Goal: Transaction & Acquisition: Purchase product/service

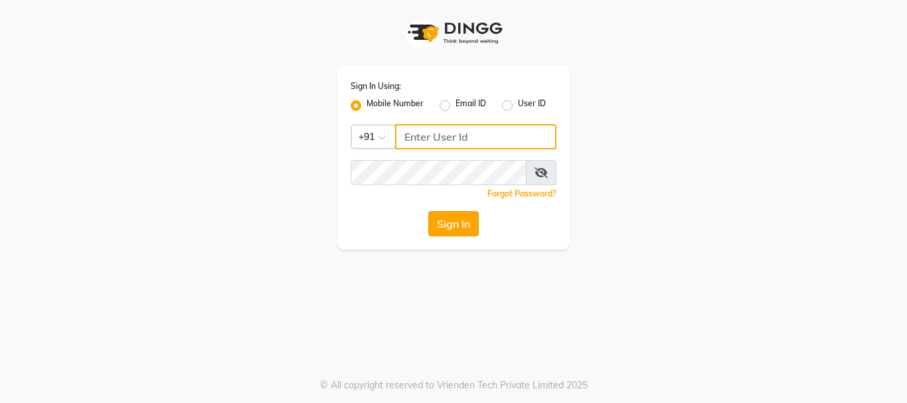
type input "9819816111"
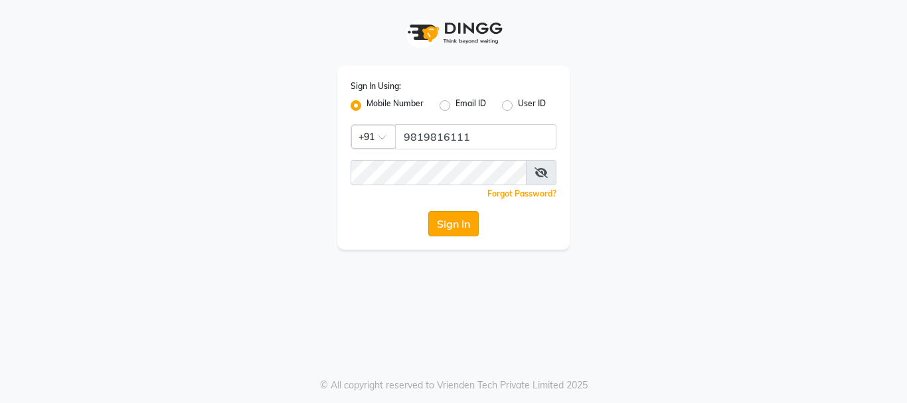
click at [453, 229] on button "Sign In" at bounding box center [453, 223] width 50 height 25
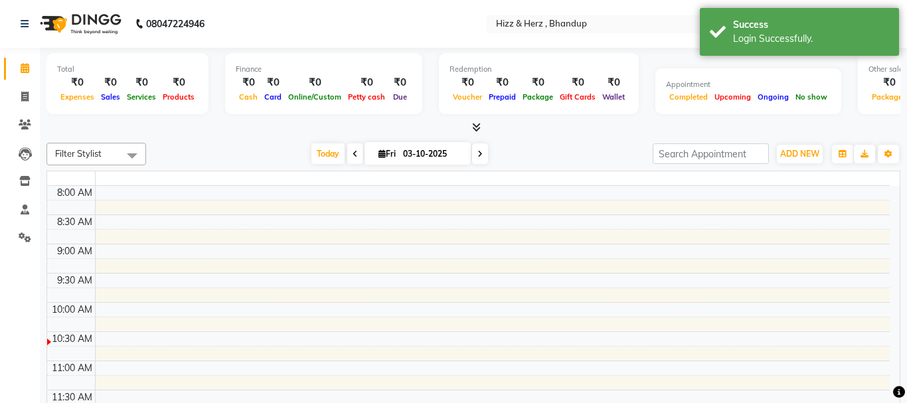
select select "en"
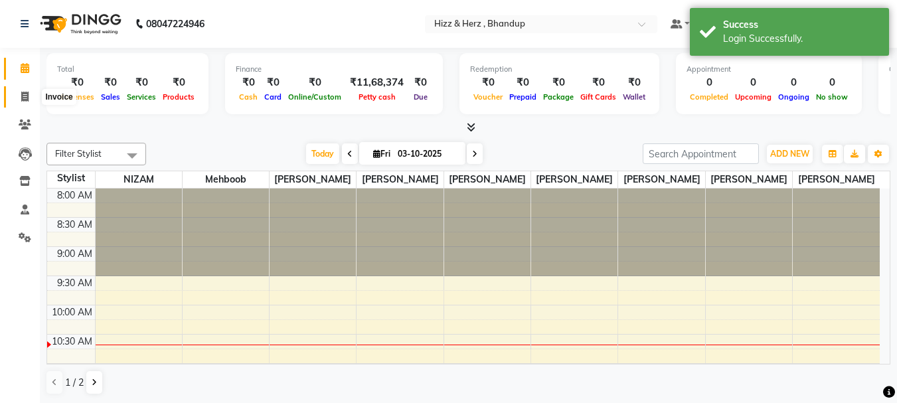
click at [22, 98] on icon at bounding box center [24, 97] width 7 height 10
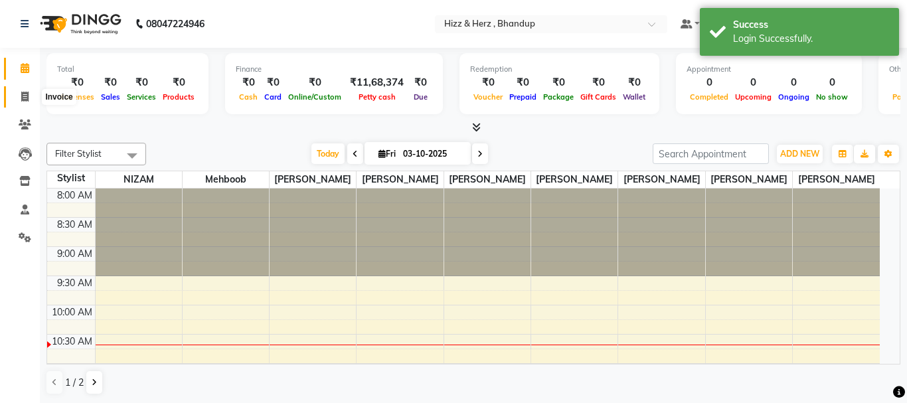
select select "629"
select select "service"
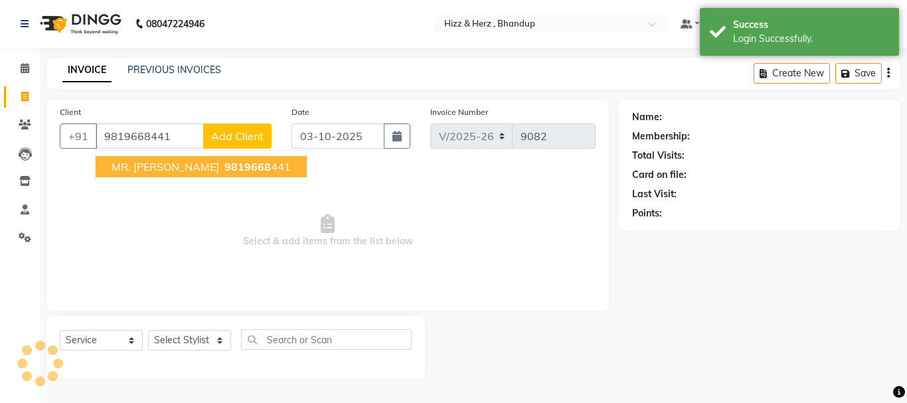
type input "9819668441"
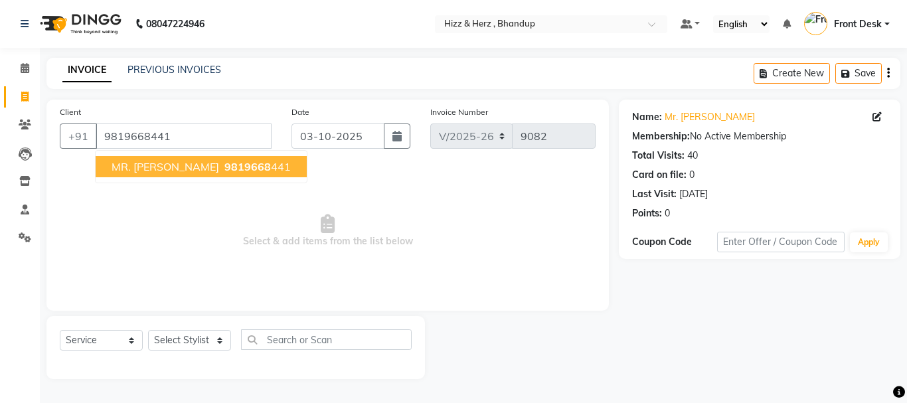
click at [218, 174] on button "MR. VIJAY SALULKAG 9819668 441" at bounding box center [201, 166] width 211 height 21
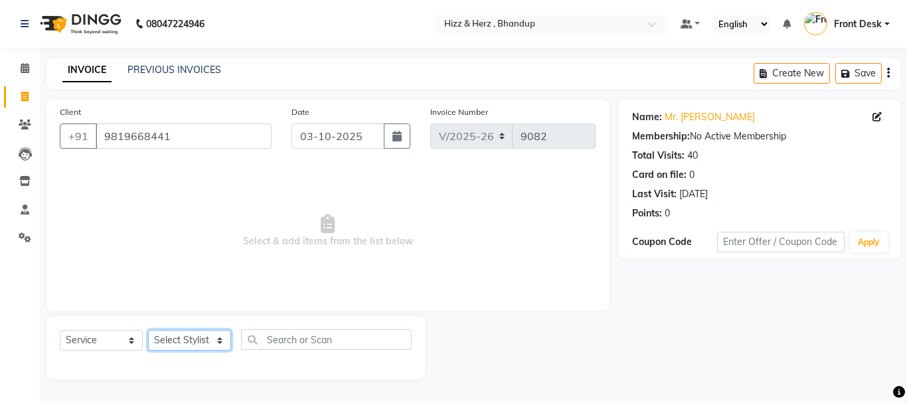
click at [208, 342] on select "Select Stylist Front Desk [PERSON_NAME] HIZZ & HERZ 2 [PERSON_NAME] [PERSON_NAM…" at bounding box center [189, 340] width 83 height 21
select select "11514"
click at [148, 330] on select "Select Stylist Front Desk [PERSON_NAME] HIZZ & HERZ 2 [PERSON_NAME] [PERSON_NAM…" at bounding box center [189, 340] width 83 height 21
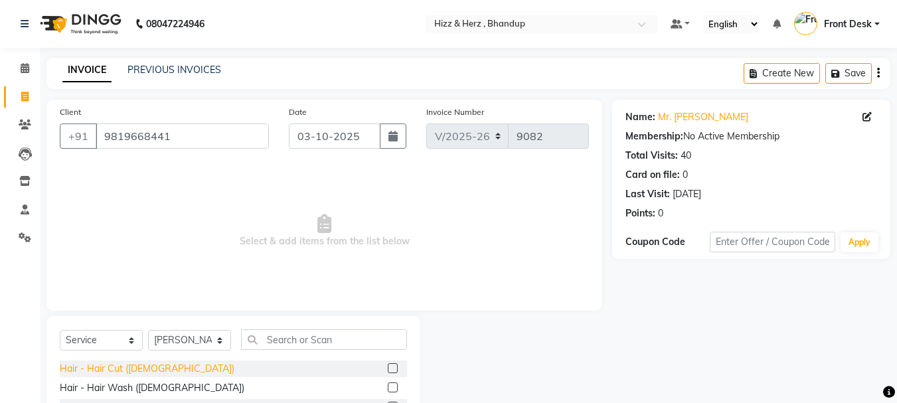
click at [97, 364] on div "Hair - Hair Cut ([DEMOGRAPHIC_DATA])" at bounding box center [147, 369] width 175 height 14
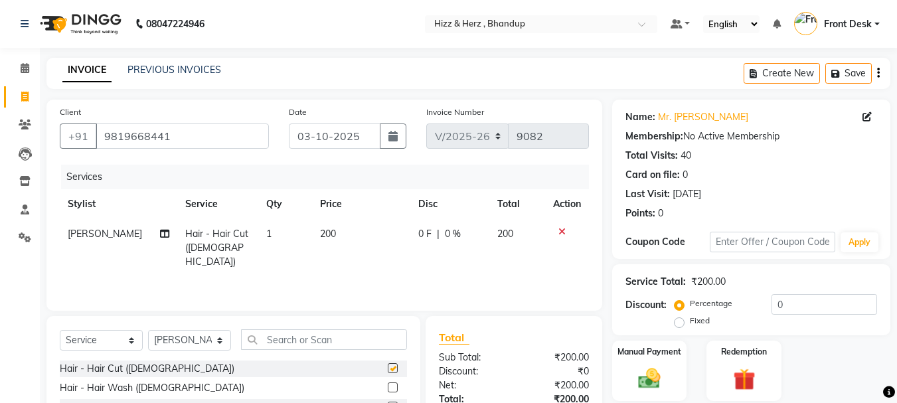
checkbox input "false"
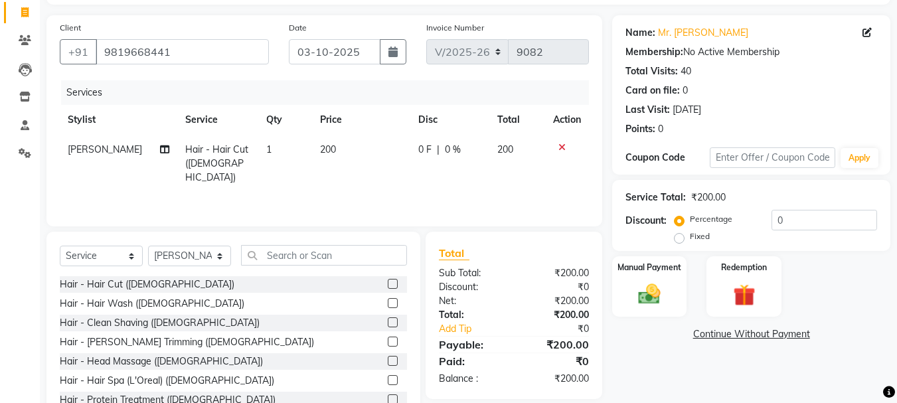
scroll to position [129, 0]
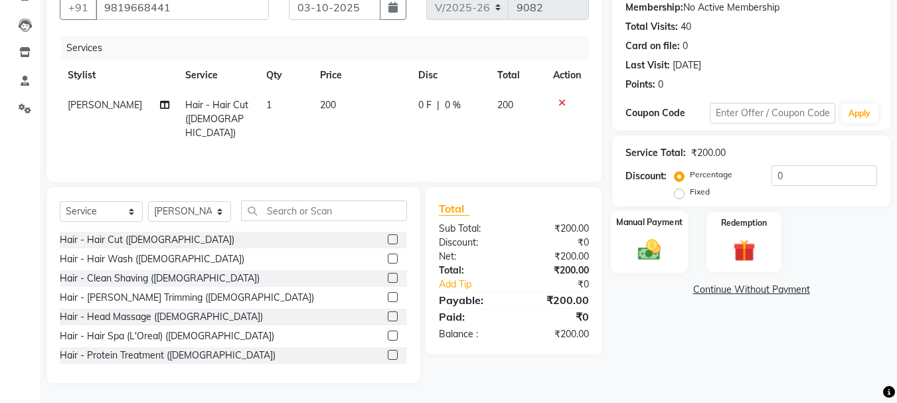
click at [642, 256] on img at bounding box center [649, 249] width 37 height 27
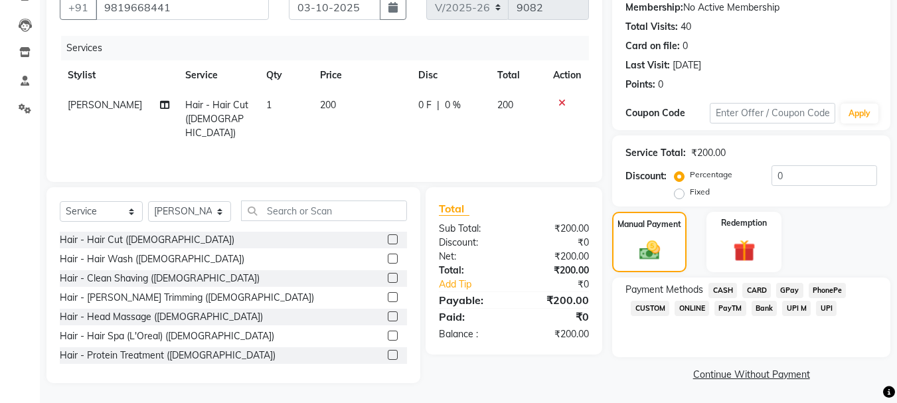
click at [790, 286] on span "GPay" at bounding box center [789, 290] width 27 height 15
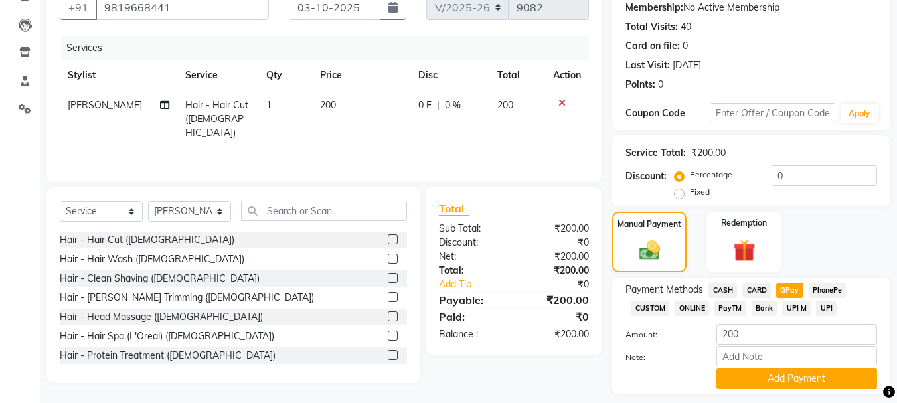
scroll to position [167, 0]
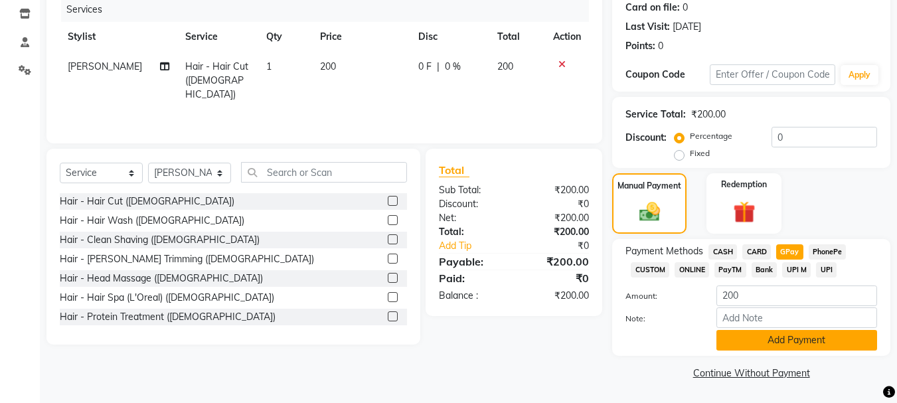
click at [782, 332] on button "Add Payment" at bounding box center [797, 340] width 161 height 21
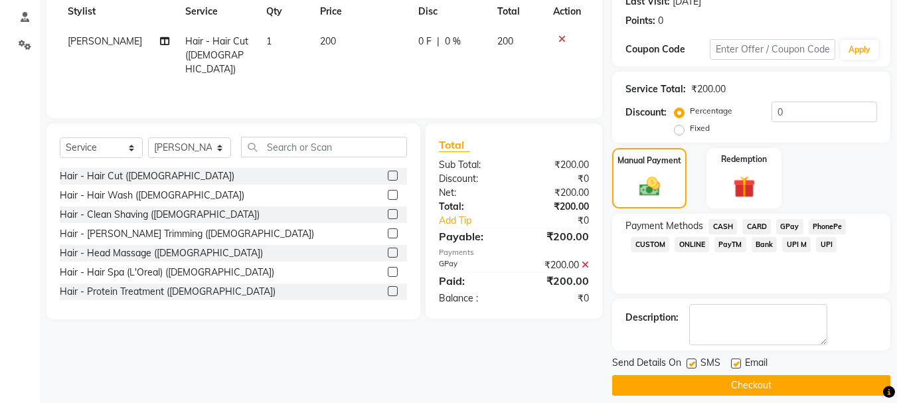
scroll to position [205, 0]
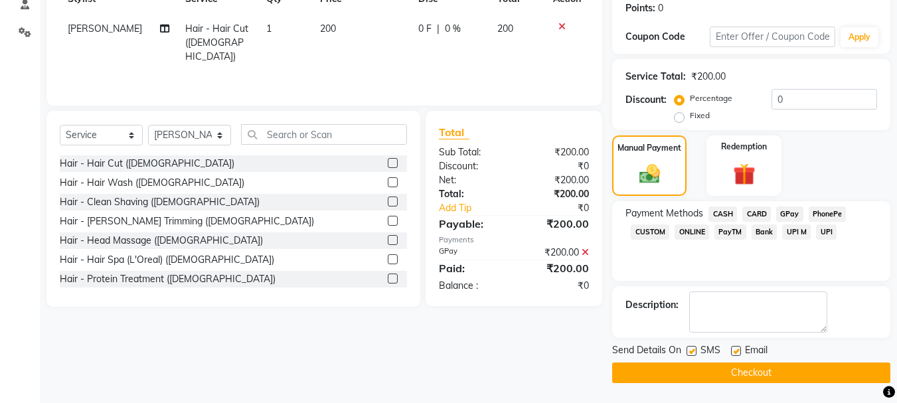
click at [802, 365] on button "Checkout" at bounding box center [751, 373] width 278 height 21
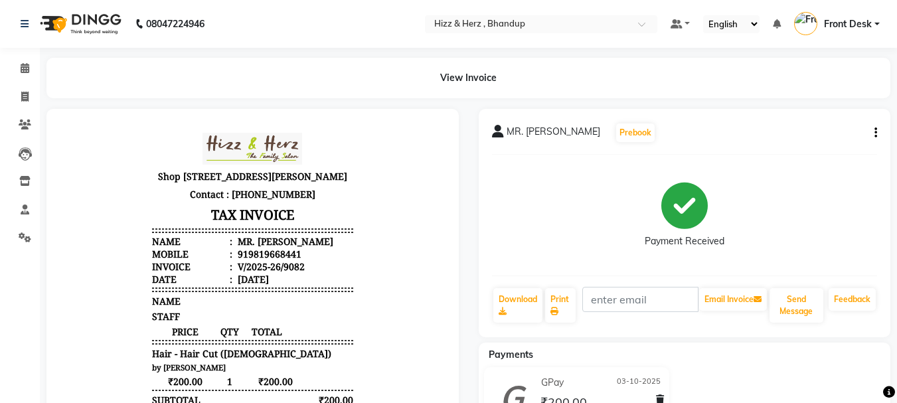
drag, startPoint x: 497, startPoint y: 145, endPoint x: 465, endPoint y: 135, distance: 33.6
click at [520, 145] on div "MR. VIJAY SALULKAG Prebook Payment Received Download Print Email Invoice Send M…" at bounding box center [685, 339] width 432 height 461
click at [21, 98] on icon at bounding box center [24, 97] width 7 height 10
select select "service"
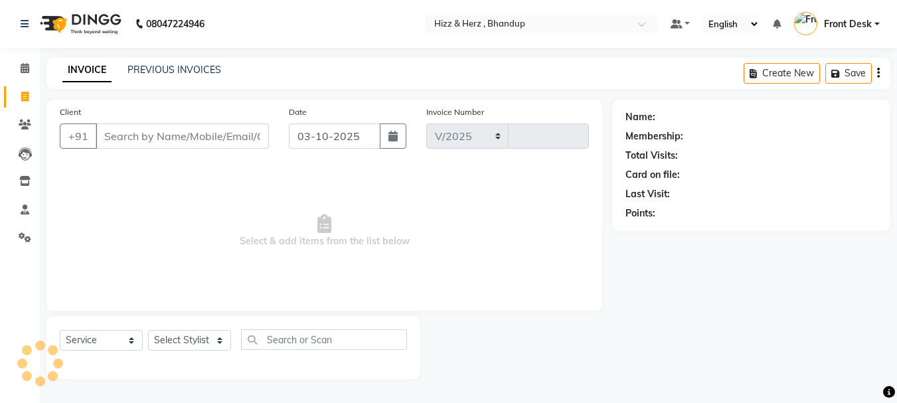
select select "629"
type input "9083"
click at [190, 337] on select "Select Stylist Front Desk [PERSON_NAME] HIZZ & HERZ 2 [PERSON_NAME] [PERSON_NAM…" at bounding box center [189, 340] width 83 height 21
select select "26430"
click at [148, 330] on select "Select Stylist Front Desk [PERSON_NAME] HIZZ & HERZ 2 [PERSON_NAME] [PERSON_NAM…" at bounding box center [189, 340] width 83 height 21
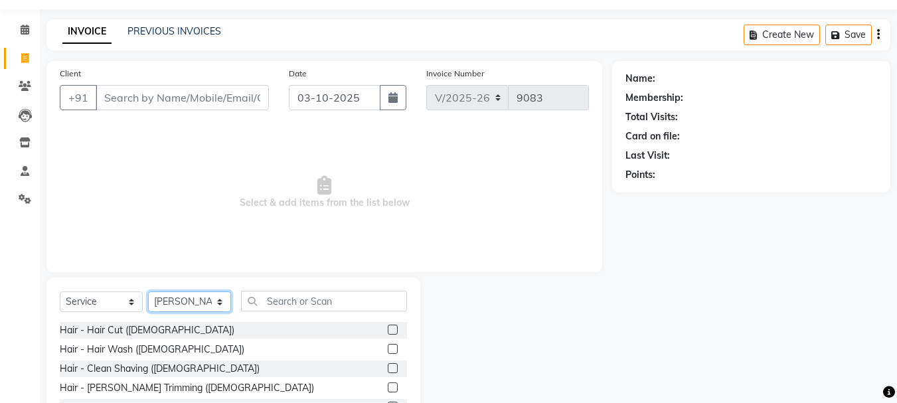
scroll to position [66, 0]
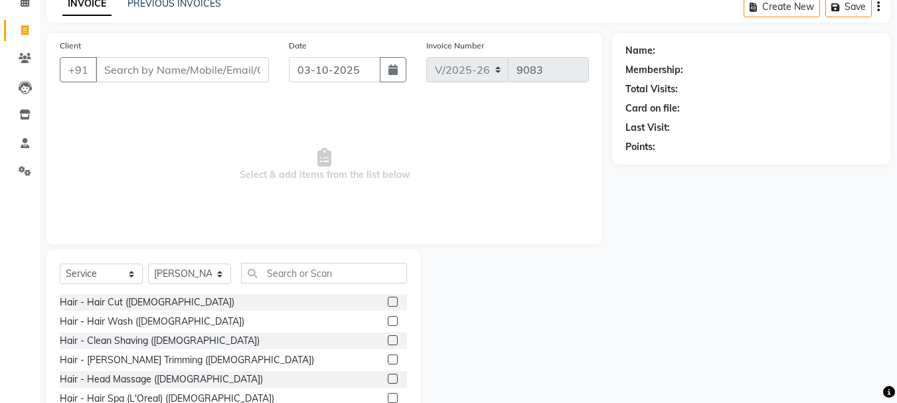
click at [388, 358] on label at bounding box center [393, 360] width 10 height 10
click at [388, 358] on input "checkbox" at bounding box center [392, 360] width 9 height 9
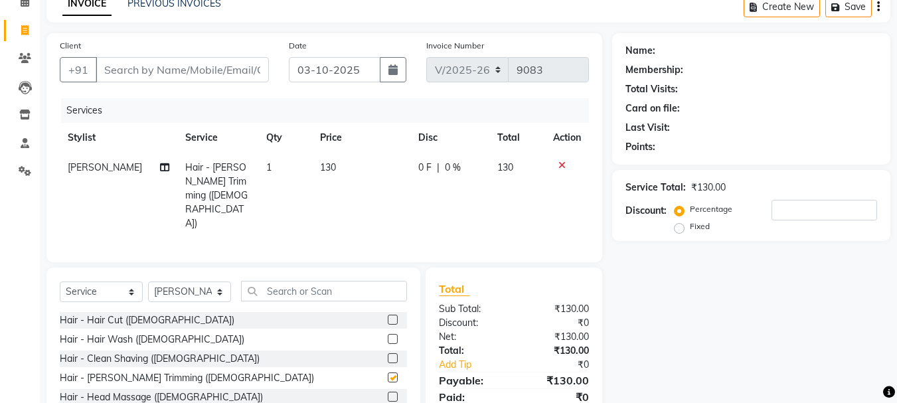
checkbox input "false"
click at [218, 70] on input "Client" at bounding box center [182, 69] width 173 height 25
type input "8"
type input "0"
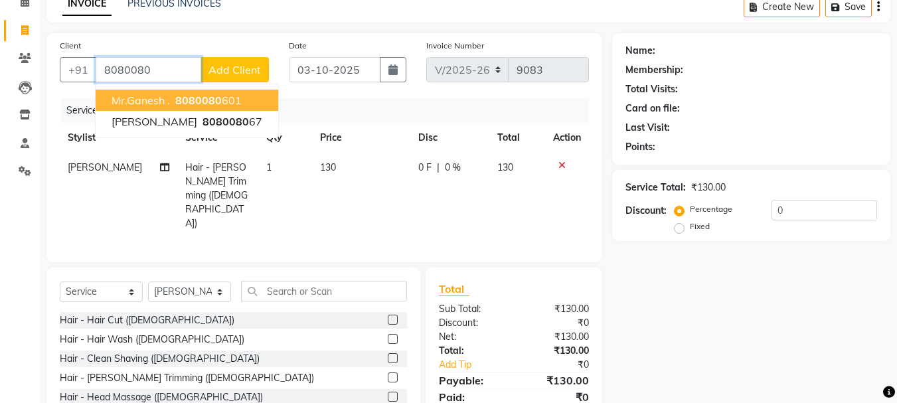
click at [244, 104] on button "mr.ganesh . 8080080 601" at bounding box center [187, 100] width 183 height 21
type input "8080080601"
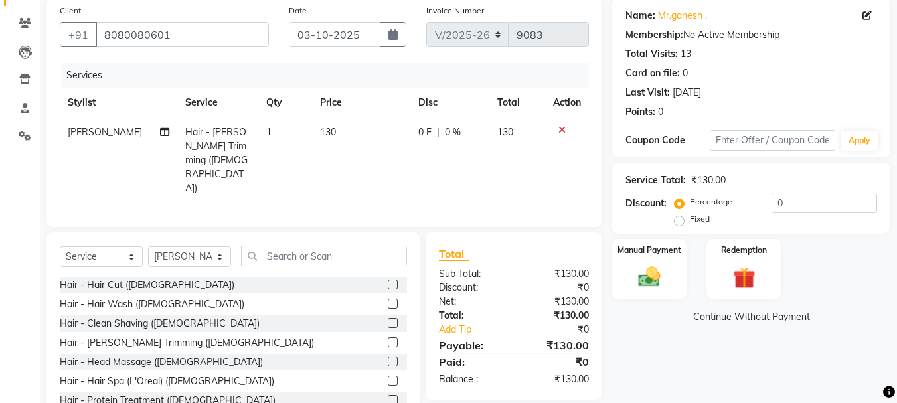
scroll to position [129, 0]
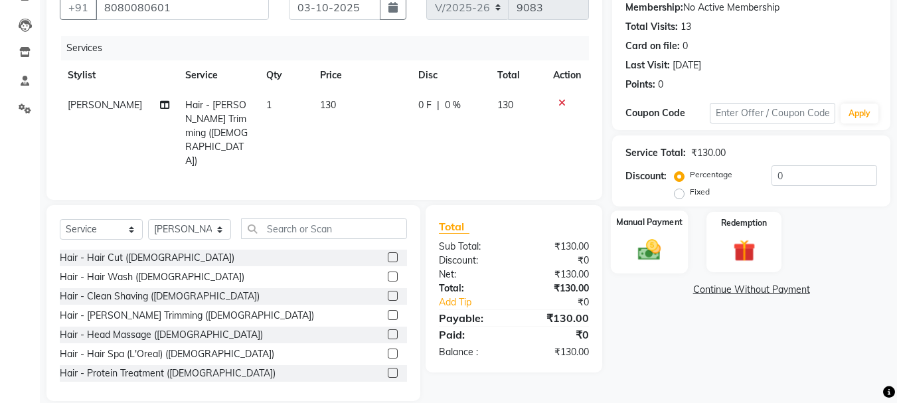
click at [651, 258] on img at bounding box center [649, 249] width 37 height 27
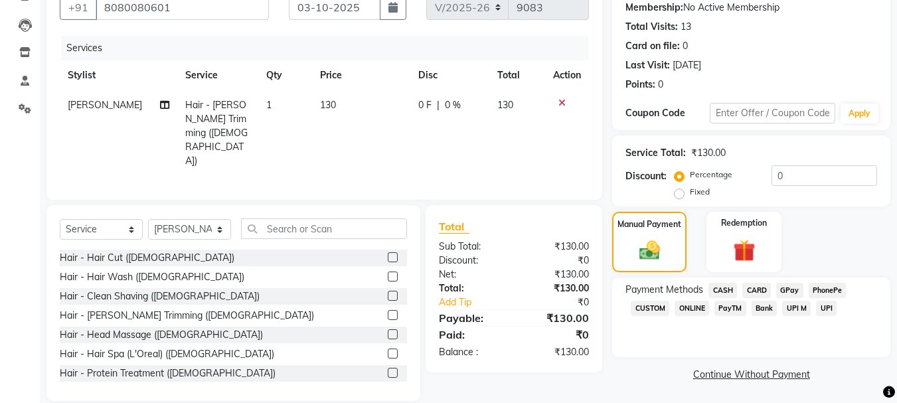
click at [786, 288] on span "GPay" at bounding box center [789, 290] width 27 height 15
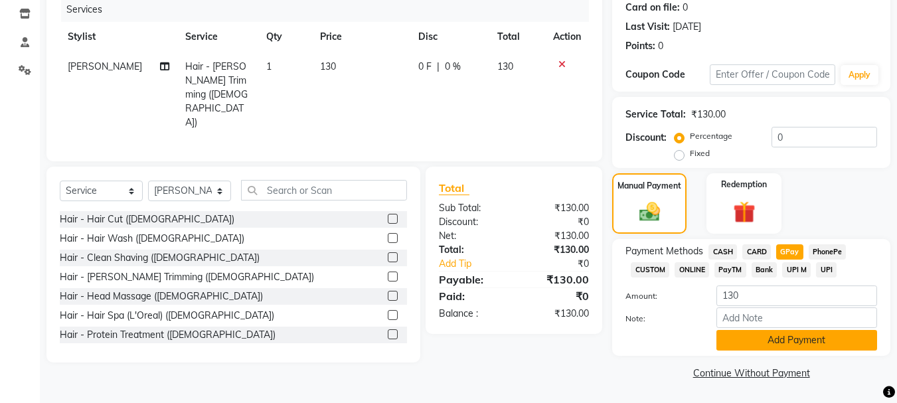
click at [787, 343] on button "Add Payment" at bounding box center [797, 340] width 161 height 21
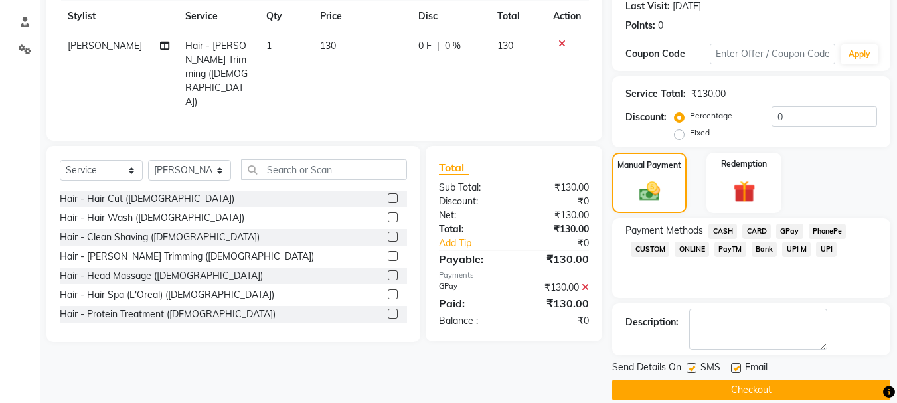
scroll to position [205, 0]
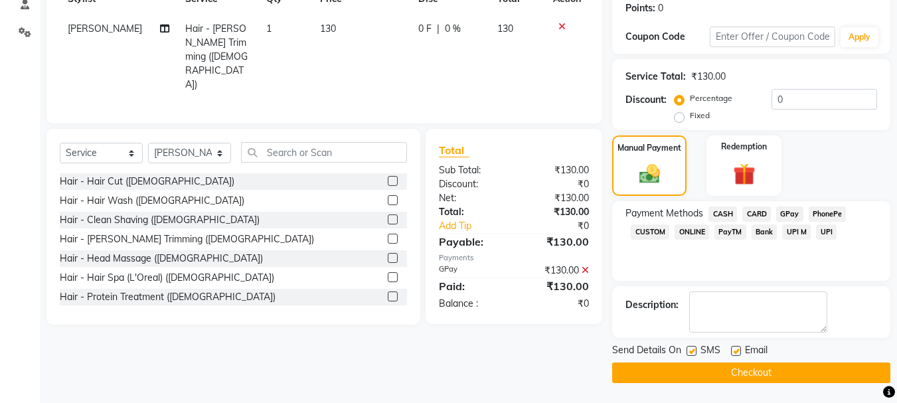
click at [792, 371] on button "Checkout" at bounding box center [751, 373] width 278 height 21
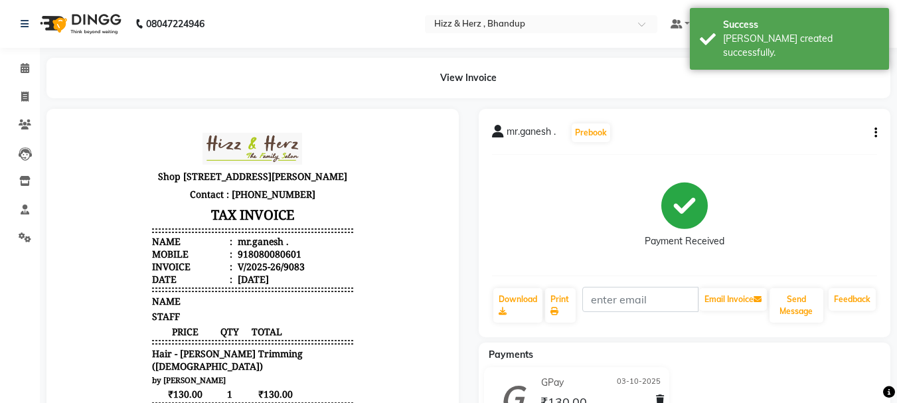
scroll to position [66, 0]
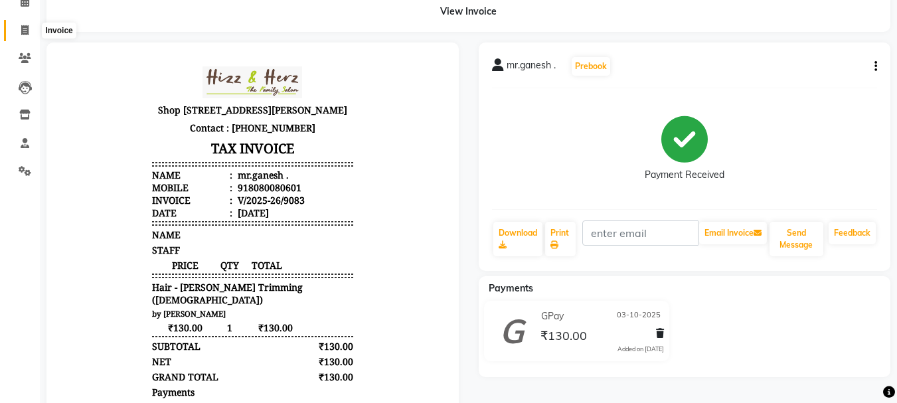
click at [25, 31] on icon at bounding box center [24, 30] width 7 height 10
select select "service"
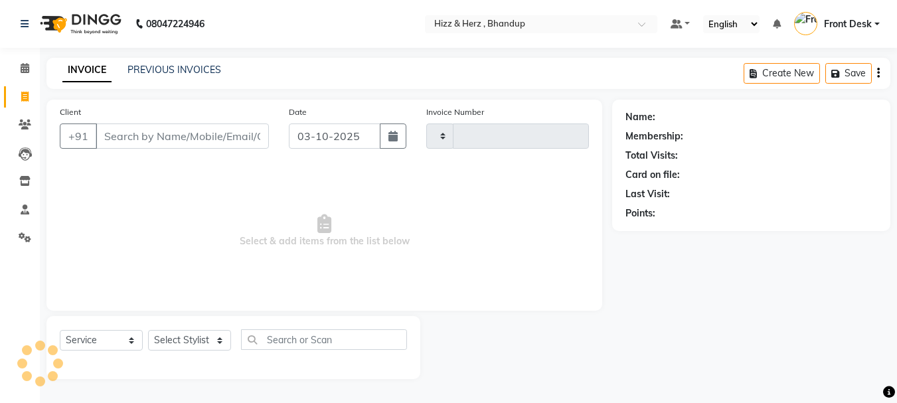
type input "9084"
select select "629"
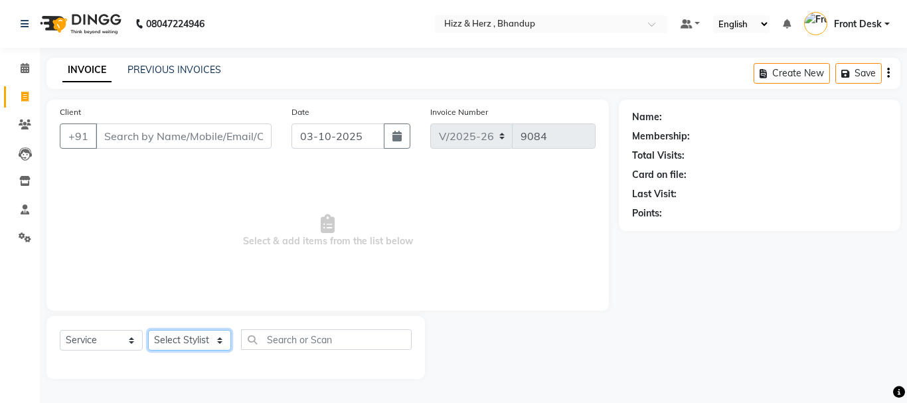
click at [186, 344] on select "Select Stylist Front Desk [PERSON_NAME] HIZZ & HERZ 2 [PERSON_NAME] [PERSON_NAM…" at bounding box center [189, 340] width 83 height 21
select select "26430"
click at [148, 330] on select "Select Stylist Front Desk [PERSON_NAME] HIZZ & HERZ 2 [PERSON_NAME] [PERSON_NAM…" at bounding box center [189, 340] width 83 height 21
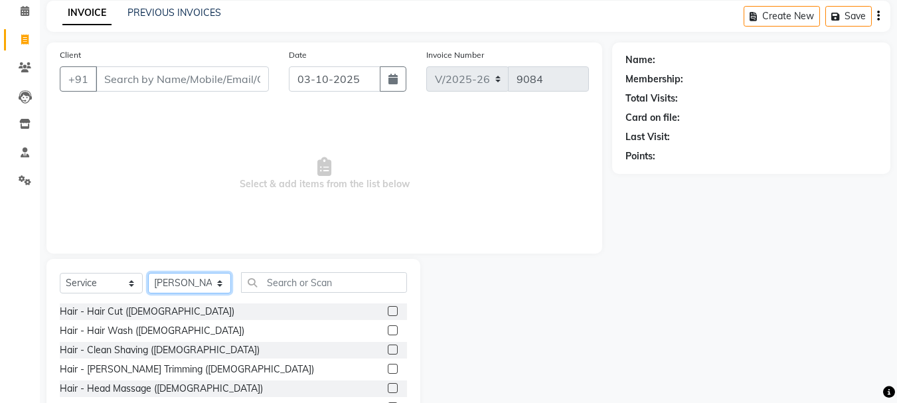
scroll to position [129, 0]
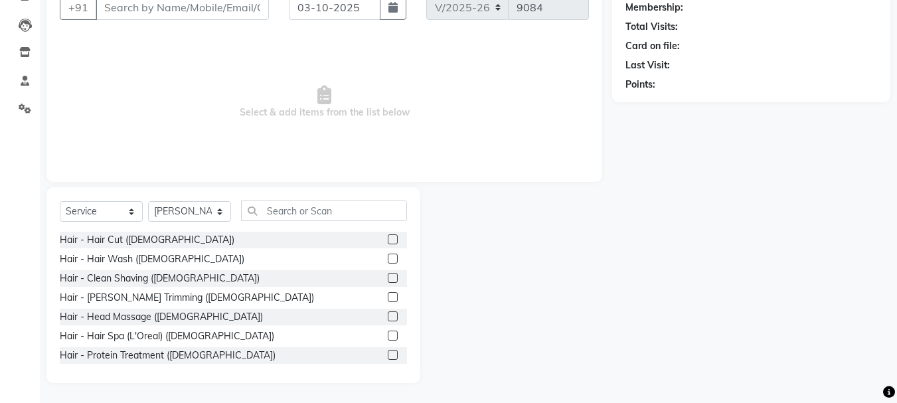
click at [388, 238] on label at bounding box center [393, 239] width 10 height 10
click at [388, 238] on input "checkbox" at bounding box center [392, 240] width 9 height 9
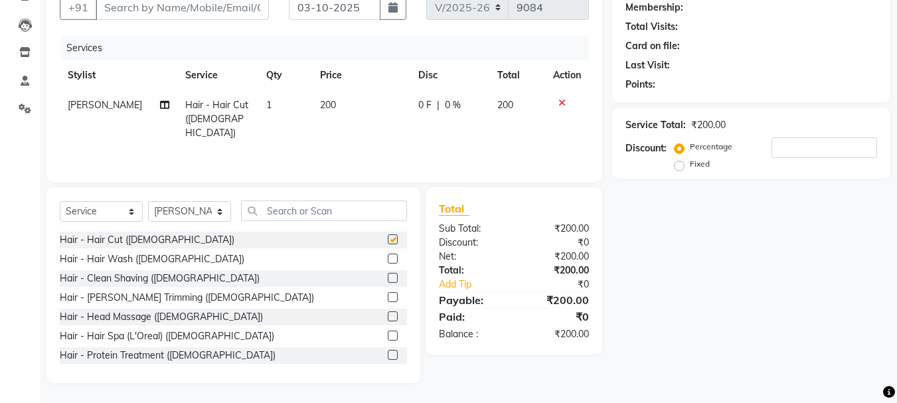
scroll to position [57, 0]
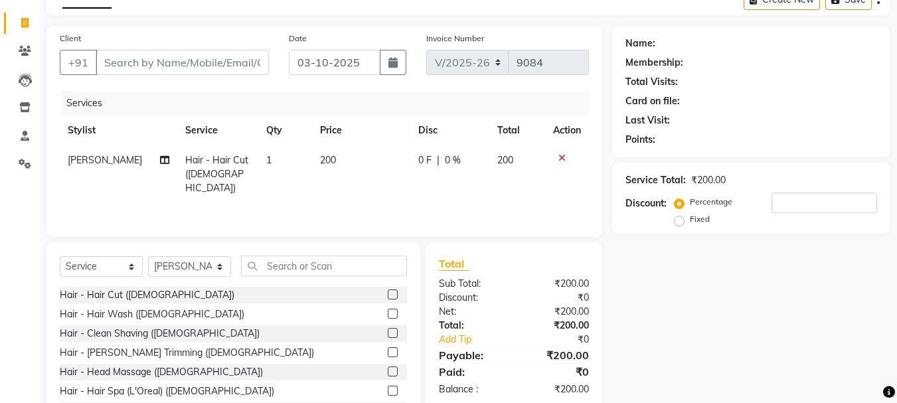
checkbox input "false"
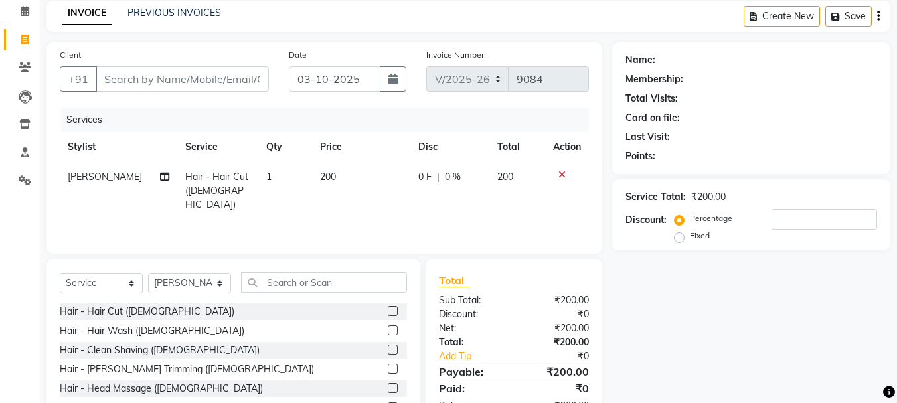
scroll to position [0, 0]
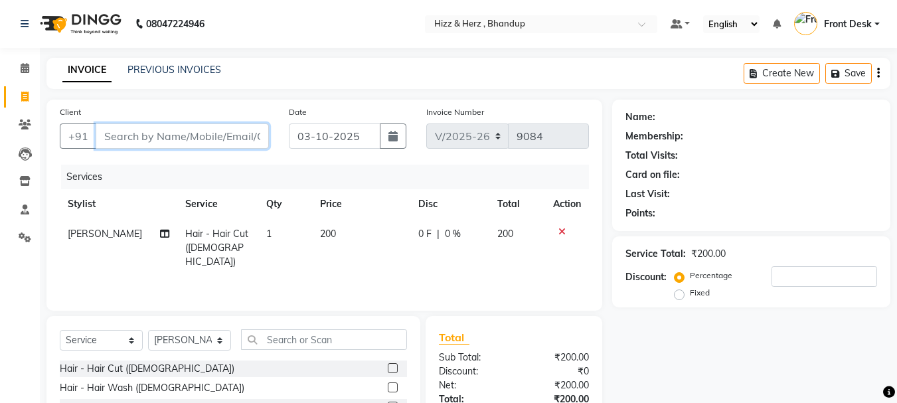
click at [207, 140] on input "Client" at bounding box center [182, 136] width 173 height 25
type input "9"
type input "0"
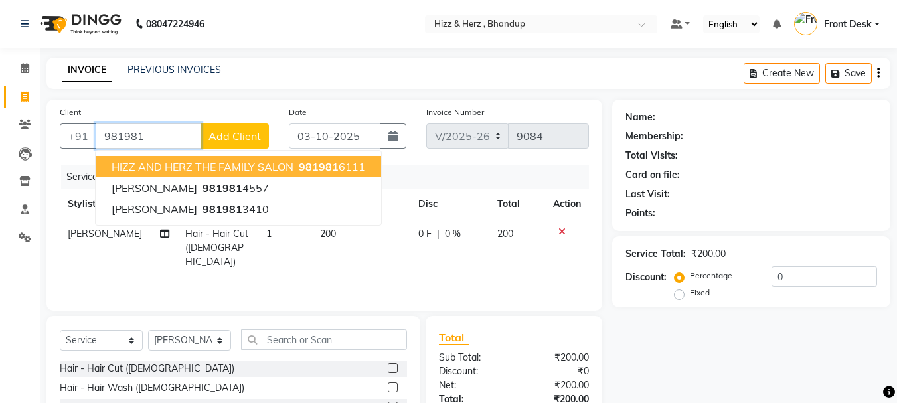
click at [204, 175] on button "HIZZ AND HERZ THE FAMILY SALON 981981 6111" at bounding box center [239, 166] width 286 height 21
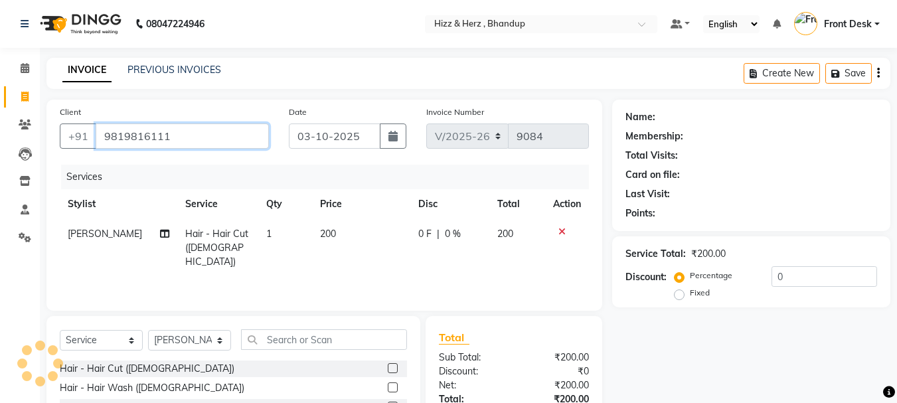
type input "9819816111"
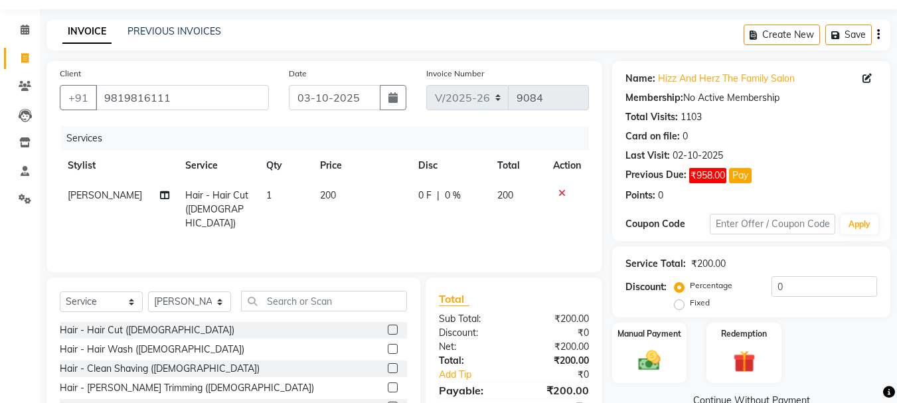
scroll to position [129, 0]
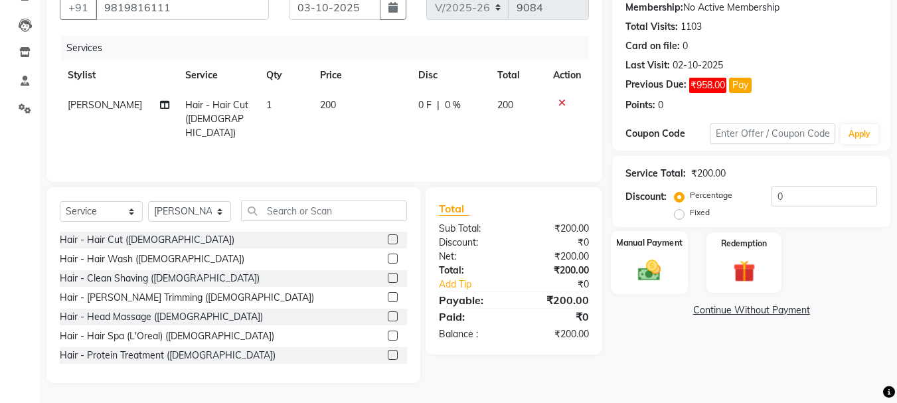
click at [649, 272] on img at bounding box center [649, 270] width 37 height 27
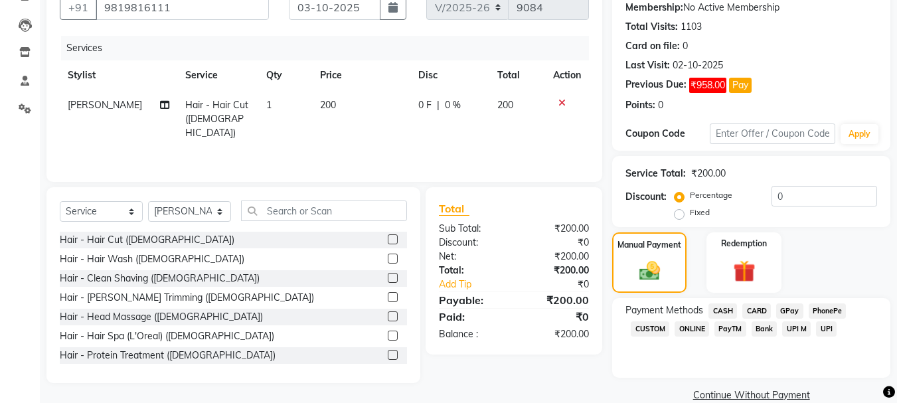
click at [723, 308] on span "CASH" at bounding box center [723, 310] width 29 height 15
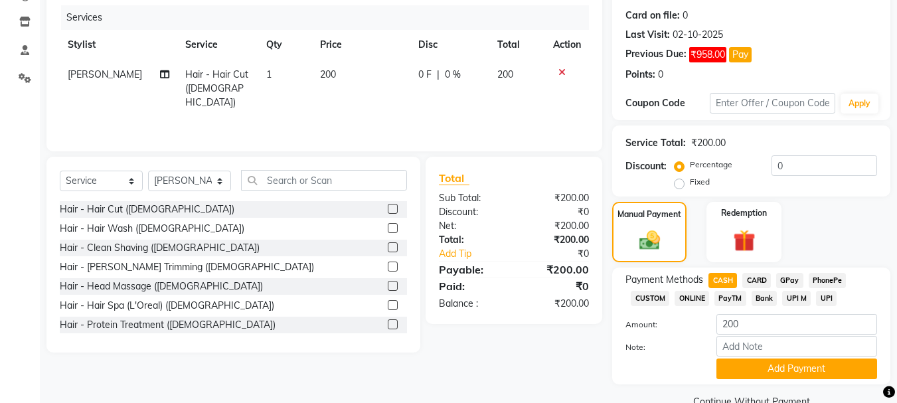
scroll to position [188, 0]
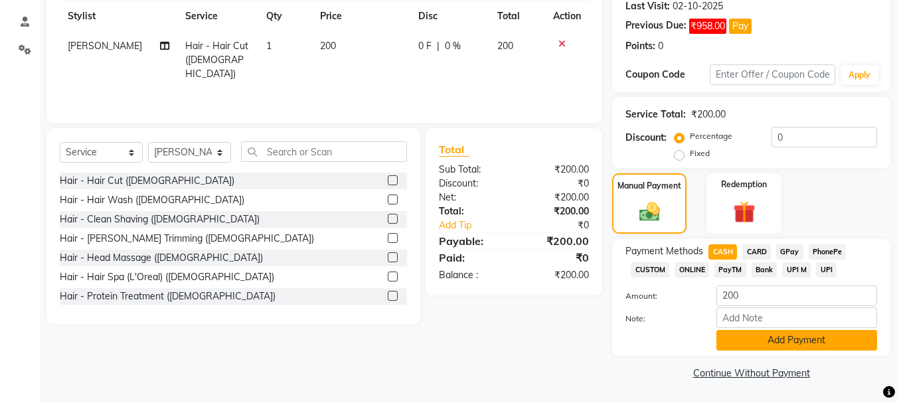
click at [812, 336] on button "Add Payment" at bounding box center [797, 340] width 161 height 21
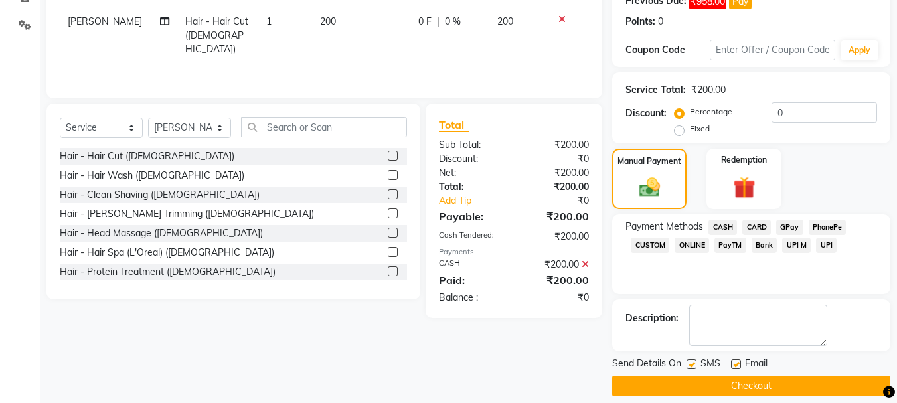
scroll to position [226, 0]
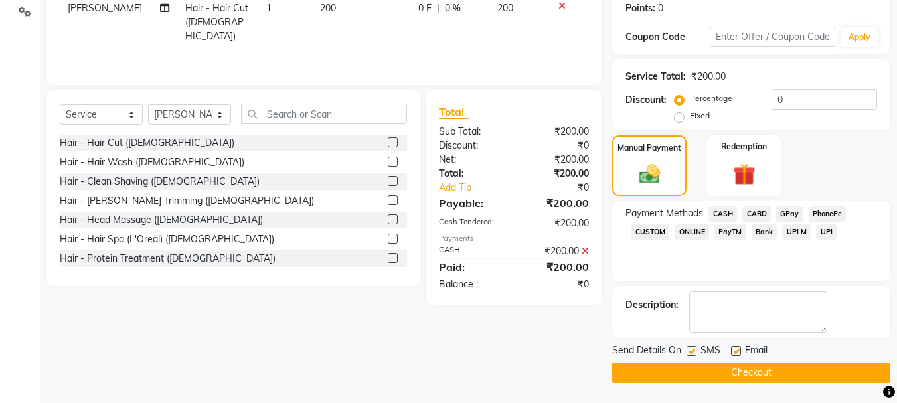
click at [750, 367] on button "Checkout" at bounding box center [751, 373] width 278 height 21
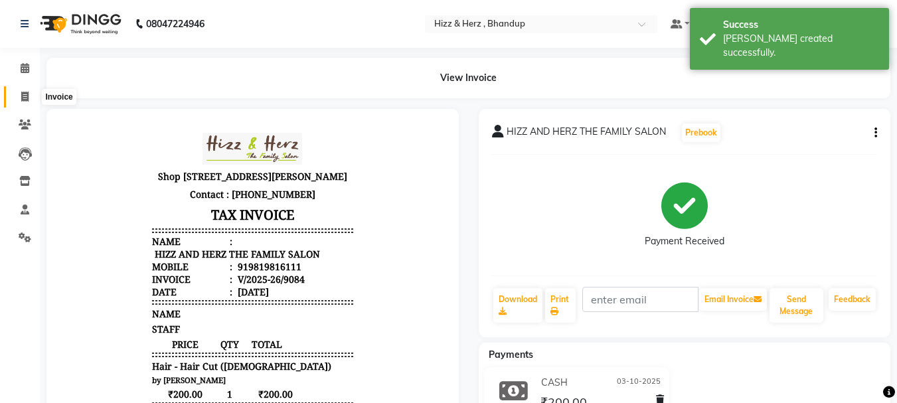
click at [25, 96] on icon at bounding box center [24, 97] width 7 height 10
select select "service"
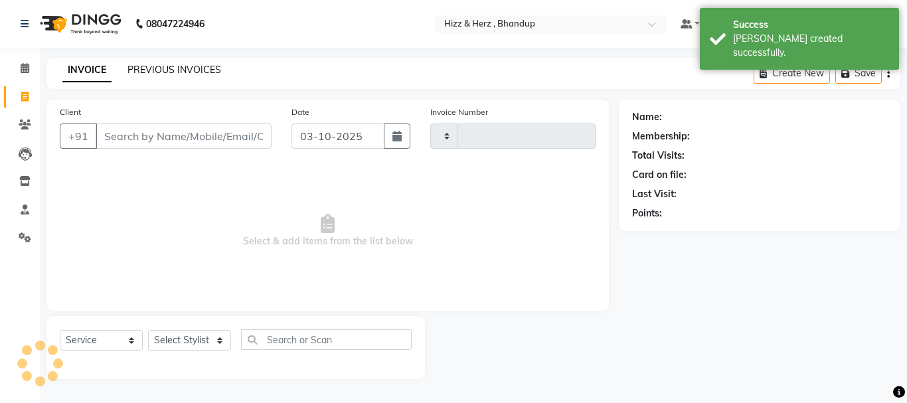
type input "9085"
click at [167, 66] on link "PREVIOUS INVOICES" at bounding box center [175, 70] width 94 height 12
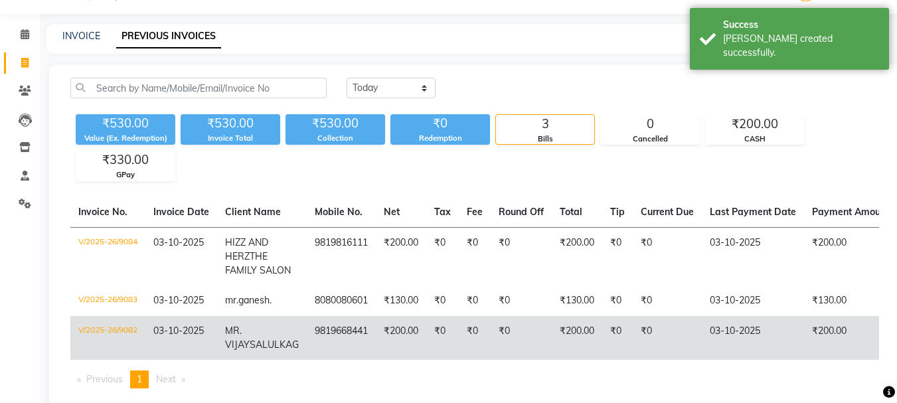
scroll to position [87, 0]
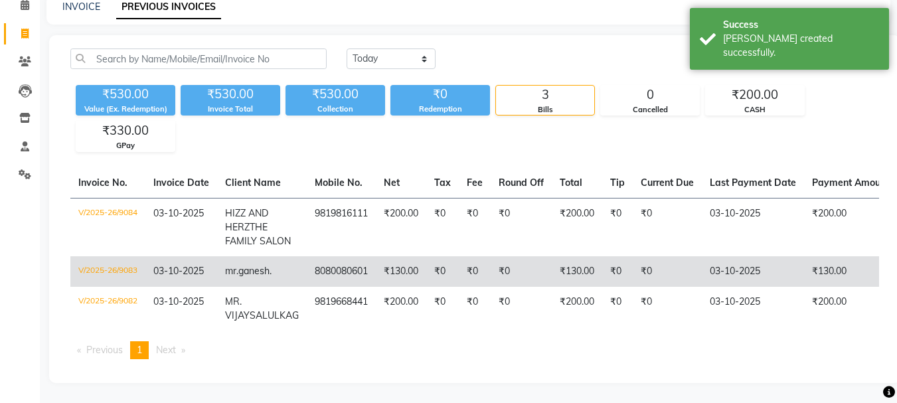
click at [384, 256] on td "₹130.00" at bounding box center [401, 271] width 50 height 31
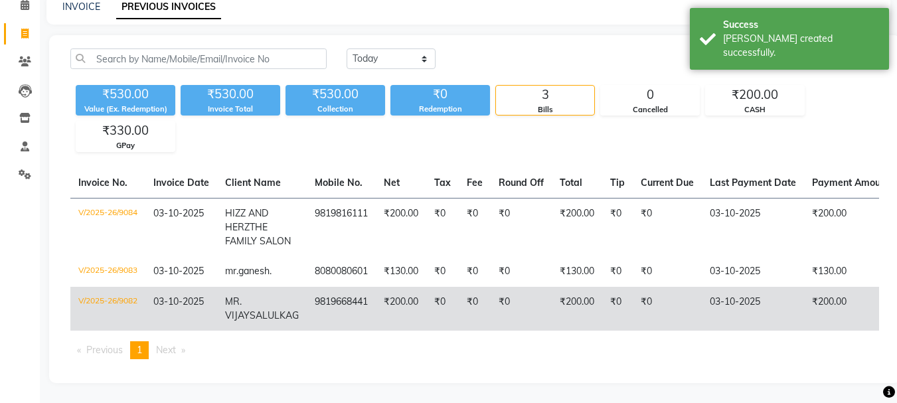
click at [352, 290] on td "9819668441" at bounding box center [341, 309] width 69 height 44
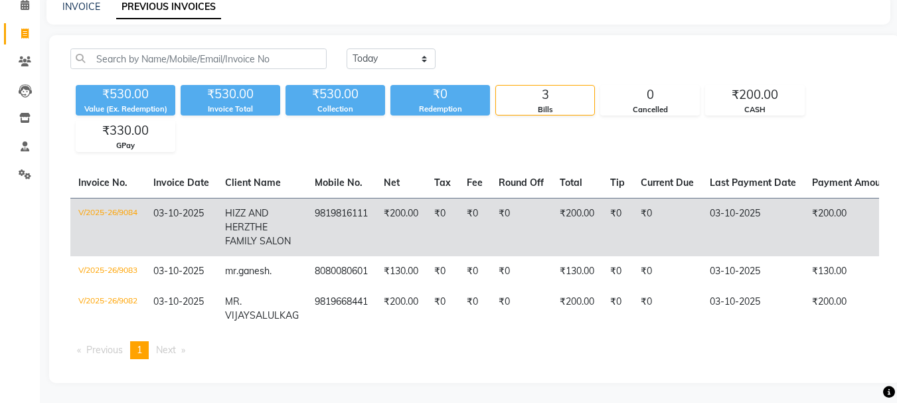
click at [348, 198] on td "9819816111" at bounding box center [341, 227] width 69 height 58
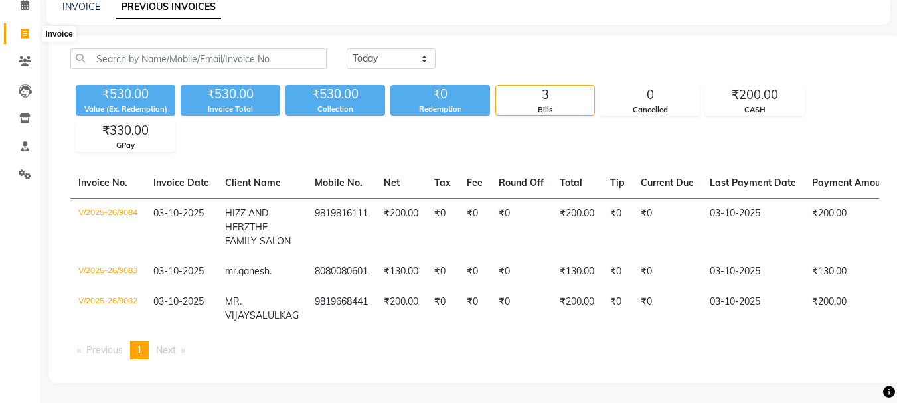
click at [23, 29] on icon at bounding box center [24, 34] width 7 height 10
select select "service"
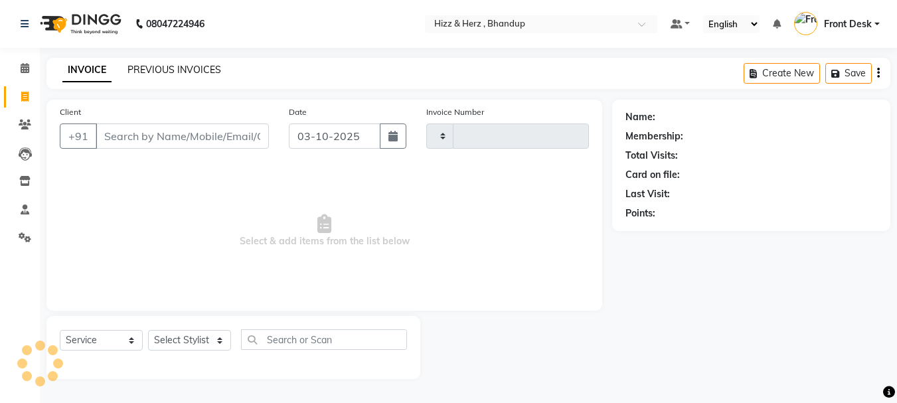
type input "9086"
select select "629"
click at [234, 135] on input "Client" at bounding box center [184, 136] width 176 height 25
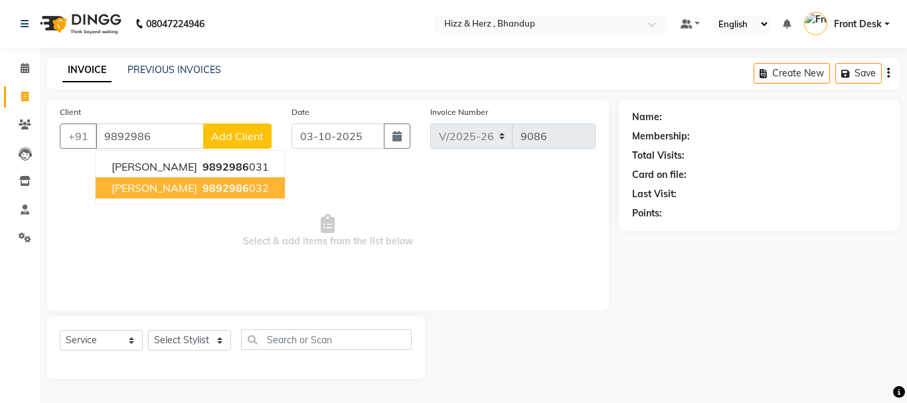
click at [213, 191] on button "ASHU 9892986 032" at bounding box center [190, 187] width 189 height 21
type input "9892986032"
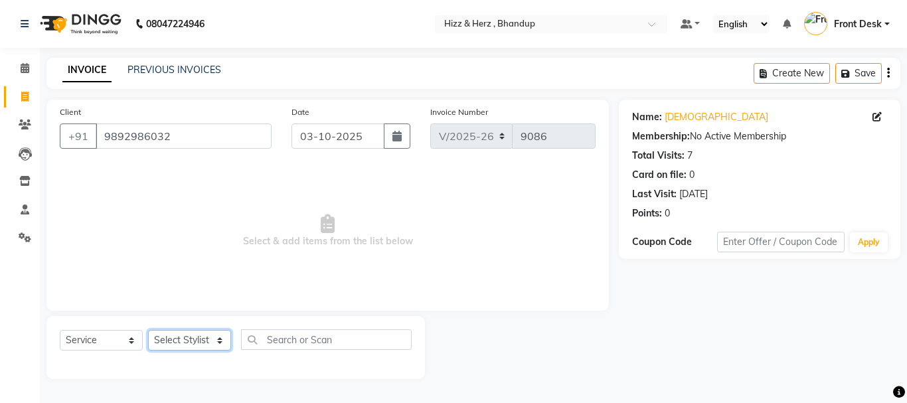
click at [194, 339] on select "Select Stylist Front Desk [PERSON_NAME] HIZZ & HERZ 2 [PERSON_NAME] [PERSON_NAM…" at bounding box center [189, 340] width 83 height 21
select select "24395"
click at [148, 330] on select "Select Stylist Front Desk [PERSON_NAME] HIZZ & HERZ 2 [PERSON_NAME] [PERSON_NAM…" at bounding box center [189, 340] width 83 height 21
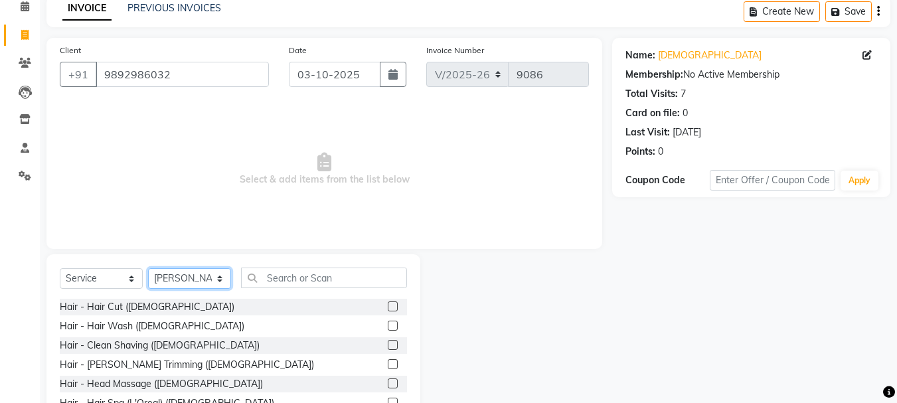
scroll to position [129, 0]
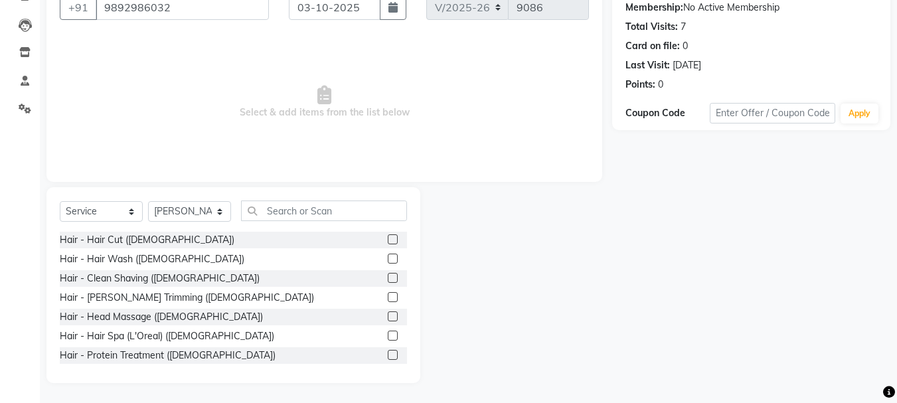
click at [388, 234] on label at bounding box center [393, 239] width 10 height 10
click at [388, 236] on input "checkbox" at bounding box center [392, 240] width 9 height 9
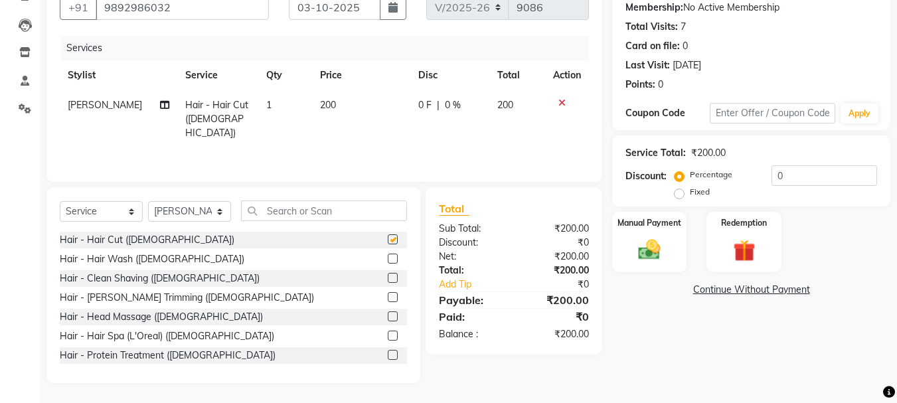
checkbox input "false"
click at [653, 251] on img at bounding box center [649, 249] width 37 height 27
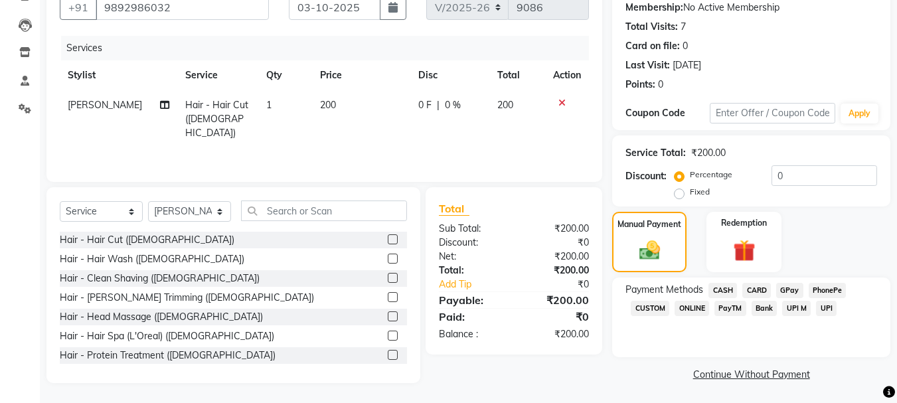
click at [721, 286] on span "CASH" at bounding box center [723, 290] width 29 height 15
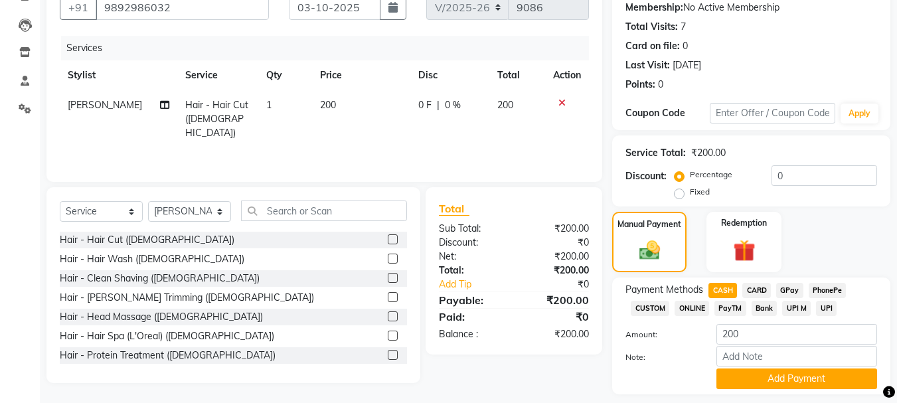
scroll to position [167, 0]
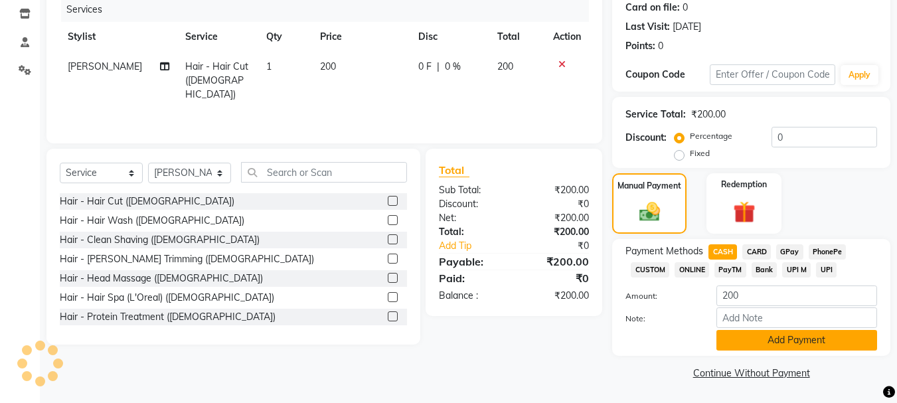
click at [797, 333] on button "Add Payment" at bounding box center [797, 340] width 161 height 21
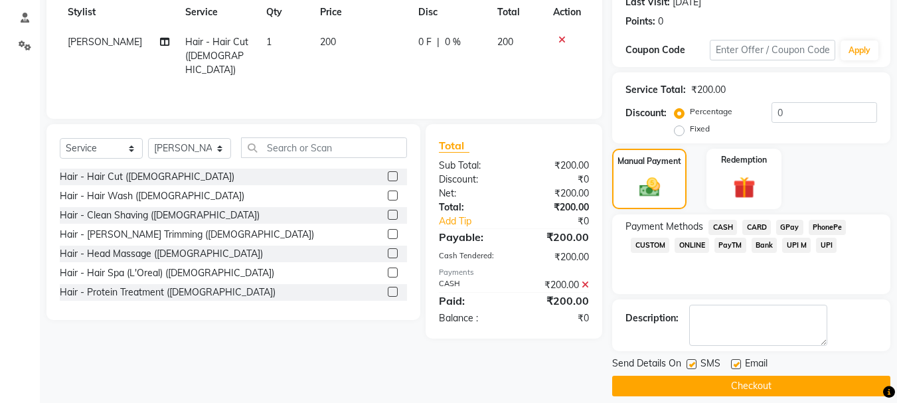
scroll to position [205, 0]
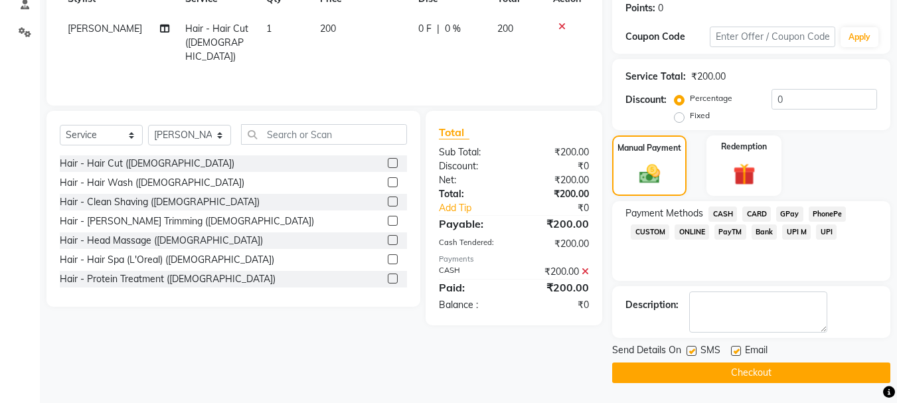
click at [761, 375] on button "Checkout" at bounding box center [751, 373] width 278 height 21
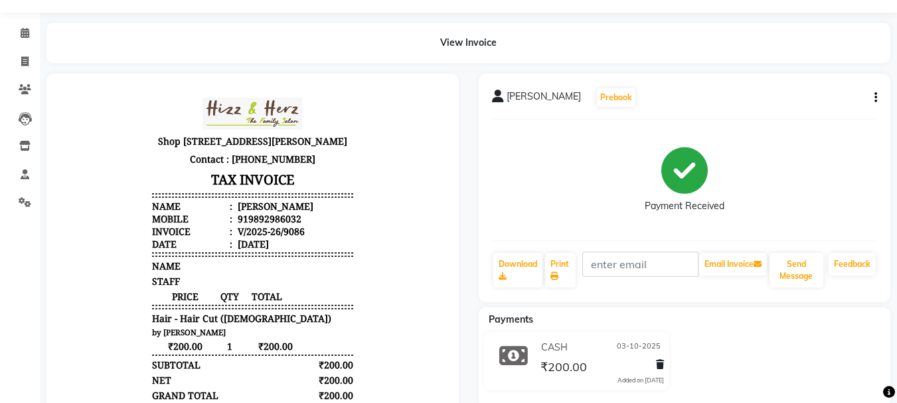
scroll to position [66, 0]
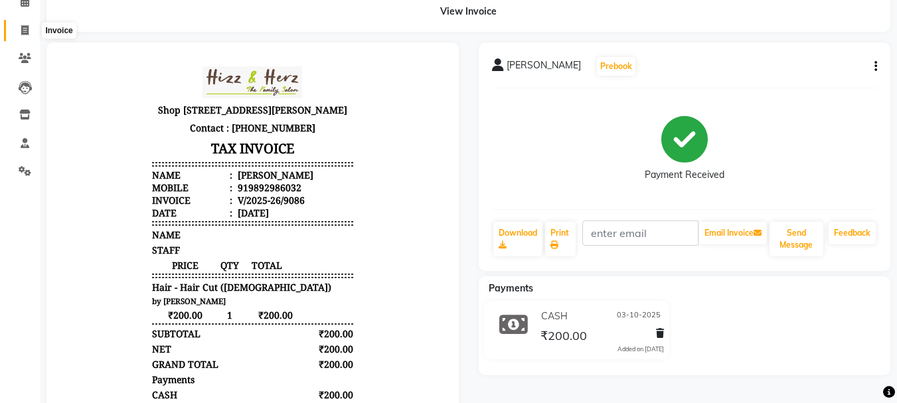
click at [23, 30] on icon at bounding box center [24, 30] width 7 height 10
select select "629"
select select "service"
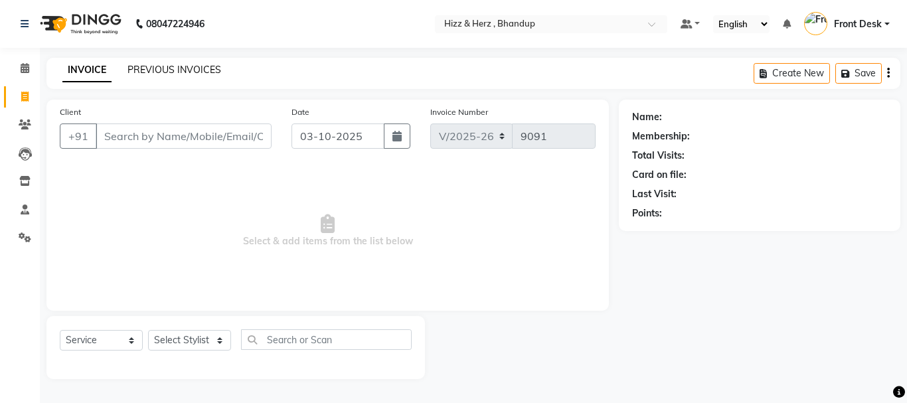
click at [175, 71] on link "PREVIOUS INVOICES" at bounding box center [175, 70] width 94 height 12
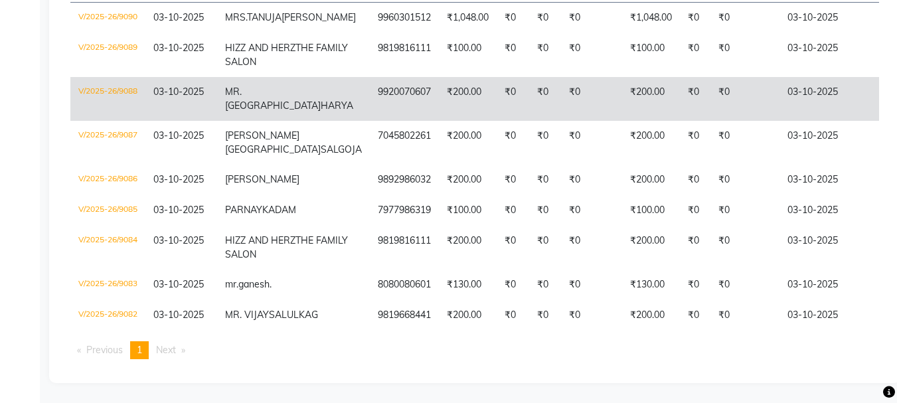
scroll to position [365, 0]
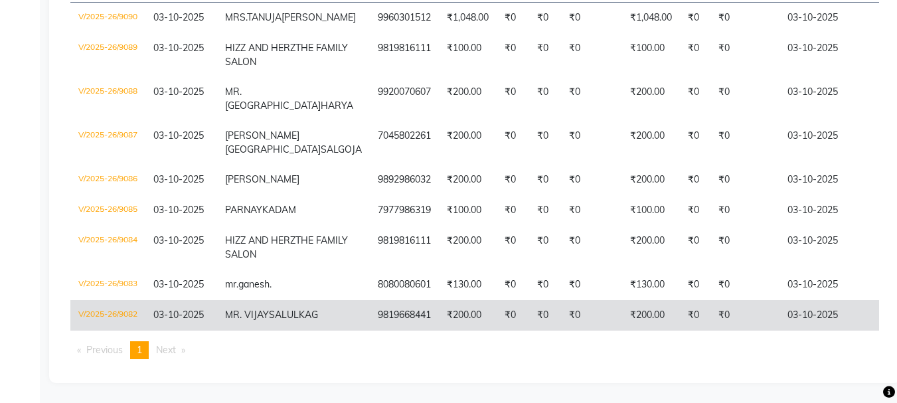
click at [119, 300] on td "V/2025-26/9082" at bounding box center [107, 315] width 75 height 31
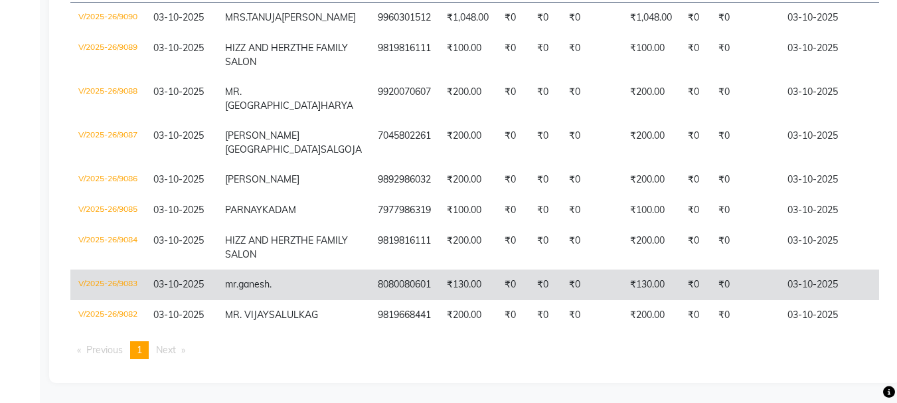
click at [268, 278] on span "mr.ganesh" at bounding box center [247, 284] width 44 height 12
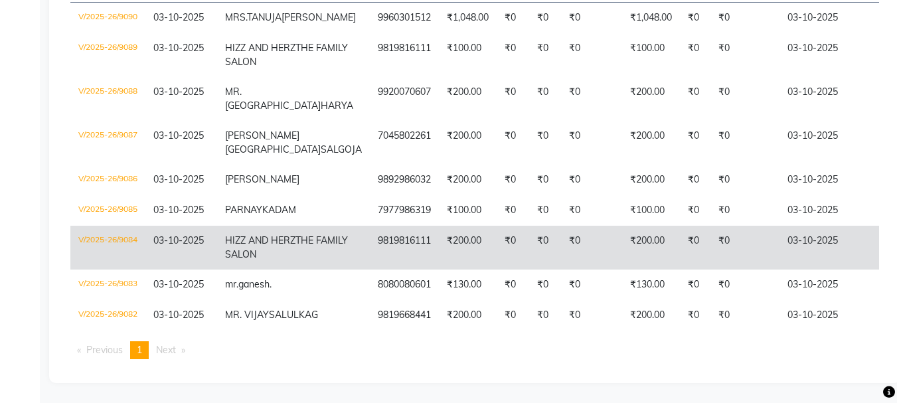
click at [251, 234] on span "HIZZ AND HERZ" at bounding box center [260, 240] width 70 height 12
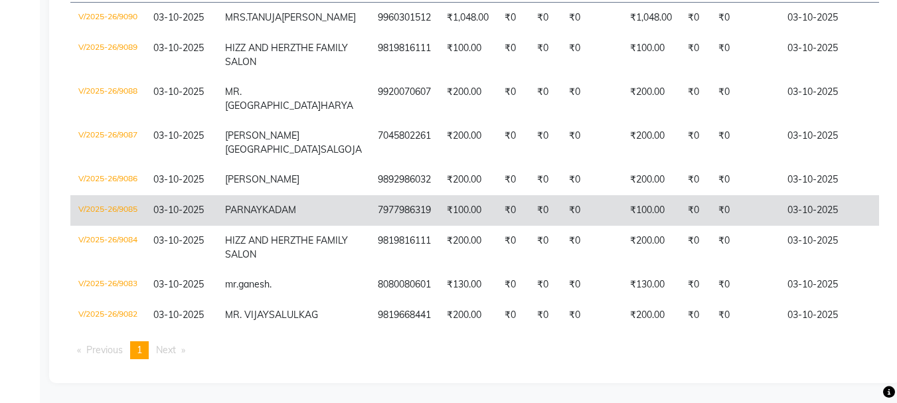
click at [245, 204] on span "PARNAY" at bounding box center [243, 210] width 37 height 12
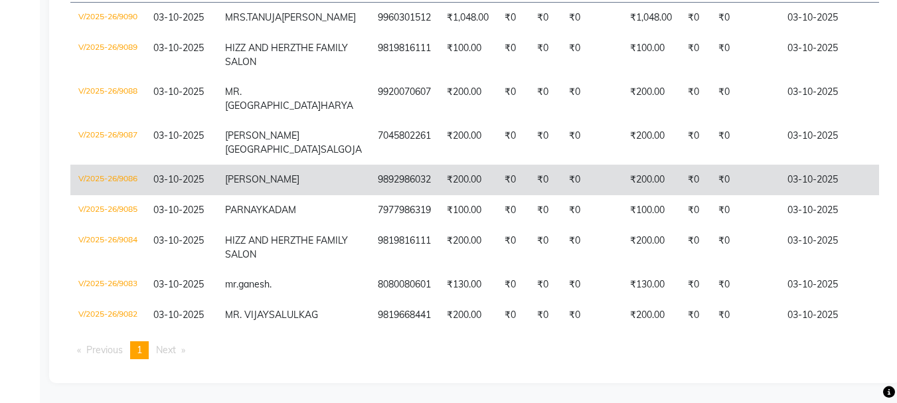
click at [236, 178] on span "[PERSON_NAME]" at bounding box center [262, 179] width 74 height 12
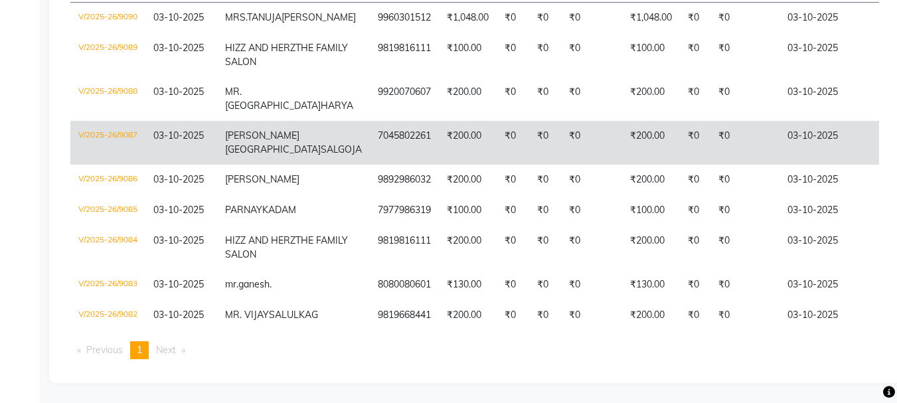
click at [163, 155] on td "03-10-2025" at bounding box center [181, 143] width 72 height 44
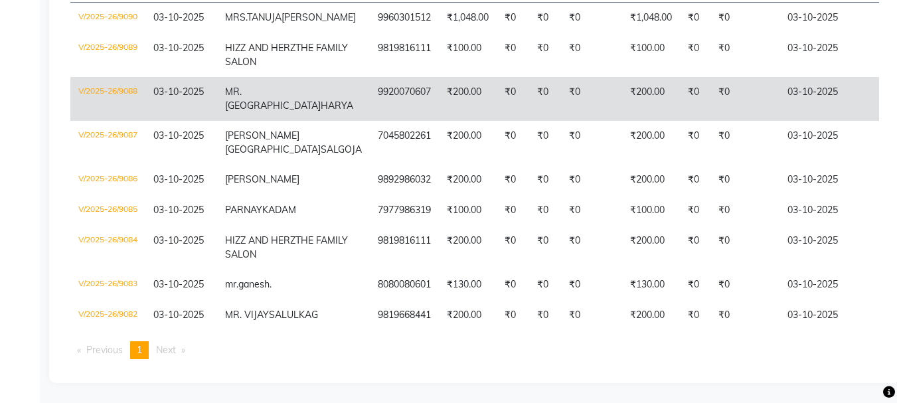
click at [370, 87] on td "9920070607" at bounding box center [404, 99] width 69 height 44
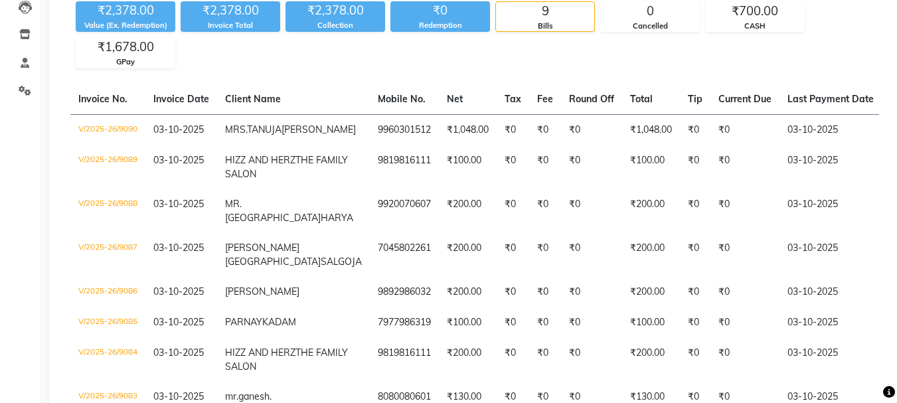
scroll to position [0, 0]
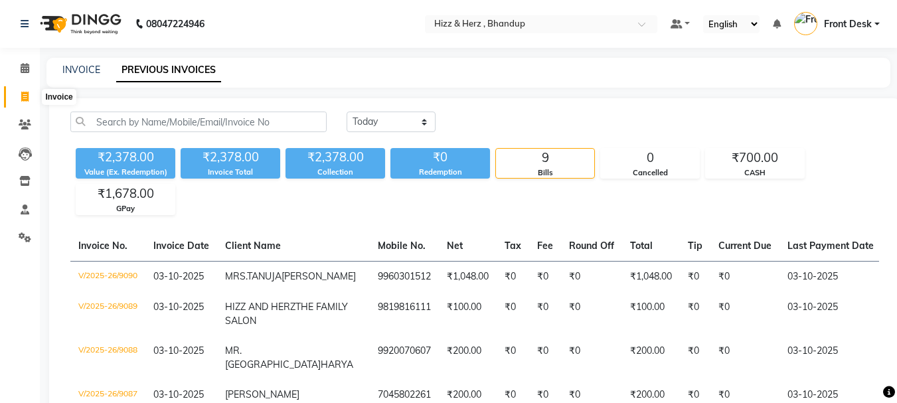
click at [25, 95] on icon at bounding box center [24, 97] width 7 height 10
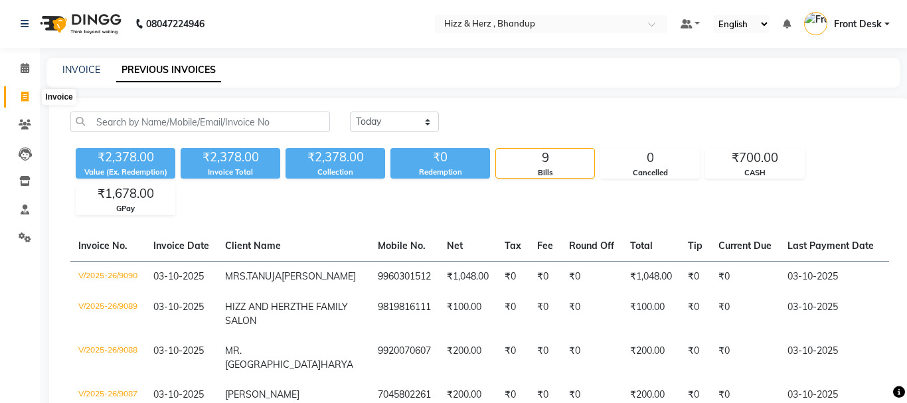
select select "629"
select select "service"
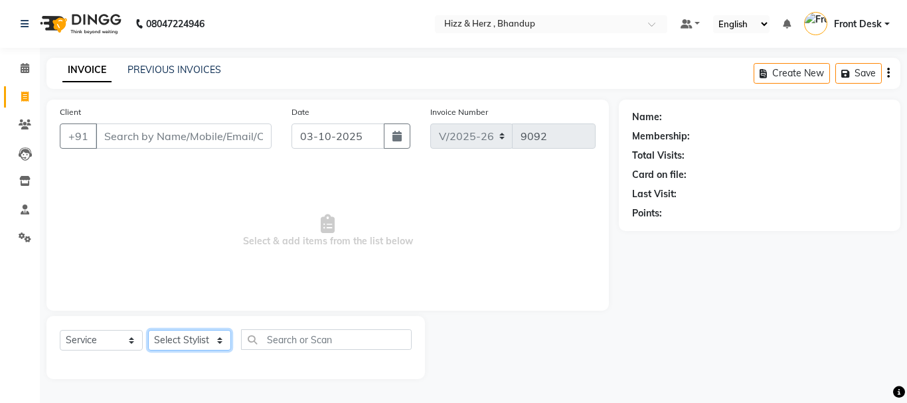
click at [208, 342] on select "Select Stylist Front Desk [PERSON_NAME] HIZZ & HERZ 2 [PERSON_NAME] [PERSON_NAM…" at bounding box center [189, 340] width 83 height 21
select select "82789"
click at [148, 330] on select "Select Stylist Front Desk [PERSON_NAME] HIZZ & HERZ 2 [PERSON_NAME] [PERSON_NAM…" at bounding box center [189, 340] width 83 height 21
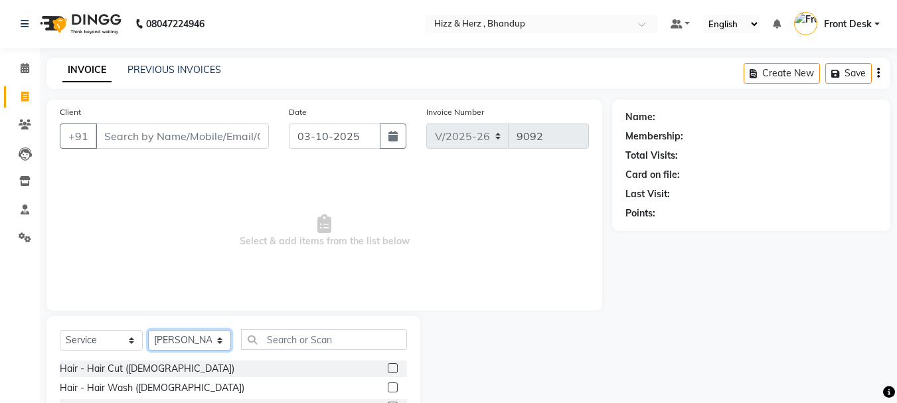
scroll to position [129, 0]
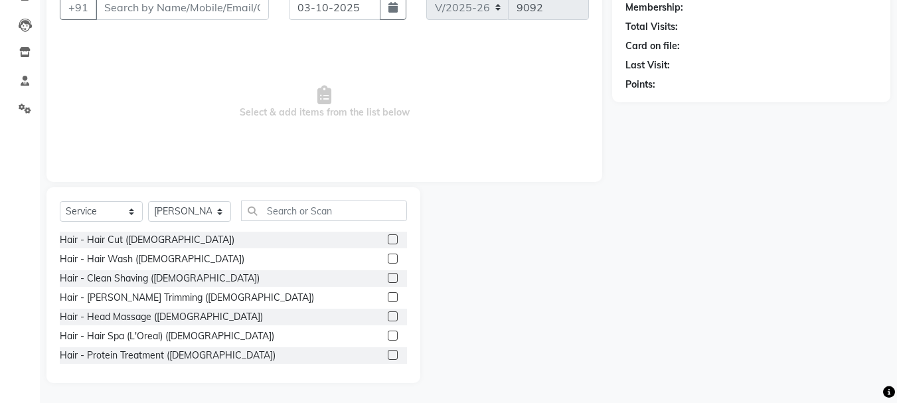
click at [388, 296] on label at bounding box center [393, 297] width 10 height 10
click at [388, 296] on input "checkbox" at bounding box center [392, 298] width 9 height 9
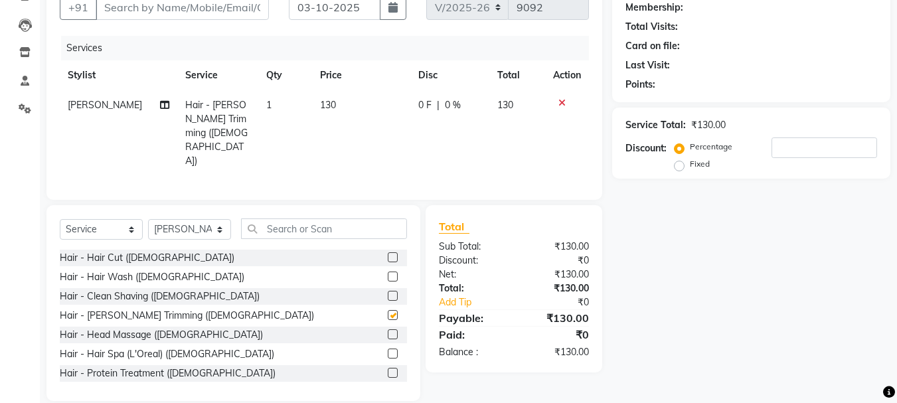
checkbox input "false"
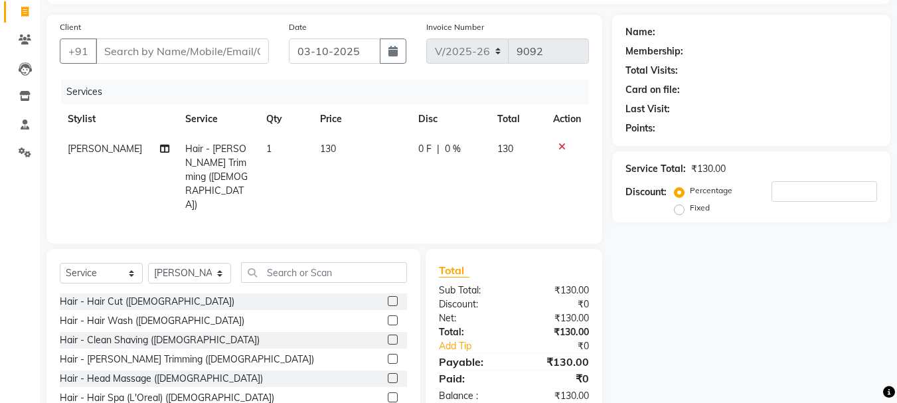
scroll to position [0, 0]
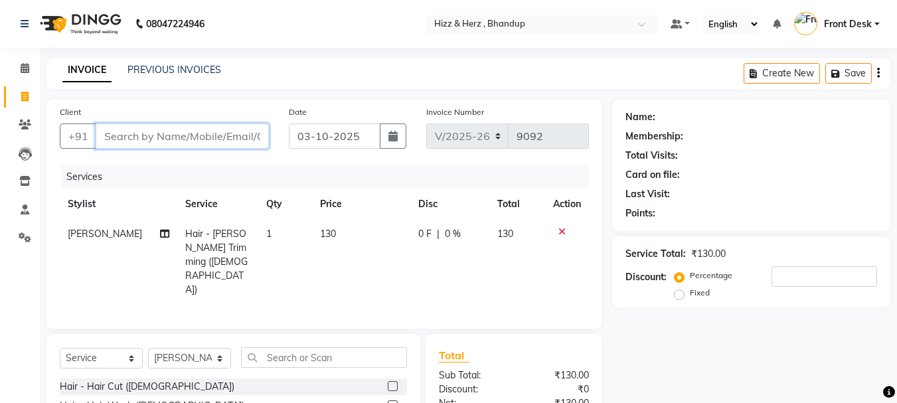
click at [204, 131] on input "Client" at bounding box center [182, 136] width 173 height 25
type input "F"
type input "0"
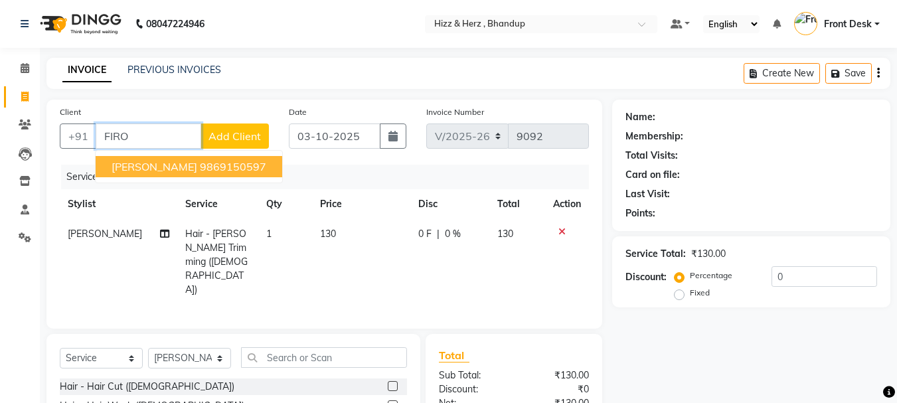
click at [201, 169] on ngb-highlight "9869150597" at bounding box center [233, 166] width 66 height 13
type input "9869150597"
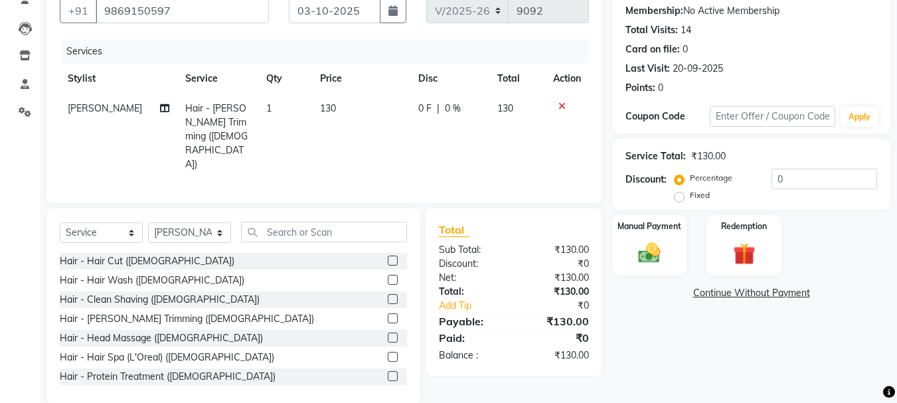
scroll to position [129, 0]
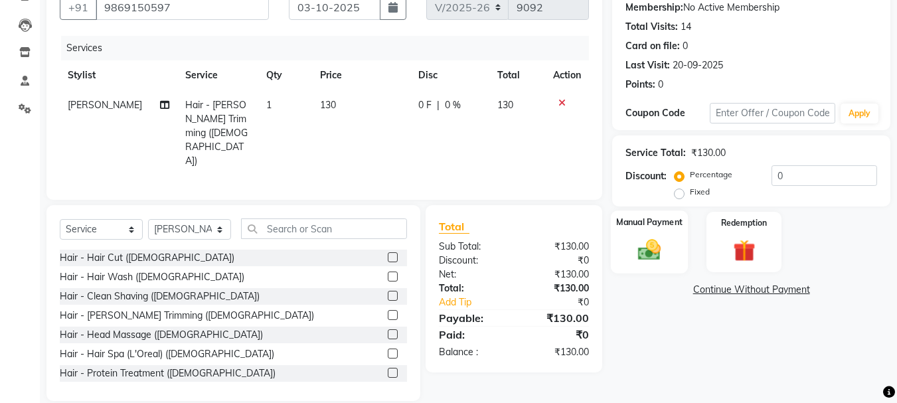
click at [650, 252] on img at bounding box center [649, 249] width 37 height 27
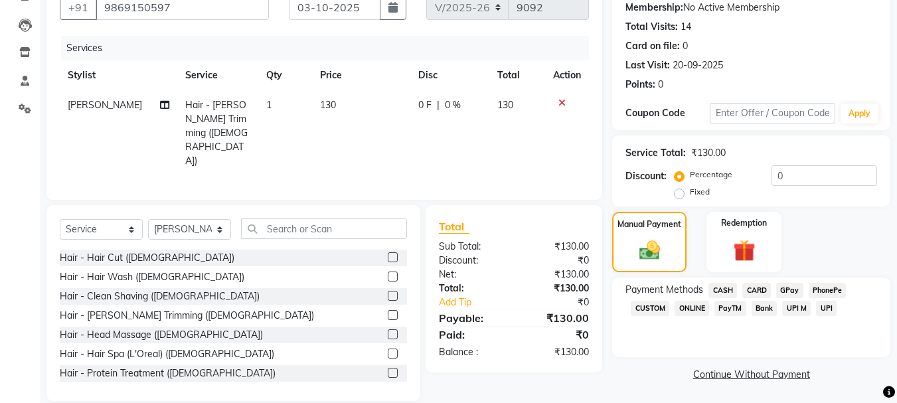
click at [723, 289] on span "CASH" at bounding box center [723, 290] width 29 height 15
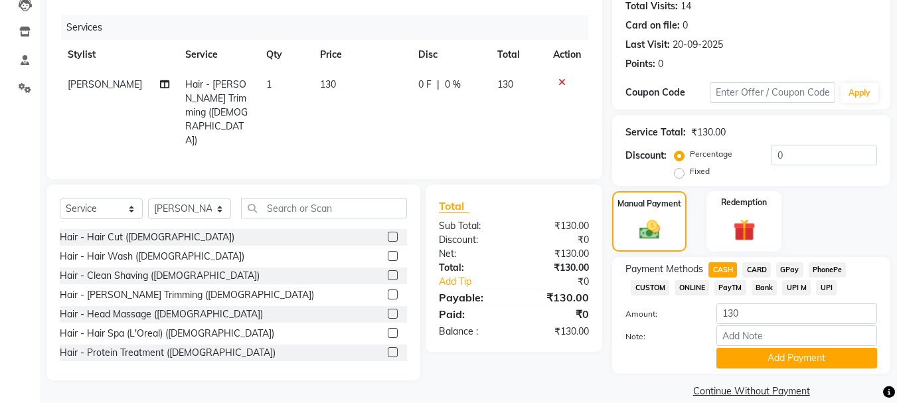
scroll to position [167, 0]
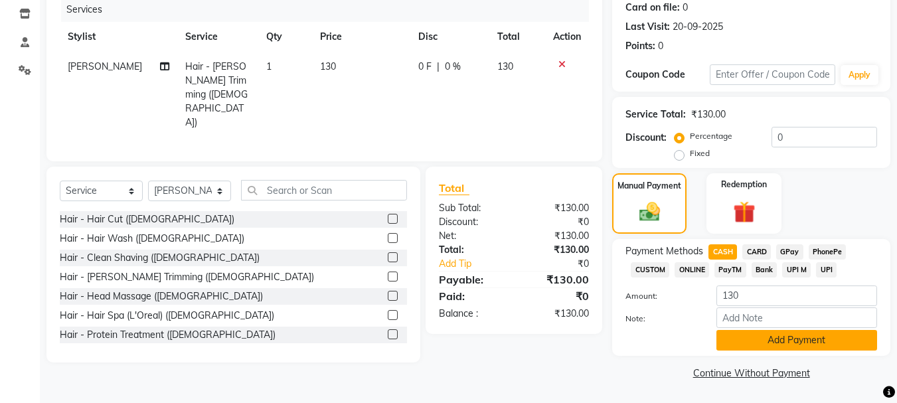
click at [762, 330] on button "Add Payment" at bounding box center [797, 340] width 161 height 21
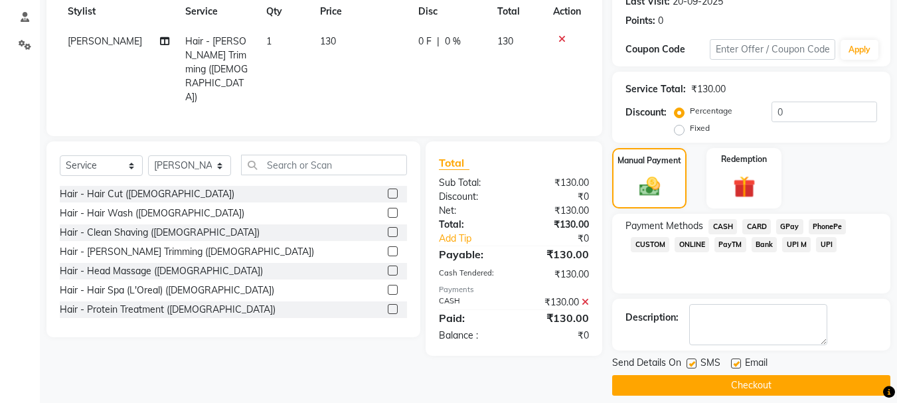
scroll to position [205, 0]
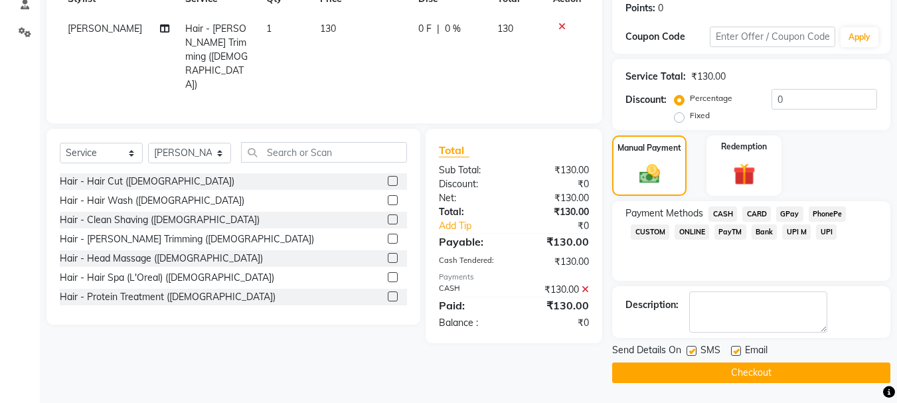
click at [752, 367] on button "Checkout" at bounding box center [751, 373] width 278 height 21
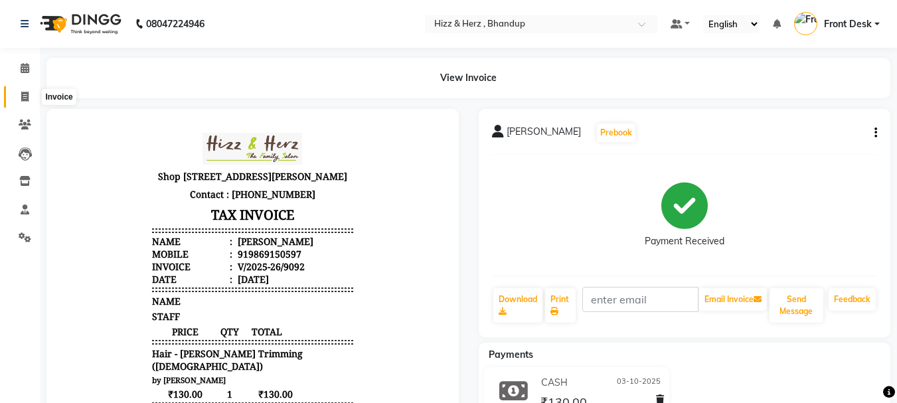
click at [22, 94] on icon at bounding box center [24, 97] width 7 height 10
select select "629"
select select "service"
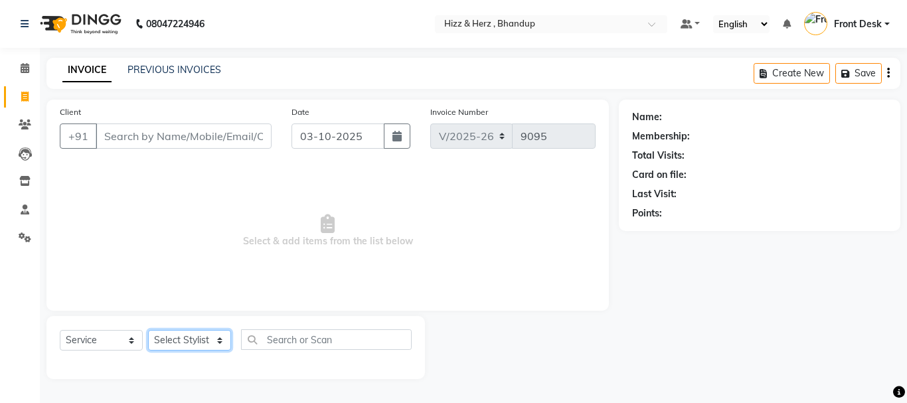
click at [183, 335] on select "Select Stylist Front Desk [PERSON_NAME] HIZZ & HERZ 2 [PERSON_NAME] [PERSON_NAM…" at bounding box center [189, 340] width 83 height 21
select select "82789"
click at [148, 330] on select "Select Stylist Front Desk [PERSON_NAME] HIZZ & HERZ 2 [PERSON_NAME] [PERSON_NAM…" at bounding box center [189, 340] width 83 height 21
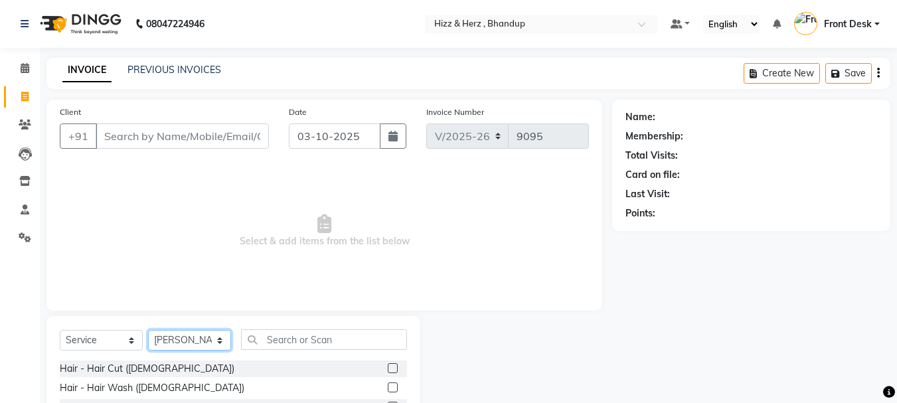
scroll to position [129, 0]
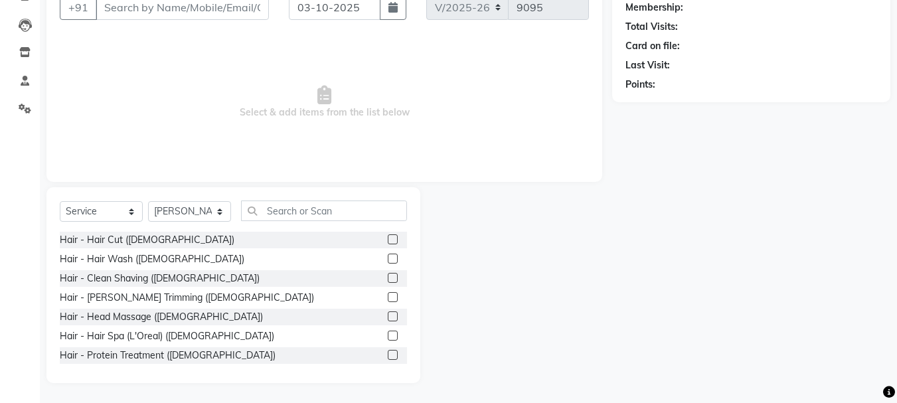
click at [388, 242] on label at bounding box center [393, 239] width 10 height 10
click at [388, 242] on input "checkbox" at bounding box center [392, 240] width 9 height 9
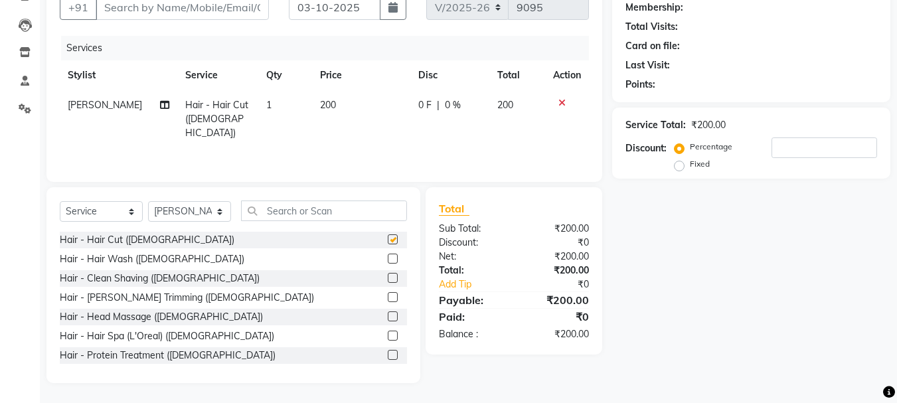
checkbox input "false"
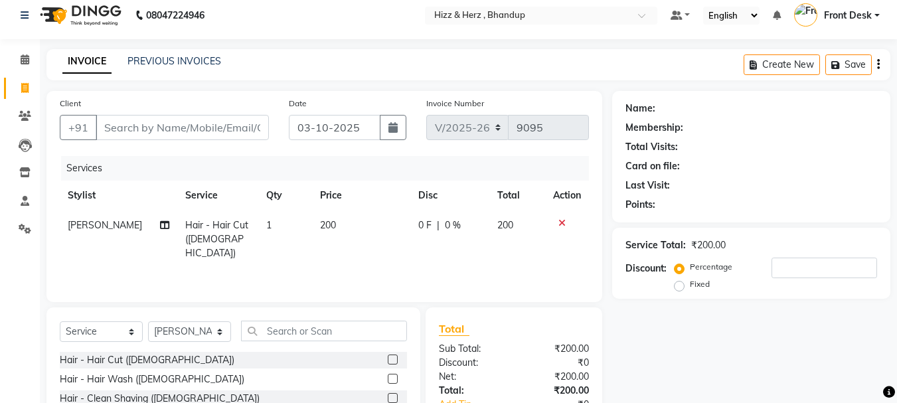
scroll to position [0, 0]
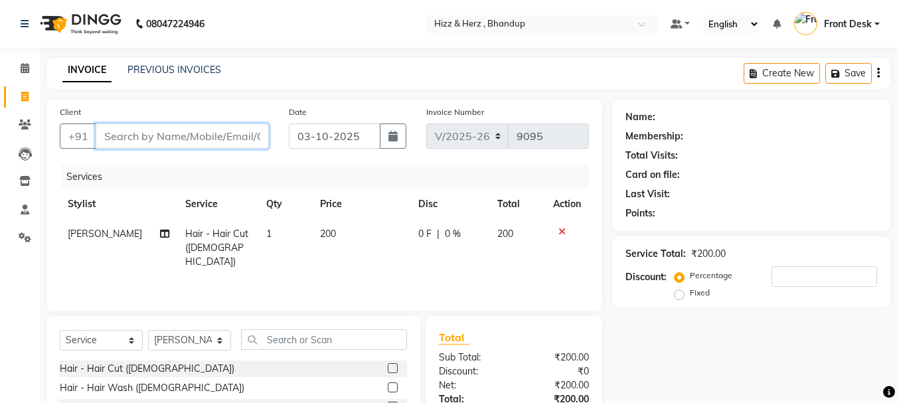
click at [244, 139] on input "Client" at bounding box center [182, 136] width 173 height 25
click at [254, 130] on input "Client" at bounding box center [182, 136] width 173 height 25
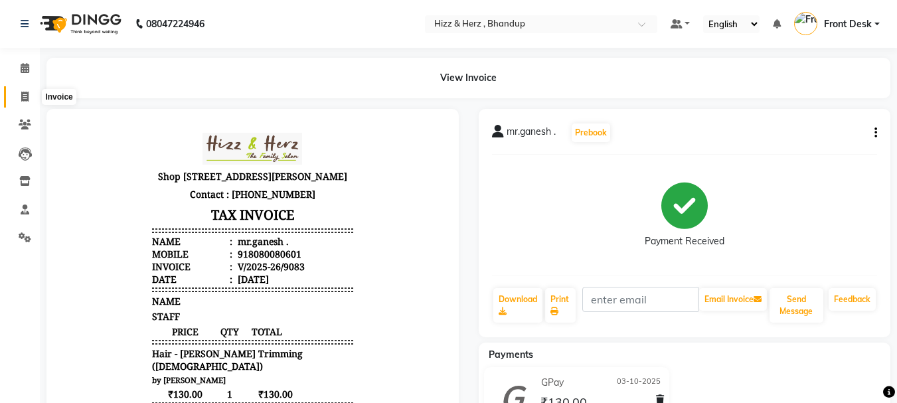
click at [21, 98] on icon at bounding box center [24, 97] width 7 height 10
select select "629"
select select "service"
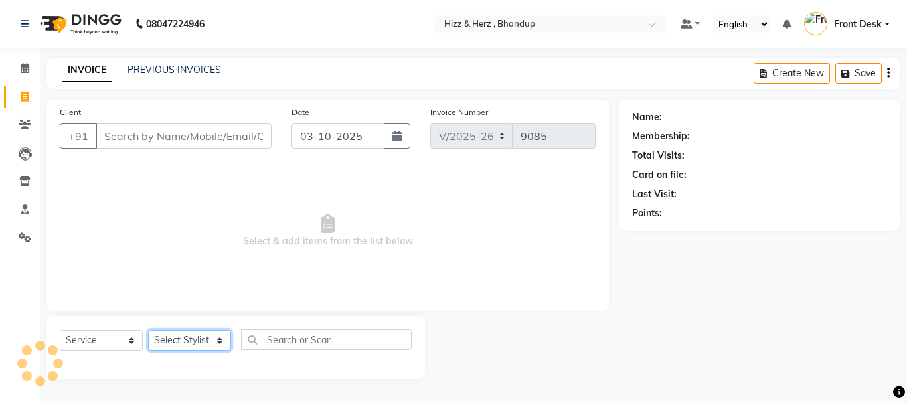
click at [199, 342] on select "Select Stylist Front Desk [PERSON_NAME] HIZZ & HERZ 2 [PERSON_NAME] [PERSON_NAM…" at bounding box center [189, 340] width 83 height 21
select select "9145"
click at [148, 330] on select "Select Stylist Front Desk [PERSON_NAME] HIZZ & HERZ 2 [PERSON_NAME] [PERSON_NAM…" at bounding box center [189, 340] width 83 height 21
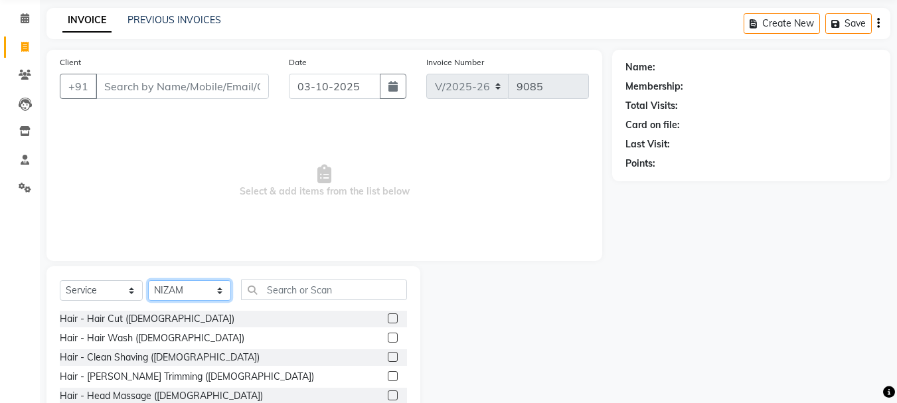
scroll to position [129, 0]
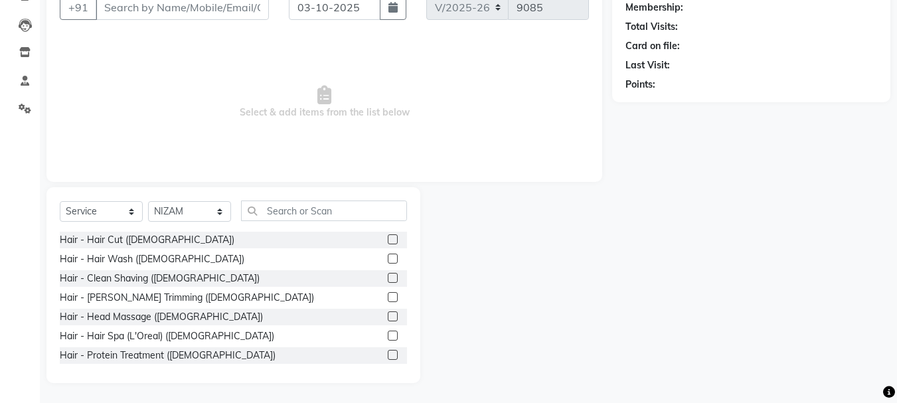
click at [388, 279] on label at bounding box center [393, 278] width 10 height 10
click at [388, 279] on input "checkbox" at bounding box center [392, 278] width 9 height 9
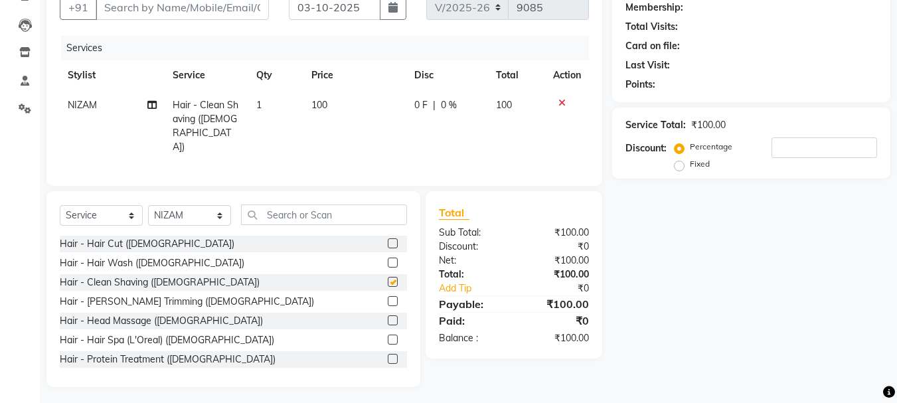
scroll to position [1, 0]
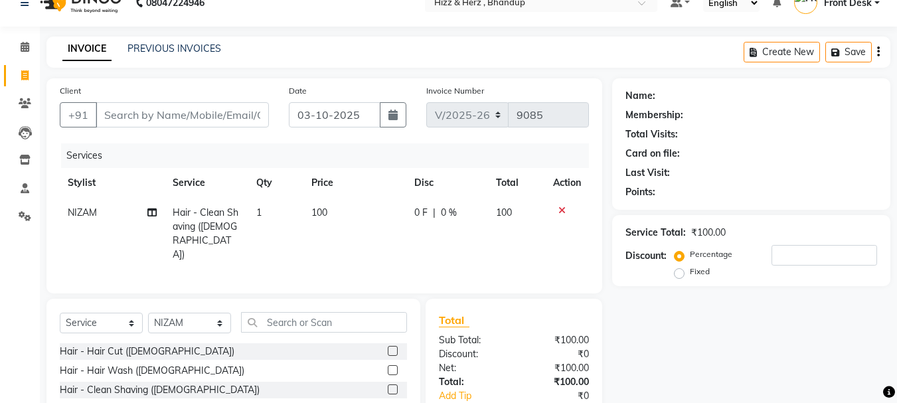
checkbox input "false"
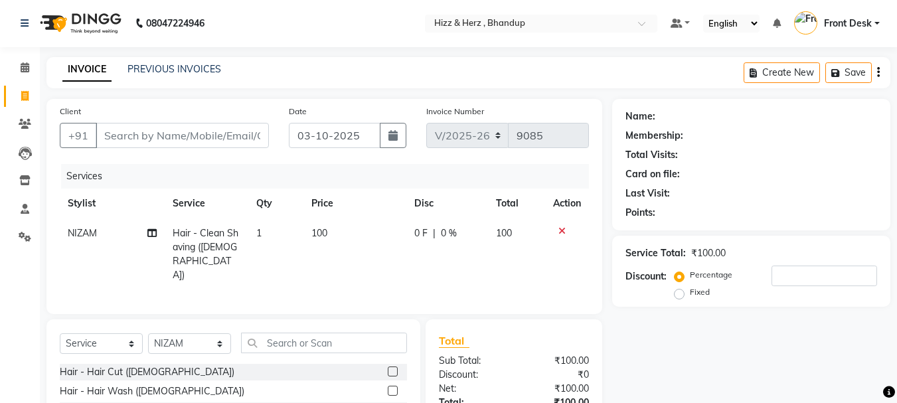
scroll to position [0, 0]
click at [238, 131] on input "Client" at bounding box center [182, 136] width 173 height 25
click at [238, 133] on input "Client" at bounding box center [182, 136] width 173 height 25
type input "7"
type input "0"
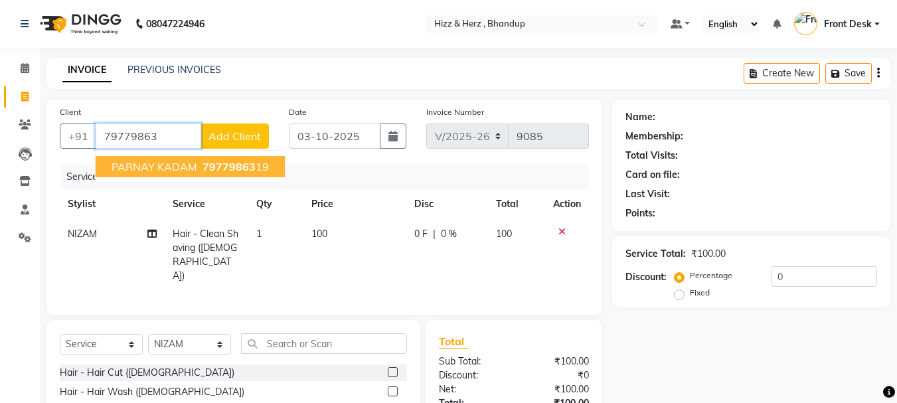
click at [244, 159] on button "PARNAY KADAM 79779863 19" at bounding box center [190, 166] width 189 height 21
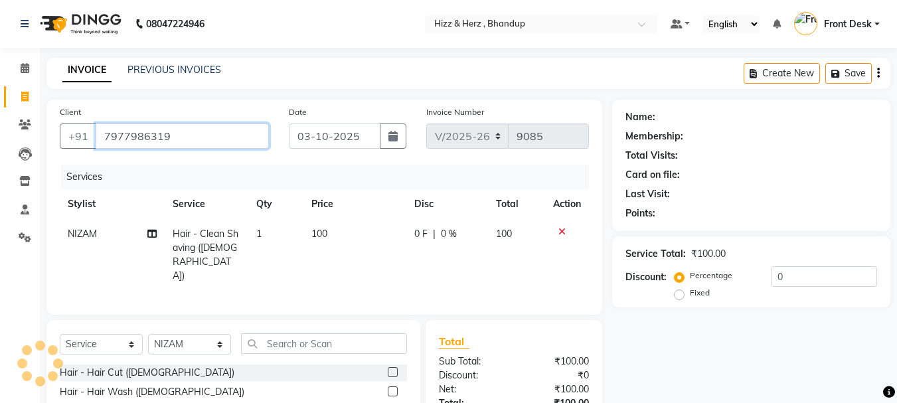
type input "7977986319"
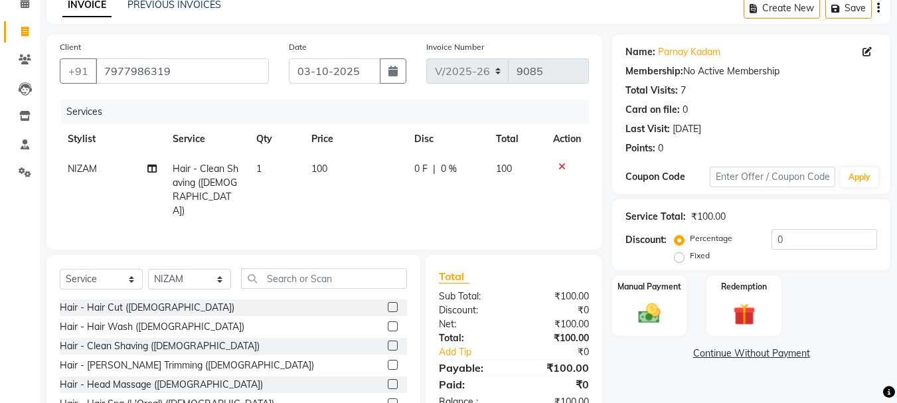
scroll to position [129, 0]
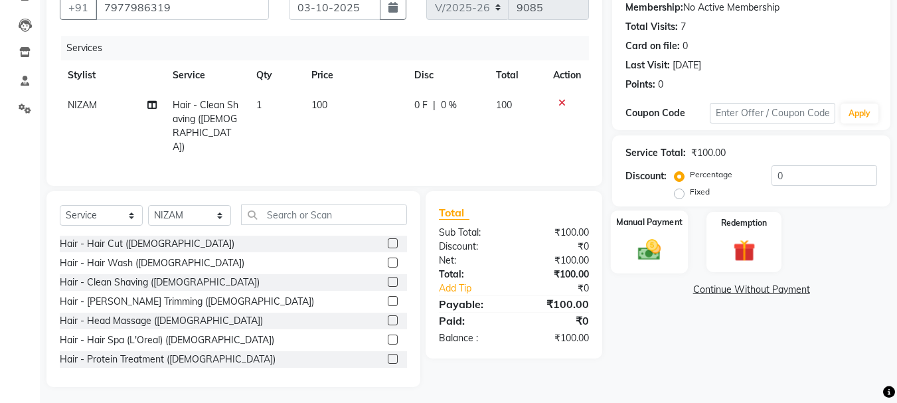
click at [646, 255] on img at bounding box center [649, 249] width 37 height 27
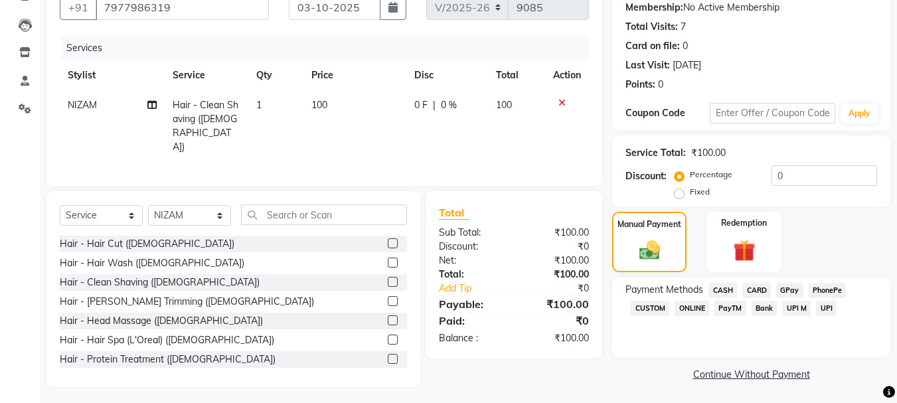
click at [792, 286] on span "GPay" at bounding box center [789, 290] width 27 height 15
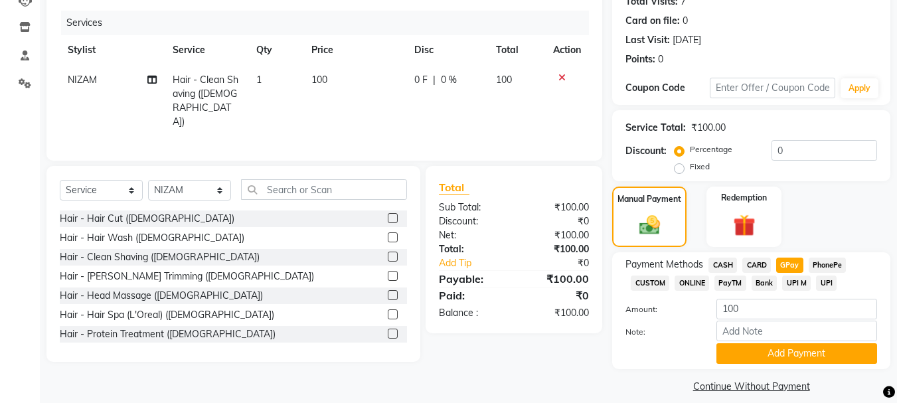
scroll to position [167, 0]
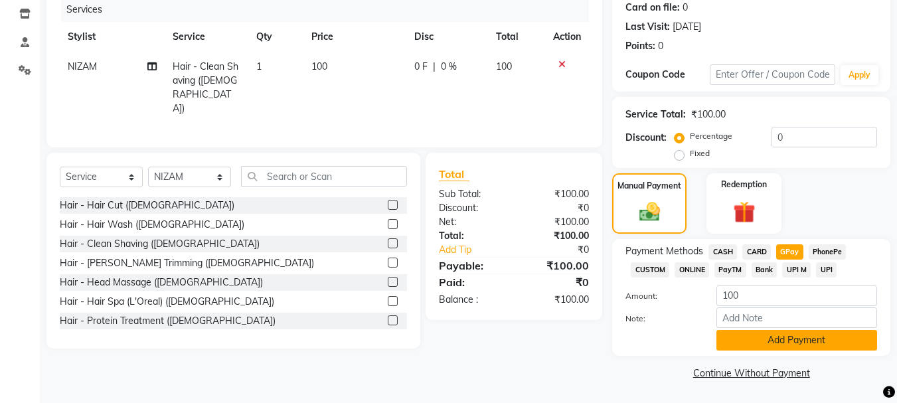
click at [765, 340] on button "Add Payment" at bounding box center [797, 340] width 161 height 21
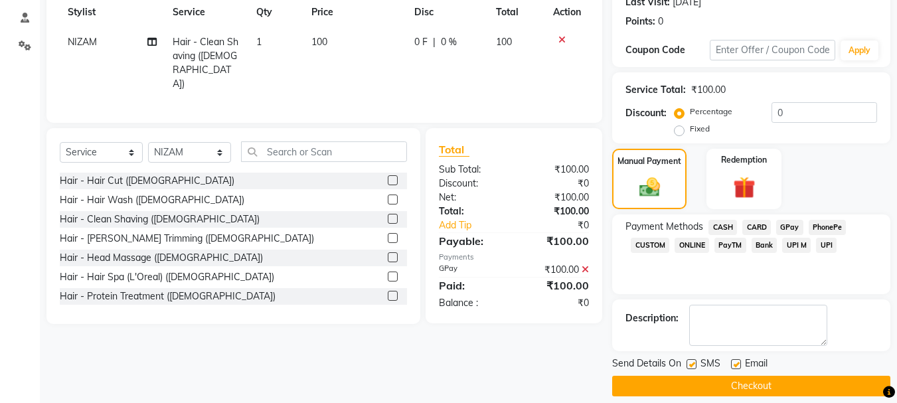
scroll to position [205, 0]
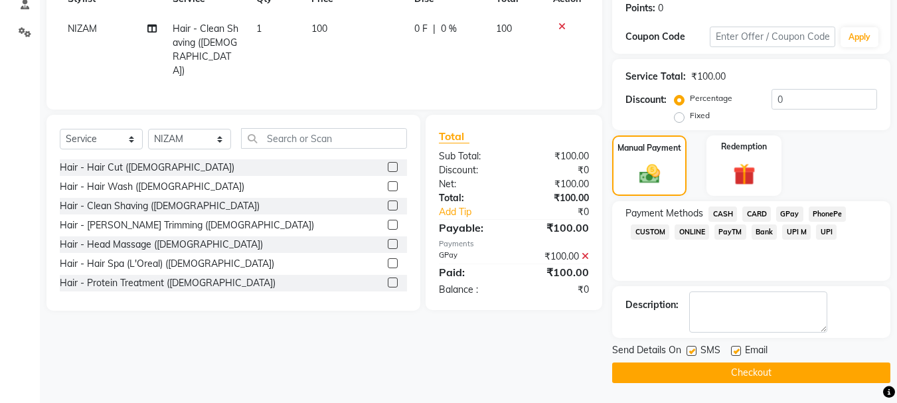
click at [765, 371] on button "Checkout" at bounding box center [751, 373] width 278 height 21
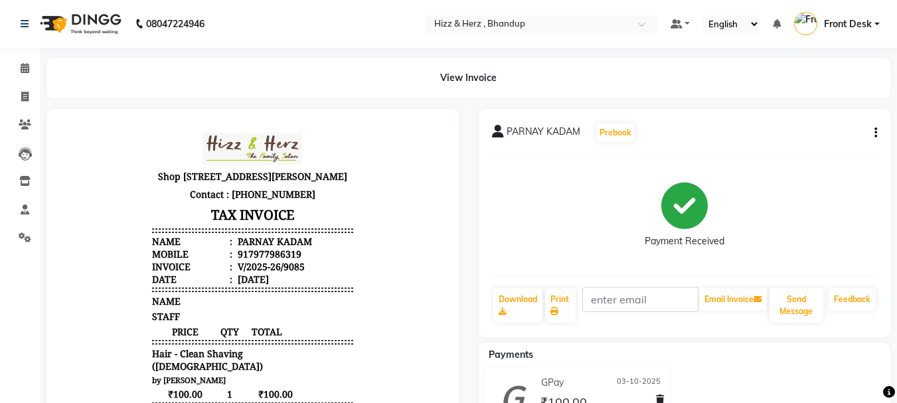
drag, startPoint x: 398, startPoint y: 134, endPoint x: 369, endPoint y: 284, distance: 152.4
click at [23, 97] on icon at bounding box center [24, 97] width 7 height 10
select select "629"
select select "service"
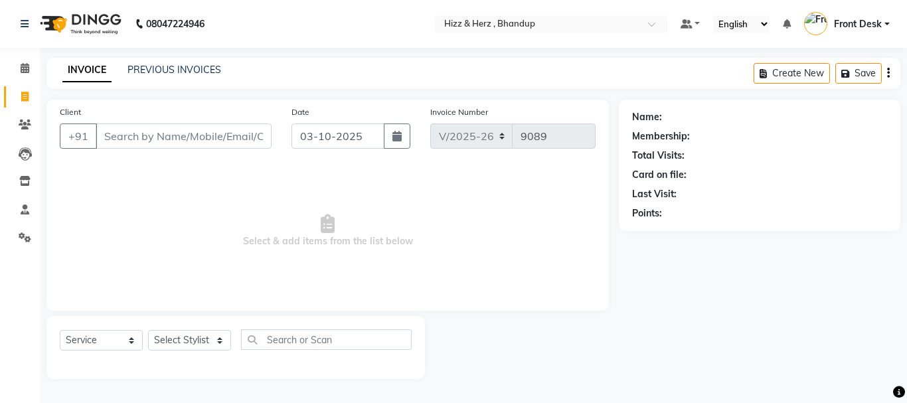
click at [260, 144] on input "Client" at bounding box center [184, 136] width 176 height 25
click at [219, 341] on select "Select Stylist Front Desk [PERSON_NAME] HIZZ & HERZ 2 [PERSON_NAME] [PERSON_NAM…" at bounding box center [189, 340] width 83 height 21
select select "24395"
click at [148, 330] on select "Select Stylist Front Desk [PERSON_NAME] HIZZ & HERZ 2 [PERSON_NAME] [PERSON_NAM…" at bounding box center [189, 340] width 83 height 21
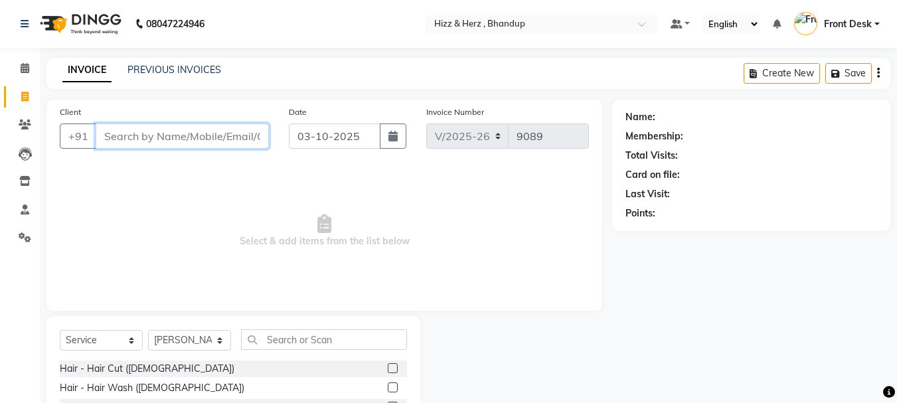
click at [245, 136] on input "Client" at bounding box center [182, 136] width 173 height 25
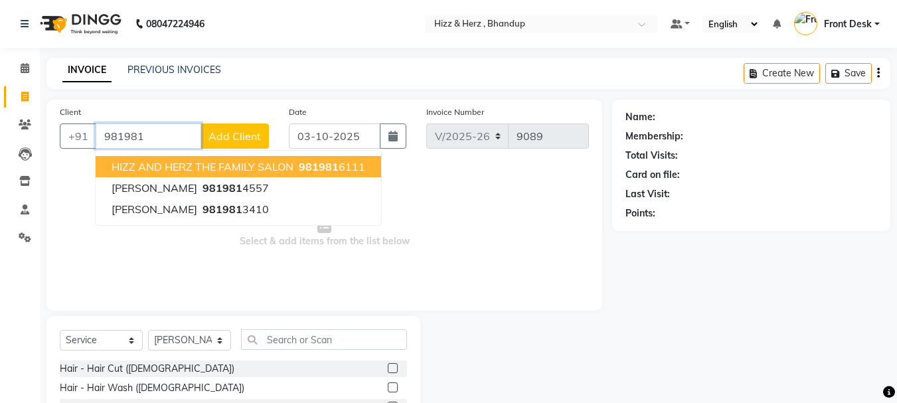
click at [234, 163] on span "HIZZ AND HERZ THE FAMILY SALON" at bounding box center [203, 166] width 182 height 13
type input "9819816111"
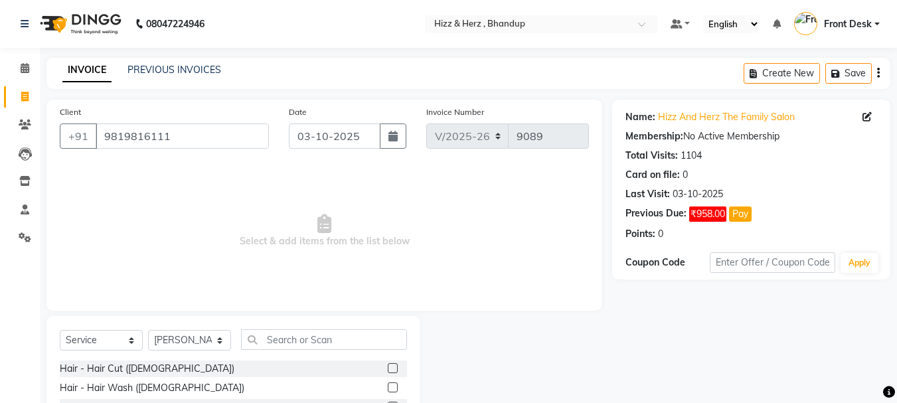
scroll to position [129, 0]
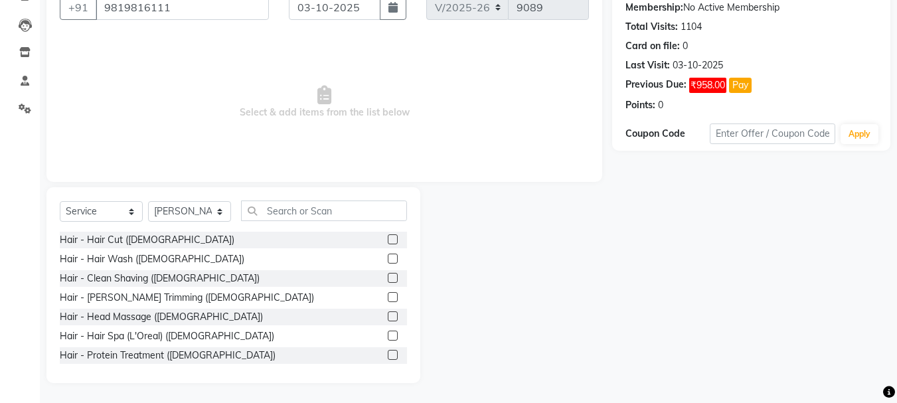
click at [388, 282] on label at bounding box center [393, 278] width 10 height 10
click at [388, 282] on input "checkbox" at bounding box center [392, 278] width 9 height 9
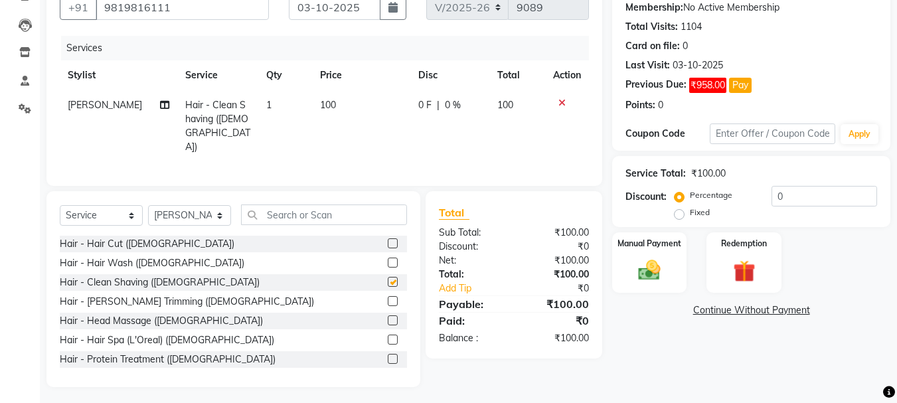
checkbox input "false"
click at [651, 273] on img at bounding box center [649, 270] width 37 height 27
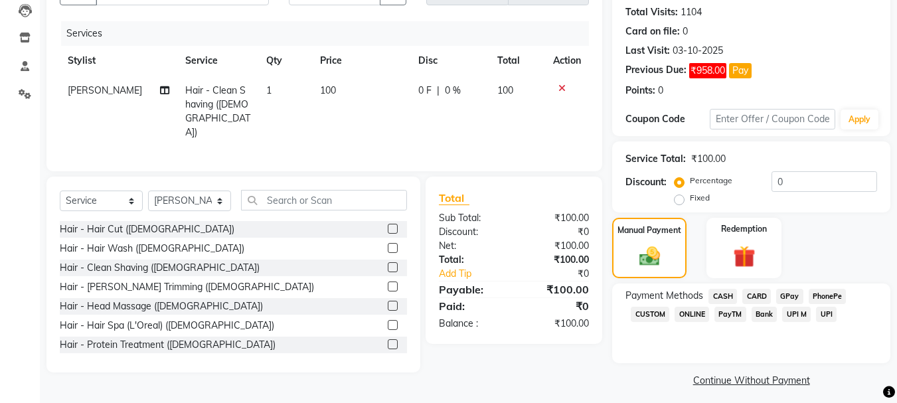
scroll to position [151, 0]
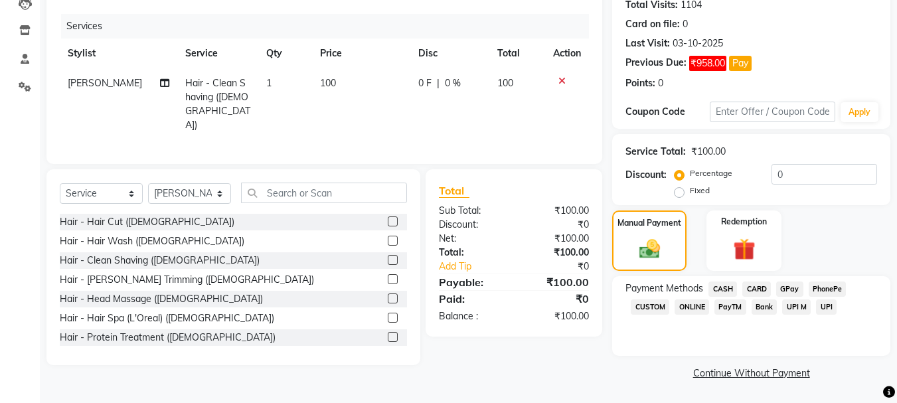
click at [724, 288] on span "CASH" at bounding box center [723, 289] width 29 height 15
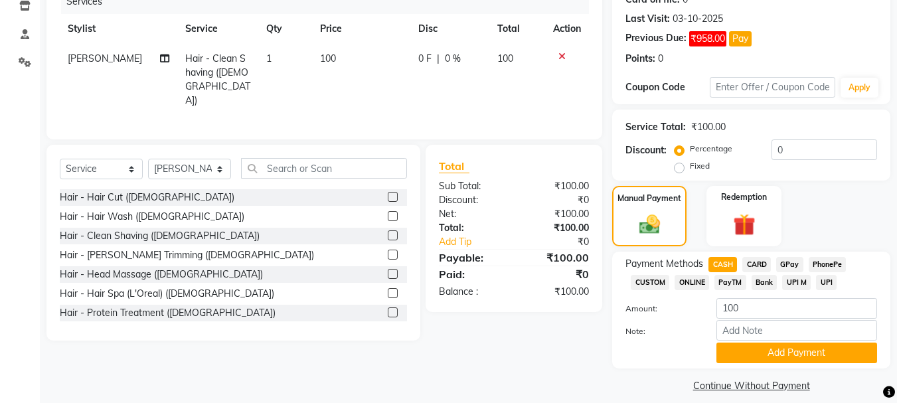
scroll to position [188, 0]
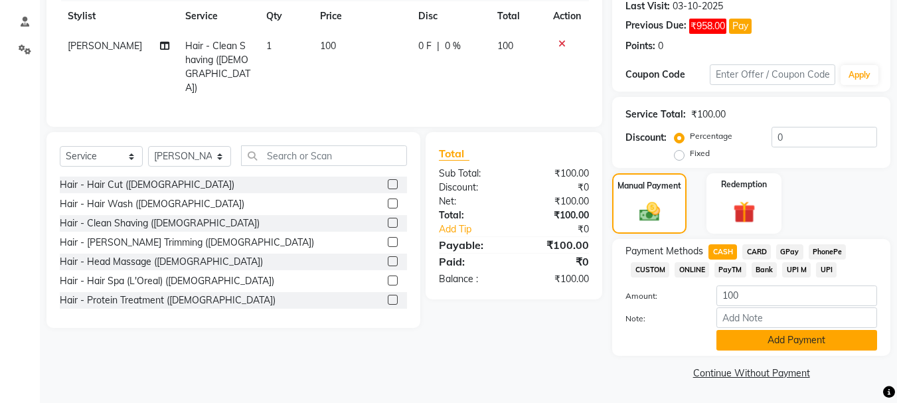
click at [792, 348] on button "Add Payment" at bounding box center [797, 340] width 161 height 21
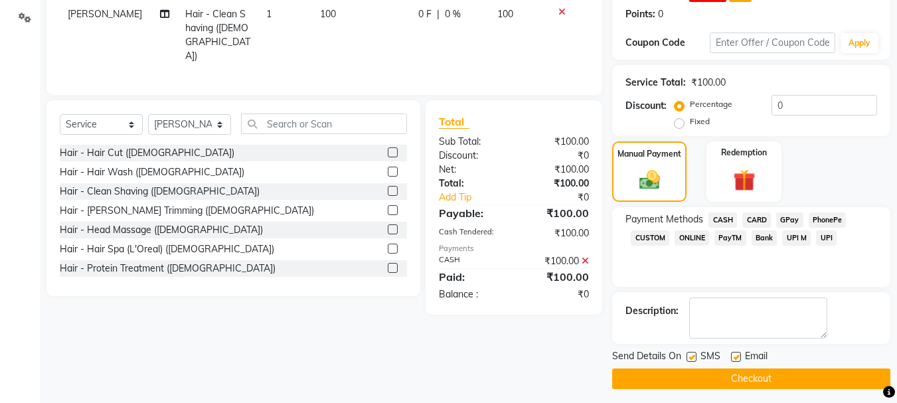
scroll to position [226, 0]
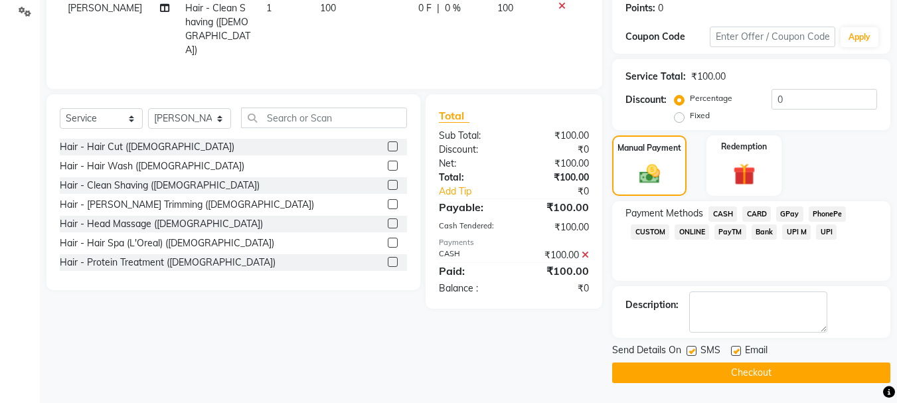
click at [774, 375] on button "Checkout" at bounding box center [751, 373] width 278 height 21
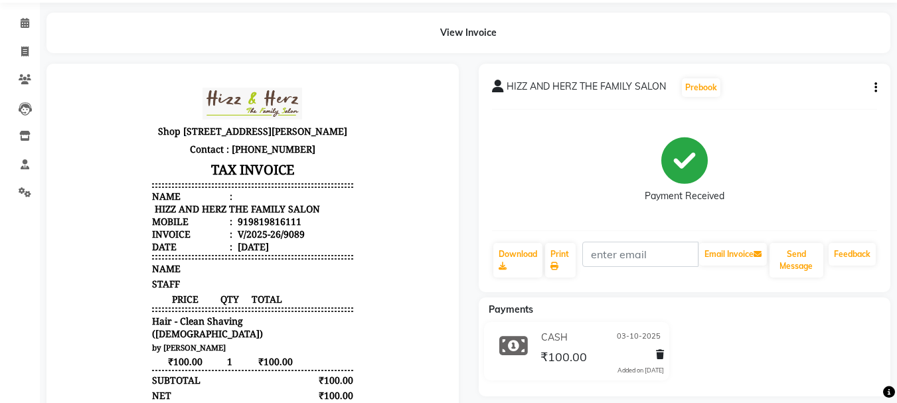
scroll to position [66, 0]
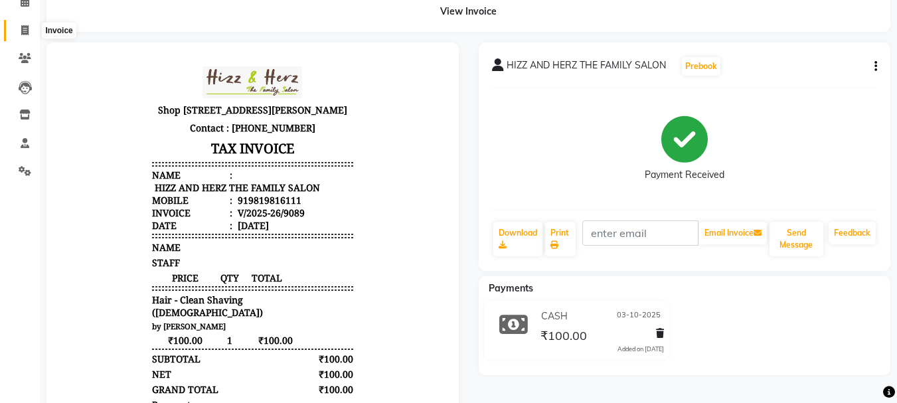
click at [26, 31] on icon at bounding box center [24, 30] width 7 height 10
select select "629"
select select "service"
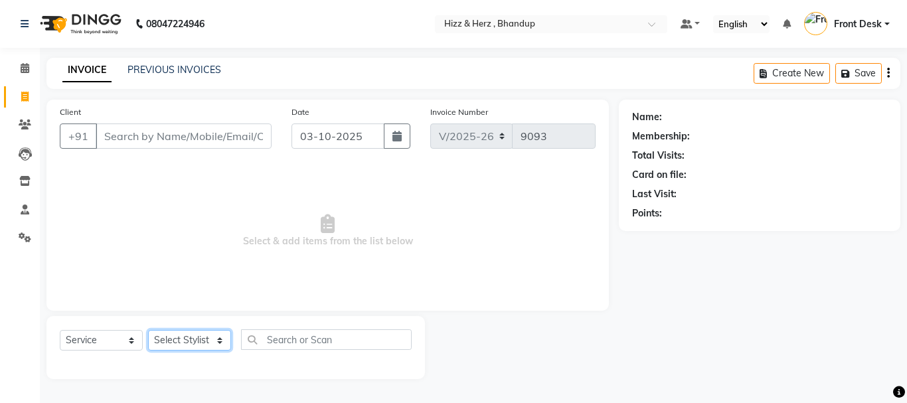
click at [214, 349] on select "Select Stylist Front Desk [PERSON_NAME] HIZZ & HERZ 2 [PERSON_NAME] [PERSON_NAM…" at bounding box center [189, 340] width 83 height 21
select select "26430"
click at [148, 330] on select "Select Stylist Front Desk [PERSON_NAME] HIZZ & HERZ 2 [PERSON_NAME] [PERSON_NAM…" at bounding box center [189, 340] width 83 height 21
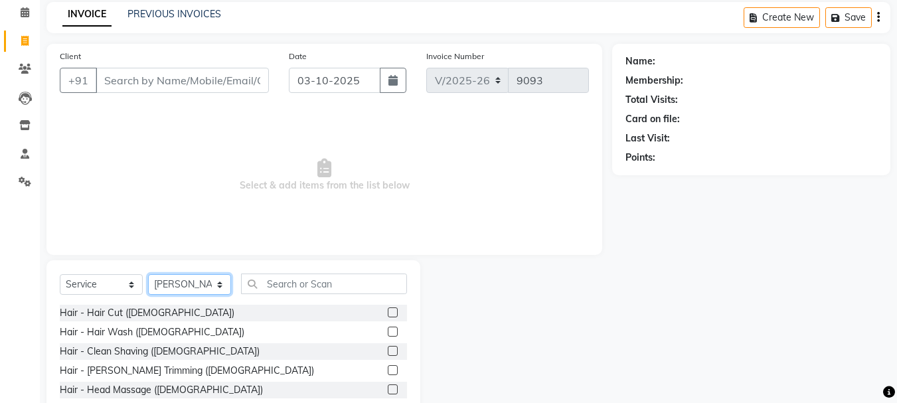
scroll to position [129, 0]
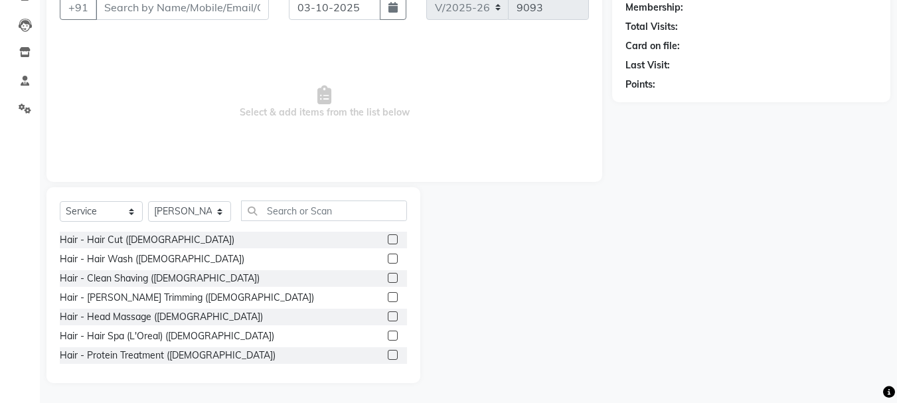
click at [388, 240] on label at bounding box center [393, 239] width 10 height 10
click at [388, 240] on input "checkbox" at bounding box center [392, 240] width 9 height 9
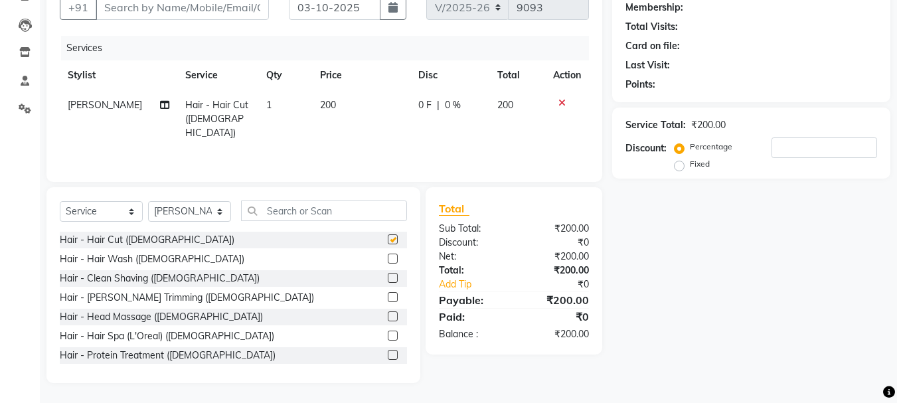
scroll to position [24, 0]
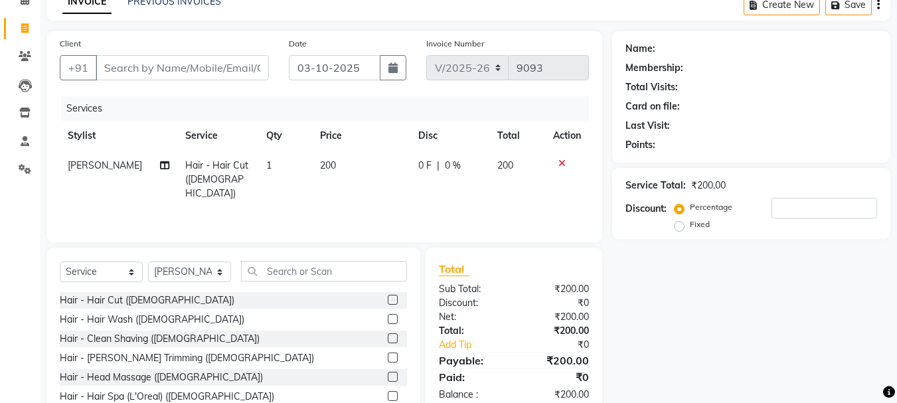
checkbox input "false"
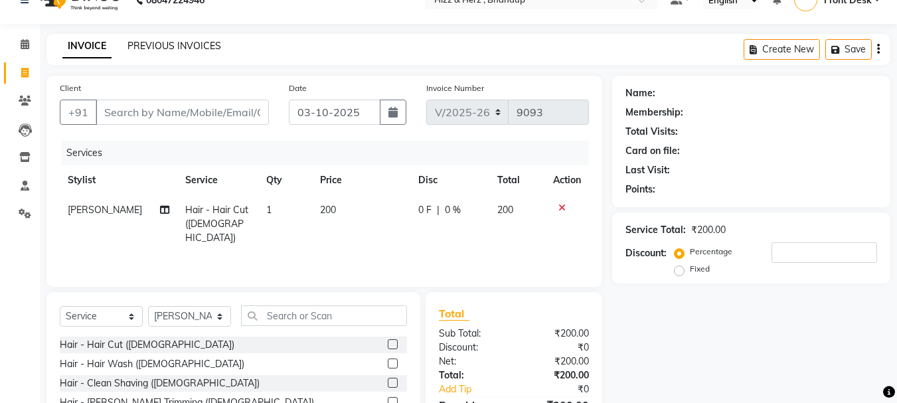
scroll to position [0, 0]
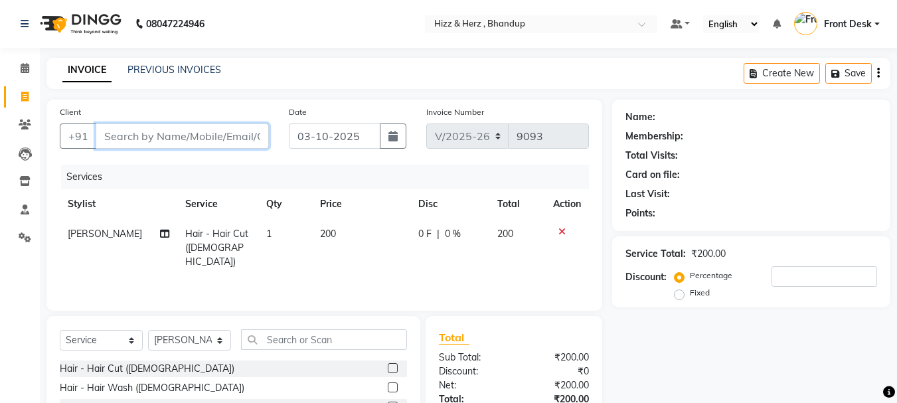
click at [220, 136] on input "Client" at bounding box center [182, 136] width 173 height 25
type input "S"
type input "0"
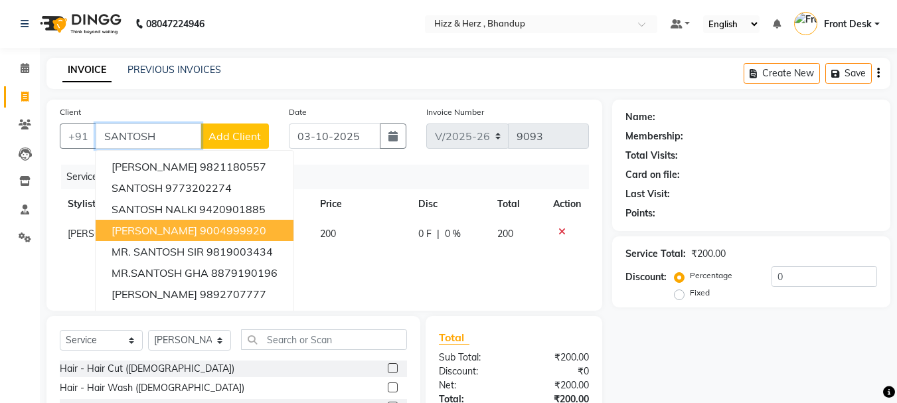
click at [235, 232] on ngb-highlight "9004999920" at bounding box center [233, 230] width 66 height 13
type input "9004999920"
select select "1: Object"
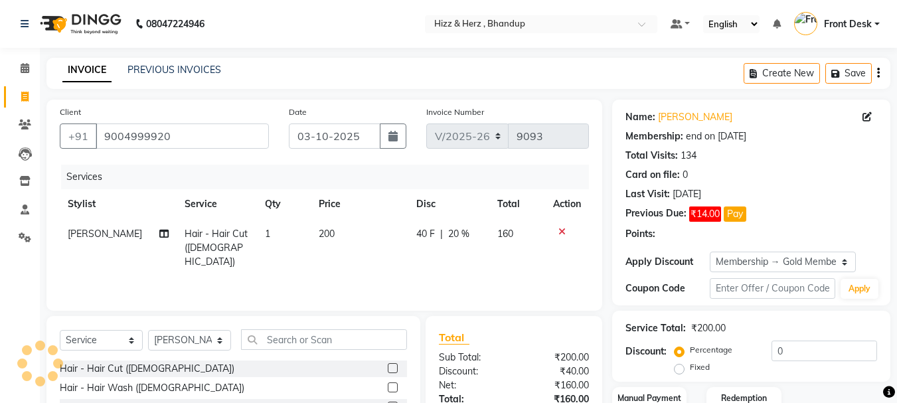
type input "20"
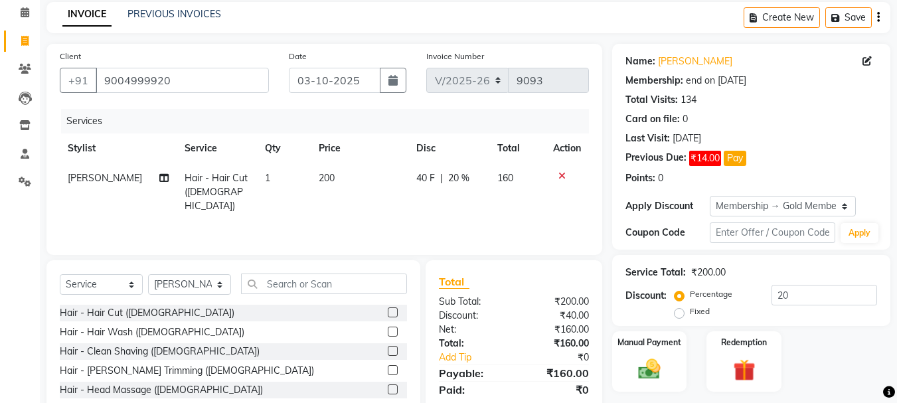
scroll to position [129, 0]
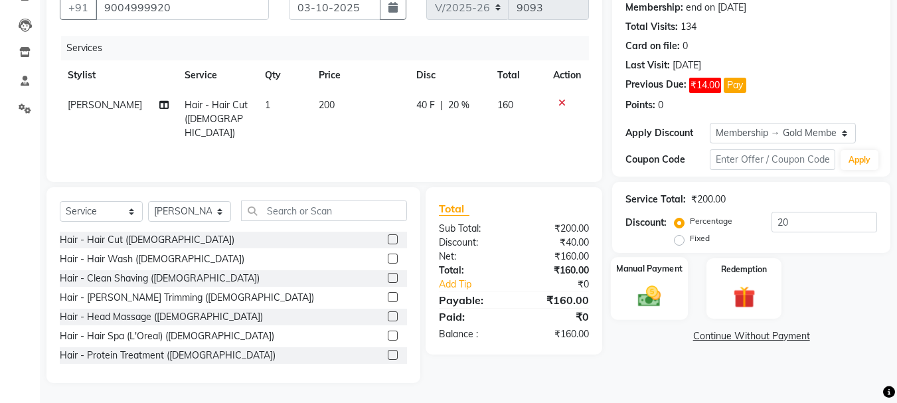
click at [651, 300] on img at bounding box center [649, 296] width 37 height 27
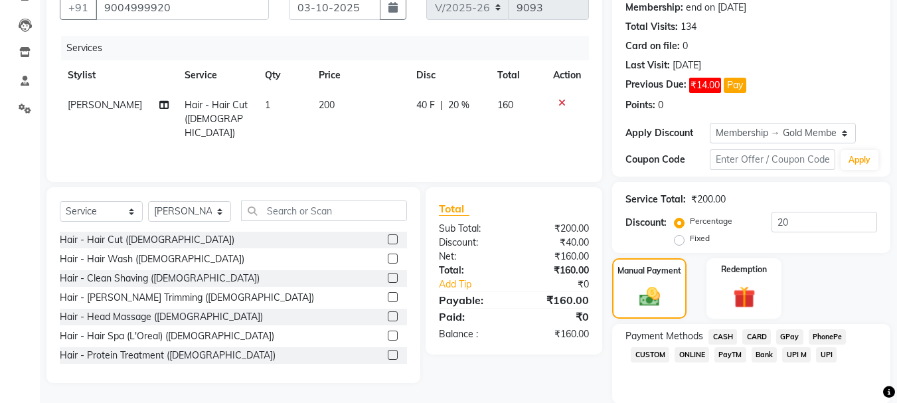
click at [726, 334] on span "CASH" at bounding box center [723, 336] width 29 height 15
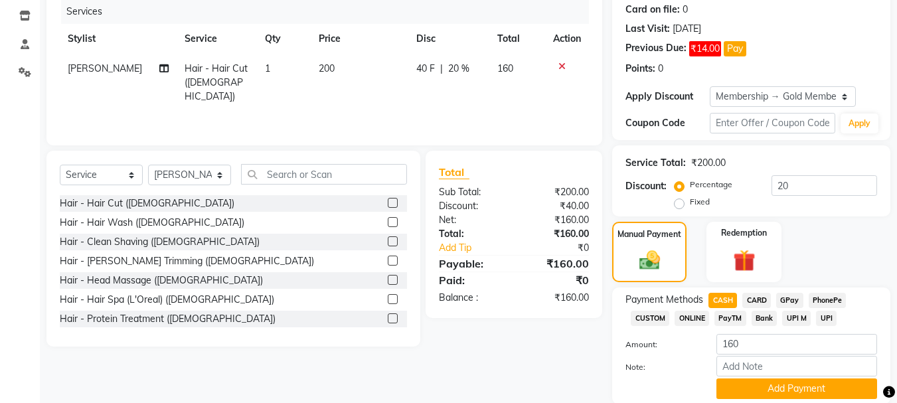
scroll to position [214, 0]
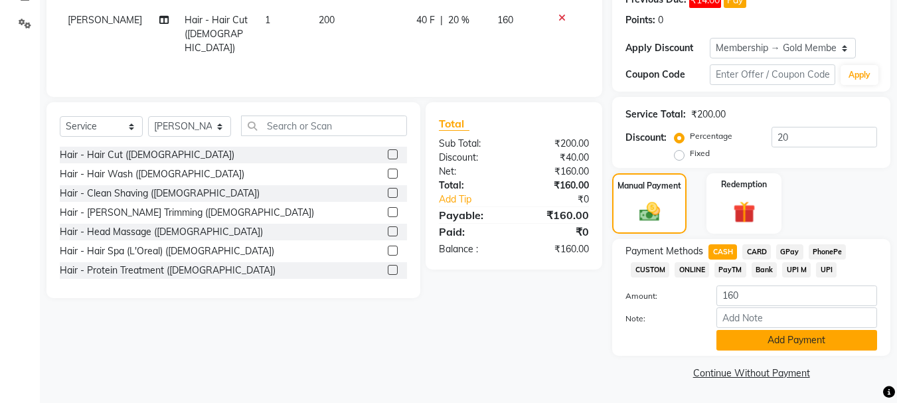
click at [812, 342] on button "Add Payment" at bounding box center [797, 340] width 161 height 21
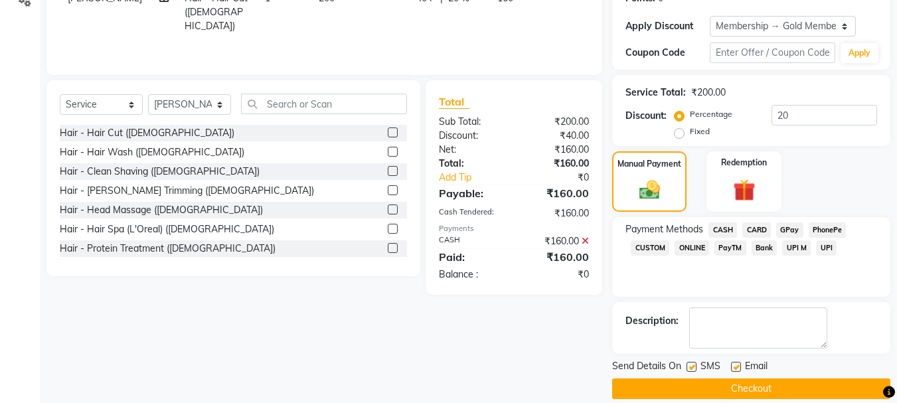
scroll to position [252, 0]
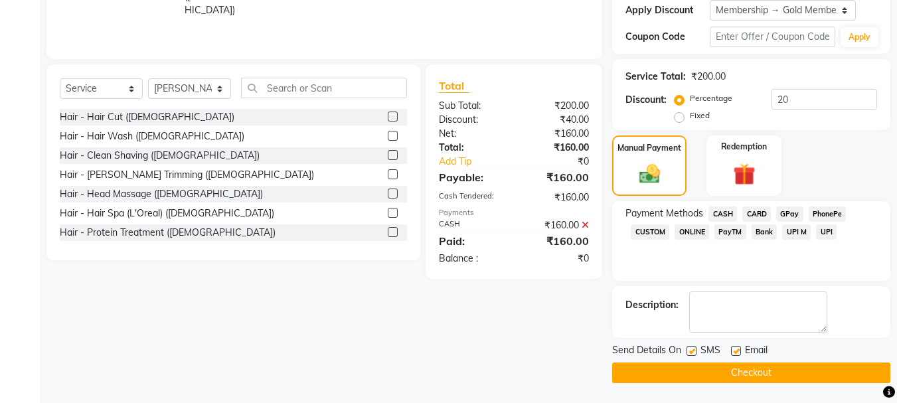
click at [793, 375] on button "Checkout" at bounding box center [751, 373] width 278 height 21
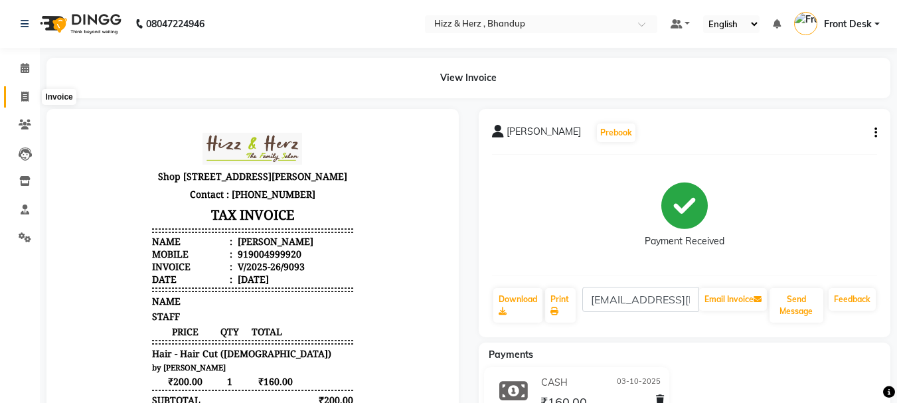
click at [22, 97] on icon at bounding box center [24, 97] width 7 height 10
select select "629"
select select "service"
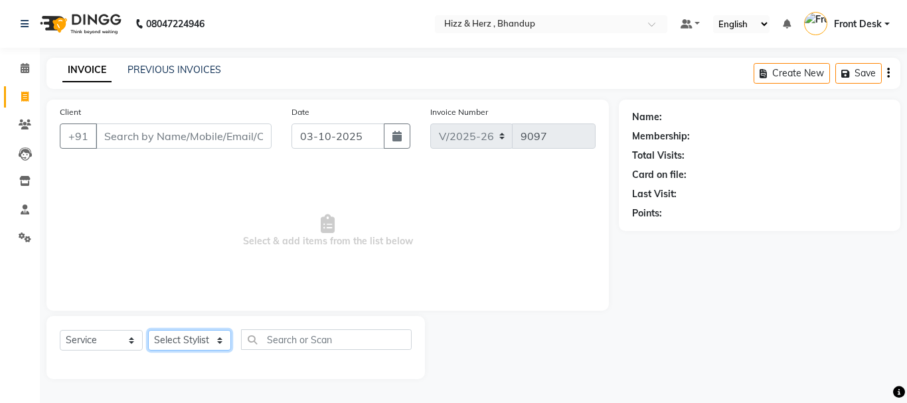
click at [213, 342] on select "Select Stylist Front Desk [PERSON_NAME] HIZZ & HERZ 2 [PERSON_NAME] [PERSON_NAM…" at bounding box center [189, 340] width 83 height 21
select select "9145"
click at [148, 330] on select "Select Stylist Front Desk [PERSON_NAME] HIZZ & HERZ 2 [PERSON_NAME] [PERSON_NAM…" at bounding box center [189, 340] width 83 height 21
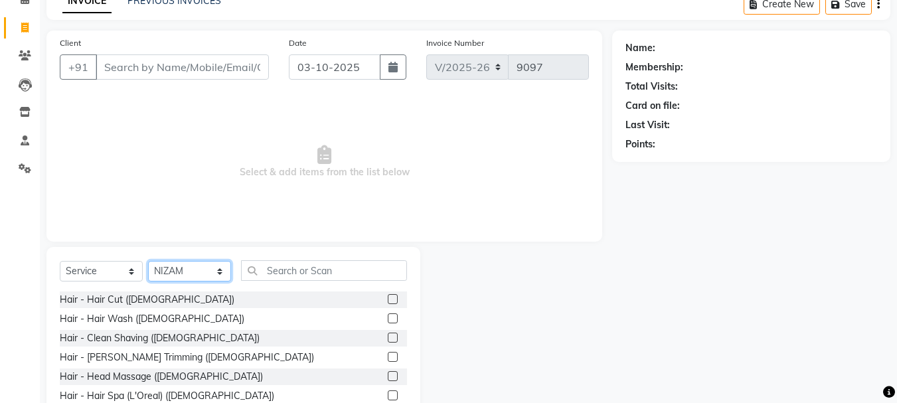
scroll to position [129, 0]
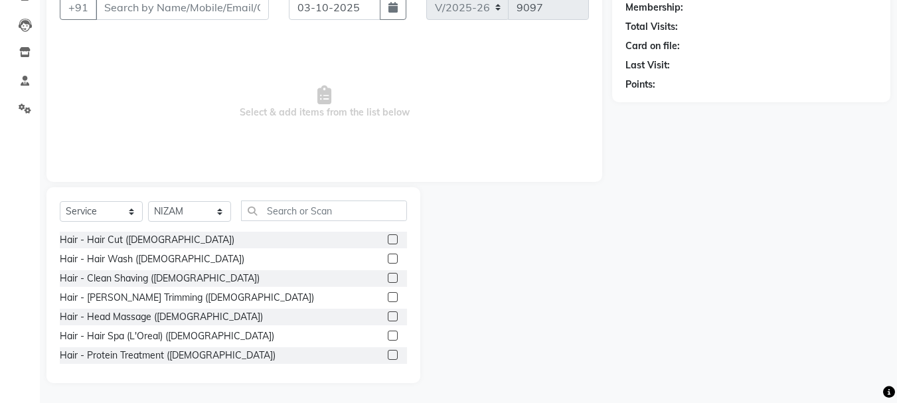
click at [388, 235] on label at bounding box center [393, 239] width 10 height 10
click at [388, 236] on input "checkbox" at bounding box center [392, 240] width 9 height 9
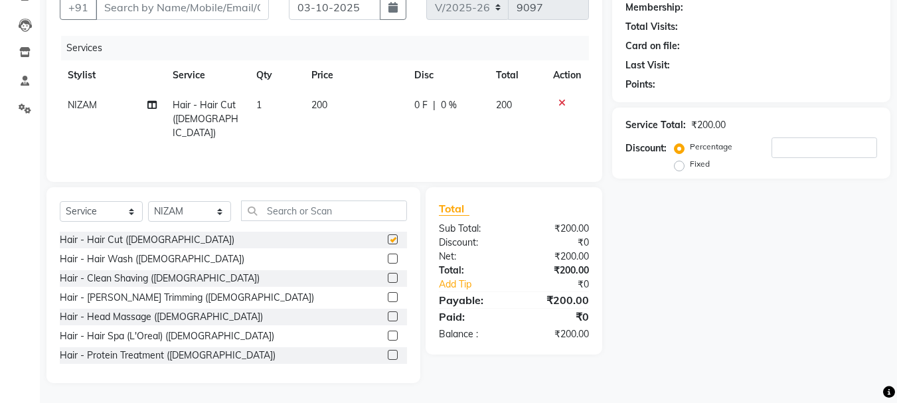
checkbox input "false"
click at [388, 296] on label at bounding box center [393, 297] width 10 height 10
click at [388, 296] on input "checkbox" at bounding box center [392, 298] width 9 height 9
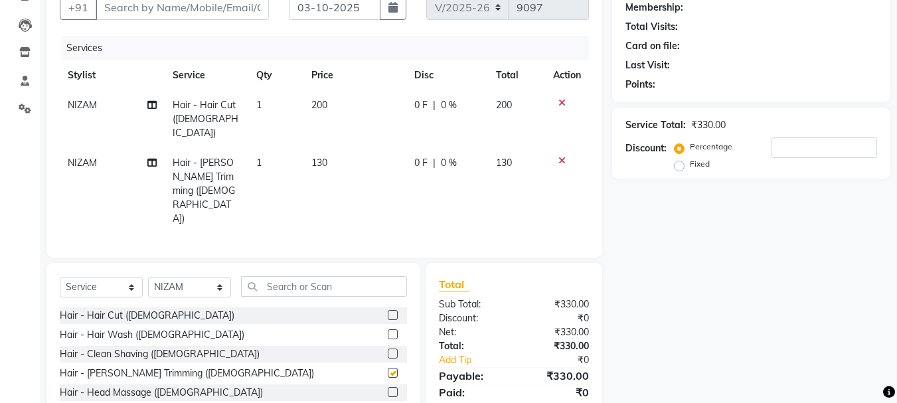
checkbox input "false"
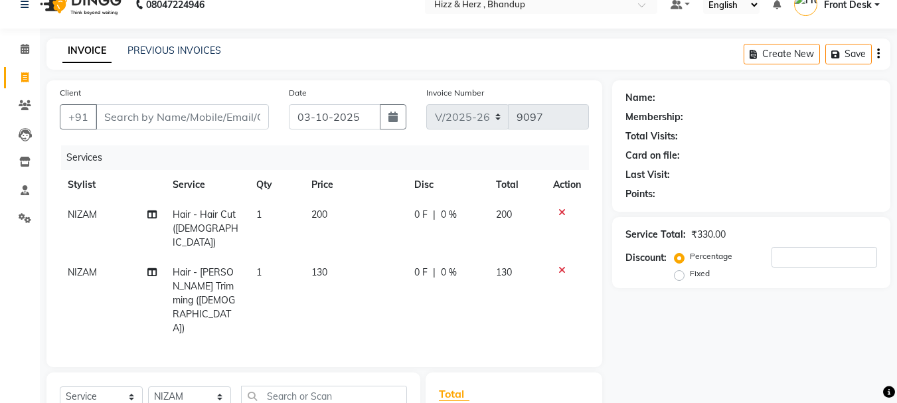
scroll to position [0, 0]
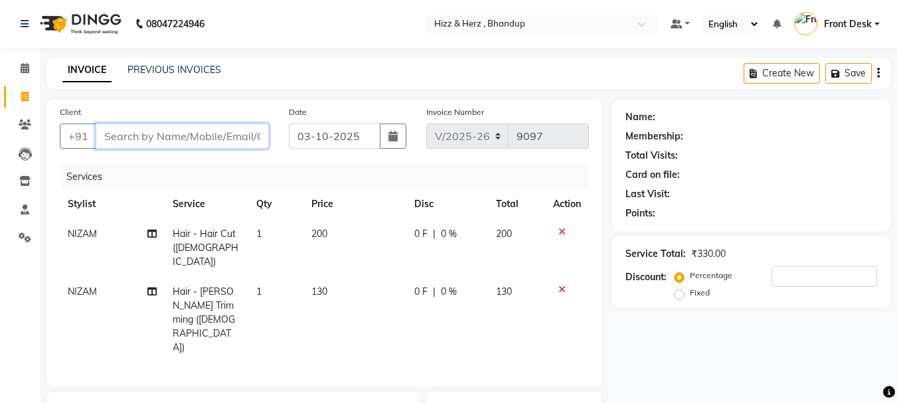
click at [249, 139] on input "Client" at bounding box center [182, 136] width 173 height 25
type input "I"
type input "0"
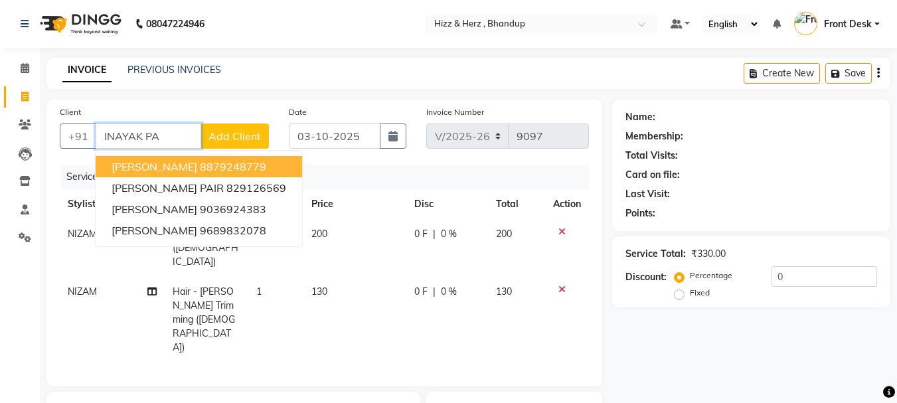
click at [245, 164] on ngb-highlight "8879248779" at bounding box center [233, 166] width 66 height 13
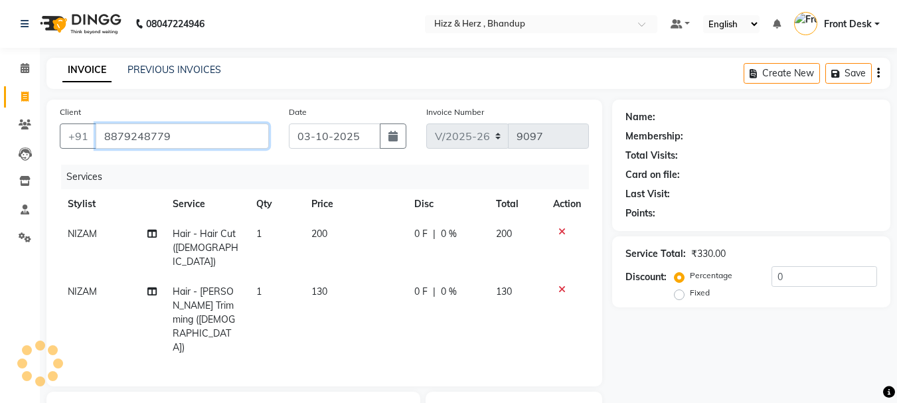
type input "8879248779"
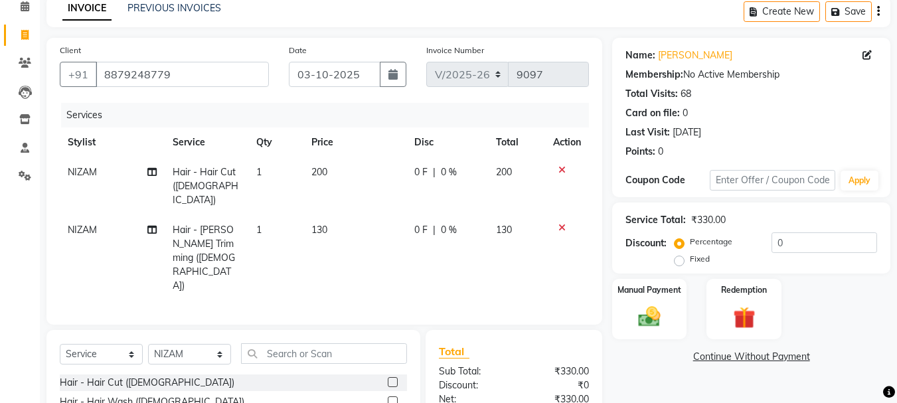
scroll to position [159, 0]
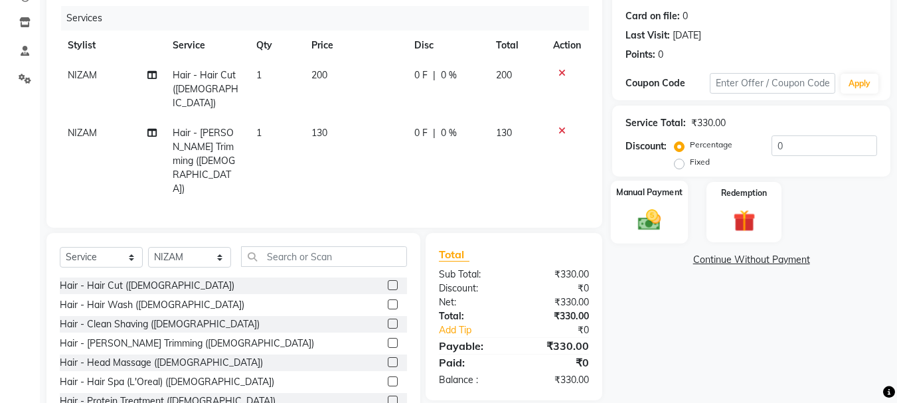
click at [646, 224] on img at bounding box center [649, 220] width 37 height 27
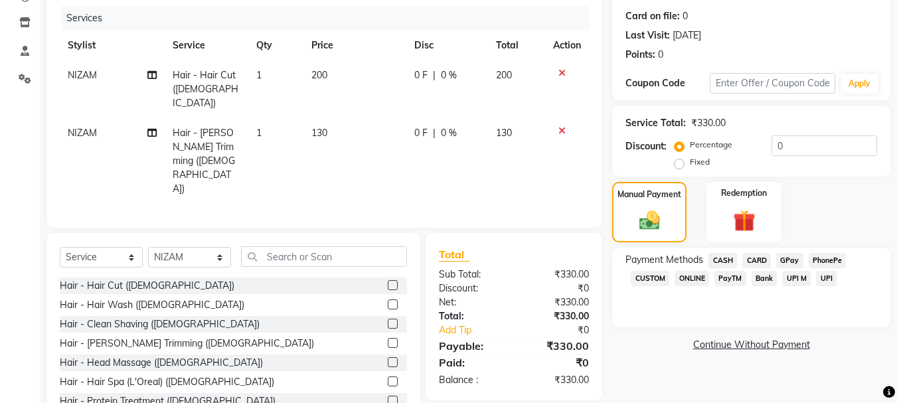
click at [792, 260] on span "GPay" at bounding box center [789, 260] width 27 height 15
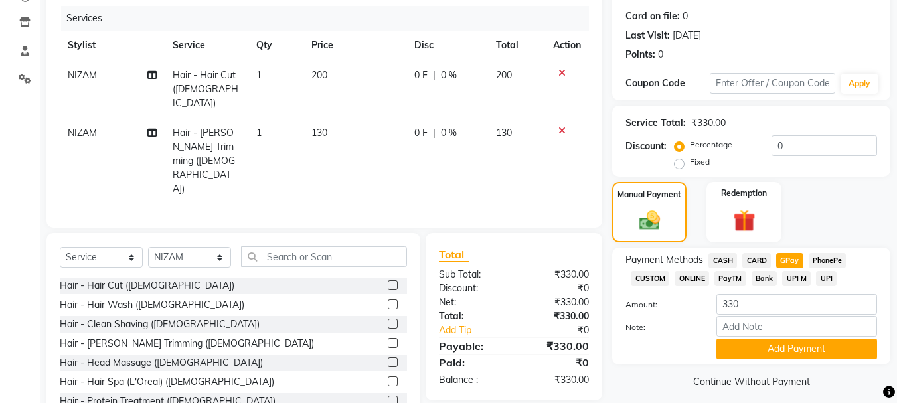
click at [729, 262] on span "CASH" at bounding box center [723, 260] width 29 height 15
click at [794, 347] on button "Add Payment" at bounding box center [797, 349] width 161 height 21
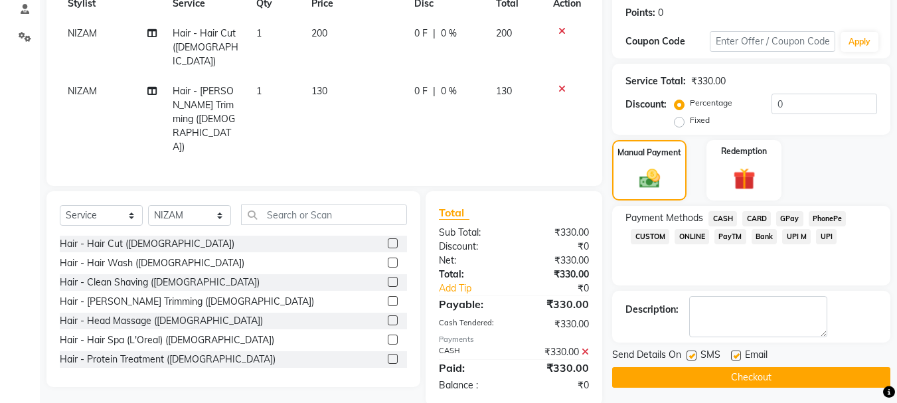
scroll to position [205, 0]
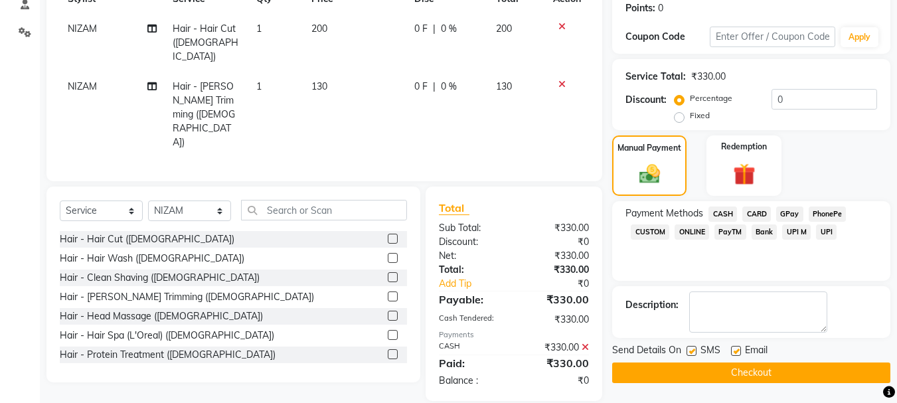
click at [763, 373] on button "Checkout" at bounding box center [751, 373] width 278 height 21
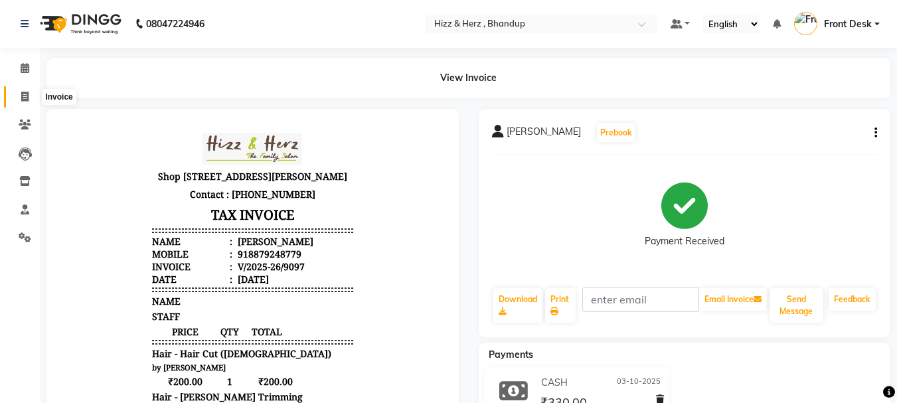
click at [23, 92] on icon at bounding box center [24, 97] width 7 height 10
select select "service"
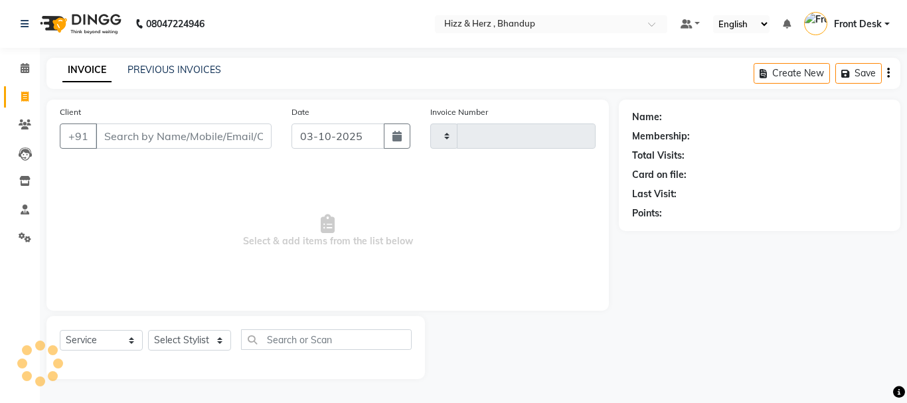
type input "9098"
select select "629"
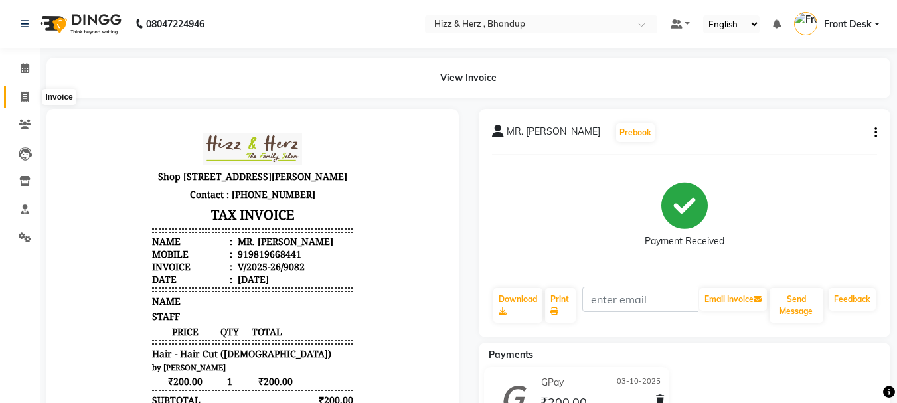
click at [31, 92] on span at bounding box center [24, 97] width 23 height 15
select select "service"
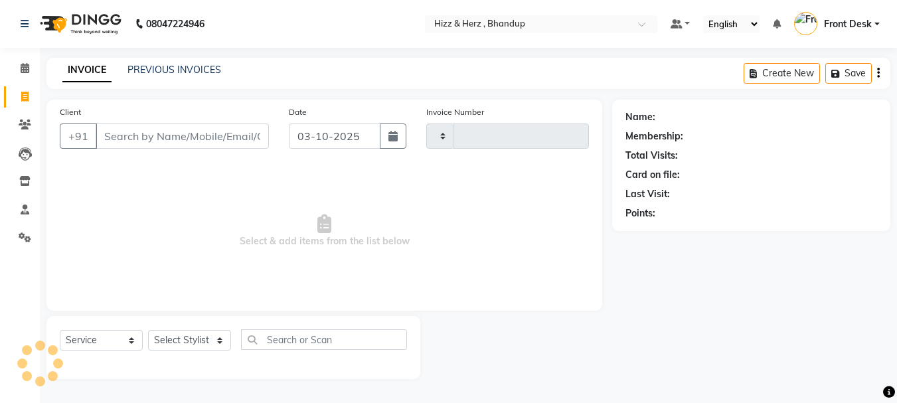
type input "9089"
select select "629"
click at [222, 131] on input "Client" at bounding box center [184, 136] width 176 height 25
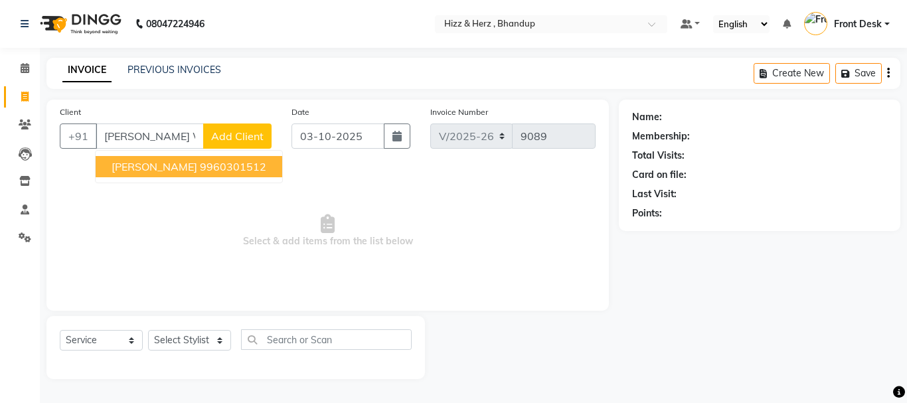
click at [227, 159] on button "MRS.TANUJA WALINJKAR 9960301512" at bounding box center [189, 166] width 187 height 21
type input "9960301512"
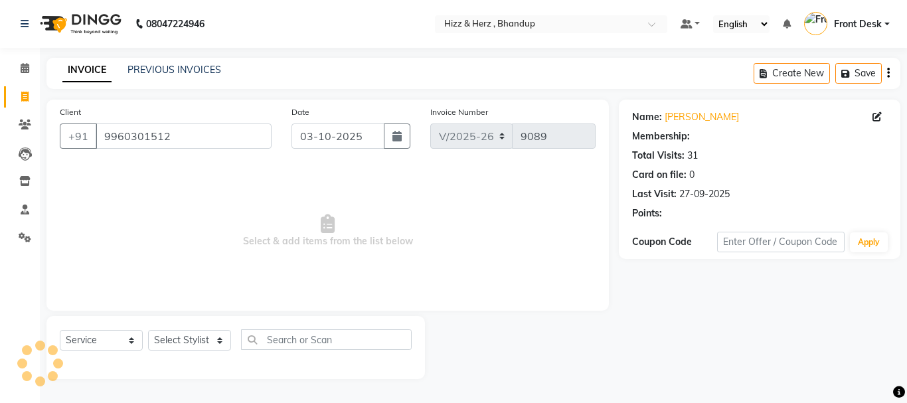
select select "1: Object"
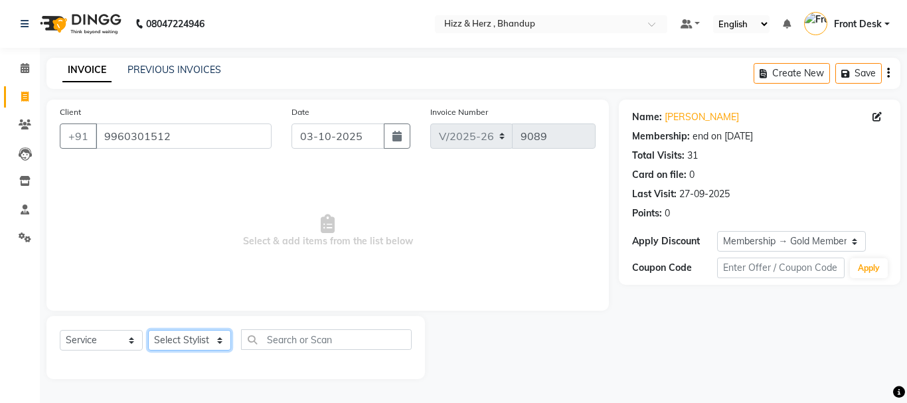
click at [188, 343] on select "Select Stylist Front Desk [PERSON_NAME] HIZZ & HERZ 2 [PERSON_NAME] [PERSON_NAM…" at bounding box center [189, 340] width 83 height 21
select select "9149"
click at [148, 330] on select "Select Stylist Front Desk [PERSON_NAME] HIZZ & HERZ 2 [PERSON_NAME] [PERSON_NAM…" at bounding box center [189, 340] width 83 height 21
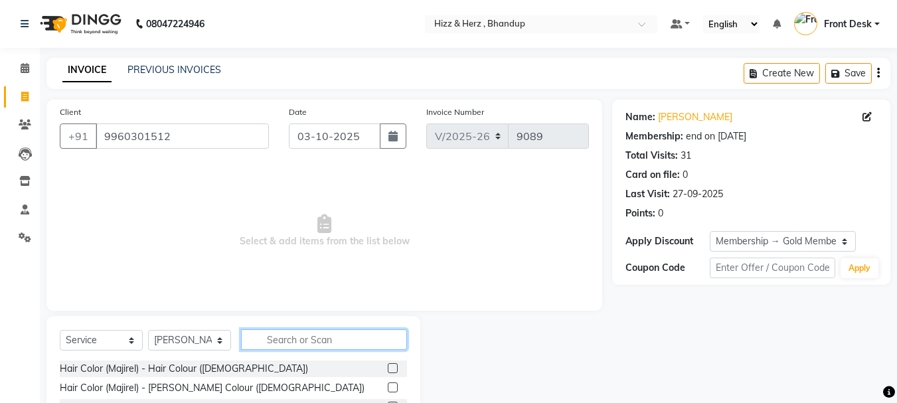
click at [294, 332] on input "text" at bounding box center [324, 339] width 166 height 21
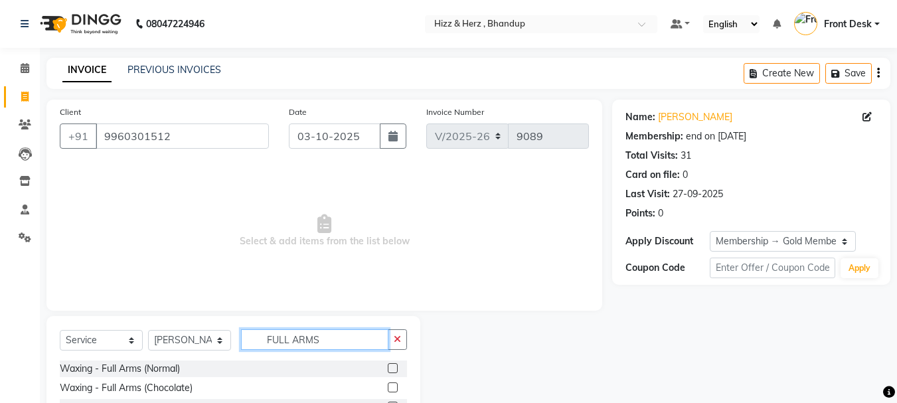
type input "FULL ARMS"
click at [393, 386] on label at bounding box center [393, 388] width 10 height 10
click at [393, 386] on input "checkbox" at bounding box center [392, 388] width 9 height 9
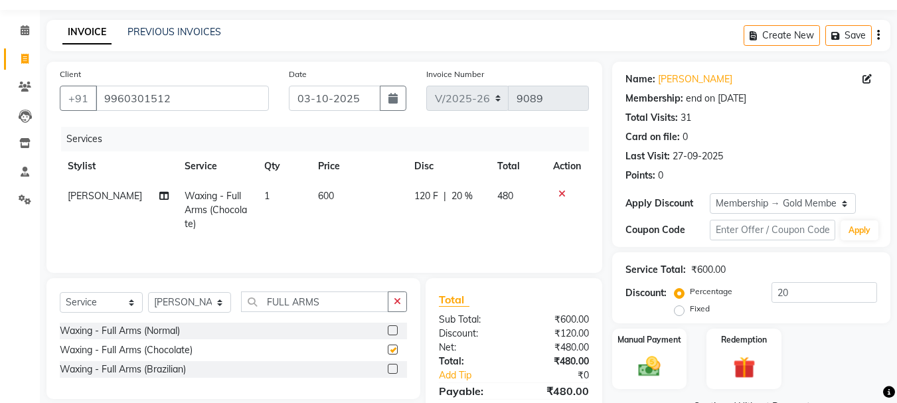
checkbox input "false"
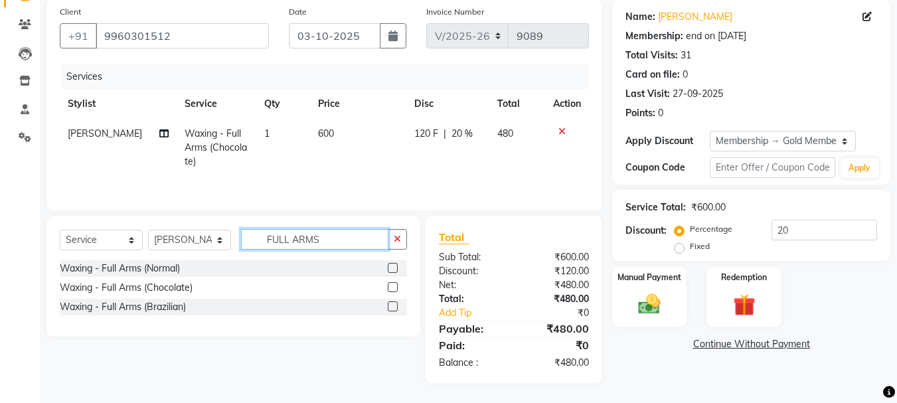
click at [346, 243] on input "FULL ARMS" at bounding box center [314, 239] width 147 height 21
type input "F"
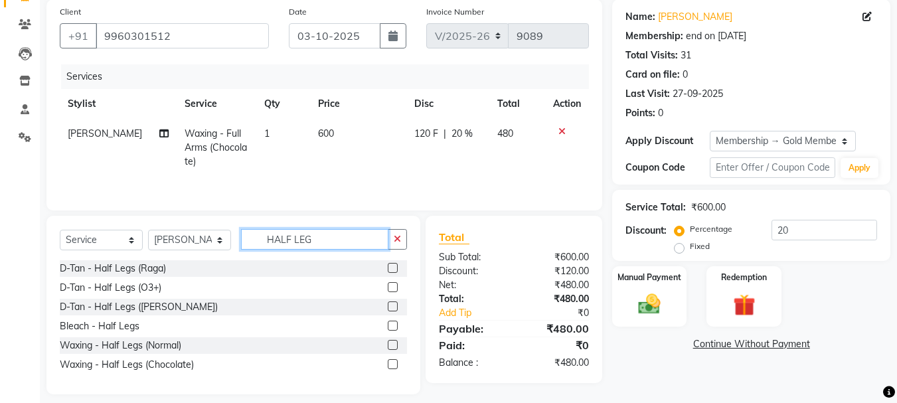
type input "HALF LEG"
click at [396, 366] on label at bounding box center [393, 364] width 10 height 10
click at [396, 366] on input "checkbox" at bounding box center [392, 365] width 9 height 9
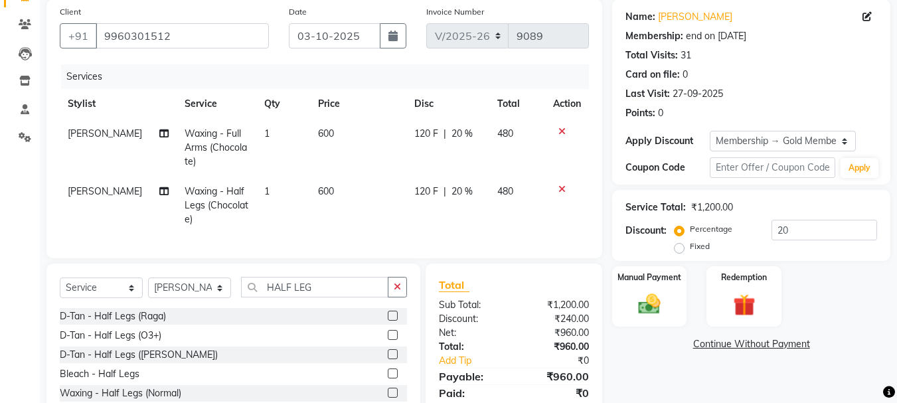
checkbox input "false"
click at [355, 296] on input "HALF LEG" at bounding box center [314, 287] width 147 height 21
type input "H"
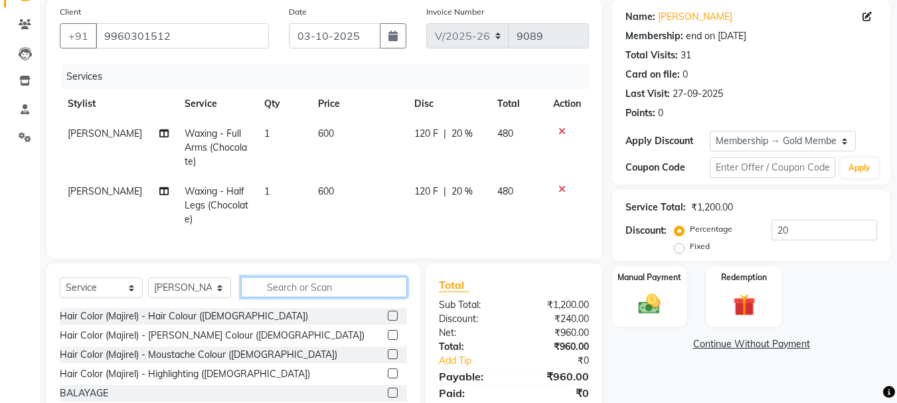
click at [303, 297] on input "text" at bounding box center [324, 287] width 166 height 21
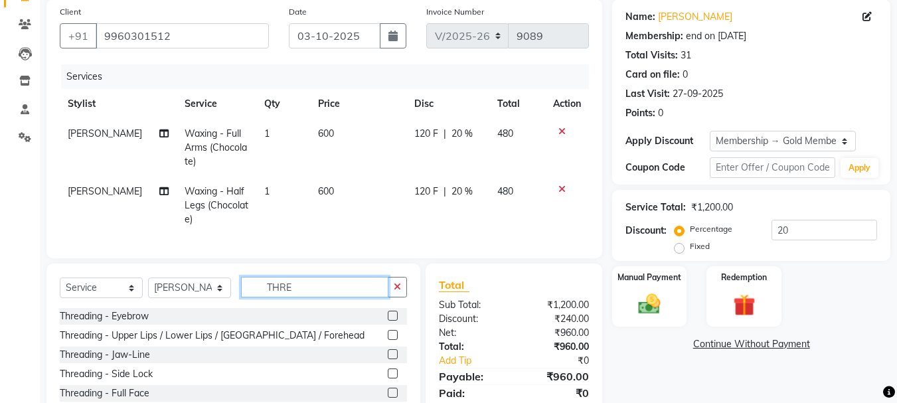
type input "THRE"
click at [391, 321] on label at bounding box center [393, 316] width 10 height 10
click at [391, 321] on input "checkbox" at bounding box center [392, 316] width 9 height 9
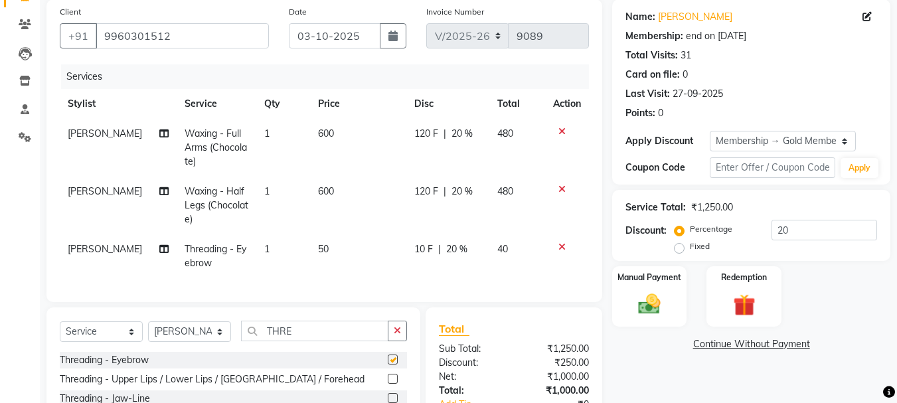
checkbox input "false"
click at [388, 384] on label at bounding box center [393, 379] width 10 height 10
click at [388, 384] on input "checkbox" at bounding box center [392, 379] width 9 height 9
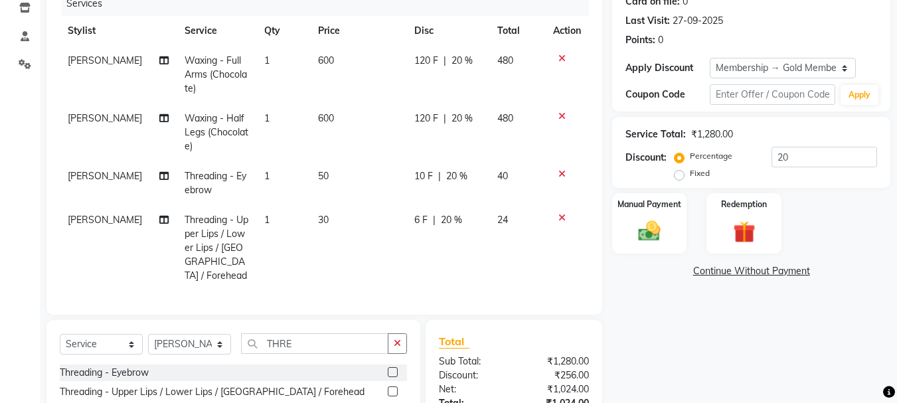
scroll to position [274, 0]
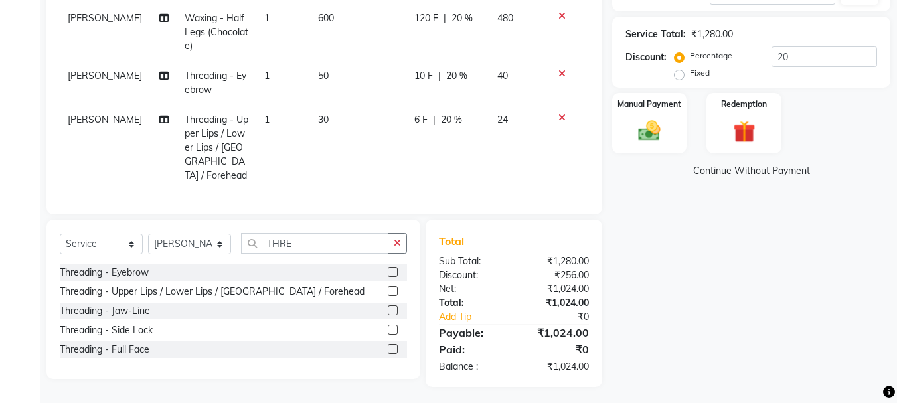
click at [392, 288] on label at bounding box center [393, 291] width 10 height 10
click at [392, 288] on input "checkbox" at bounding box center [392, 292] width 9 height 9
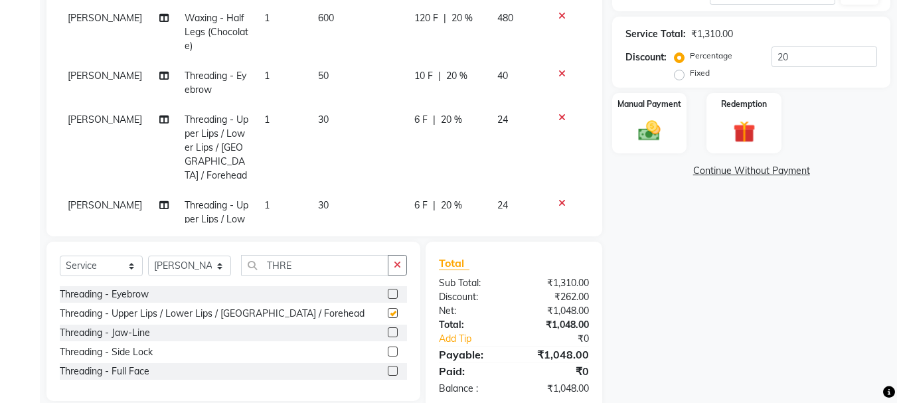
checkbox input "false"
click at [655, 133] on img at bounding box center [649, 131] width 37 height 27
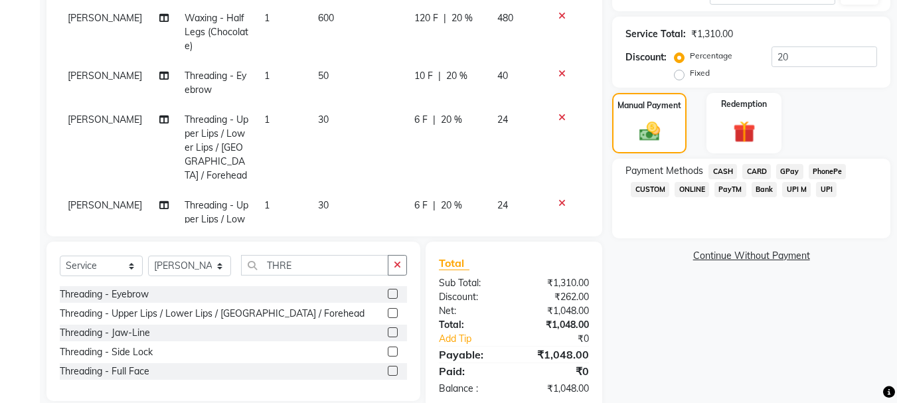
click at [795, 172] on span "GPay" at bounding box center [789, 171] width 27 height 15
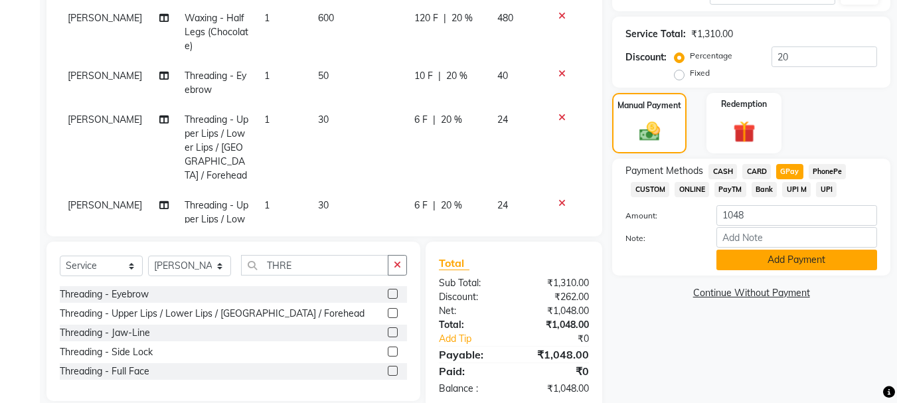
click at [781, 260] on button "Add Payment" at bounding box center [797, 260] width 161 height 21
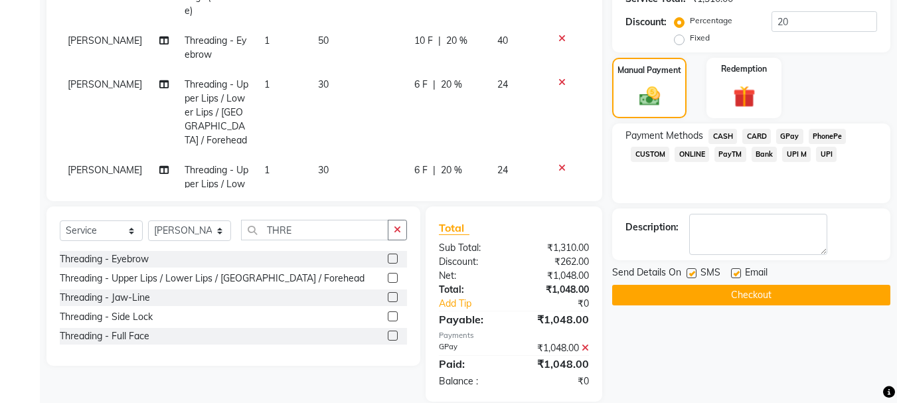
scroll to position [327, 0]
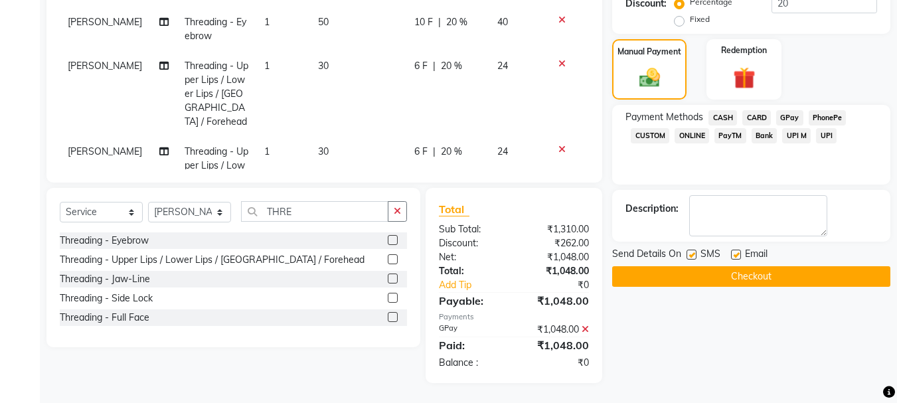
click at [756, 281] on button "Checkout" at bounding box center [751, 276] width 278 height 21
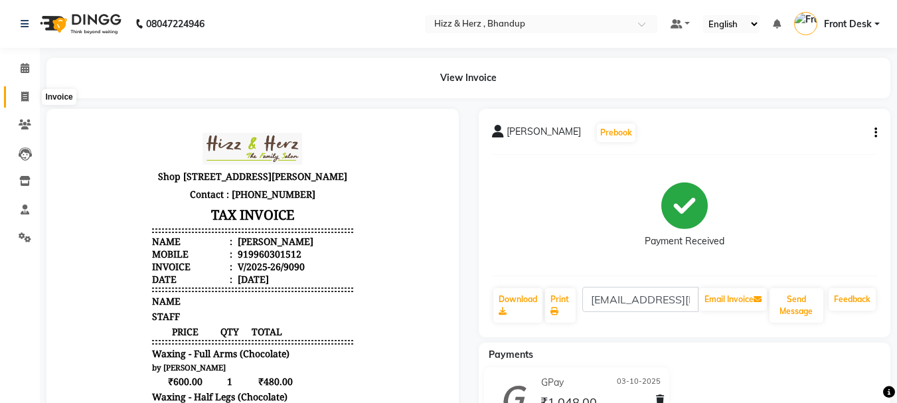
click at [25, 95] on icon at bounding box center [24, 97] width 7 height 10
select select "service"
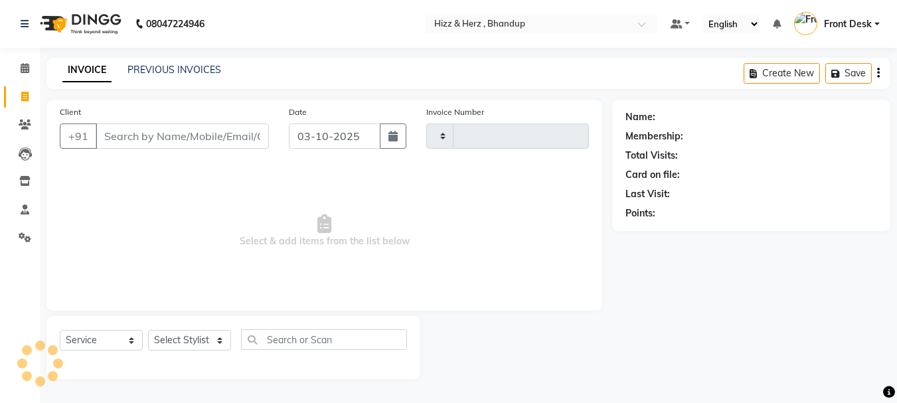
type input "9091"
select select "629"
click at [261, 138] on input "Client" at bounding box center [184, 136] width 176 height 25
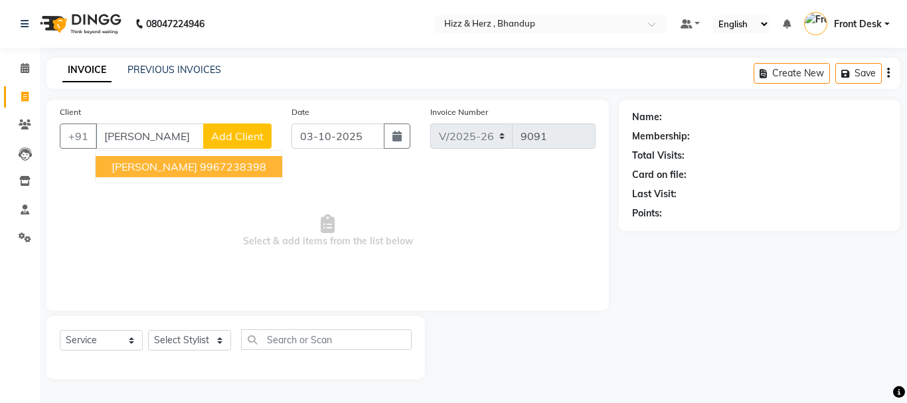
click at [242, 167] on ngb-highlight "9967238398" at bounding box center [233, 166] width 66 height 13
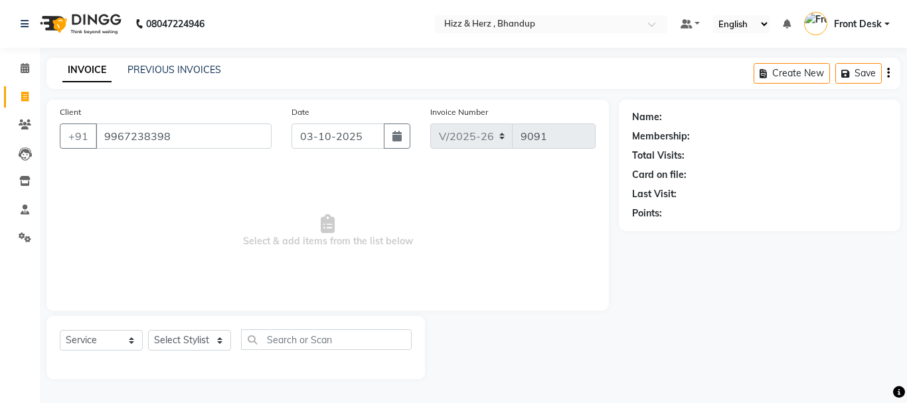
type input "9967238398"
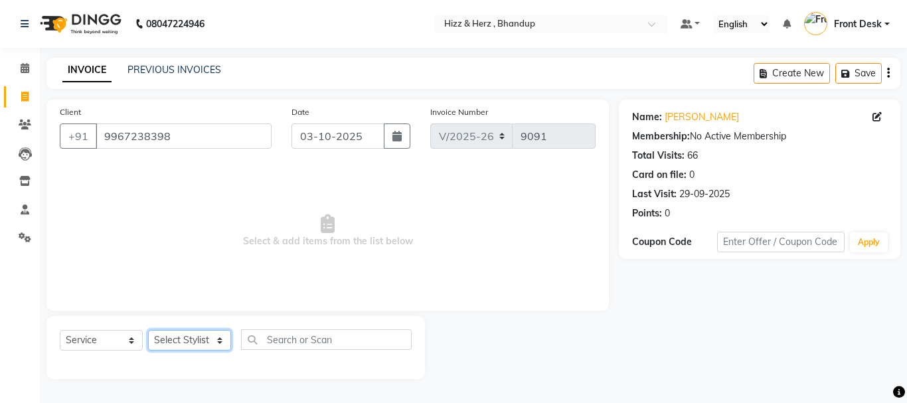
click at [193, 339] on select "Select Stylist Front Desk [PERSON_NAME] HIZZ & HERZ 2 [PERSON_NAME] [PERSON_NAM…" at bounding box center [189, 340] width 83 height 21
select select "9146"
click at [148, 330] on select "Select Stylist Front Desk [PERSON_NAME] HIZZ & HERZ 2 [PERSON_NAME] [PERSON_NAM…" at bounding box center [189, 340] width 83 height 21
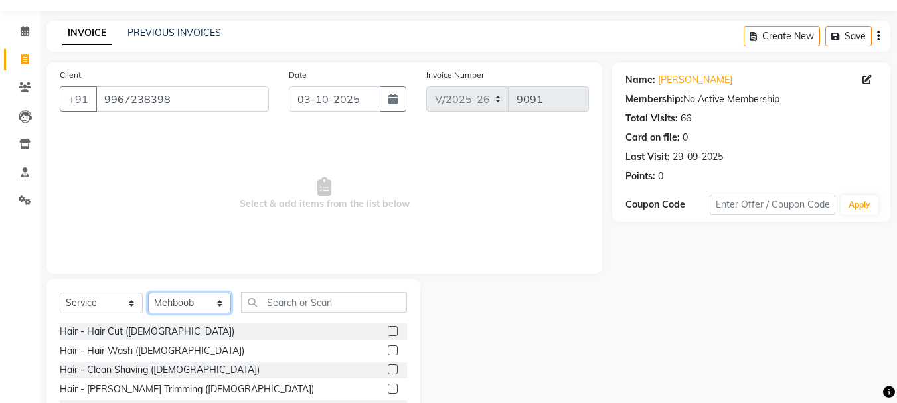
scroll to position [66, 0]
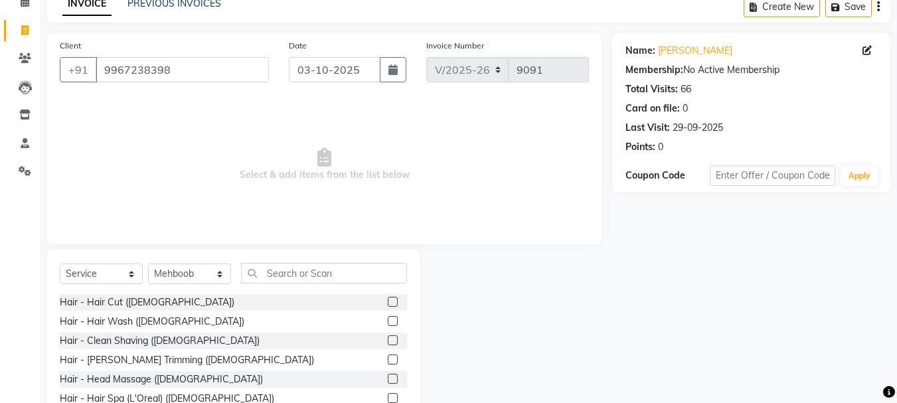
click at [388, 303] on label at bounding box center [393, 302] width 10 height 10
click at [388, 303] on input "checkbox" at bounding box center [392, 302] width 9 height 9
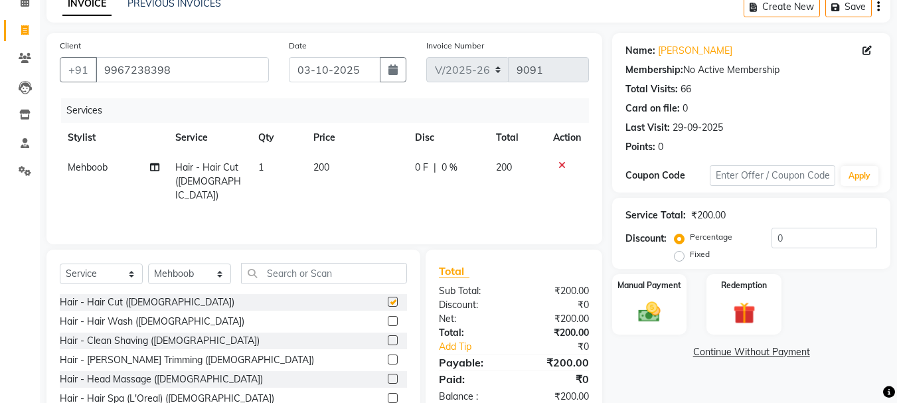
checkbox input "false"
click at [564, 166] on icon at bounding box center [562, 165] width 7 height 9
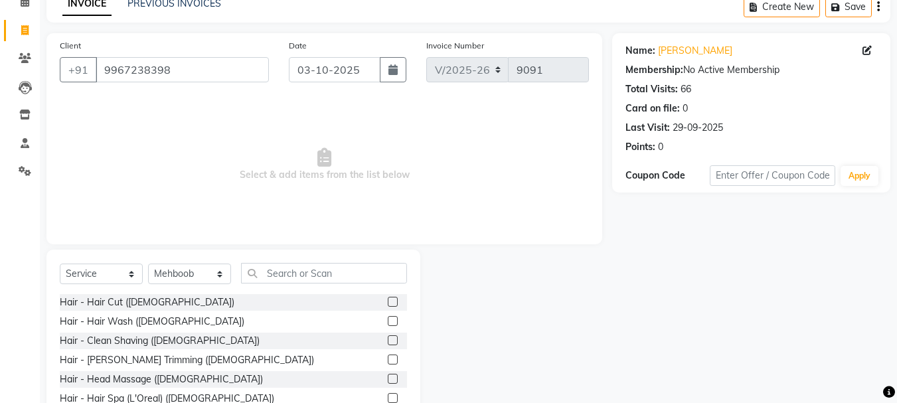
click at [388, 339] on label at bounding box center [393, 340] width 10 height 10
click at [388, 339] on input "checkbox" at bounding box center [392, 341] width 9 height 9
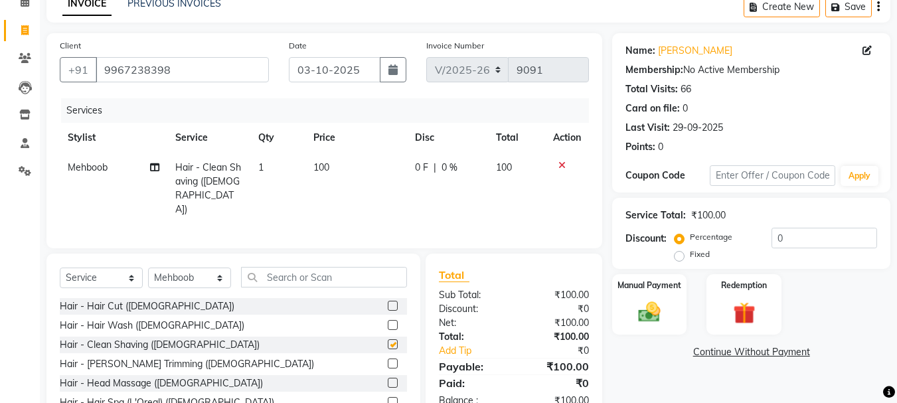
checkbox input "false"
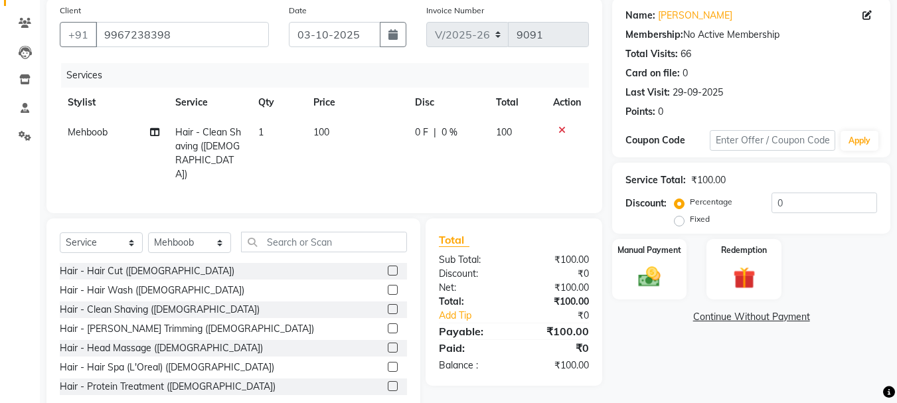
scroll to position [129, 0]
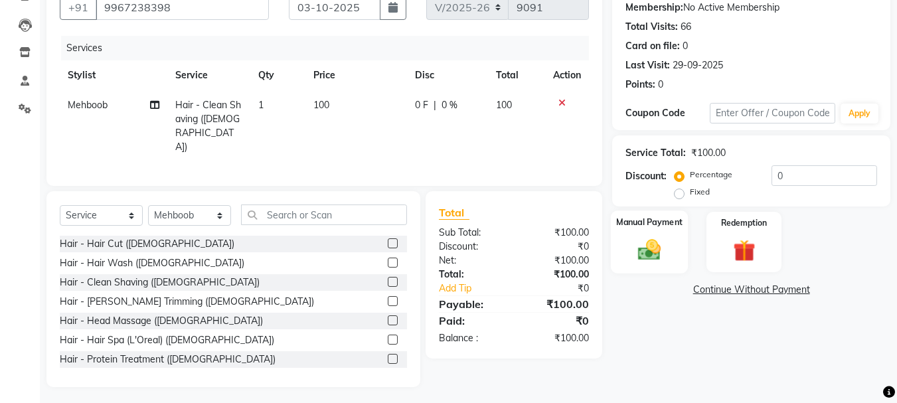
click at [657, 256] on img at bounding box center [649, 249] width 37 height 27
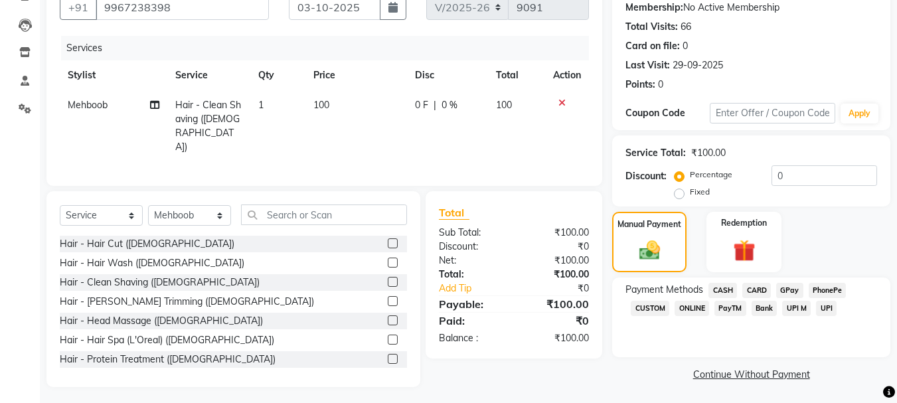
click at [795, 288] on span "GPay" at bounding box center [789, 290] width 27 height 15
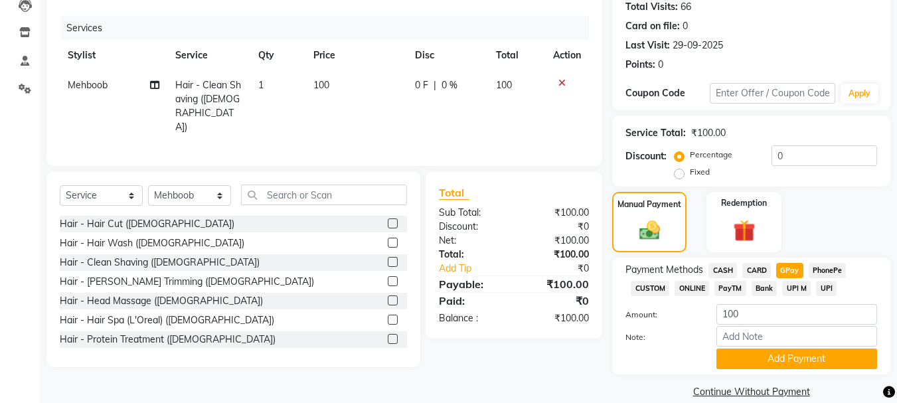
scroll to position [167, 0]
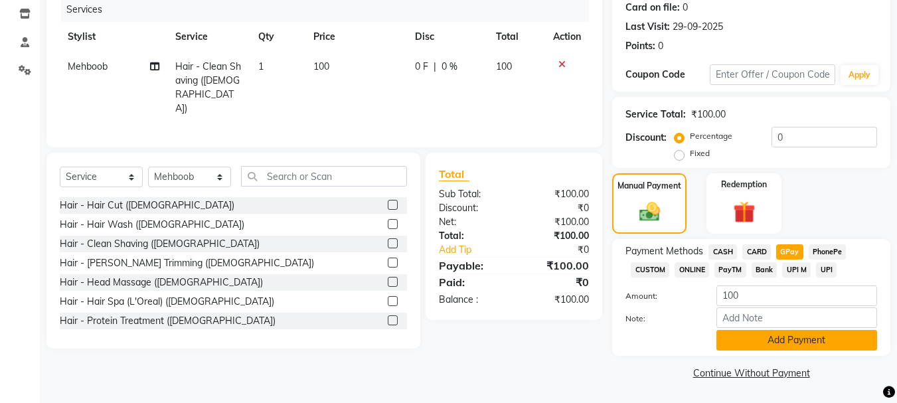
click at [778, 341] on button "Add Payment" at bounding box center [797, 340] width 161 height 21
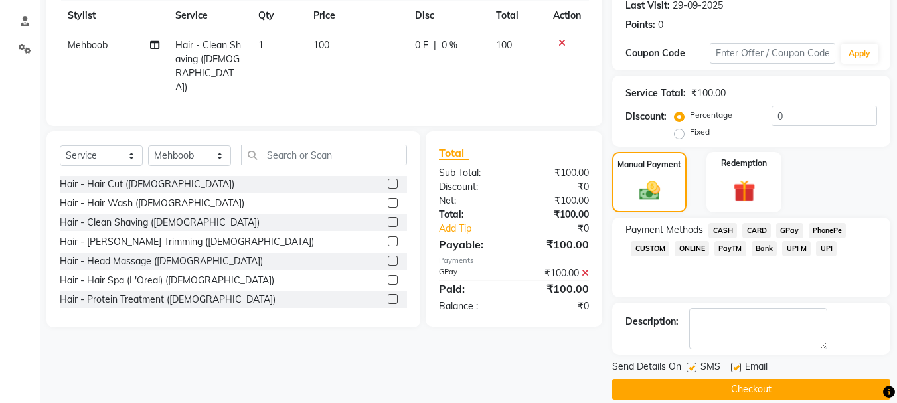
scroll to position [205, 0]
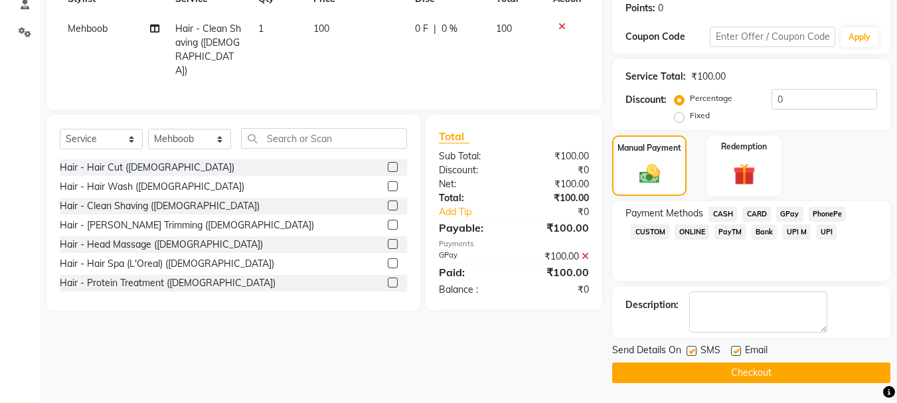
click at [719, 375] on button "Checkout" at bounding box center [751, 373] width 278 height 21
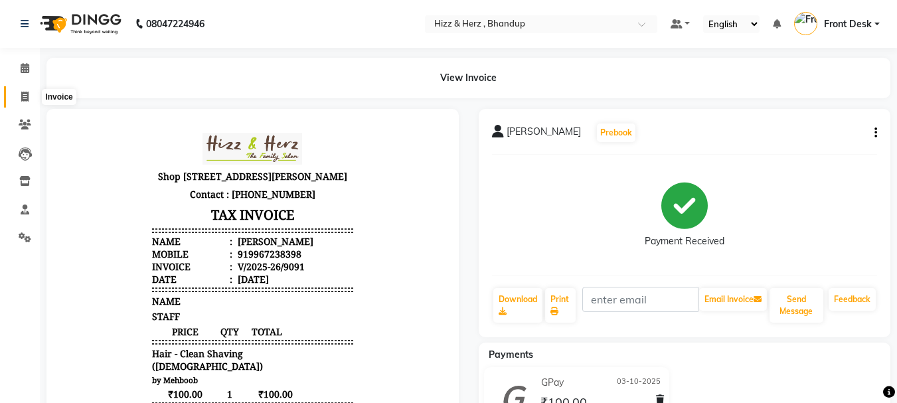
click at [15, 96] on span at bounding box center [24, 97] width 23 height 15
select select "629"
select select "service"
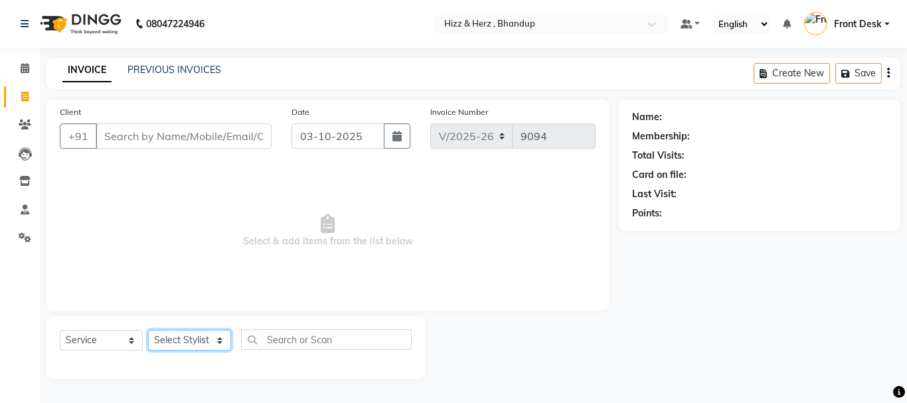
click at [222, 341] on select "Select Stylist" at bounding box center [189, 340] width 83 height 21
click at [148, 330] on select "Select Stylist Front Desk [PERSON_NAME] HIZZ & HERZ 2 [PERSON_NAME] [PERSON_NAM…" at bounding box center [189, 340] width 83 height 21
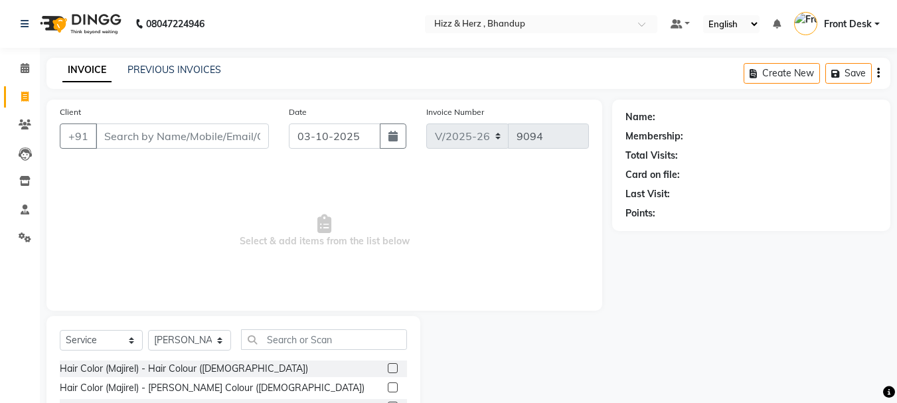
click at [211, 332] on div "Select Service Product Membership Package Voucher Prepaid Gift Card Select Styl…" at bounding box center [233, 344] width 347 height 31
click at [208, 339] on select "Select Stylist Front Desk Gaurav Sharma HIZZ & HERZ 2 IRFAN AHMAD Jigna Goswami…" at bounding box center [189, 340] width 83 height 21
select select "11514"
click at [148, 330] on select "Select Stylist Front Desk Gaurav Sharma HIZZ & HERZ 2 IRFAN AHMAD Jigna Goswami…" at bounding box center [189, 340] width 83 height 21
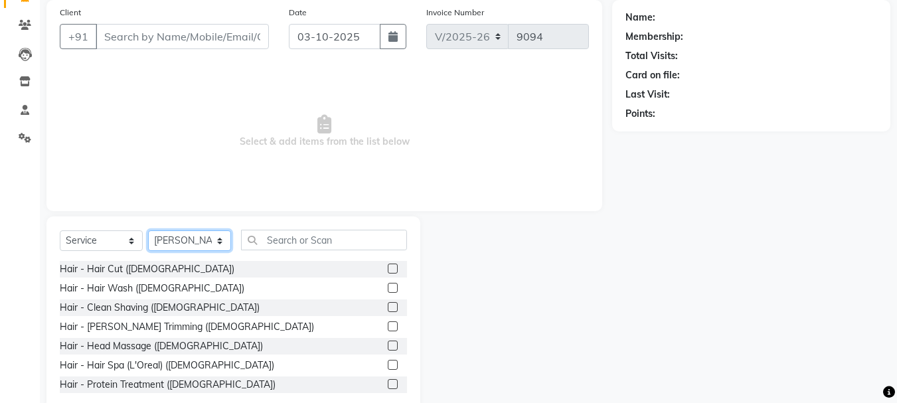
scroll to position [129, 0]
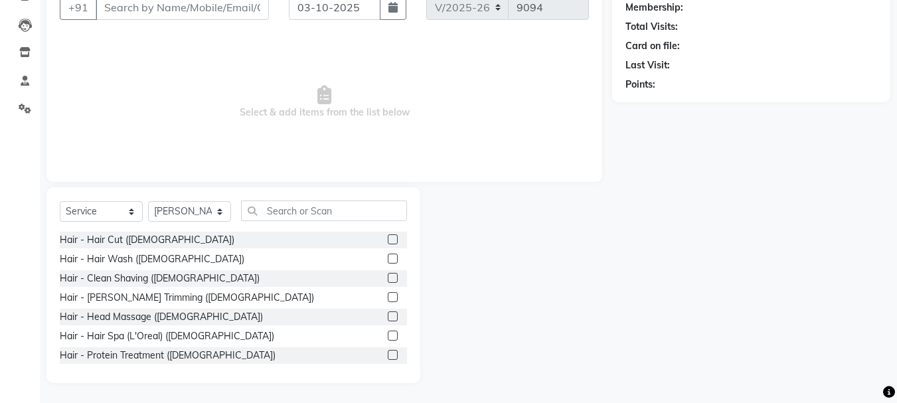
click at [388, 241] on label at bounding box center [393, 239] width 10 height 10
click at [388, 241] on input "checkbox" at bounding box center [392, 240] width 9 height 9
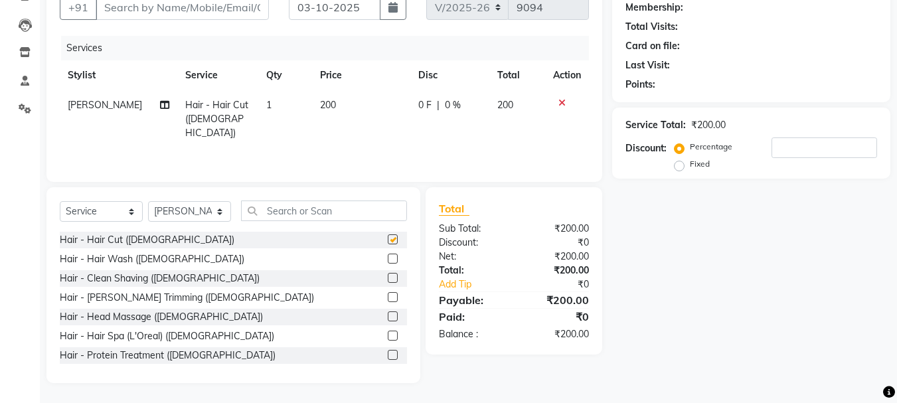
checkbox input "false"
click at [388, 275] on label at bounding box center [393, 278] width 10 height 10
click at [388, 275] on input "checkbox" at bounding box center [392, 278] width 9 height 9
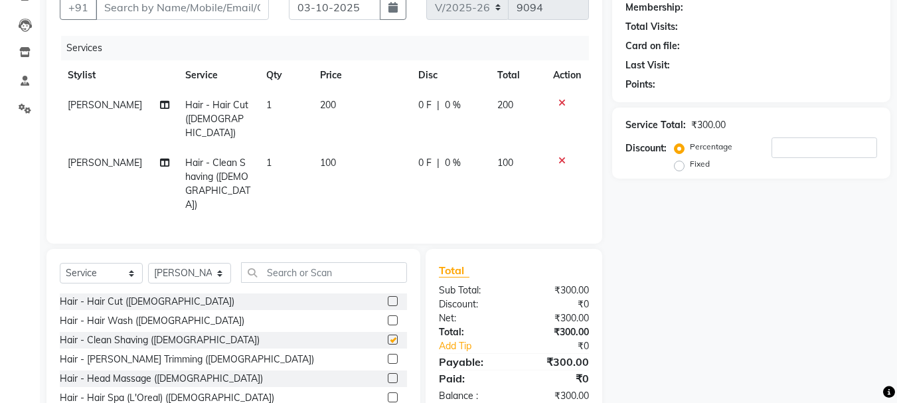
checkbox input "false"
click at [279, 262] on input "text" at bounding box center [324, 272] width 166 height 21
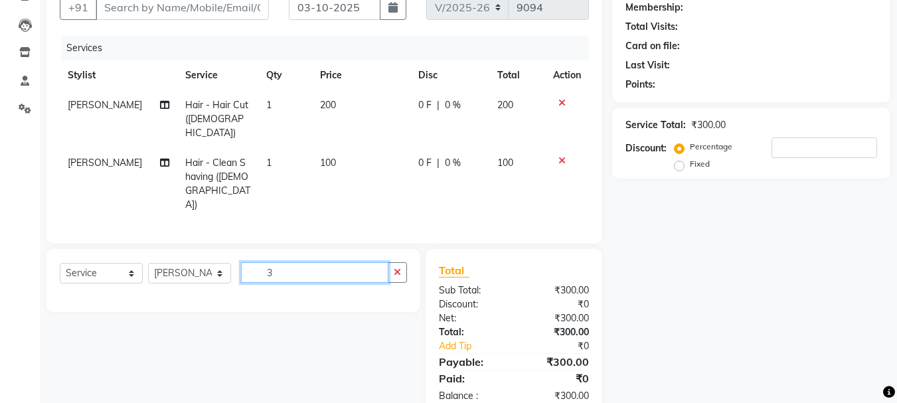
type input "3"
type input "D"
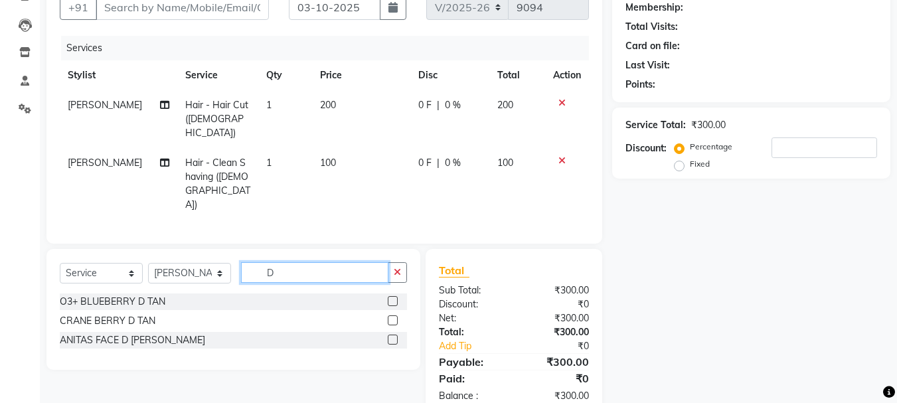
type input "D"
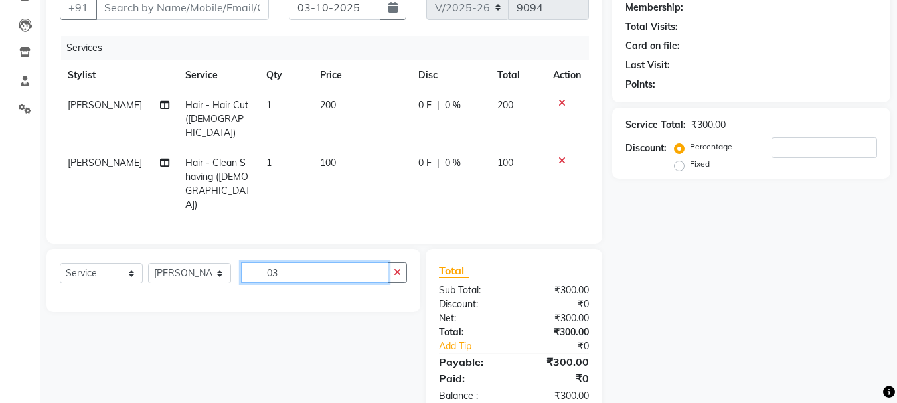
type input "0"
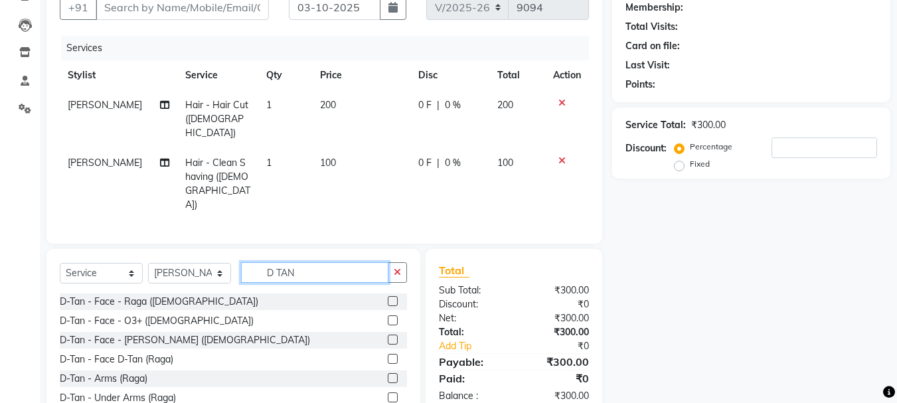
type input "D TAN"
click at [388, 315] on label at bounding box center [393, 320] width 10 height 10
click at [388, 317] on input "checkbox" at bounding box center [392, 321] width 9 height 9
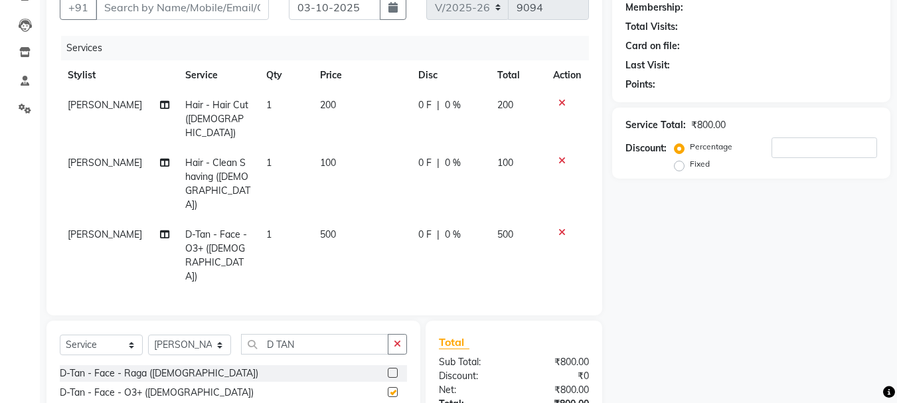
checkbox input "false"
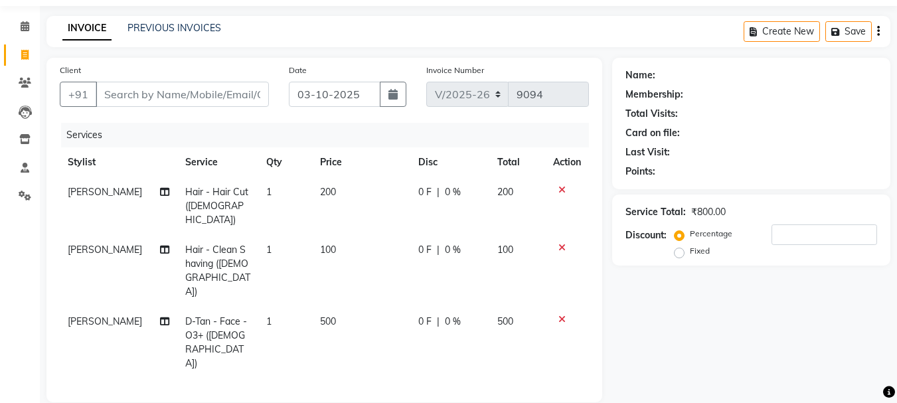
scroll to position [0, 0]
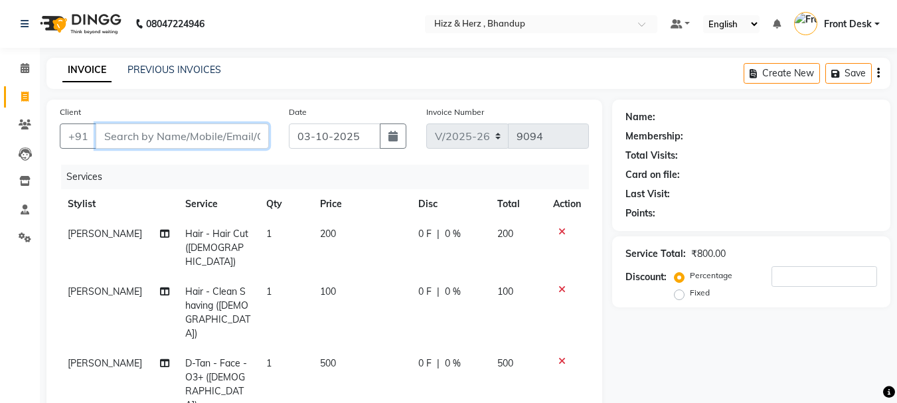
click at [177, 133] on input "Client" at bounding box center [182, 136] width 173 height 25
type input "8"
type input "0"
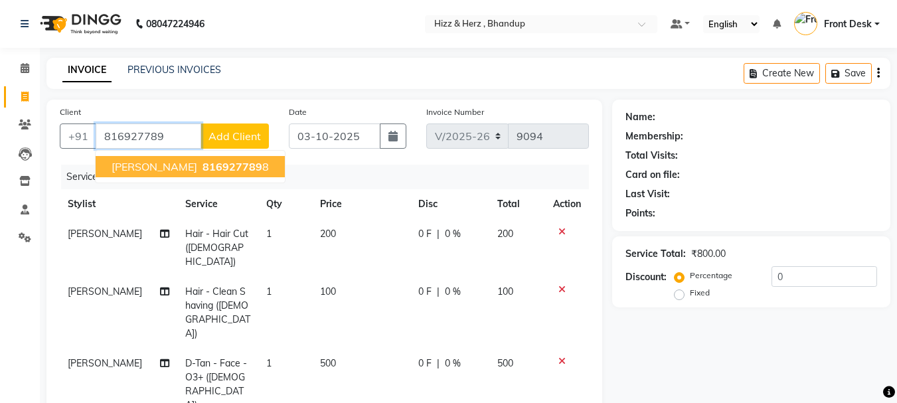
click at [174, 167] on span "MR ANKIT KOTHRI" at bounding box center [155, 166] width 86 height 13
type input "8169277898"
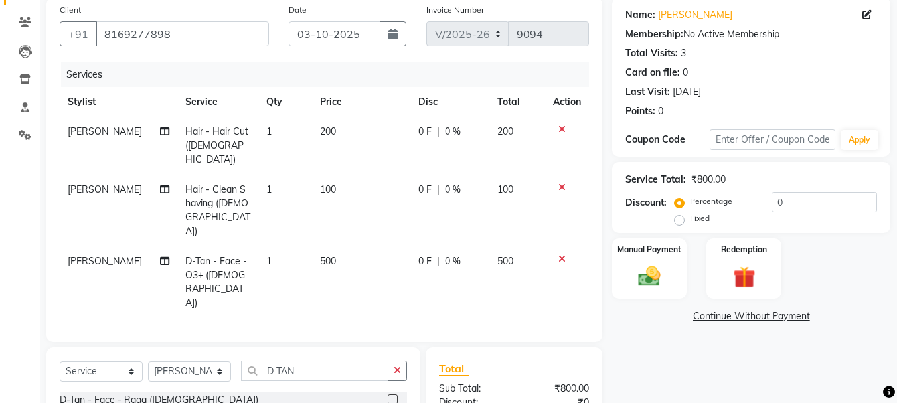
scroll to position [203, 0]
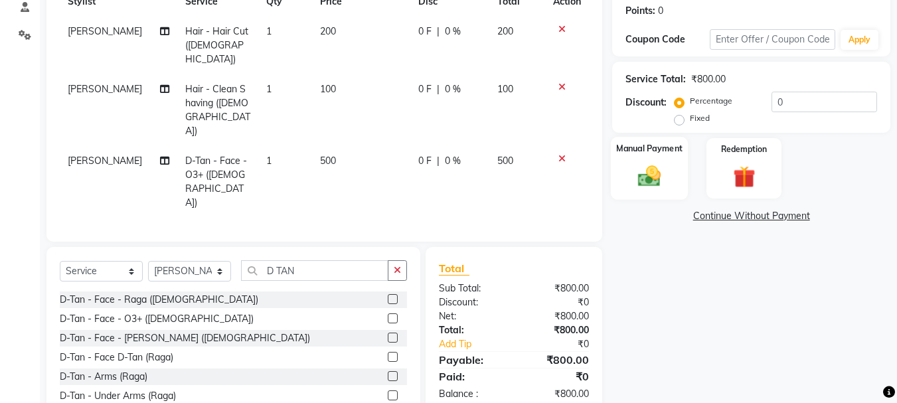
click at [621, 178] on div "Manual Payment" at bounding box center [650, 168] width 78 height 63
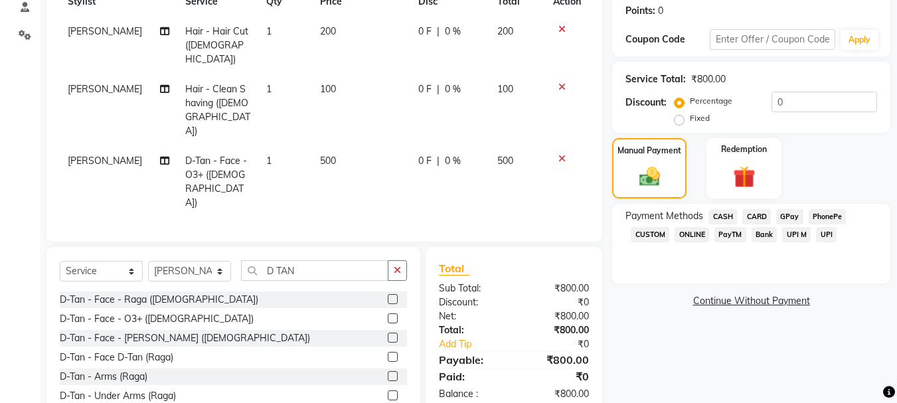
drag, startPoint x: 780, startPoint y: 203, endPoint x: 786, endPoint y: 208, distance: 7.5
click at [782, 204] on div "Name: Mr Ankit Kothri Membership: No Active Membership Total Visits: 3 Card on …" at bounding box center [756, 170] width 288 height 546
click at [787, 217] on span "GPay" at bounding box center [789, 216] width 27 height 15
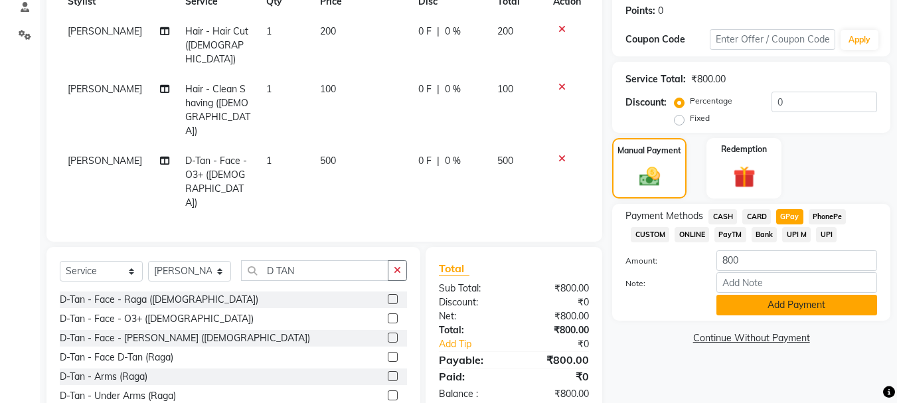
click at [781, 304] on button "Add Payment" at bounding box center [797, 305] width 161 height 21
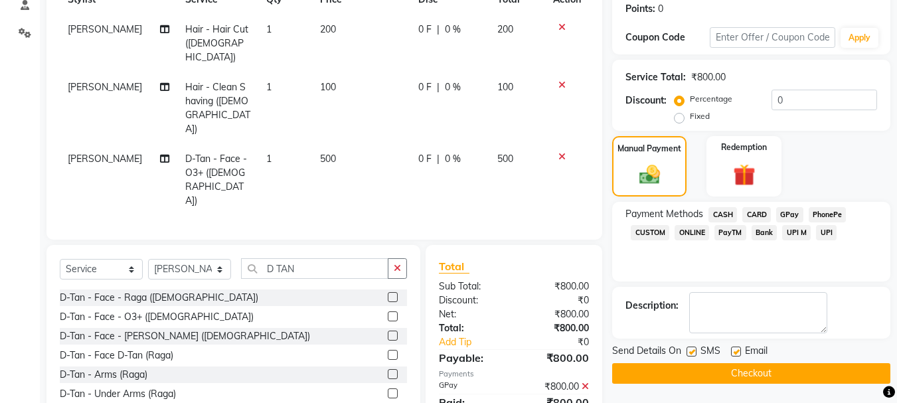
scroll to position [205, 0]
click at [764, 365] on button "Checkout" at bounding box center [751, 373] width 278 height 21
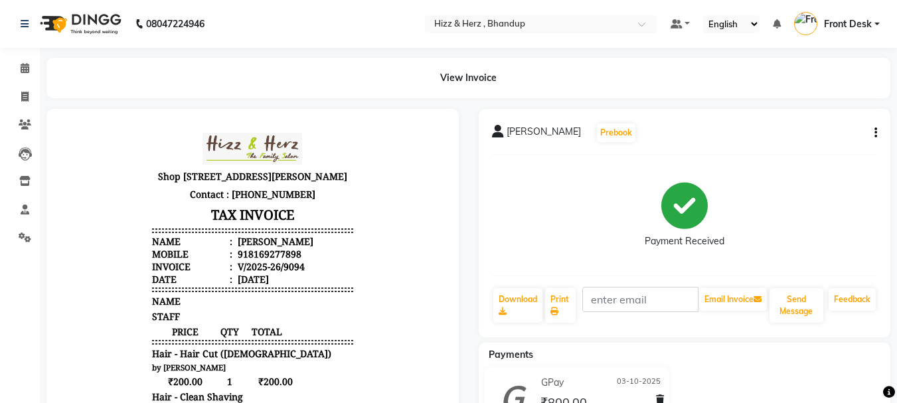
click at [897, 288] on div "MR ANKIT KOTHRI Prebook Payment Received Download Print Email Invoice Send Mess…" at bounding box center [685, 382] width 432 height 547
click at [15, 99] on span at bounding box center [24, 97] width 23 height 15
select select "service"
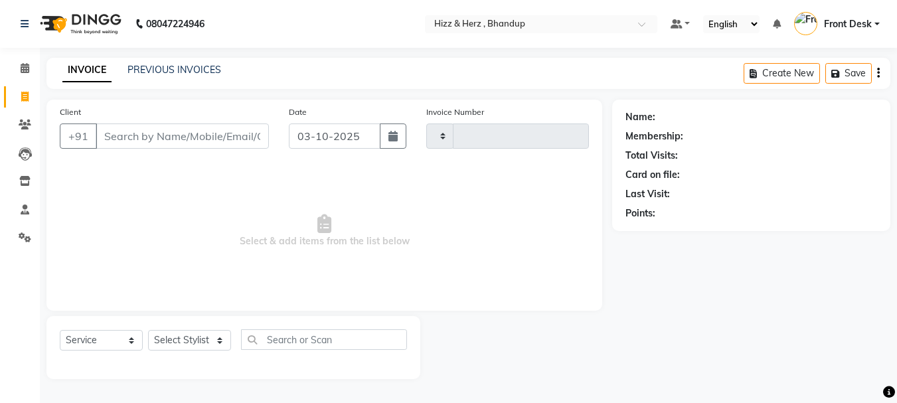
type input "9095"
select select "629"
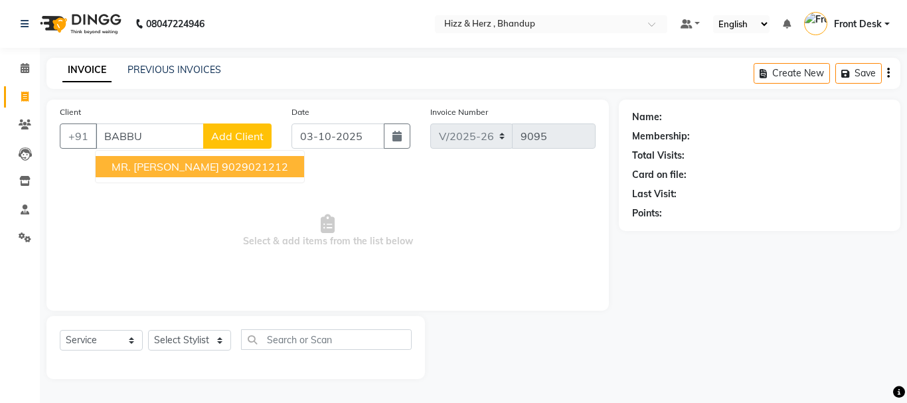
click at [188, 167] on span "MR. BABBU BHAI IRFAN SHEKH" at bounding box center [166, 166] width 108 height 13
type input "9029021212"
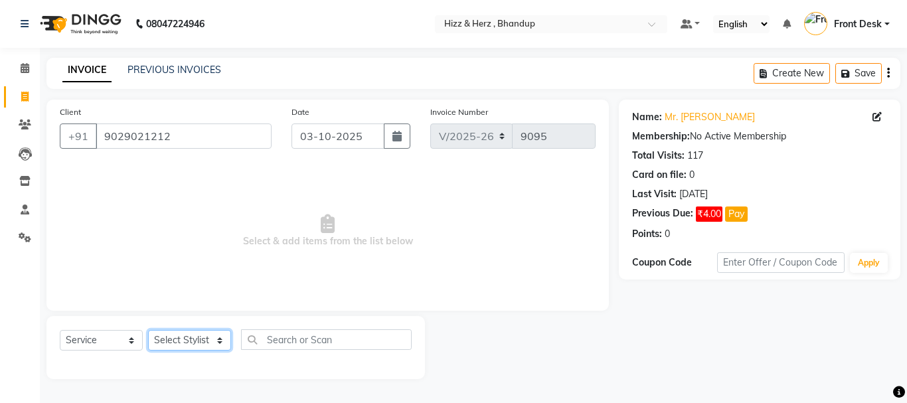
click at [205, 342] on select "Select Stylist Front Desk [PERSON_NAME] HIZZ & HERZ 2 [PERSON_NAME] [PERSON_NAM…" at bounding box center [189, 340] width 83 height 21
select select "9146"
click at [148, 330] on select "Select Stylist Front Desk [PERSON_NAME] HIZZ & HERZ 2 [PERSON_NAME] [PERSON_NAM…" at bounding box center [189, 340] width 83 height 21
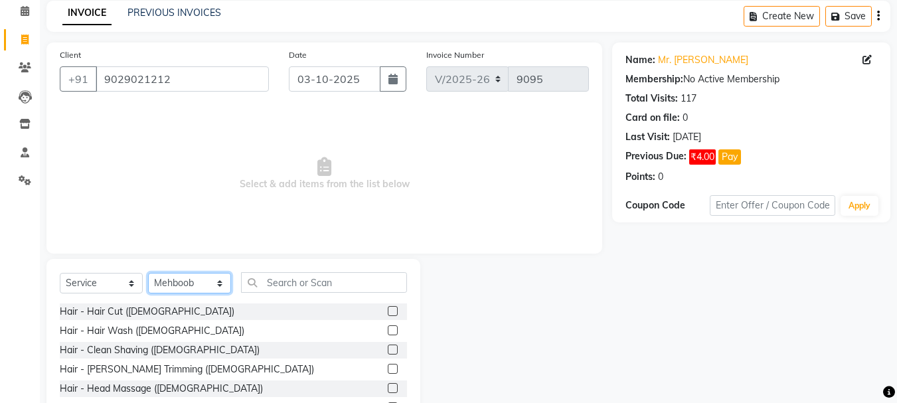
scroll to position [129, 0]
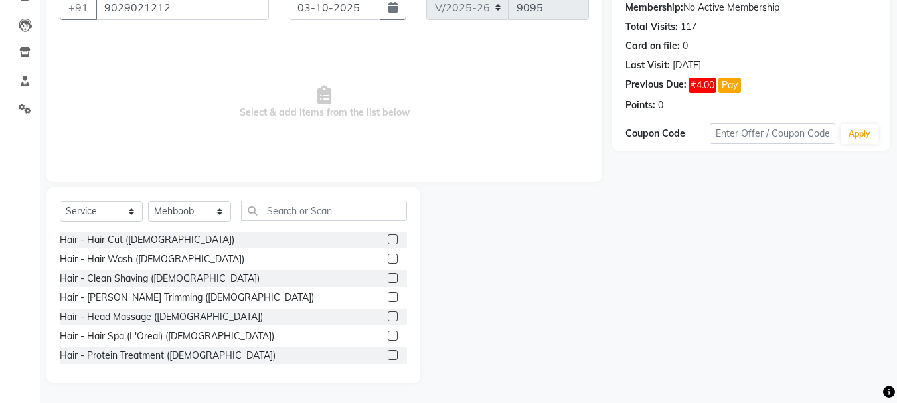
click at [388, 274] on label at bounding box center [393, 278] width 10 height 10
click at [388, 274] on input "checkbox" at bounding box center [392, 278] width 9 height 9
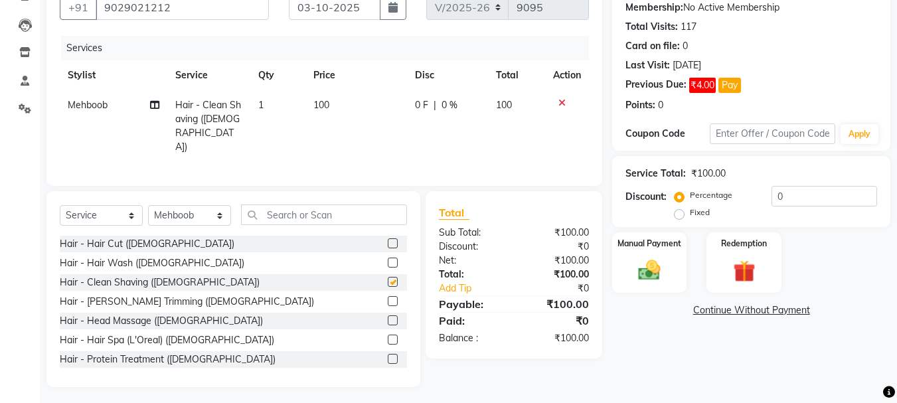
checkbox input "false"
click at [803, 203] on input "0" at bounding box center [825, 196] width 106 height 21
type input "20"
click at [865, 49] on div "Card on file: 0" at bounding box center [752, 46] width 252 height 14
click at [647, 272] on img at bounding box center [649, 270] width 37 height 27
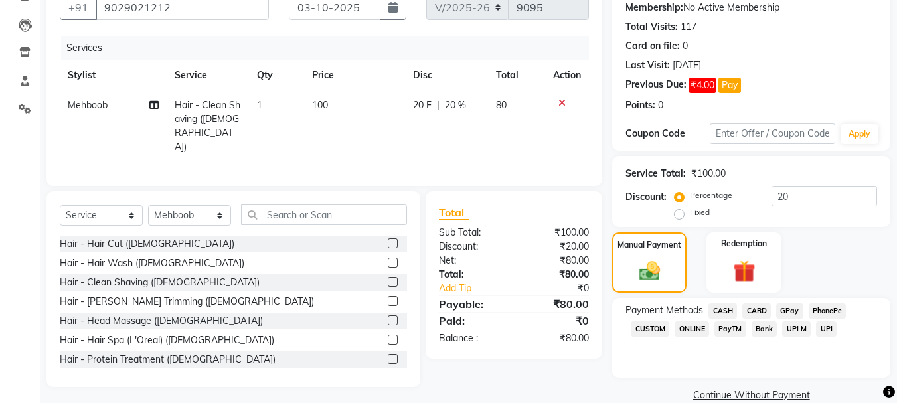
click at [729, 312] on span "CASH" at bounding box center [723, 310] width 29 height 15
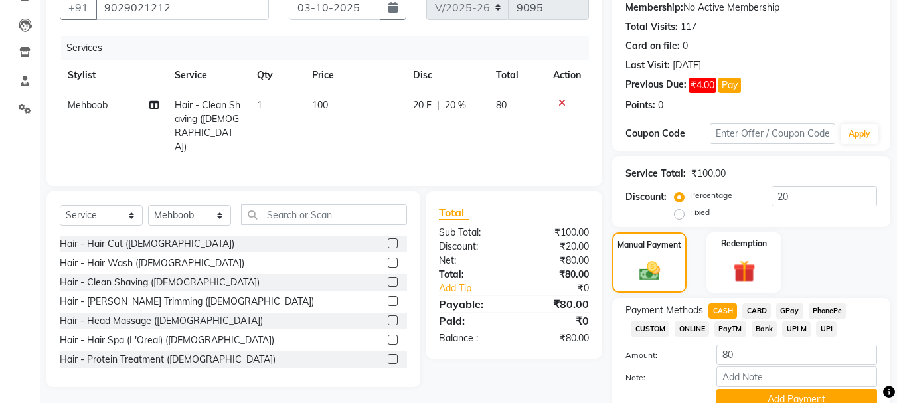
scroll to position [188, 0]
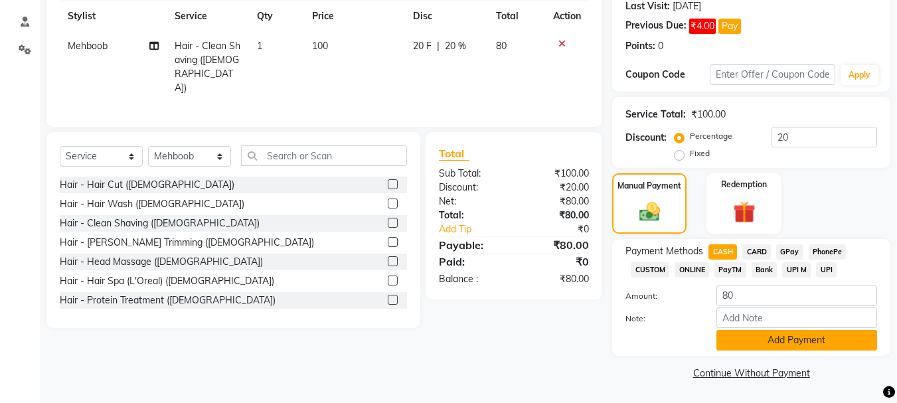
click at [827, 345] on button "Add Payment" at bounding box center [797, 340] width 161 height 21
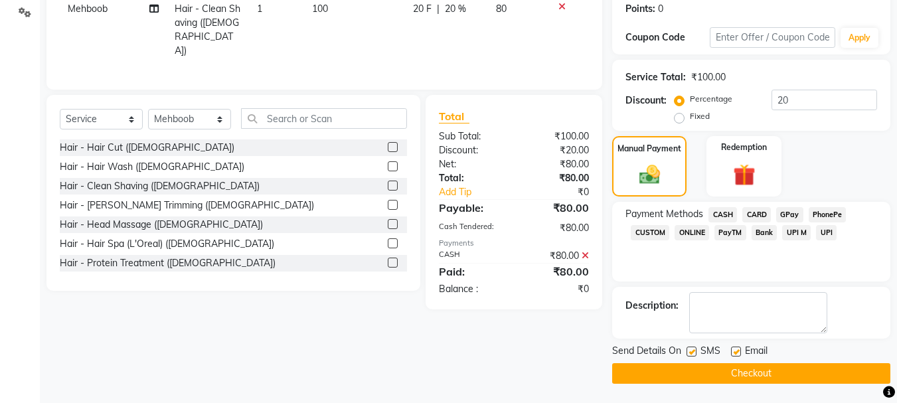
scroll to position [226, 0]
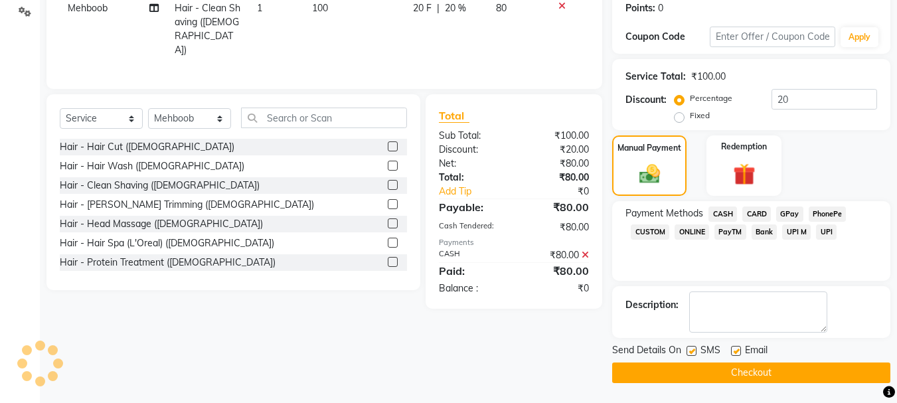
click at [807, 378] on button "Checkout" at bounding box center [751, 373] width 278 height 21
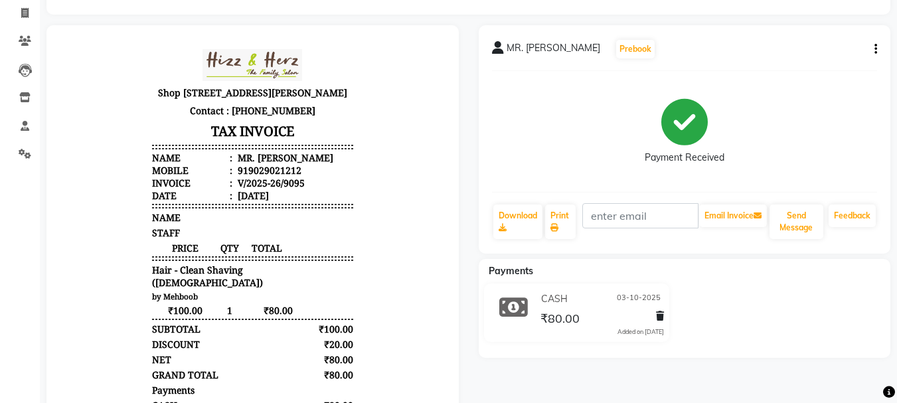
scroll to position [224, 0]
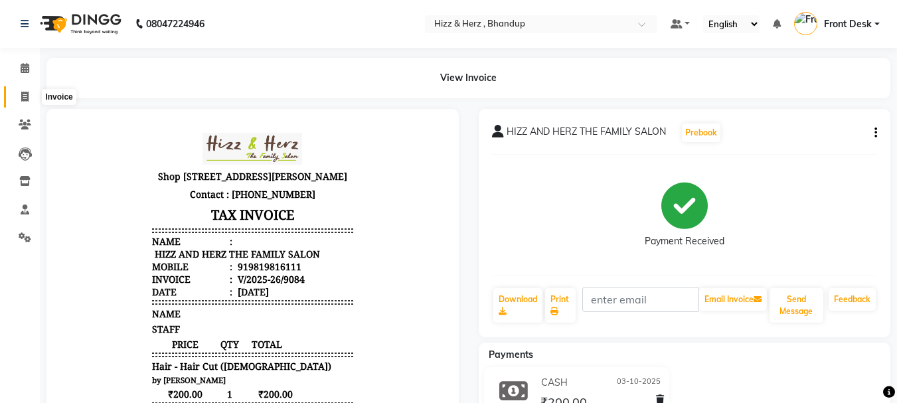
click at [26, 98] on icon at bounding box center [24, 97] width 7 height 10
select select "629"
select select "service"
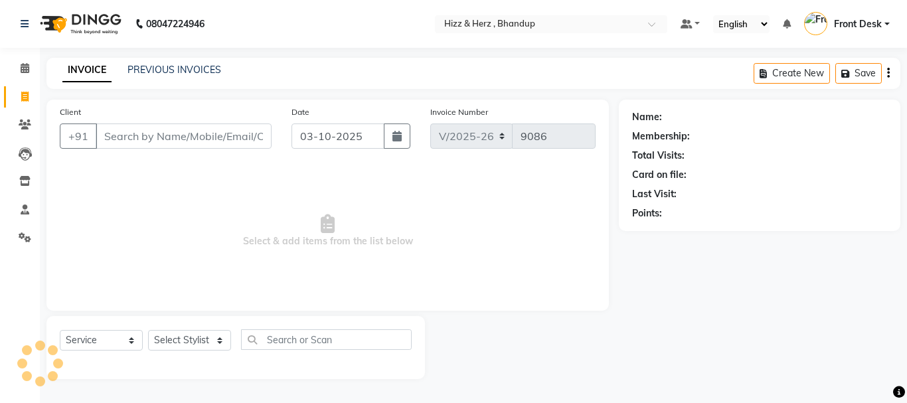
click at [216, 137] on input "Client" at bounding box center [184, 136] width 176 height 25
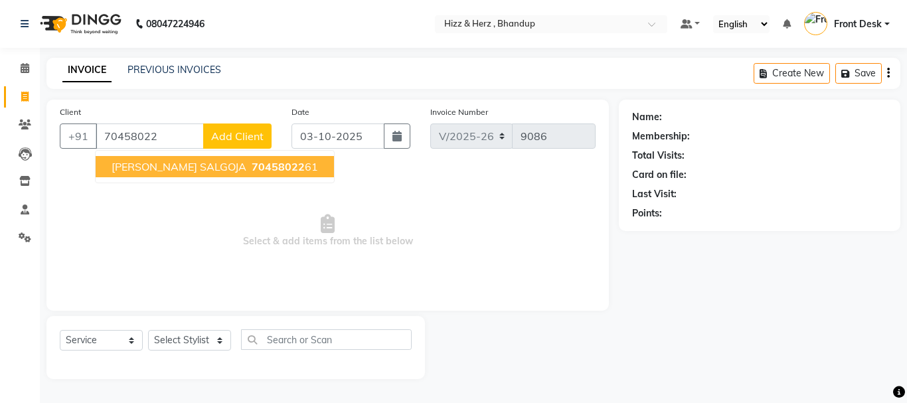
click at [252, 165] on span "70458022" at bounding box center [278, 166] width 53 height 13
type input "7045802261"
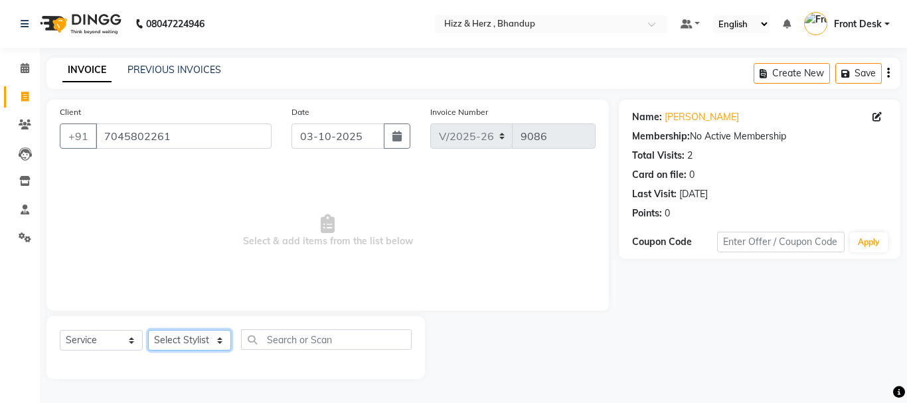
click at [197, 338] on select "Select Stylist Front Desk [PERSON_NAME] HIZZ & HERZ 2 [PERSON_NAME] [PERSON_NAM…" at bounding box center [189, 340] width 83 height 21
select select "82789"
click at [148, 330] on select "Select Stylist Front Desk [PERSON_NAME] HIZZ & HERZ 2 [PERSON_NAME] [PERSON_NAM…" at bounding box center [189, 340] width 83 height 21
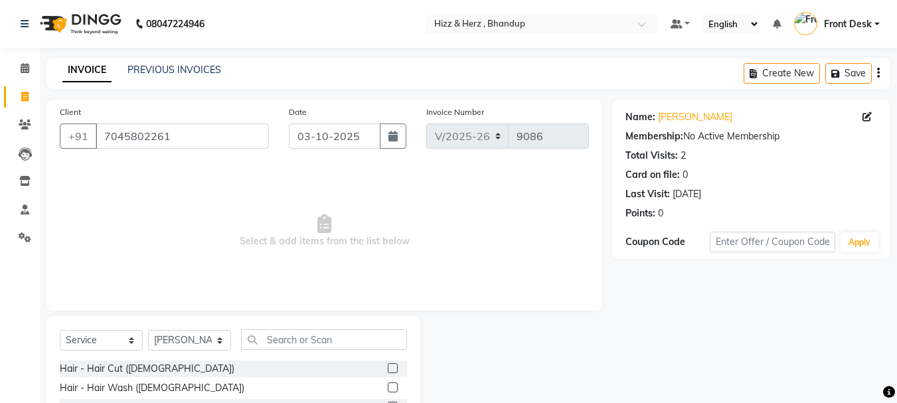
click at [388, 369] on label at bounding box center [393, 368] width 10 height 10
click at [388, 369] on input "checkbox" at bounding box center [392, 369] width 9 height 9
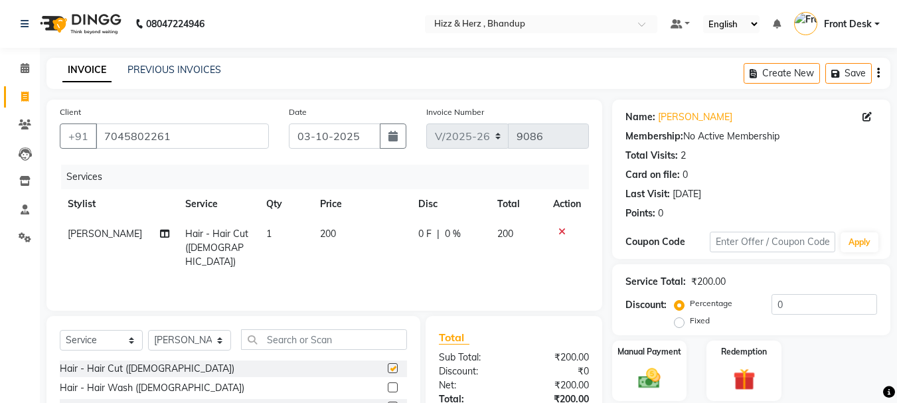
checkbox input "false"
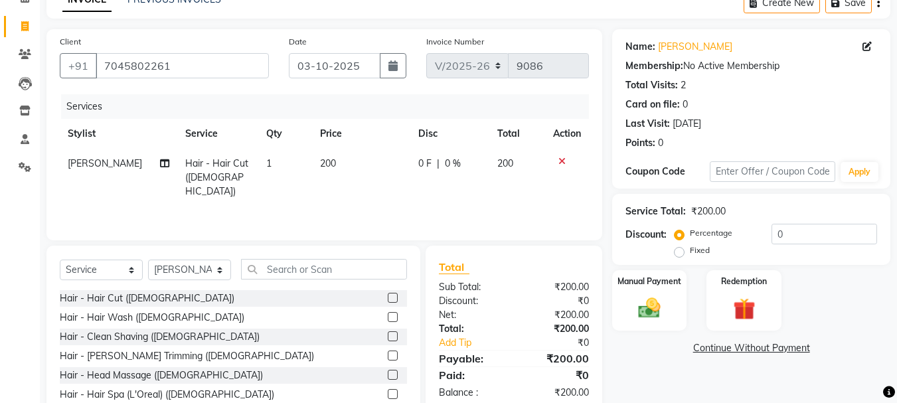
scroll to position [129, 0]
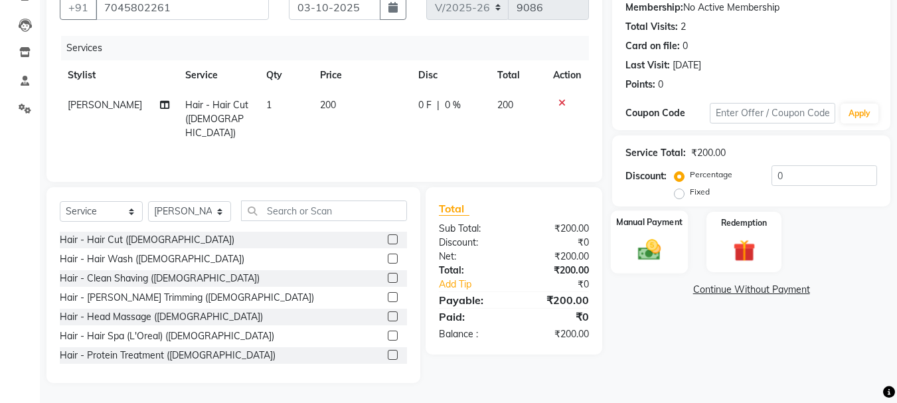
click at [647, 254] on img at bounding box center [649, 249] width 37 height 27
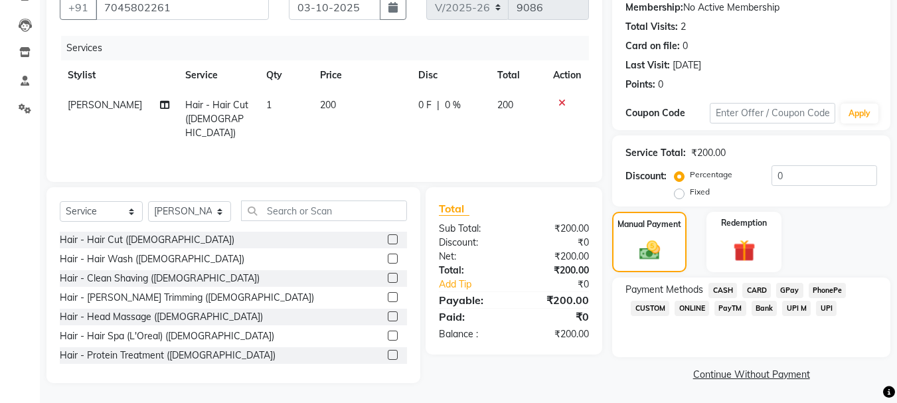
click at [717, 286] on span "CASH" at bounding box center [723, 290] width 29 height 15
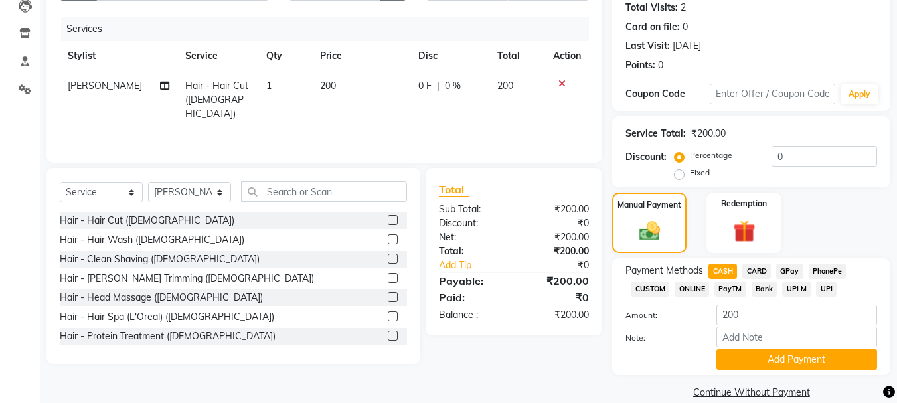
scroll to position [167, 0]
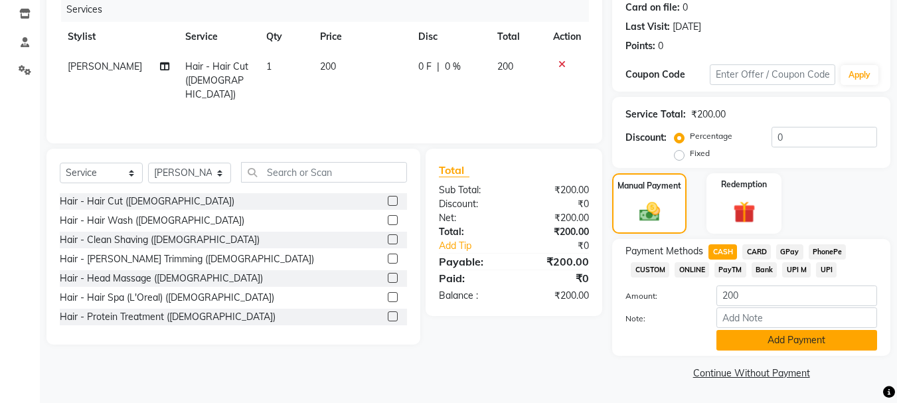
click at [809, 331] on button "Add Payment" at bounding box center [797, 340] width 161 height 21
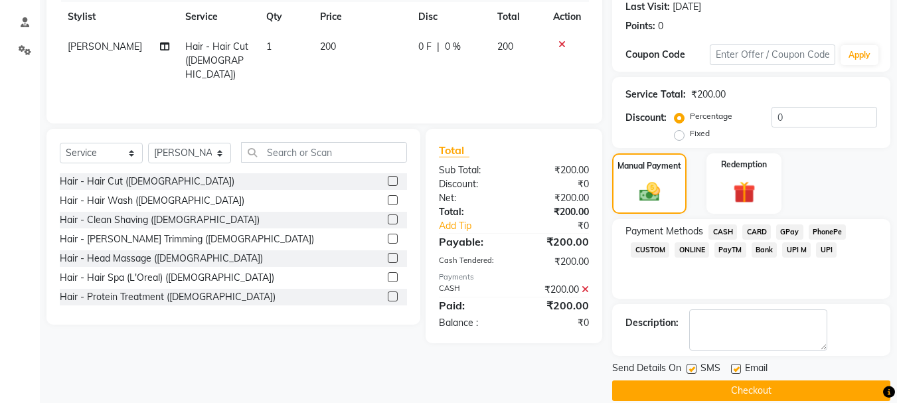
scroll to position [205, 0]
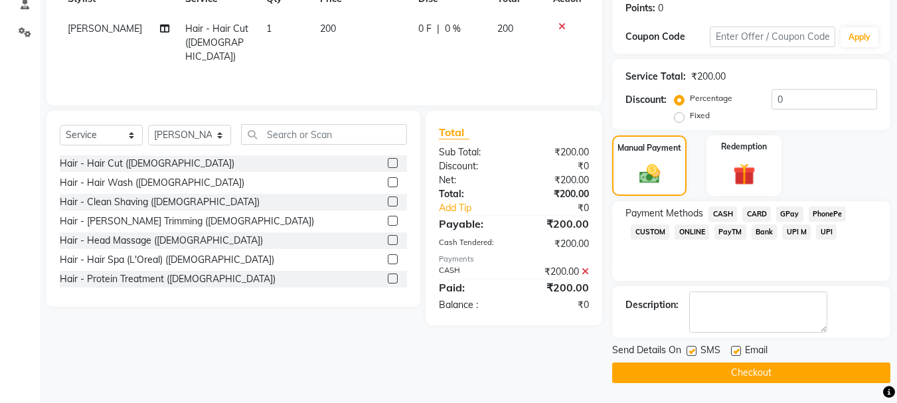
click at [764, 371] on button "Checkout" at bounding box center [751, 373] width 278 height 21
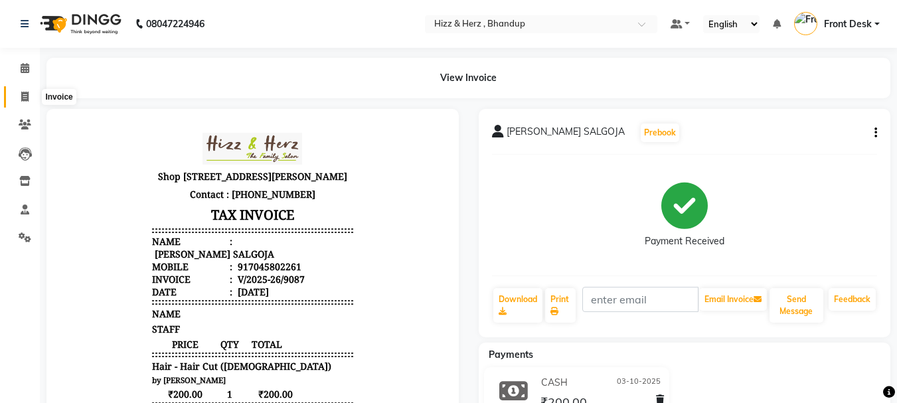
click at [24, 94] on icon at bounding box center [24, 97] width 7 height 10
select select "629"
select select "service"
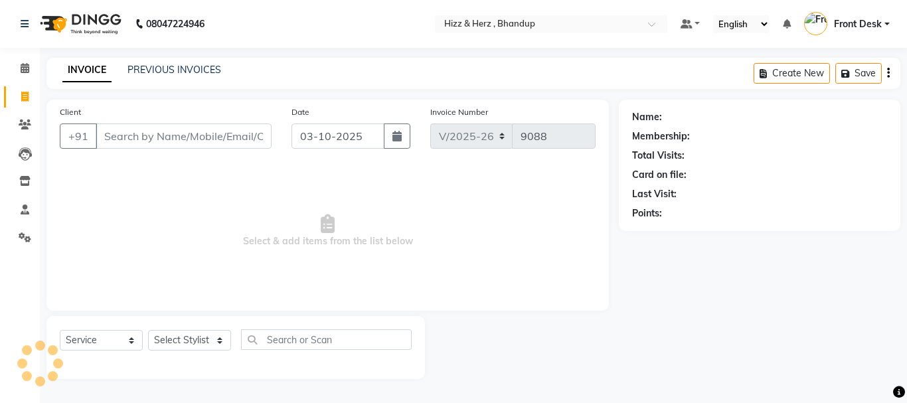
click at [220, 138] on input "Client" at bounding box center [184, 136] width 176 height 25
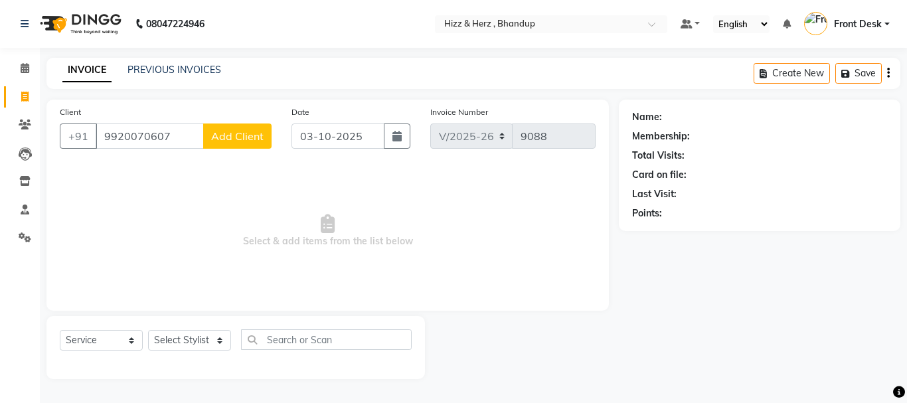
type input "9920070607"
click at [250, 146] on button "Add Client" at bounding box center [237, 136] width 68 height 25
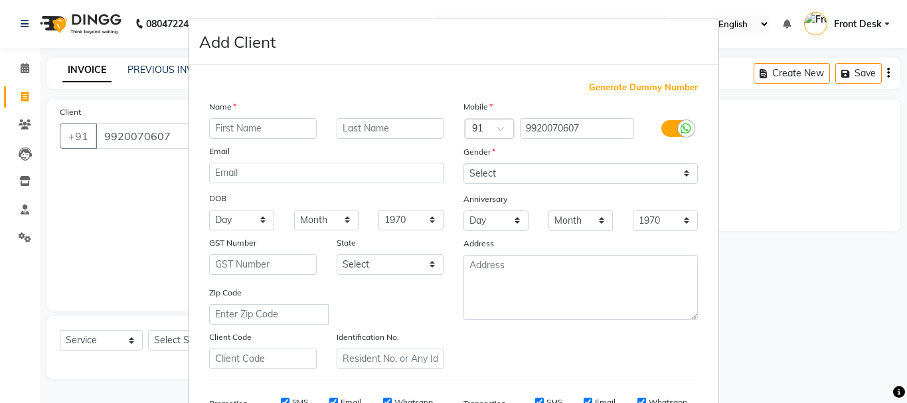
click at [263, 129] on input "text" at bounding box center [263, 128] width 108 height 21
type input "m"
click at [264, 131] on input "text" at bounding box center [263, 128] width 108 height 21
type input "MR. [GEOGRAPHIC_DATA]"
click at [341, 129] on input "text" at bounding box center [391, 128] width 108 height 21
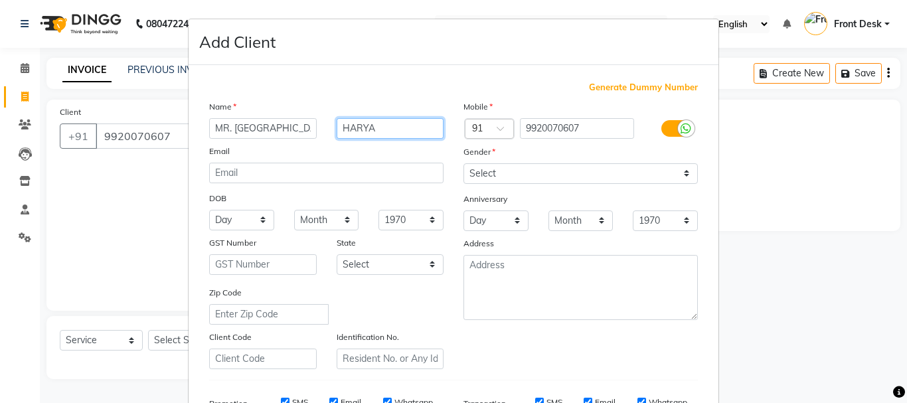
type input "HARYA"
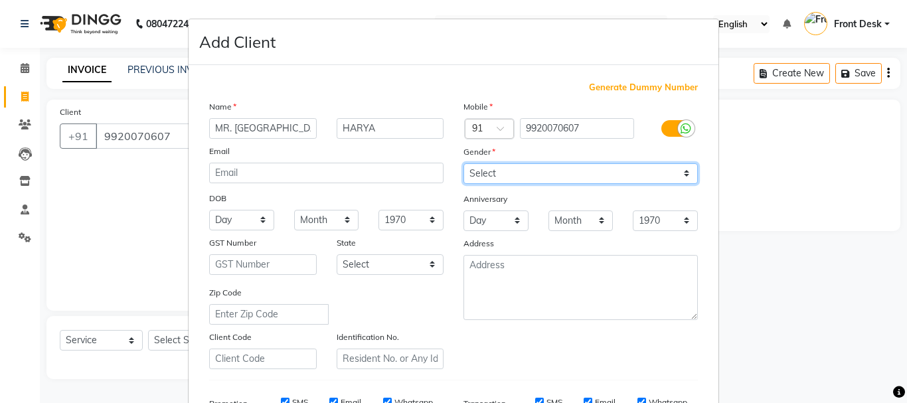
click at [513, 170] on select "Select [DEMOGRAPHIC_DATA] [DEMOGRAPHIC_DATA] Other Prefer Not To Say" at bounding box center [581, 173] width 234 height 21
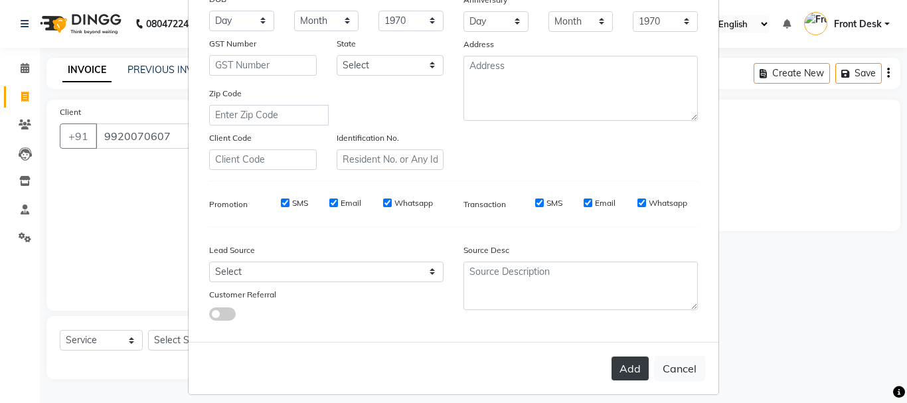
click at [619, 362] on button "Add" at bounding box center [630, 369] width 37 height 24
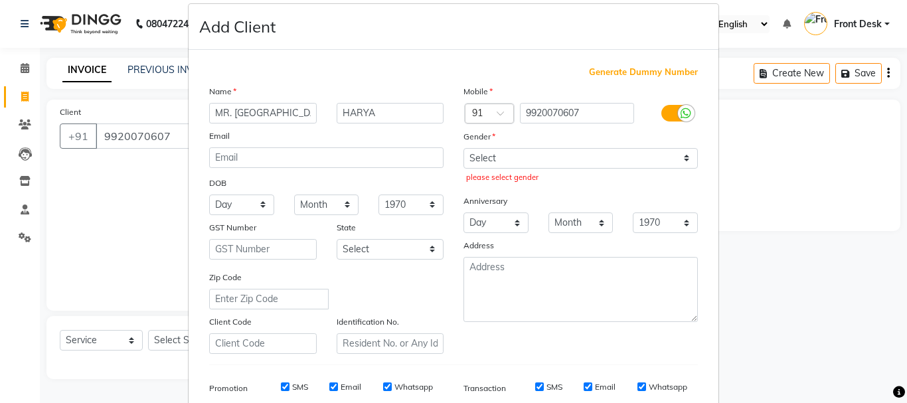
scroll to position [0, 0]
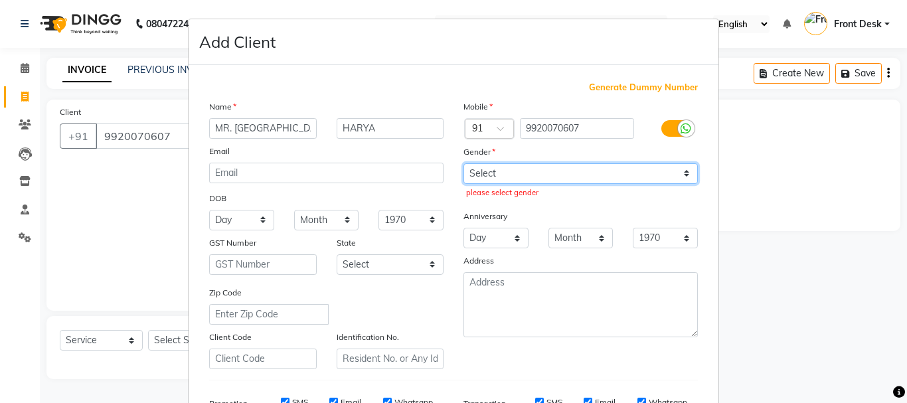
click at [541, 169] on select "Select [DEMOGRAPHIC_DATA] [DEMOGRAPHIC_DATA] Other Prefer Not To Say" at bounding box center [581, 173] width 234 height 21
select select "[DEMOGRAPHIC_DATA]"
click at [464, 163] on select "Select [DEMOGRAPHIC_DATA] [DEMOGRAPHIC_DATA] Other Prefer Not To Say" at bounding box center [581, 173] width 234 height 21
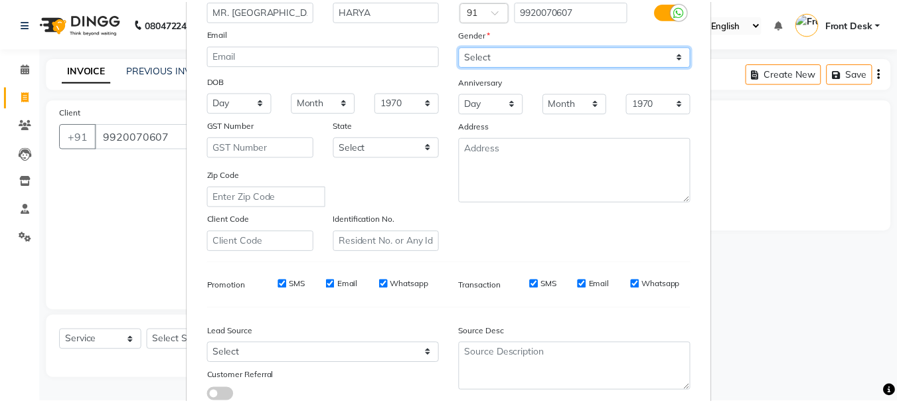
scroll to position [210, 0]
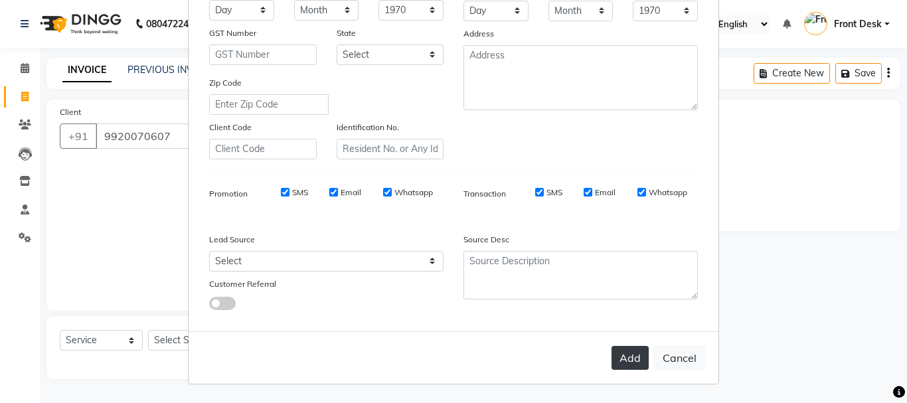
click at [628, 353] on button "Add" at bounding box center [630, 358] width 37 height 24
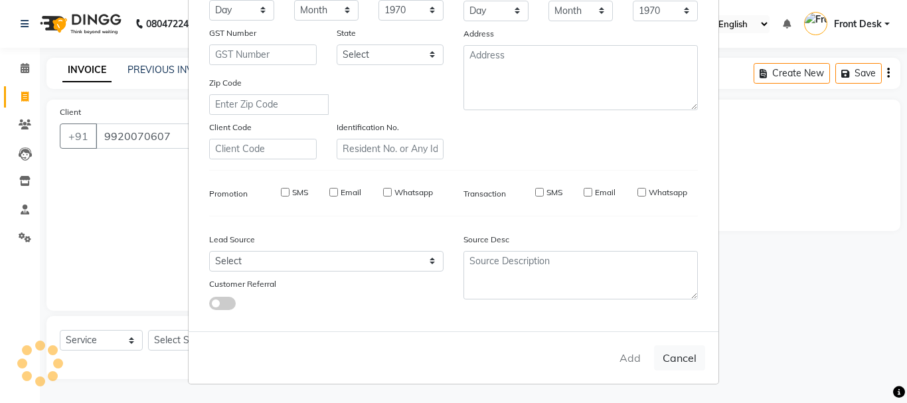
select select
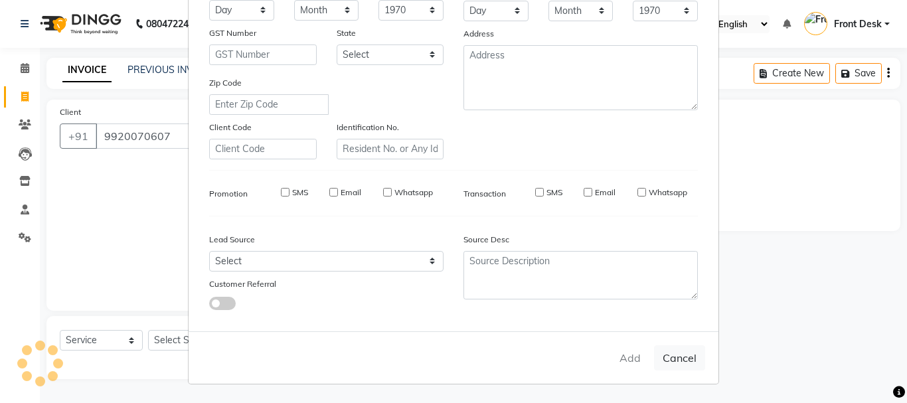
select select
checkbox input "false"
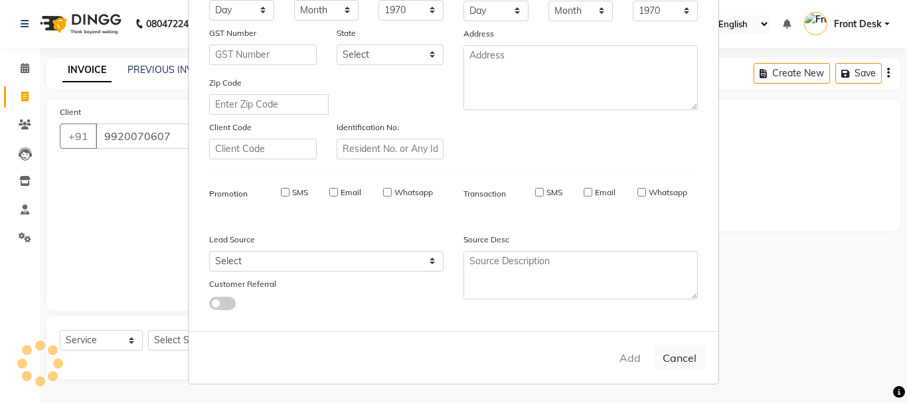
checkbox input "false"
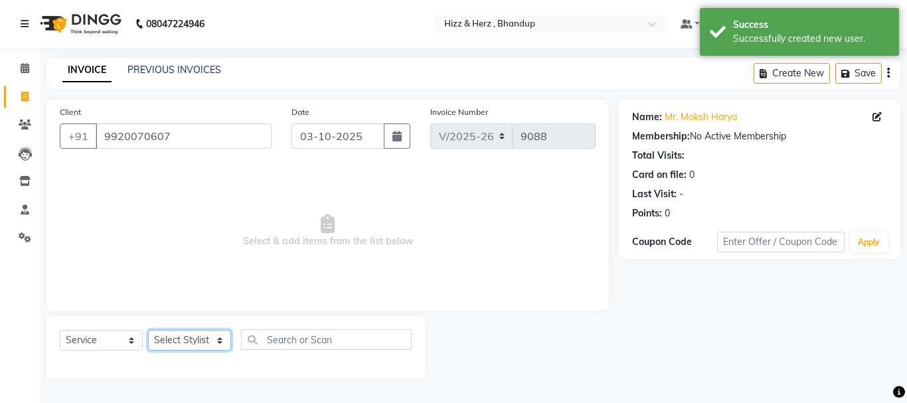
click at [210, 342] on select "Select Stylist Front Desk [PERSON_NAME] HIZZ & HERZ 2 [PERSON_NAME] [PERSON_NAM…" at bounding box center [189, 340] width 83 height 21
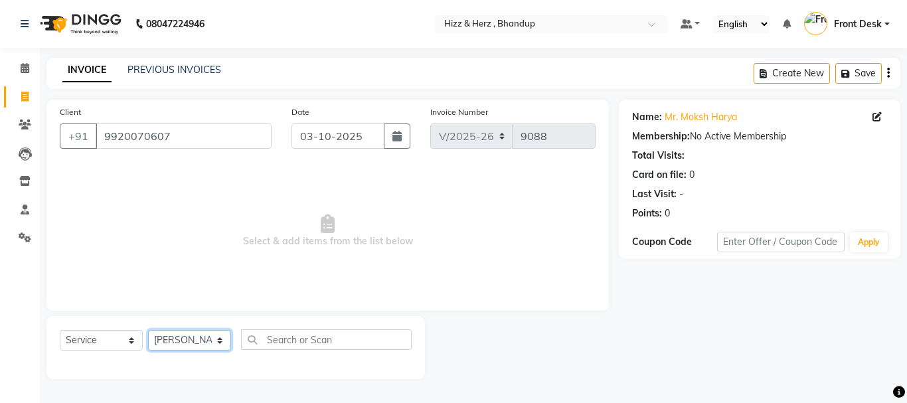
click at [148, 330] on select "Select Stylist Front Desk [PERSON_NAME] HIZZ & HERZ 2 [PERSON_NAME] [PERSON_NAM…" at bounding box center [189, 340] width 83 height 21
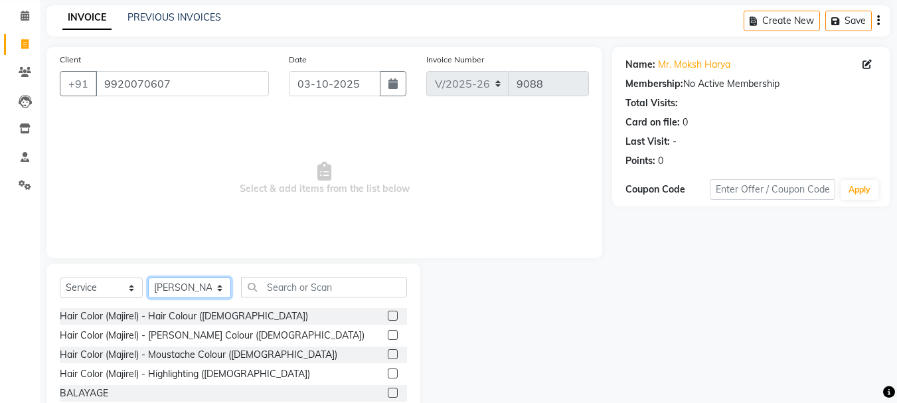
scroll to position [129, 0]
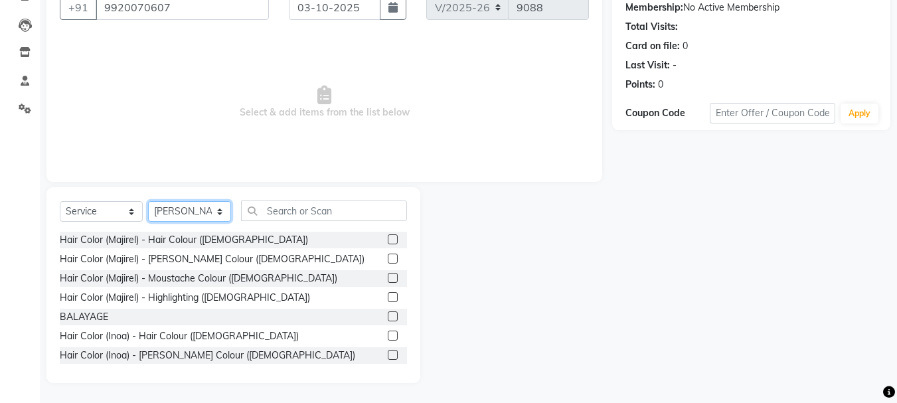
click at [224, 213] on select "Select Stylist Front Desk [PERSON_NAME] HIZZ & HERZ 2 [PERSON_NAME] [PERSON_NAM…" at bounding box center [189, 211] width 83 height 21
select select "9145"
click at [148, 201] on select "Select Stylist Front Desk Gaurav Sharma HIZZ & HERZ 2 IRFAN AHMAD Jigna Goswami…" at bounding box center [189, 211] width 83 height 21
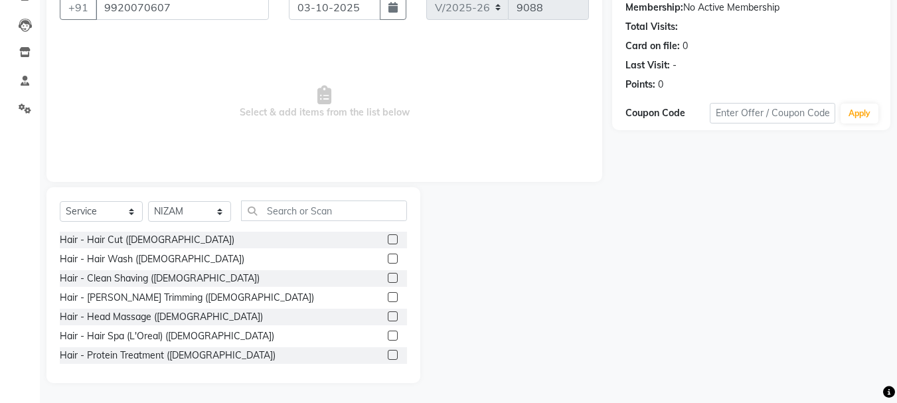
click at [388, 237] on label at bounding box center [393, 239] width 10 height 10
click at [388, 237] on input "checkbox" at bounding box center [392, 240] width 9 height 9
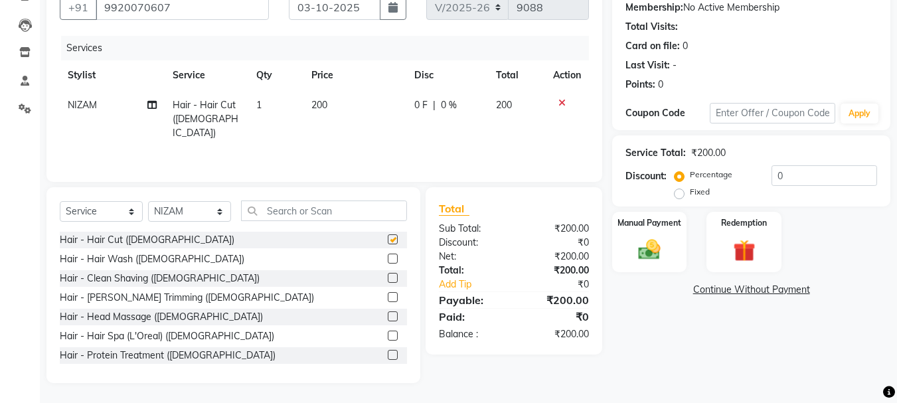
checkbox input "false"
click at [651, 254] on img at bounding box center [649, 249] width 37 height 27
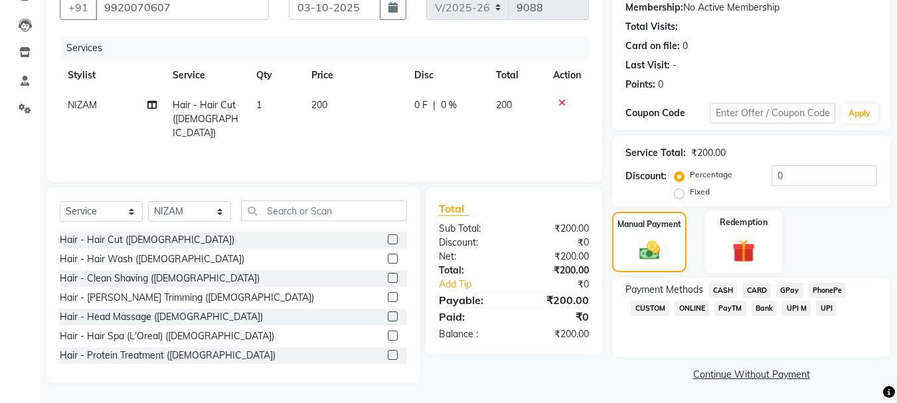
scroll to position [130, 0]
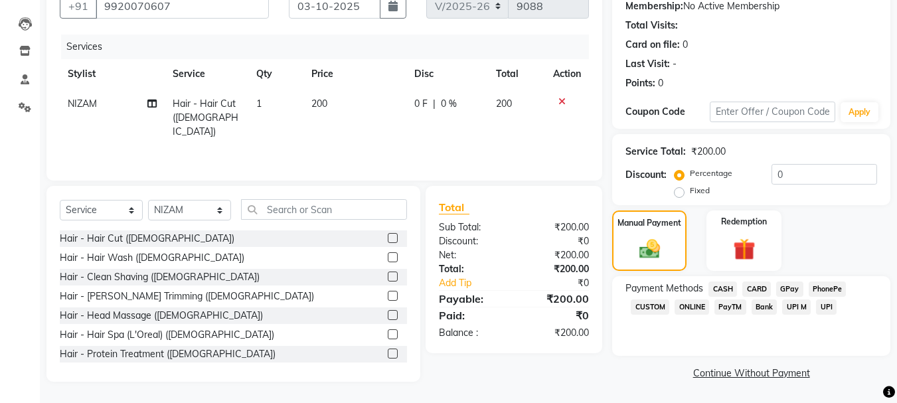
click at [788, 288] on span "GPay" at bounding box center [789, 289] width 27 height 15
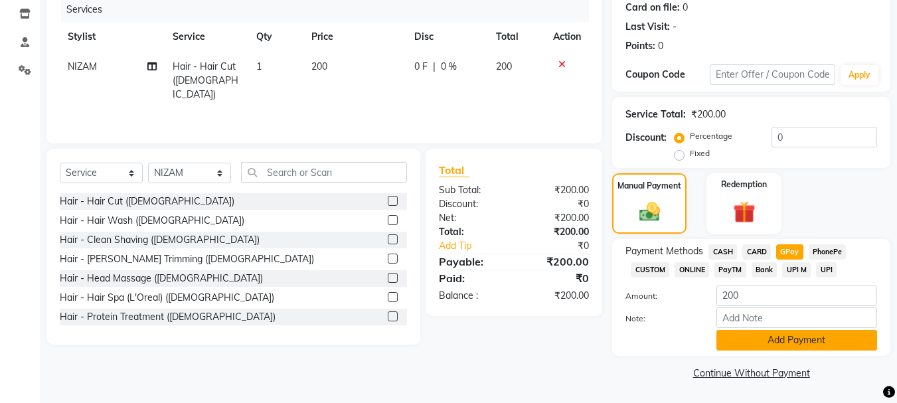
click at [776, 346] on button "Add Payment" at bounding box center [797, 340] width 161 height 21
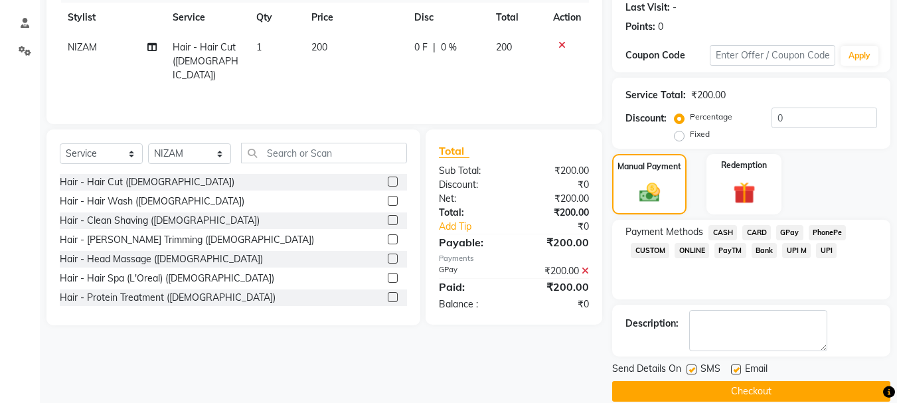
scroll to position [205, 0]
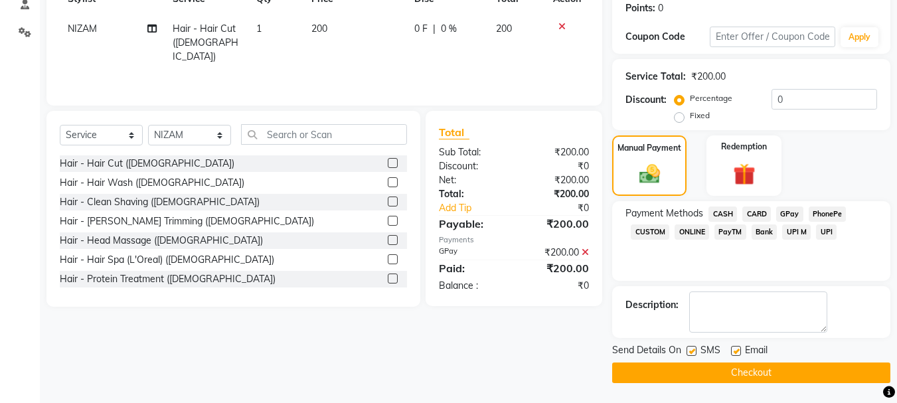
click at [758, 365] on button "Checkout" at bounding box center [751, 373] width 278 height 21
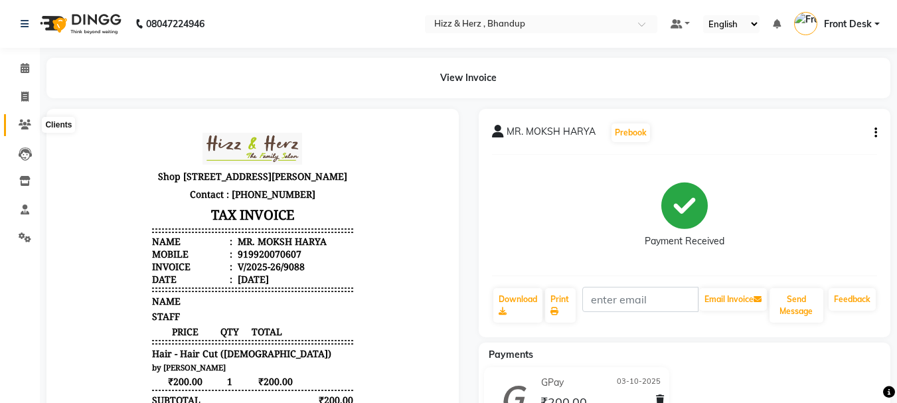
click at [24, 120] on icon at bounding box center [25, 125] width 13 height 10
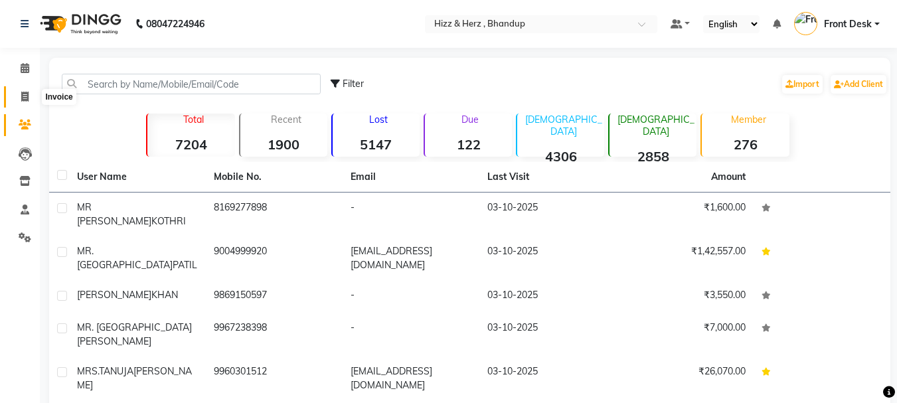
click at [25, 90] on span at bounding box center [24, 97] width 23 height 15
select select "629"
select select "service"
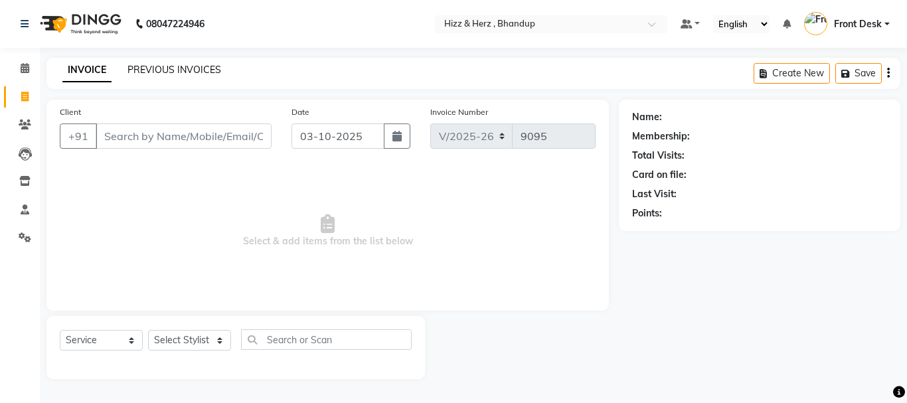
click at [143, 70] on link "PREVIOUS INVOICES" at bounding box center [175, 70] width 94 height 12
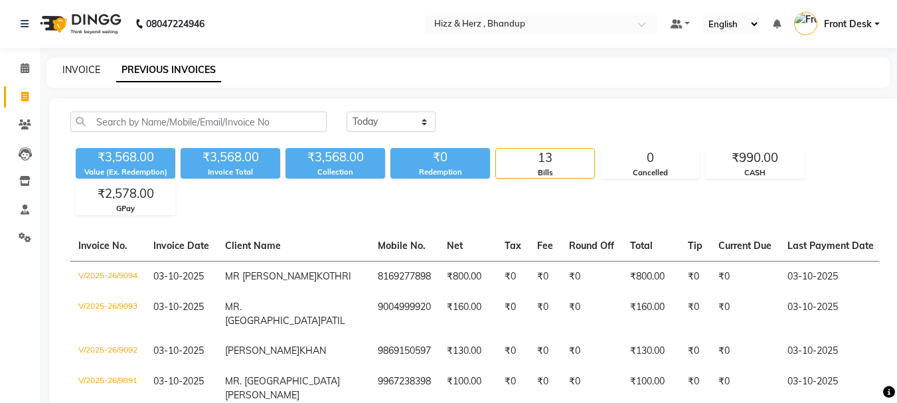
click at [66, 69] on link "INVOICE" at bounding box center [81, 70] width 38 height 12
select select "629"
select select "service"
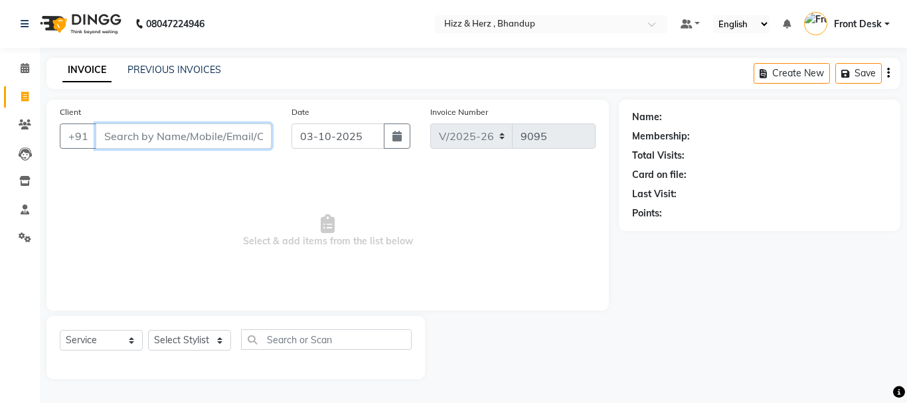
click at [239, 134] on input "Client" at bounding box center [184, 136] width 176 height 25
click at [216, 341] on select "Select Stylist Front Desk [PERSON_NAME] HIZZ & HERZ 2 [PERSON_NAME] [PERSON_NAM…" at bounding box center [189, 340] width 83 height 21
select select "9146"
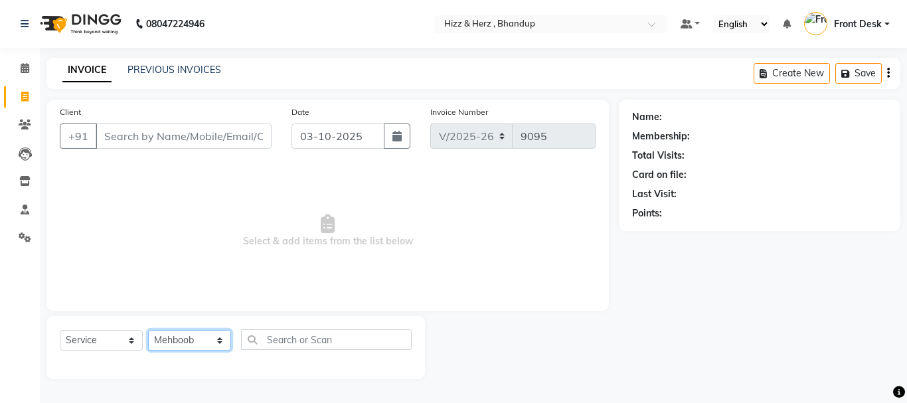
click at [148, 330] on select "Select Stylist Front Desk [PERSON_NAME] HIZZ & HERZ 2 [PERSON_NAME] [PERSON_NAM…" at bounding box center [189, 340] width 83 height 21
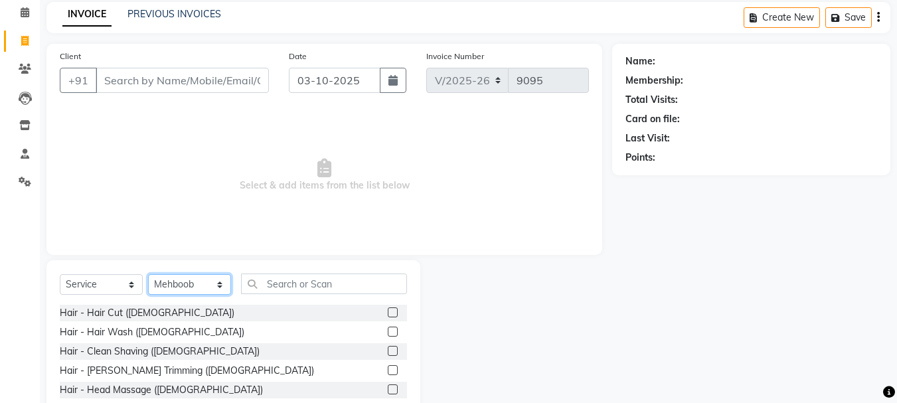
scroll to position [129, 0]
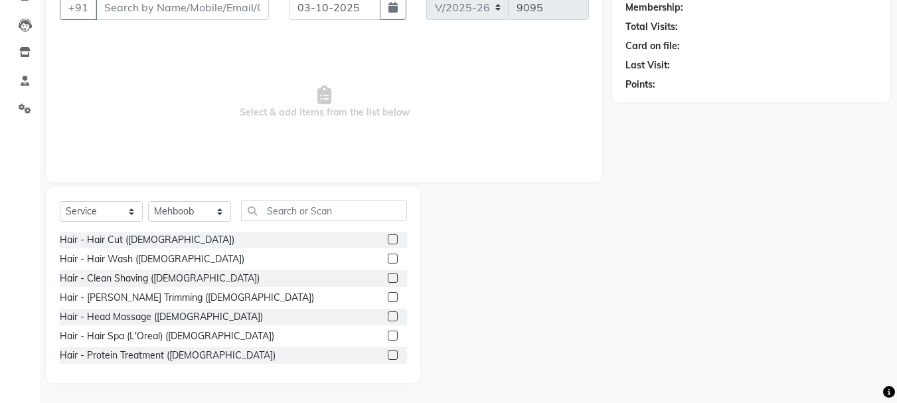
click at [388, 278] on label at bounding box center [393, 278] width 10 height 10
click at [388, 278] on input "checkbox" at bounding box center [392, 278] width 9 height 9
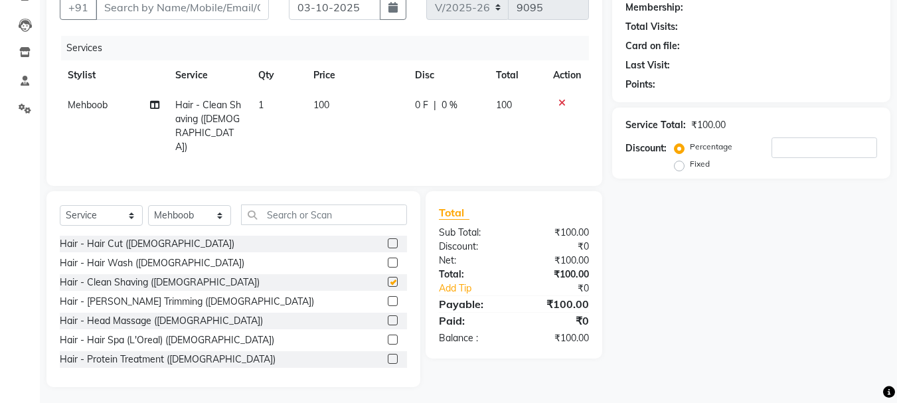
checkbox input "false"
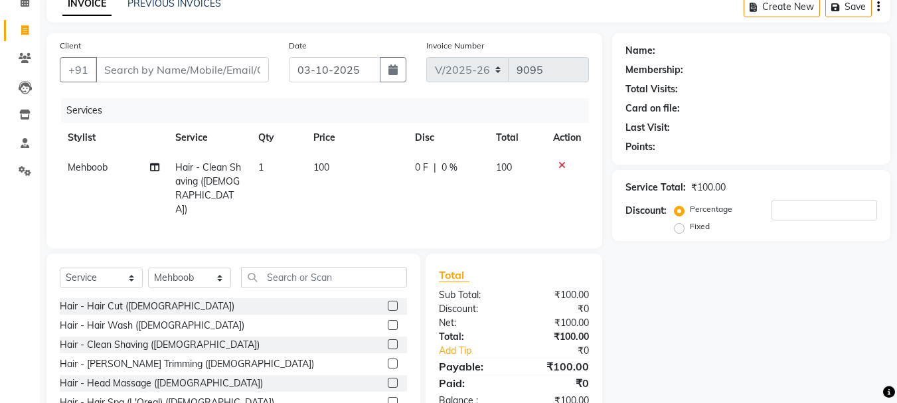
scroll to position [0, 0]
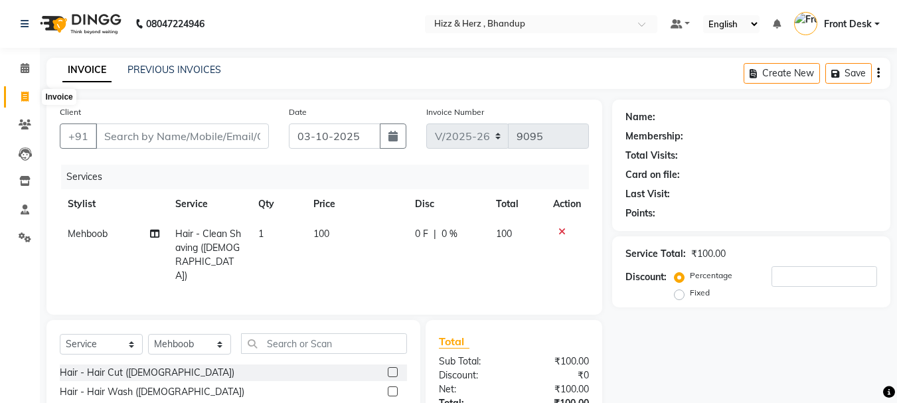
click at [20, 96] on span at bounding box center [24, 97] width 23 height 15
select select "629"
select select "service"
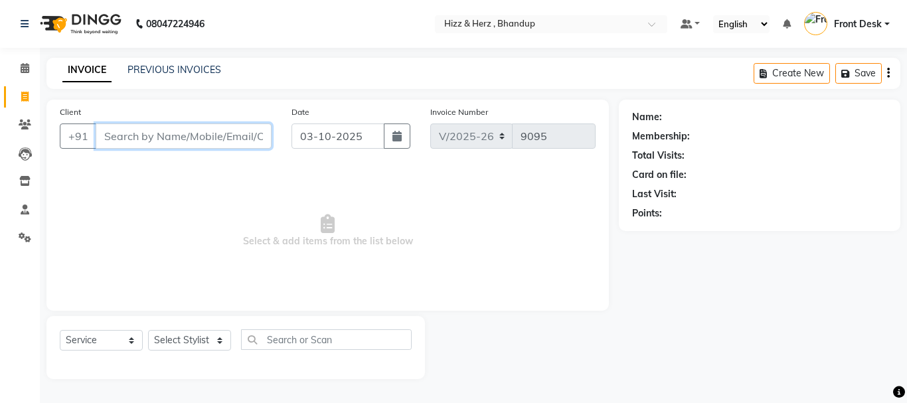
click at [257, 131] on input "Client" at bounding box center [184, 136] width 176 height 25
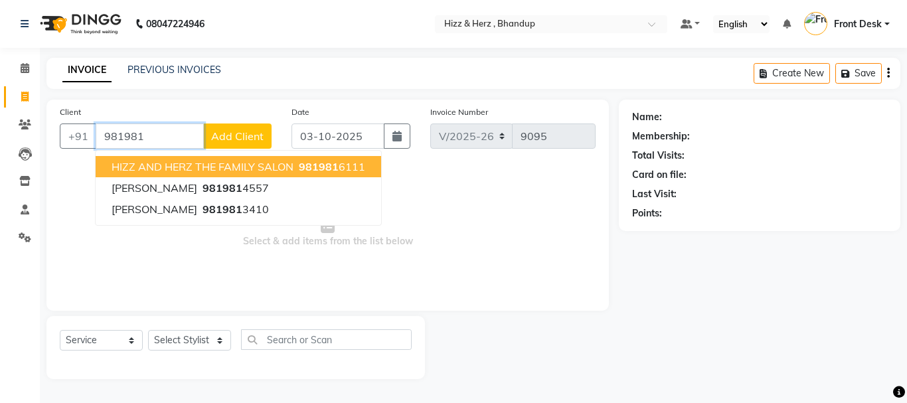
click at [270, 167] on span "HIZZ AND HERZ THE FAMILY SALON" at bounding box center [203, 166] width 182 height 13
type input "9819816111"
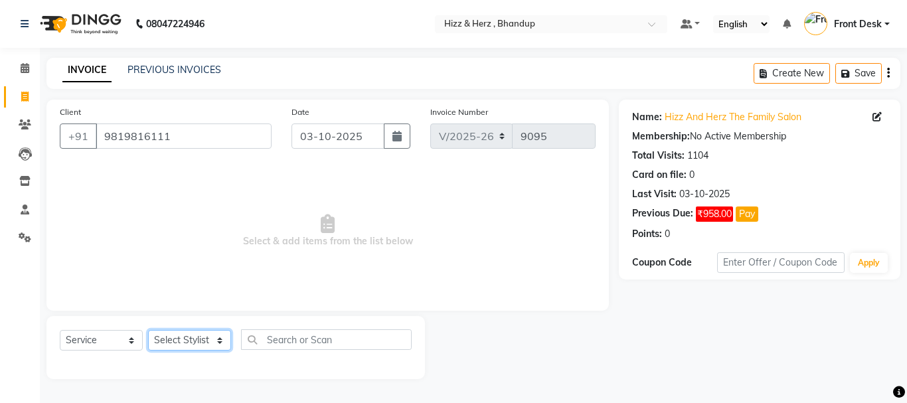
click at [209, 337] on select "Select Stylist Front Desk [PERSON_NAME] HIZZ & HERZ 2 [PERSON_NAME] [PERSON_NAM…" at bounding box center [189, 340] width 83 height 21
select select "82789"
click at [148, 330] on select "Select Stylist Front Desk [PERSON_NAME] HIZZ & HERZ 2 [PERSON_NAME] [PERSON_NAM…" at bounding box center [189, 340] width 83 height 21
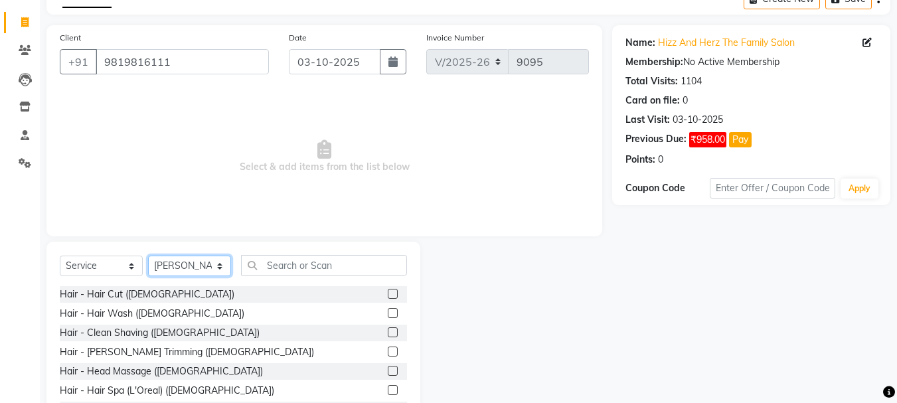
scroll to position [129, 0]
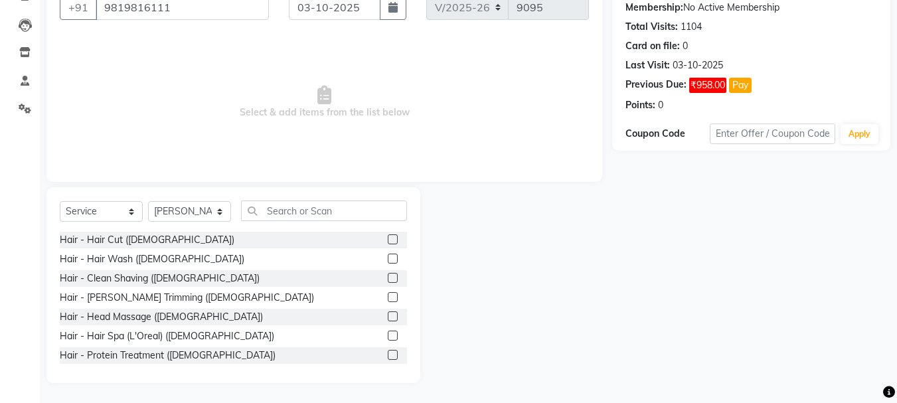
click at [388, 234] on label at bounding box center [393, 239] width 10 height 10
click at [388, 236] on input "checkbox" at bounding box center [392, 240] width 9 height 9
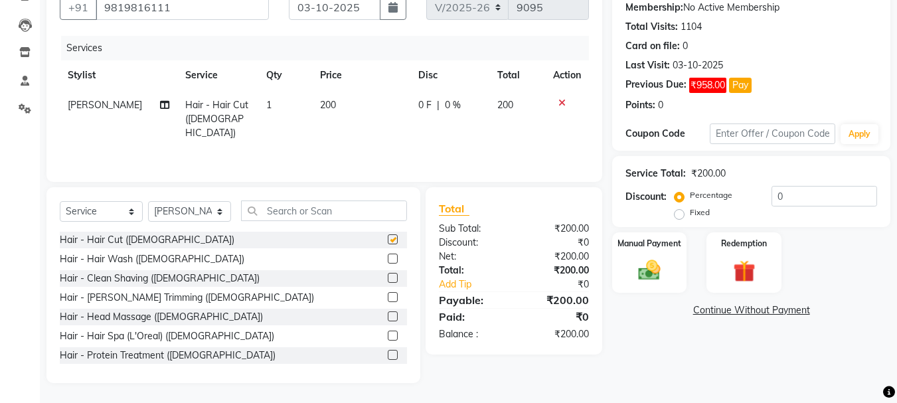
checkbox input "false"
drag, startPoint x: 635, startPoint y: 271, endPoint x: 695, endPoint y: 292, distance: 63.4
click at [636, 271] on img at bounding box center [650, 270] width 36 height 25
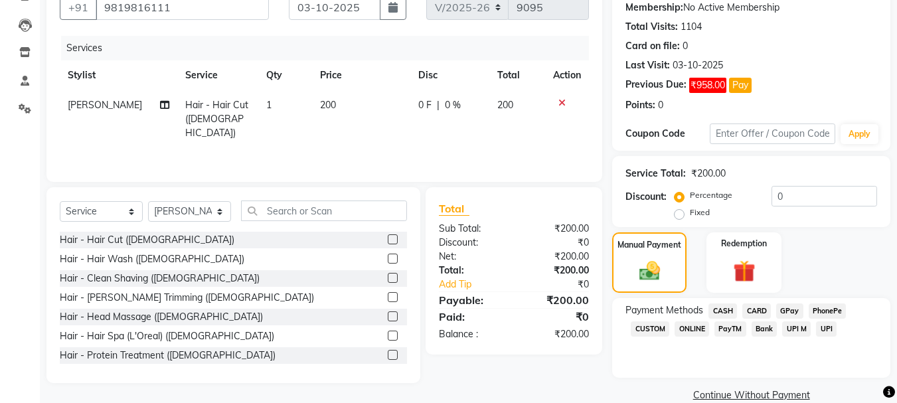
click at [722, 311] on span "CASH" at bounding box center [723, 310] width 29 height 15
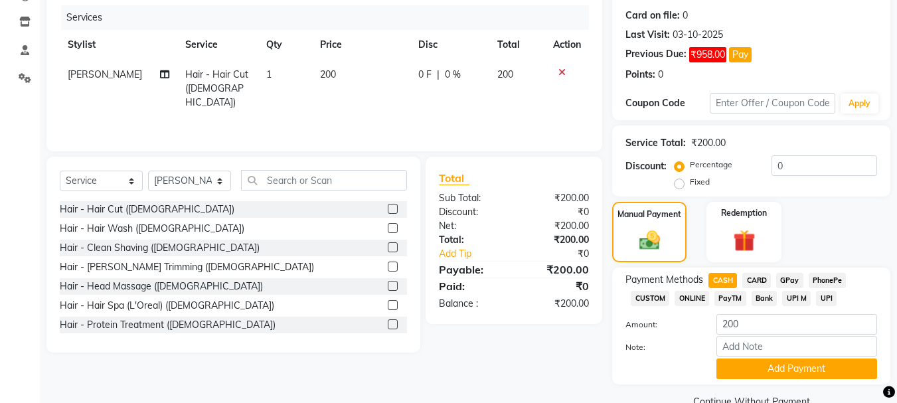
scroll to position [188, 0]
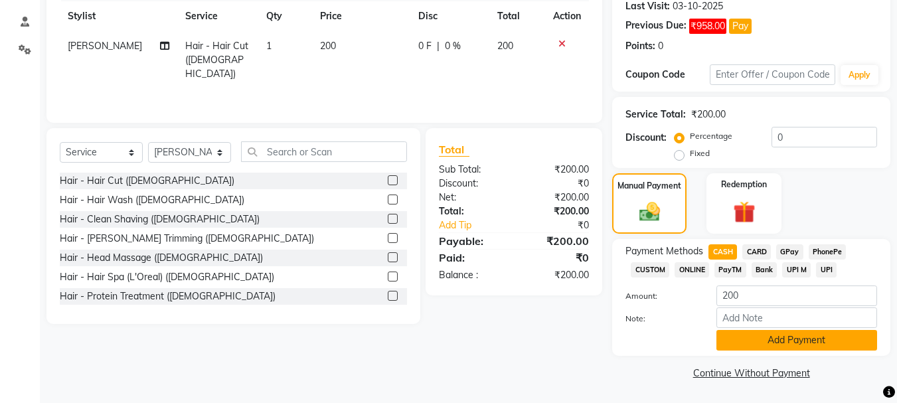
click at [814, 343] on button "Add Payment" at bounding box center [797, 340] width 161 height 21
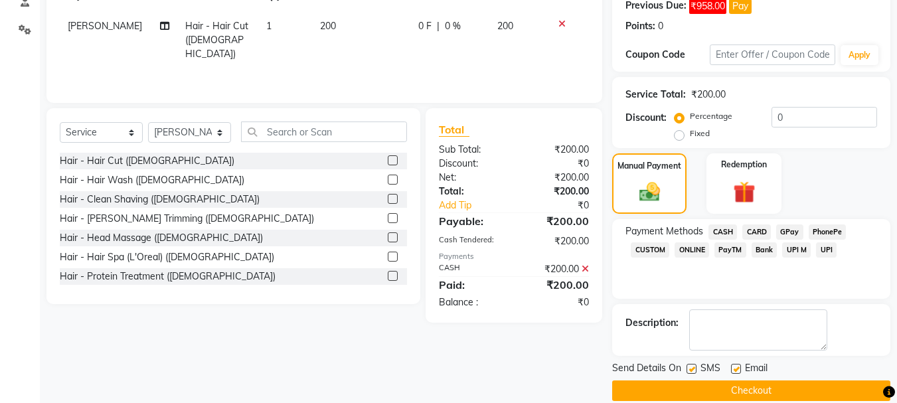
scroll to position [226, 0]
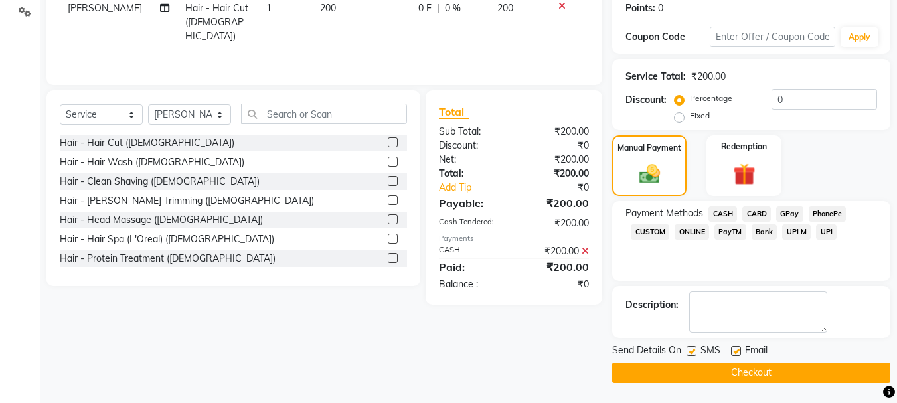
click at [774, 369] on button "Checkout" at bounding box center [751, 373] width 278 height 21
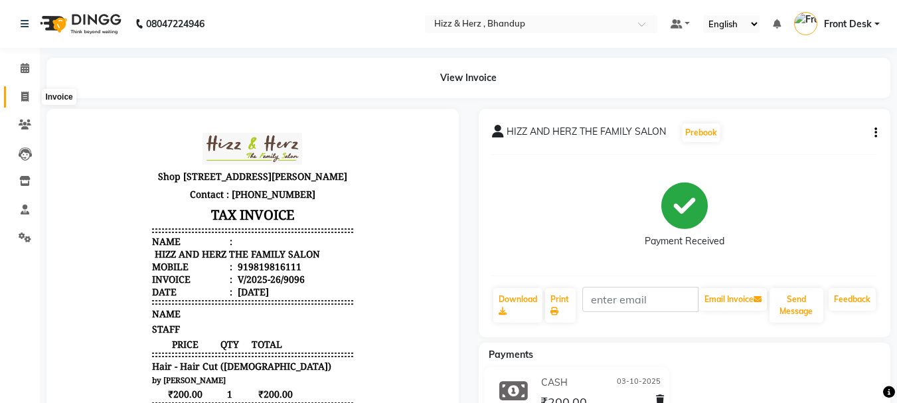
click at [25, 93] on icon at bounding box center [24, 97] width 7 height 10
select select "629"
select select "service"
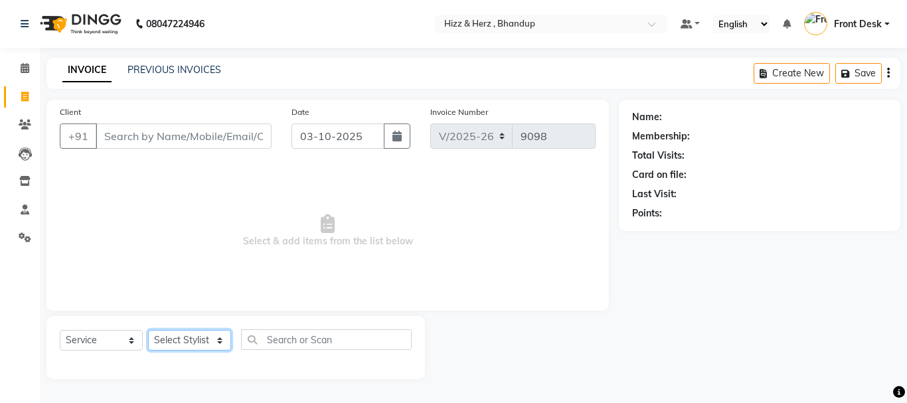
click at [201, 341] on select "Select Stylist Front Desk [PERSON_NAME] HIZZ & HERZ 2 [PERSON_NAME] [PERSON_NAM…" at bounding box center [189, 340] width 83 height 21
select select "82789"
click at [148, 330] on select "Select Stylist Front Desk [PERSON_NAME] HIZZ & HERZ 2 [PERSON_NAME] [PERSON_NAM…" at bounding box center [189, 340] width 83 height 21
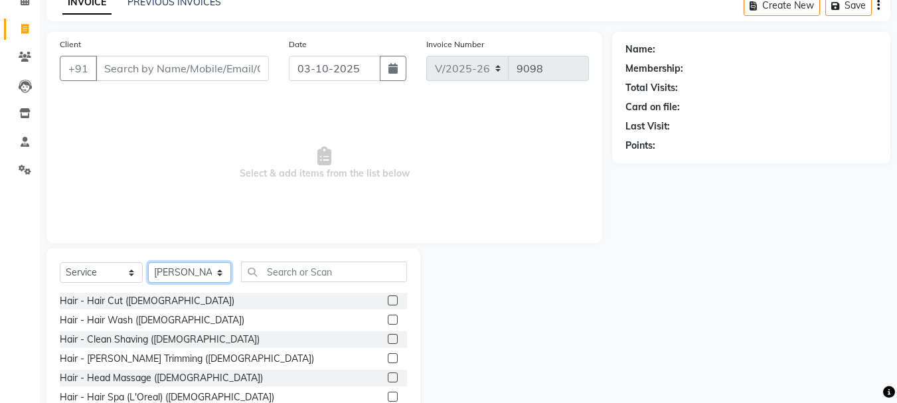
scroll to position [129, 0]
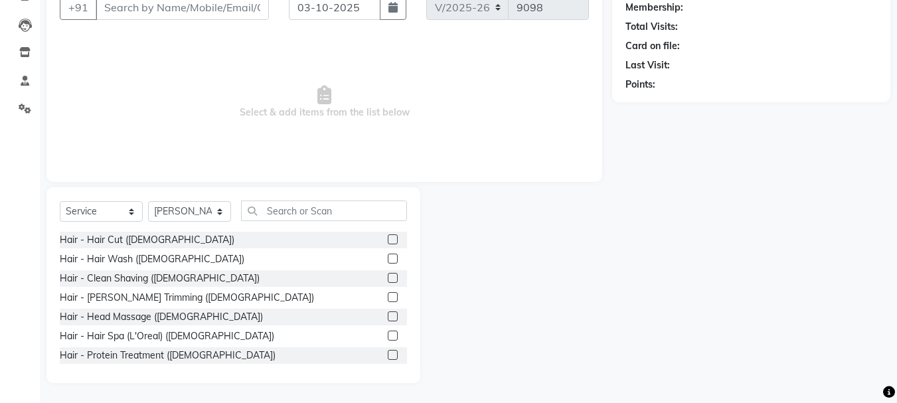
click at [388, 296] on label at bounding box center [393, 297] width 10 height 10
click at [388, 296] on input "checkbox" at bounding box center [392, 298] width 9 height 9
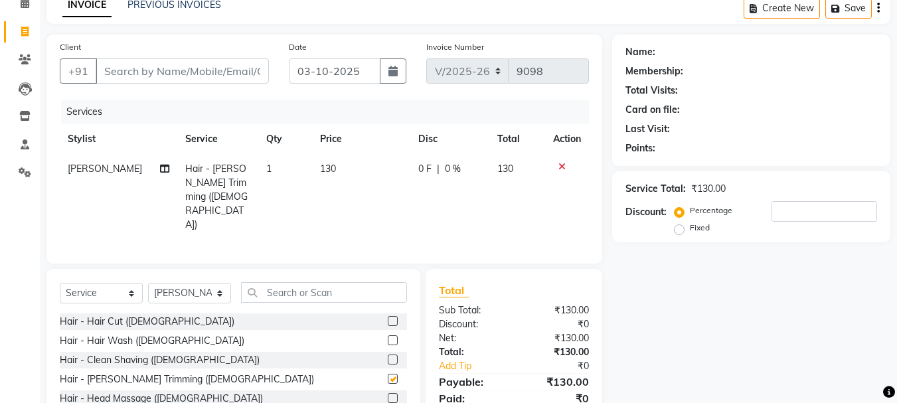
checkbox input "false"
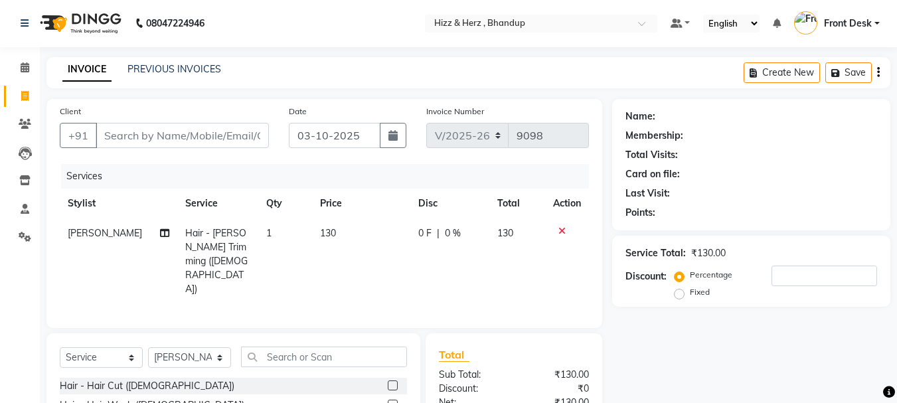
scroll to position [0, 0]
click at [239, 141] on input "Client" at bounding box center [182, 136] width 173 height 25
type input "9"
type input "0"
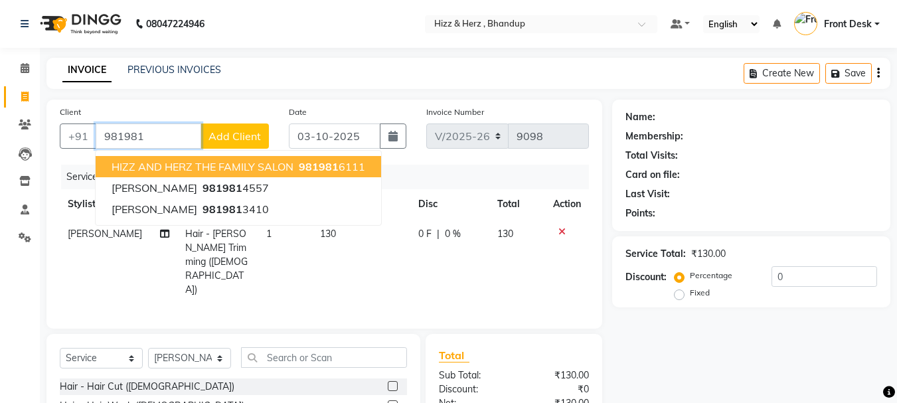
click at [245, 175] on button "HIZZ AND HERZ THE FAMILY SALON 981981 6111" at bounding box center [239, 166] width 286 height 21
type input "9819816111"
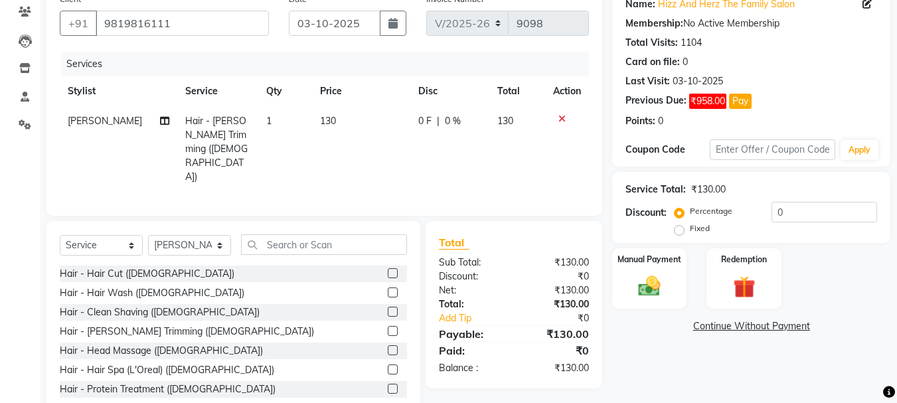
scroll to position [129, 0]
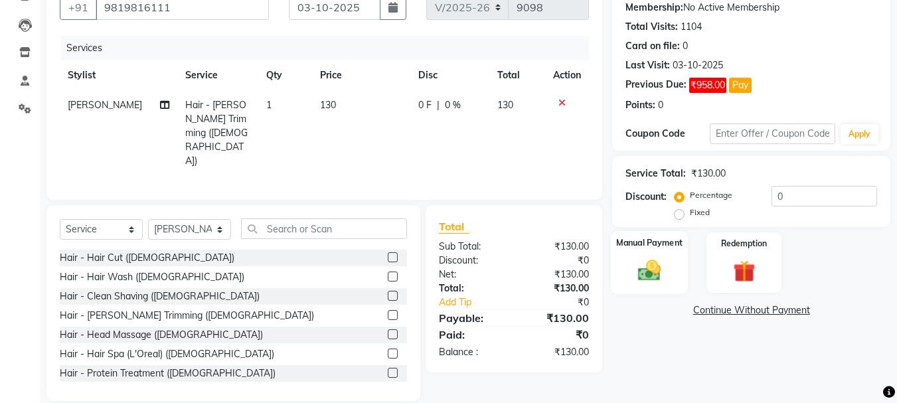
click at [651, 276] on img at bounding box center [649, 270] width 37 height 27
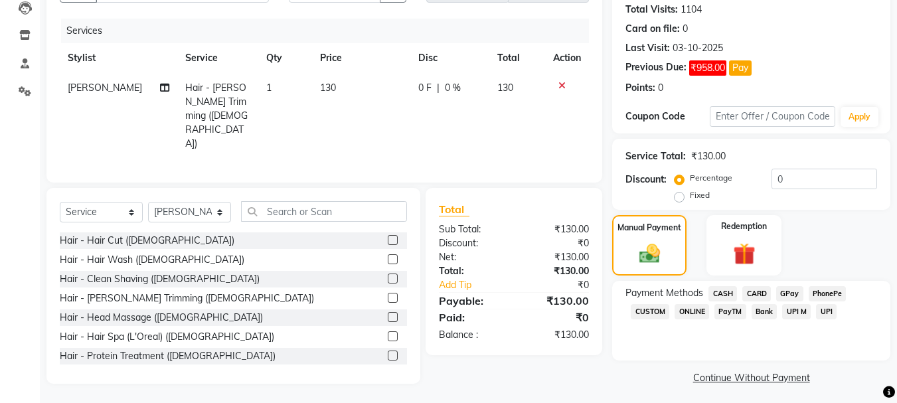
scroll to position [151, 0]
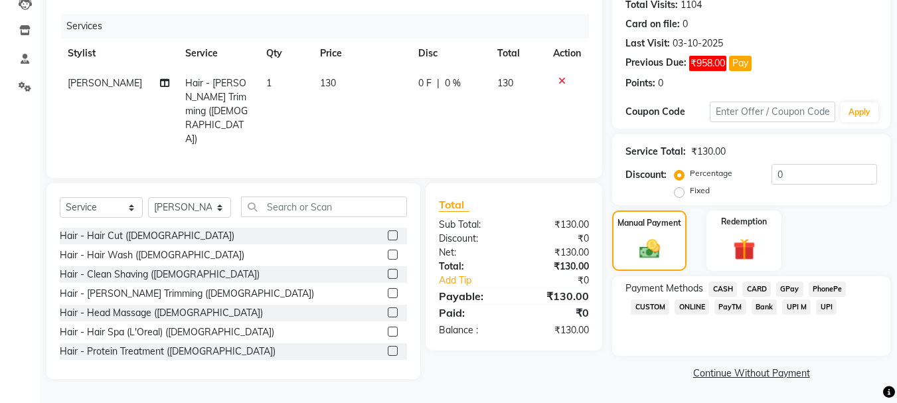
click at [785, 285] on span "GPay" at bounding box center [789, 289] width 27 height 15
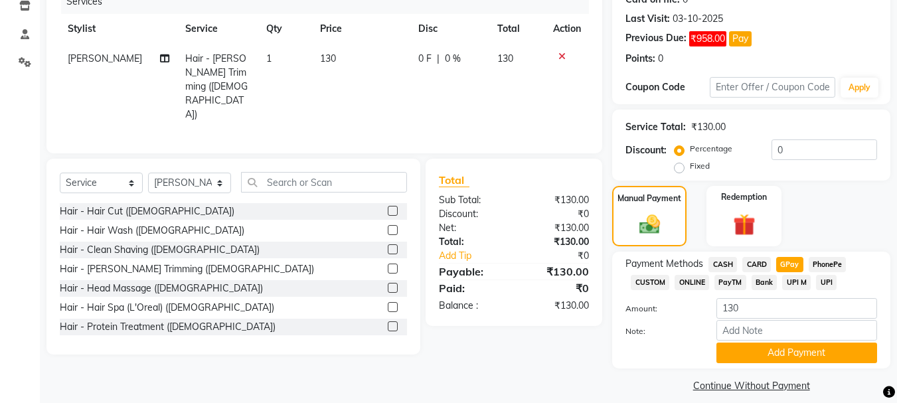
scroll to position [188, 0]
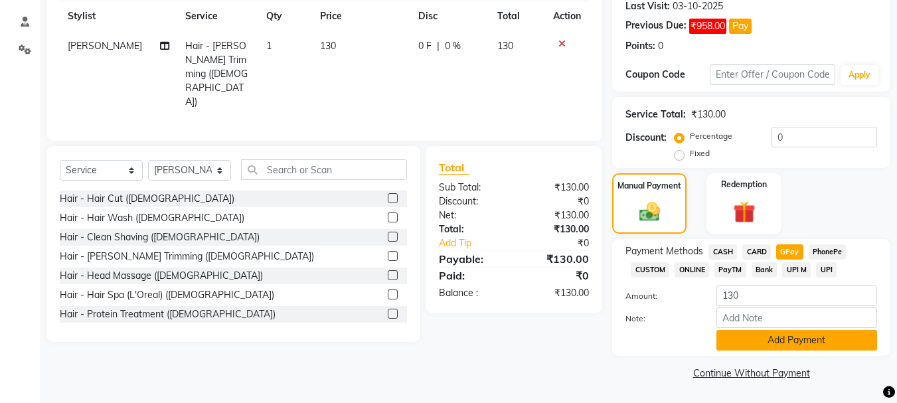
click at [793, 344] on button "Add Payment" at bounding box center [797, 340] width 161 height 21
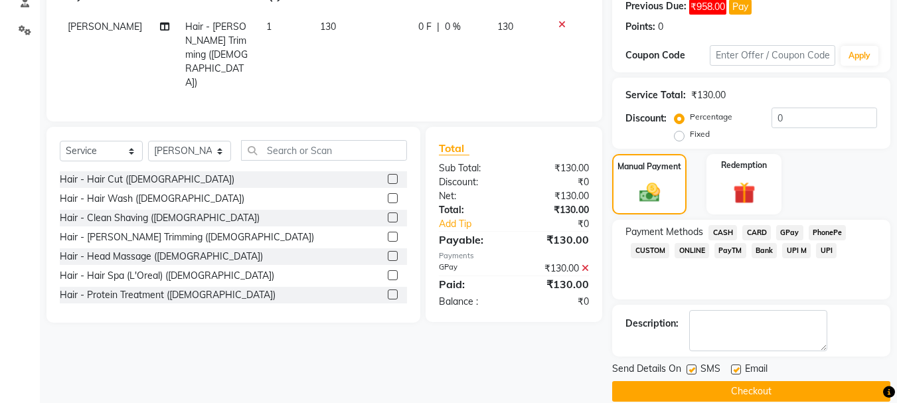
scroll to position [226, 0]
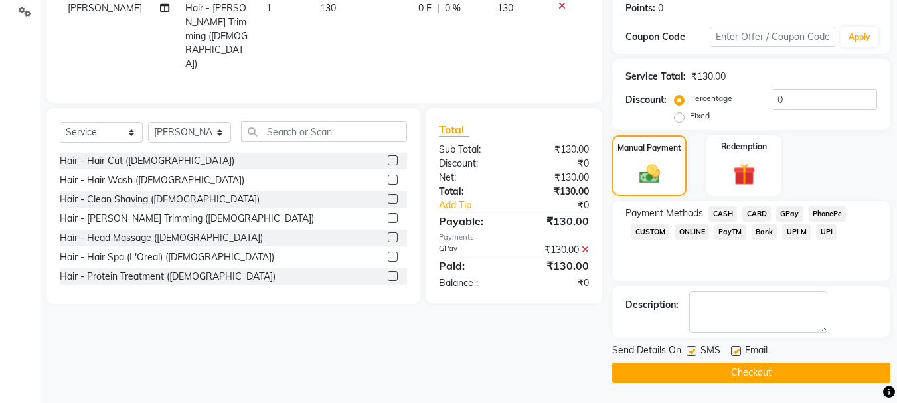
click at [778, 365] on button "Checkout" at bounding box center [751, 373] width 278 height 21
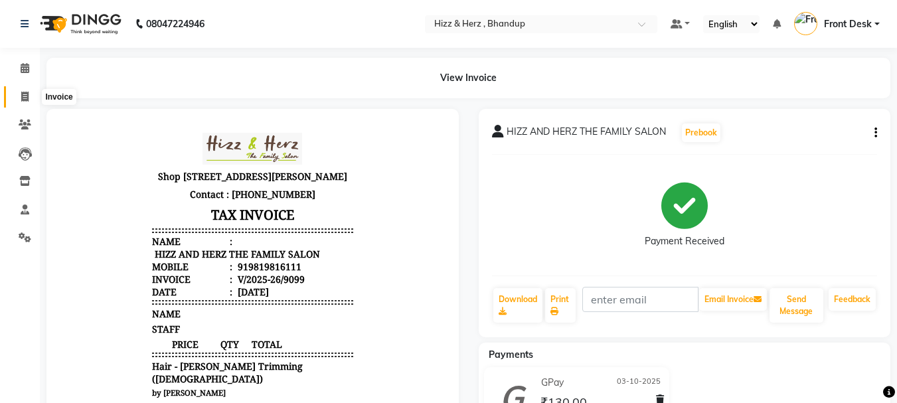
drag, startPoint x: 26, startPoint y: 98, endPoint x: 34, endPoint y: 108, distance: 13.3
click at [26, 98] on icon at bounding box center [24, 97] width 7 height 10
select select "629"
select select "service"
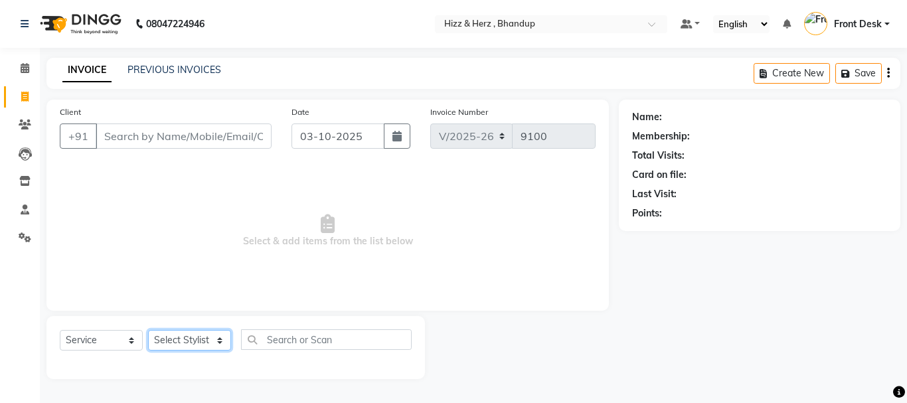
click at [210, 342] on select "Select Stylist Front Desk [PERSON_NAME] HIZZ & HERZ 2 [PERSON_NAME] [PERSON_NAM…" at bounding box center [189, 340] width 83 height 21
select select "9145"
click at [148, 330] on select "Select Stylist Front Desk [PERSON_NAME] HIZZ & HERZ 2 [PERSON_NAME] [PERSON_NAM…" at bounding box center [189, 340] width 83 height 21
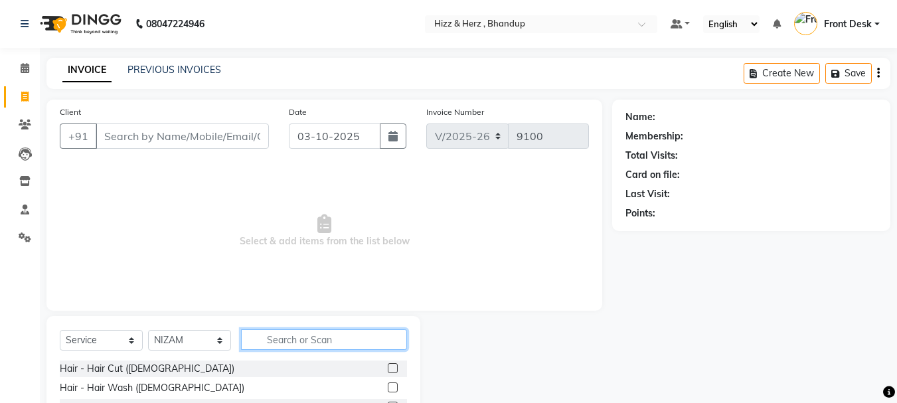
click at [323, 340] on input "text" at bounding box center [324, 339] width 166 height 21
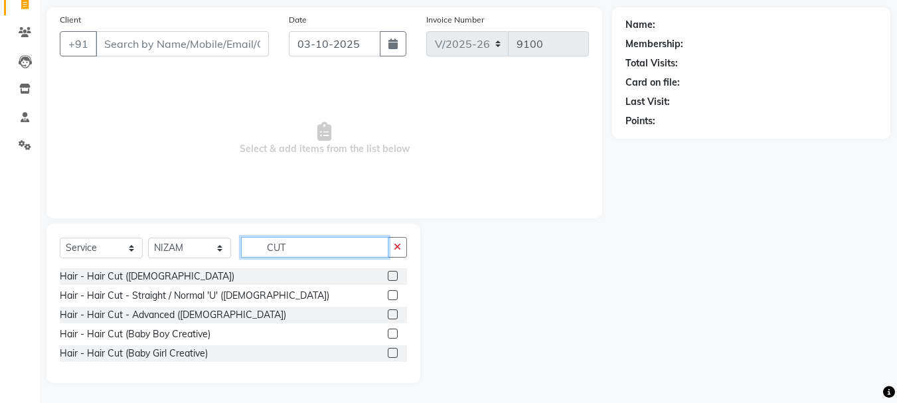
type input "CUT"
click at [394, 313] on label at bounding box center [393, 314] width 10 height 10
click at [394, 313] on input "checkbox" at bounding box center [392, 315] width 9 height 9
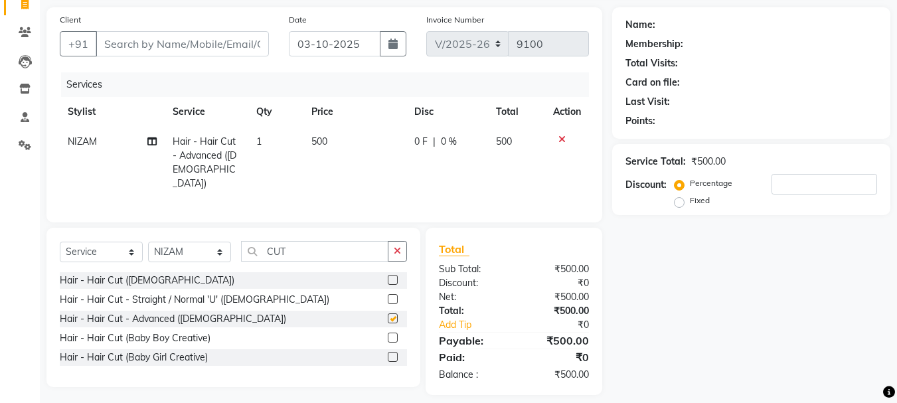
checkbox input "false"
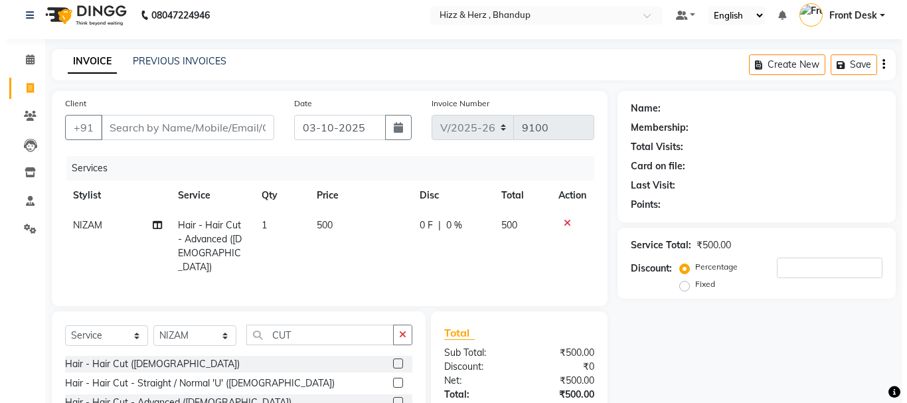
scroll to position [0, 0]
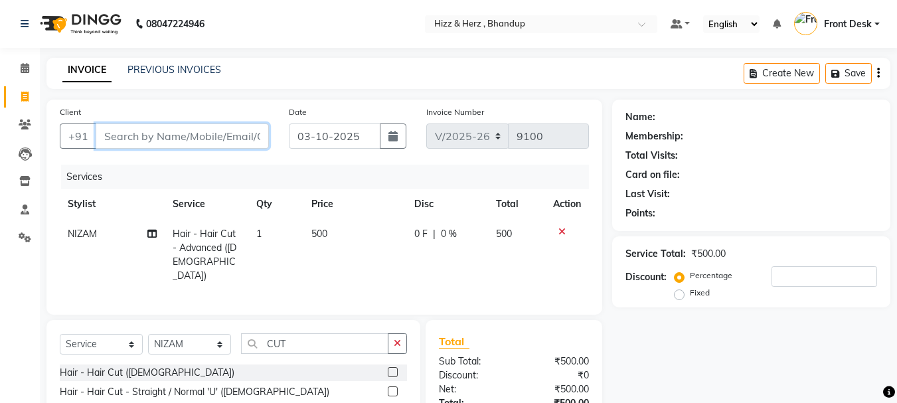
click at [242, 135] on input "Client" at bounding box center [182, 136] width 173 height 25
click at [240, 137] on input "Client" at bounding box center [182, 136] width 173 height 25
type input "7"
type input "0"
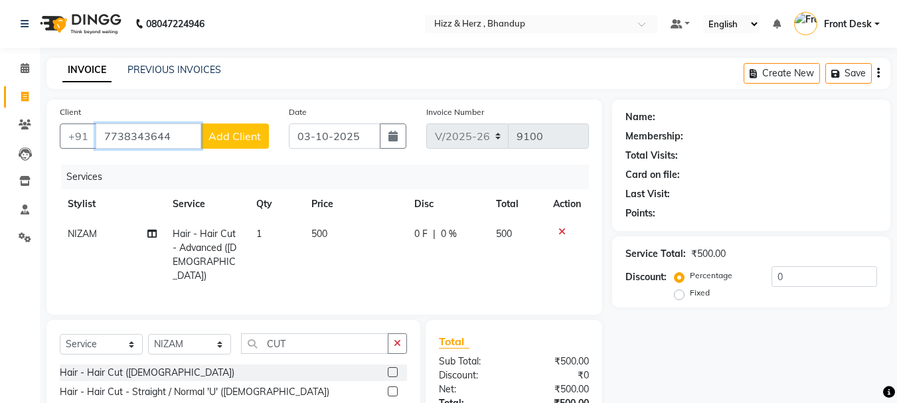
type input "7738343644"
click at [240, 137] on span "Add Client" at bounding box center [235, 135] width 52 height 13
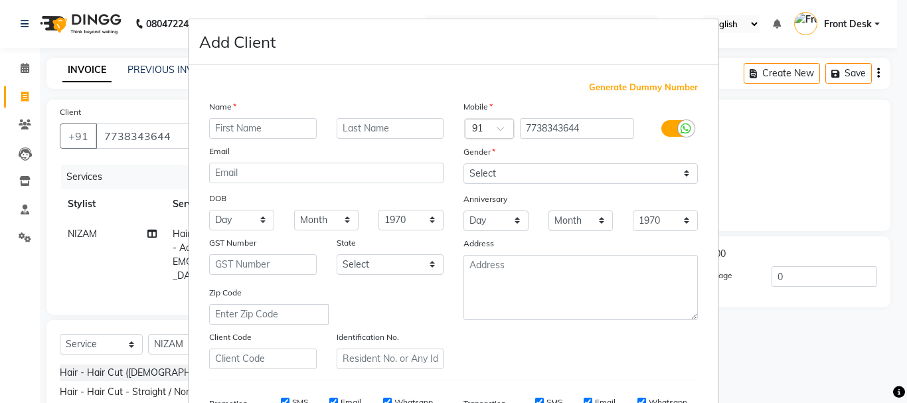
click at [278, 123] on input "text" at bounding box center [263, 128] width 108 height 21
type input "MISS. RASHMI"
click at [359, 122] on input "text" at bounding box center [391, 128] width 108 height 21
type input "DAVID"
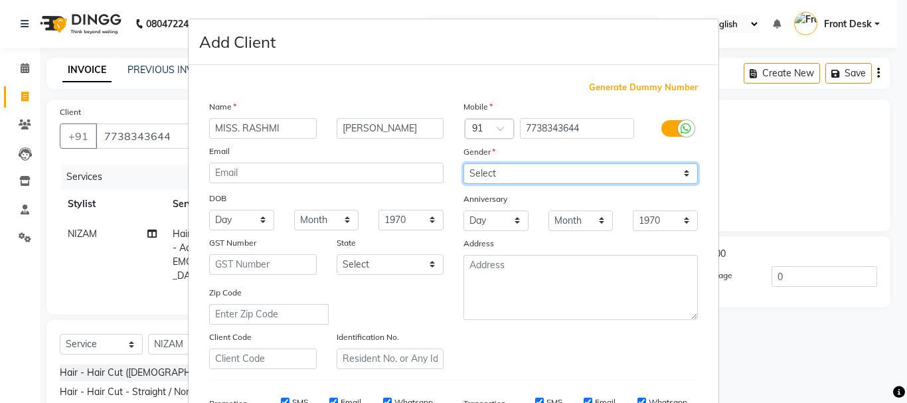
click at [494, 170] on select "Select Male Female Other Prefer Not To Say" at bounding box center [581, 173] width 234 height 21
select select "female"
click at [464, 163] on select "Select Male Female Other Prefer Not To Say" at bounding box center [581, 173] width 234 height 21
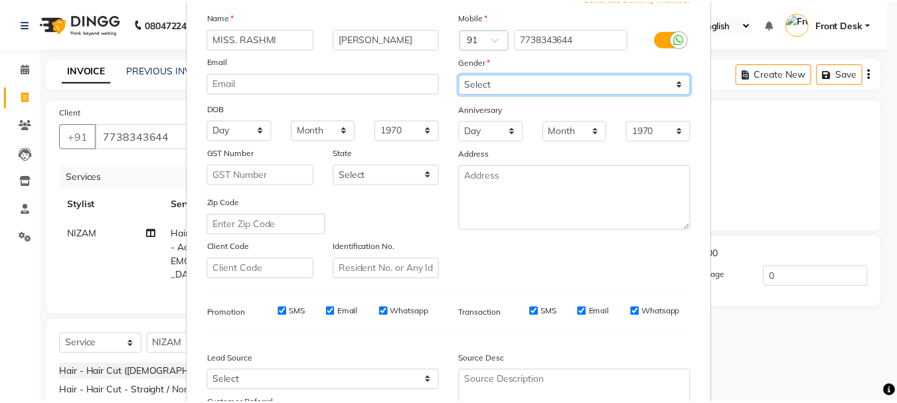
scroll to position [210, 0]
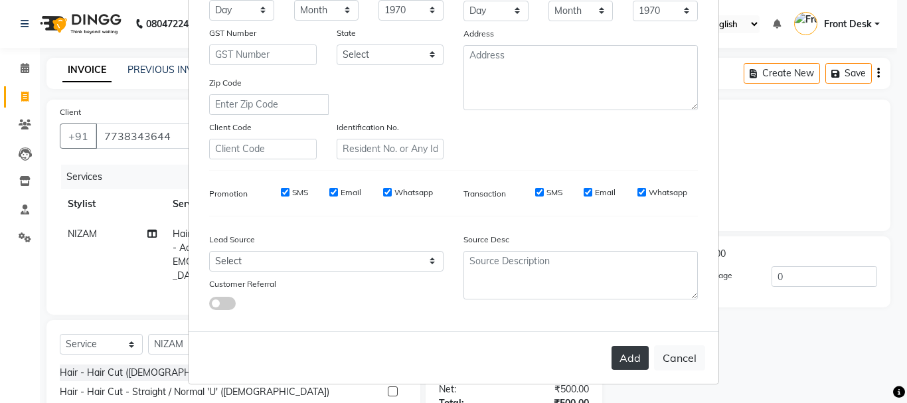
click at [617, 355] on button "Add" at bounding box center [630, 358] width 37 height 24
select select
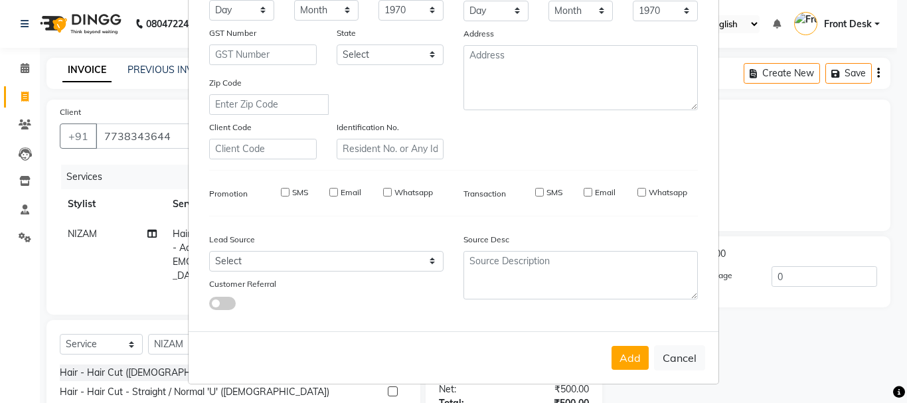
select select
checkbox input "false"
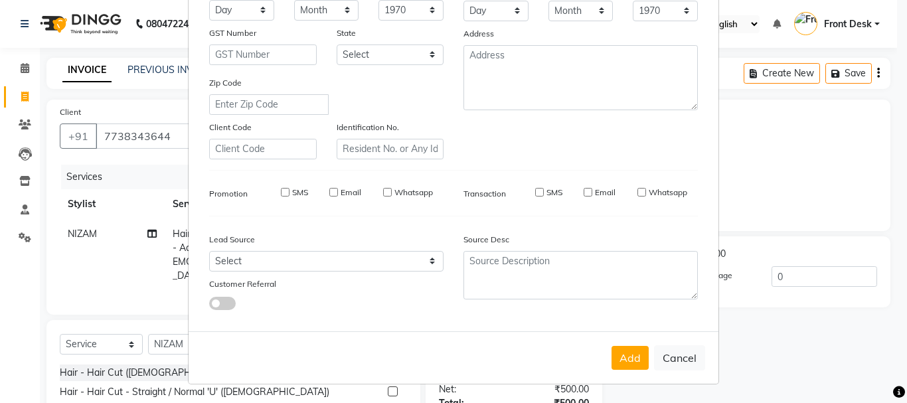
checkbox input "false"
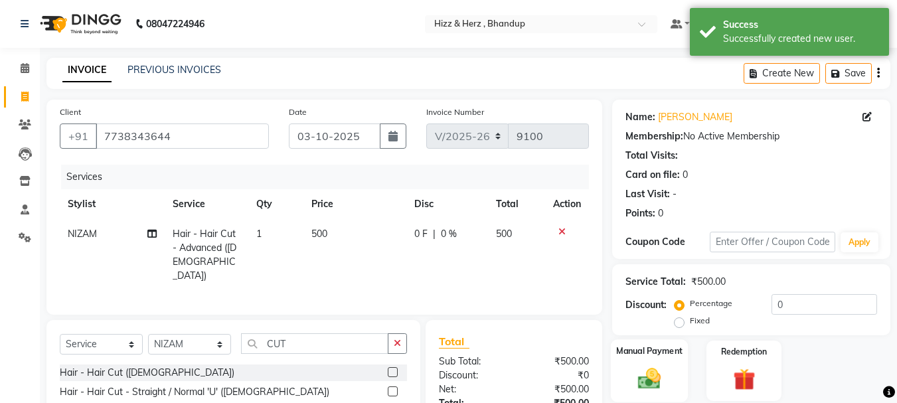
click at [654, 377] on img at bounding box center [649, 378] width 37 height 27
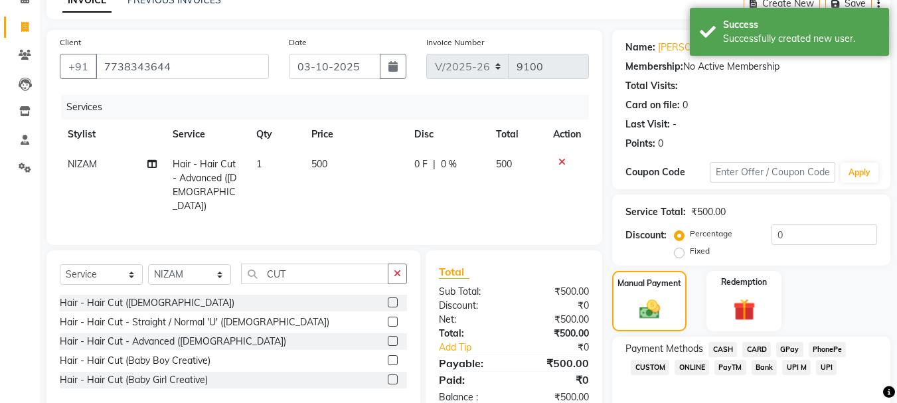
scroll to position [130, 0]
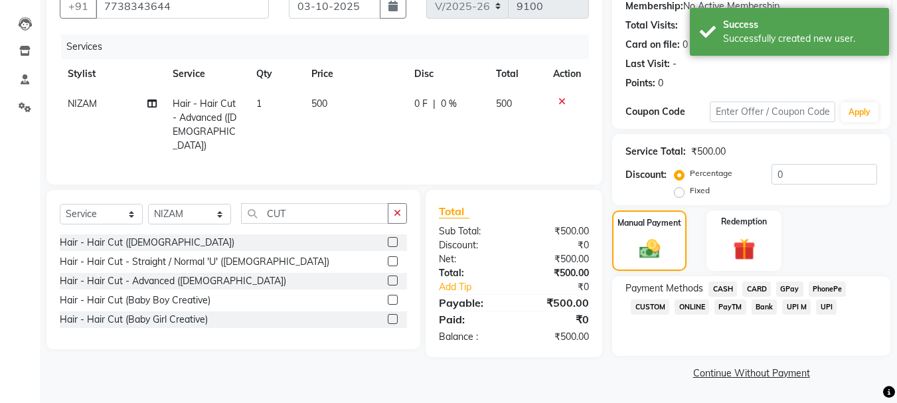
click at [781, 290] on span "GPay" at bounding box center [789, 289] width 27 height 15
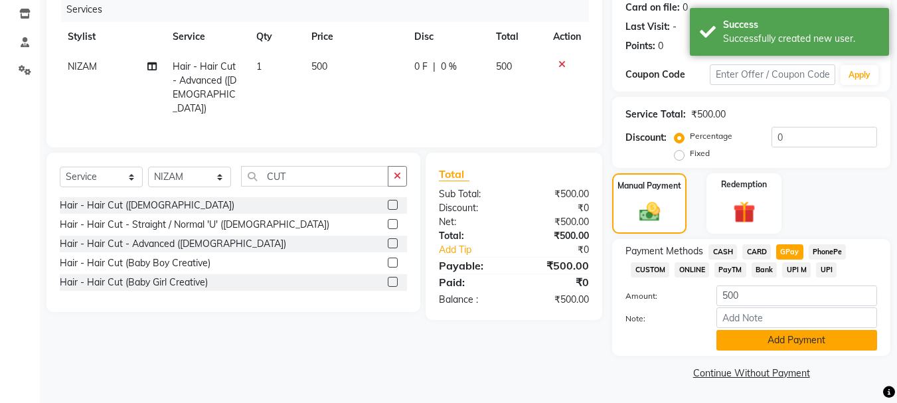
click at [788, 345] on button "Add Payment" at bounding box center [797, 340] width 161 height 21
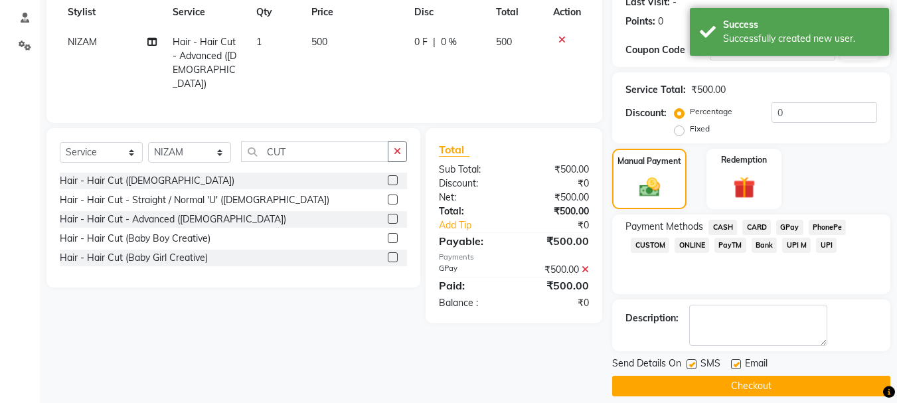
scroll to position [205, 0]
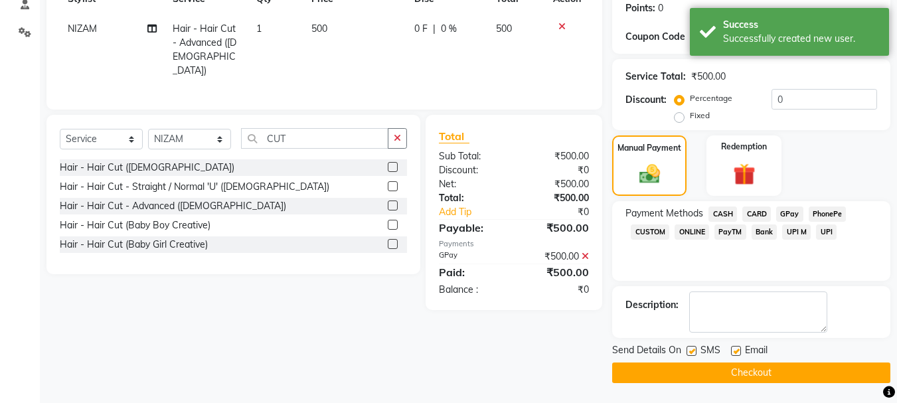
click at [787, 373] on button "Checkout" at bounding box center [751, 373] width 278 height 21
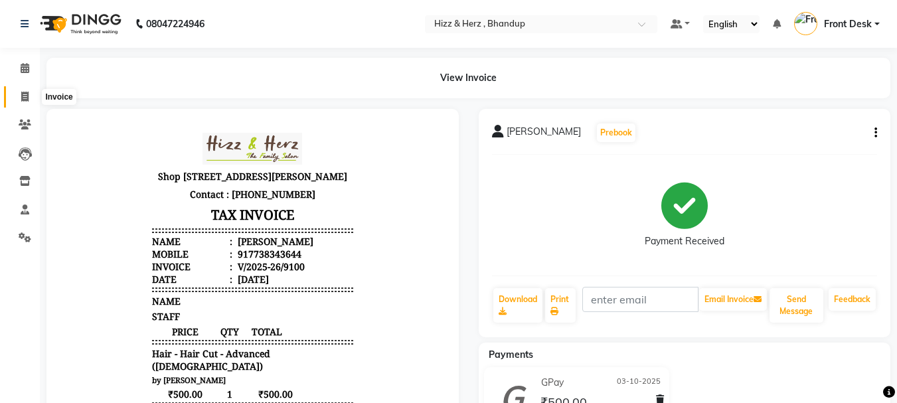
click at [22, 102] on span at bounding box center [24, 97] width 23 height 15
select select "629"
select select "service"
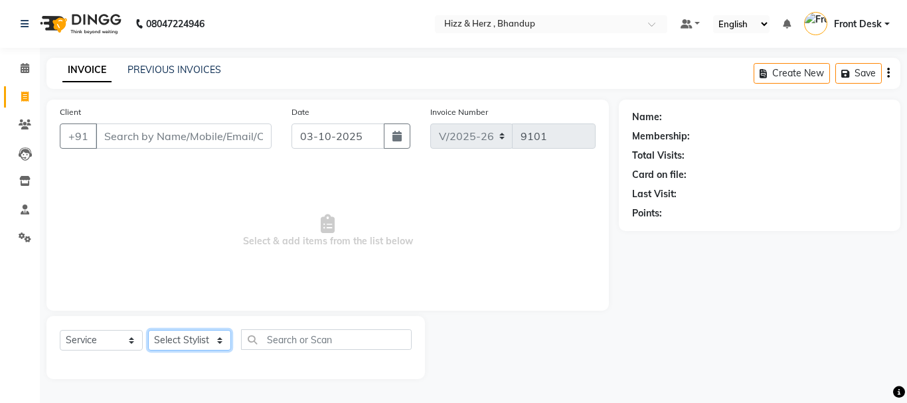
click at [215, 347] on select "Select Stylist Front Desk [PERSON_NAME] HIZZ & HERZ 2 [PERSON_NAME] [PERSON_NAM…" at bounding box center [189, 340] width 83 height 21
select select "26430"
click at [148, 330] on select "Select Stylist Front Desk [PERSON_NAME] HIZZ & HERZ 2 [PERSON_NAME] [PERSON_NAM…" at bounding box center [189, 340] width 83 height 21
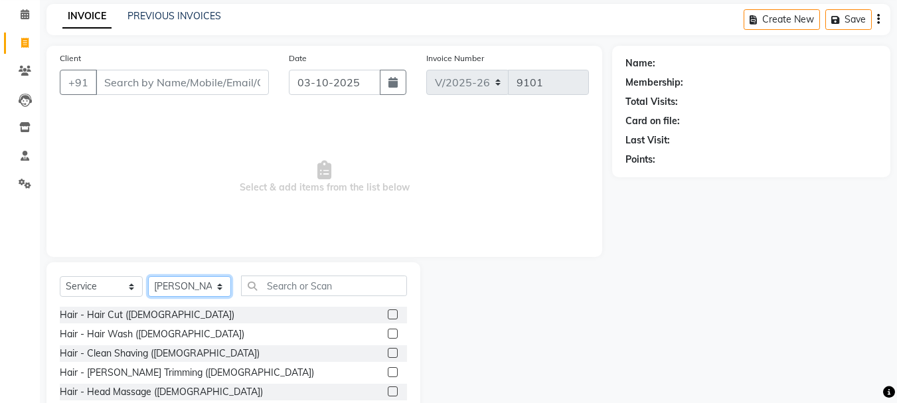
scroll to position [129, 0]
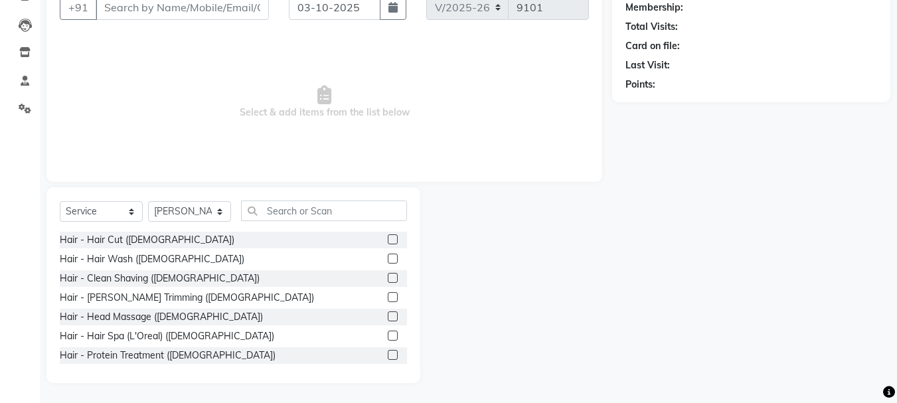
click at [388, 237] on label at bounding box center [393, 239] width 10 height 10
click at [388, 237] on input "checkbox" at bounding box center [392, 240] width 9 height 9
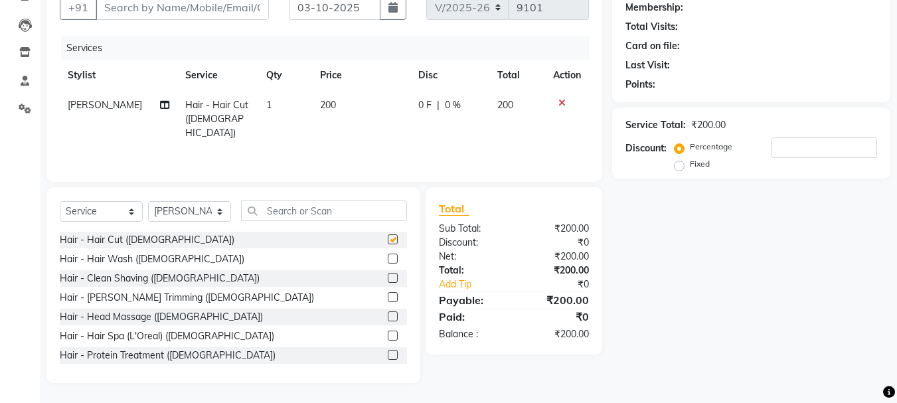
checkbox input "false"
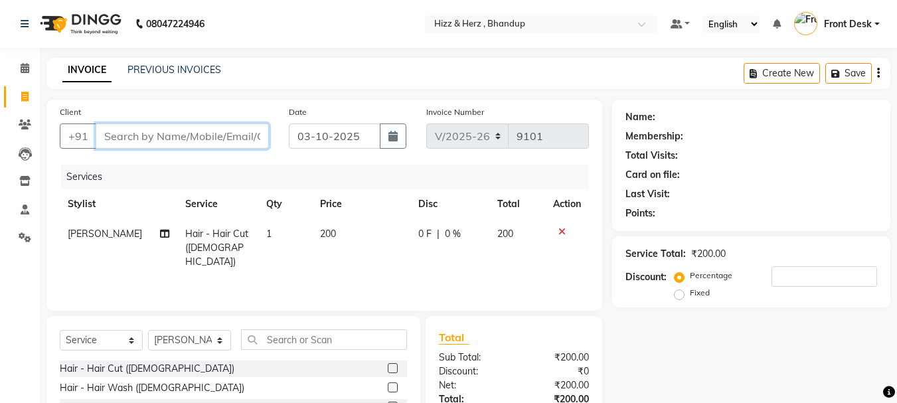
click at [242, 132] on input "Client" at bounding box center [182, 136] width 173 height 25
click at [227, 135] on input "Client" at bounding box center [182, 136] width 173 height 25
type input "9"
type input "0"
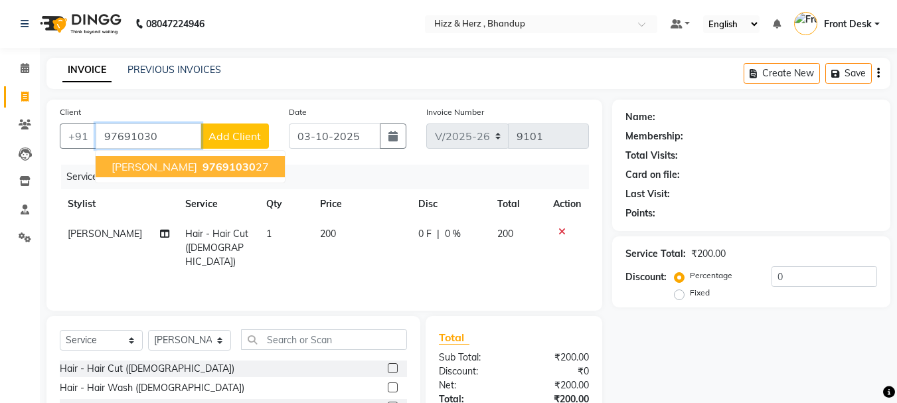
click at [224, 175] on button "MR. PARASH 97691030 27" at bounding box center [190, 166] width 189 height 21
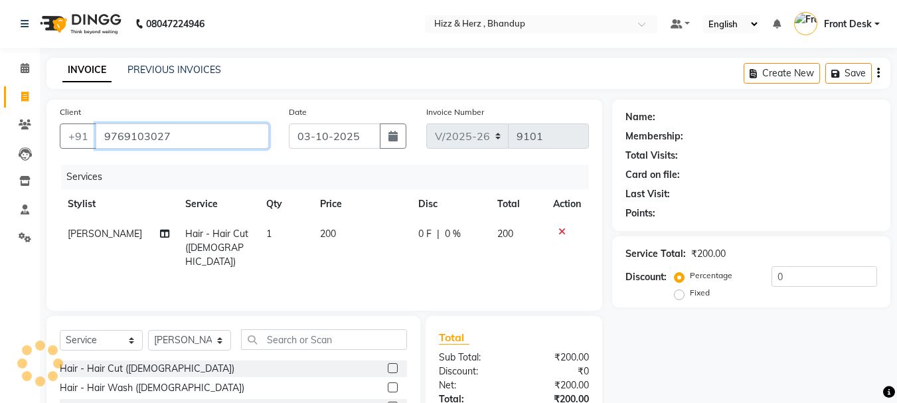
type input "9769103027"
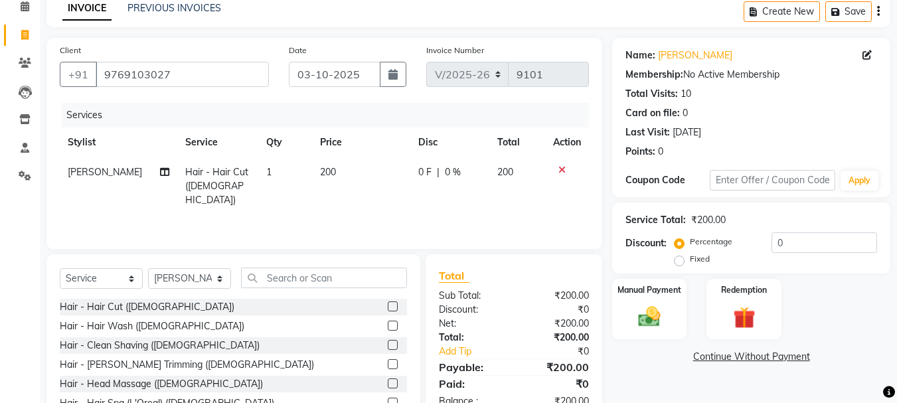
scroll to position [129, 0]
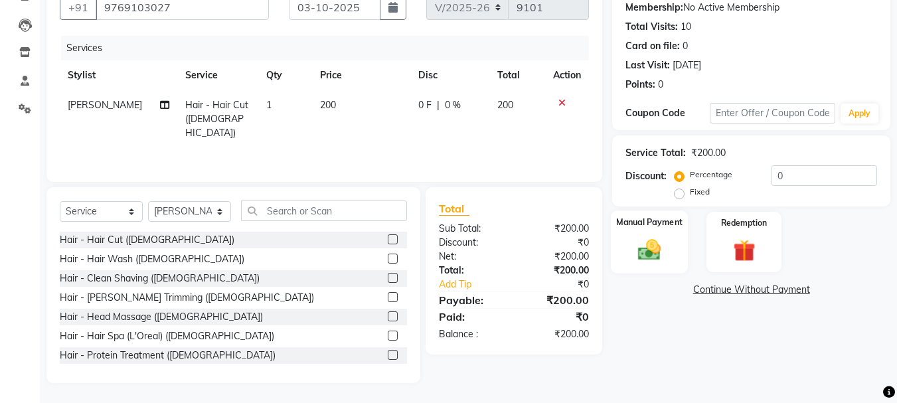
click at [642, 252] on img at bounding box center [649, 249] width 37 height 27
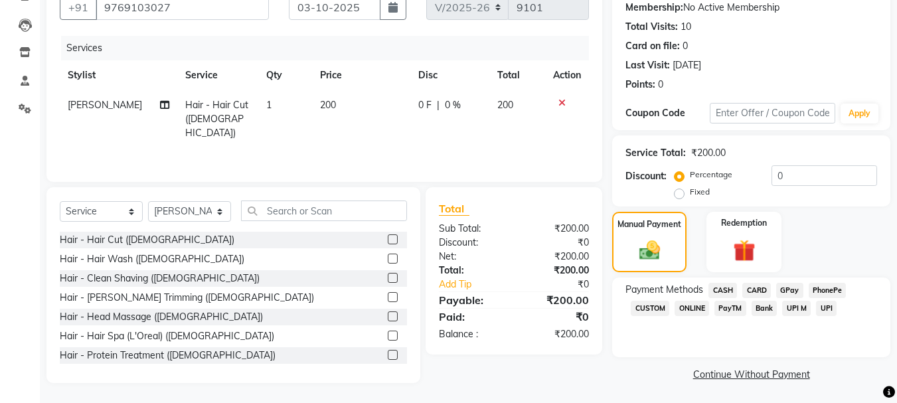
click at [786, 287] on span "GPay" at bounding box center [789, 290] width 27 height 15
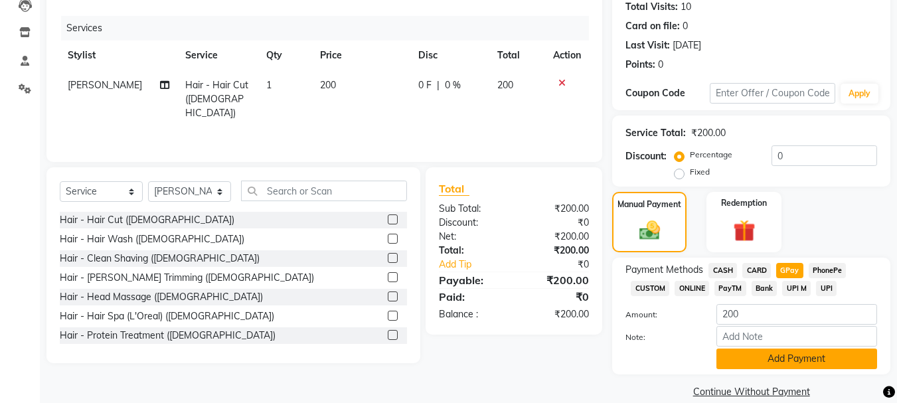
scroll to position [167, 0]
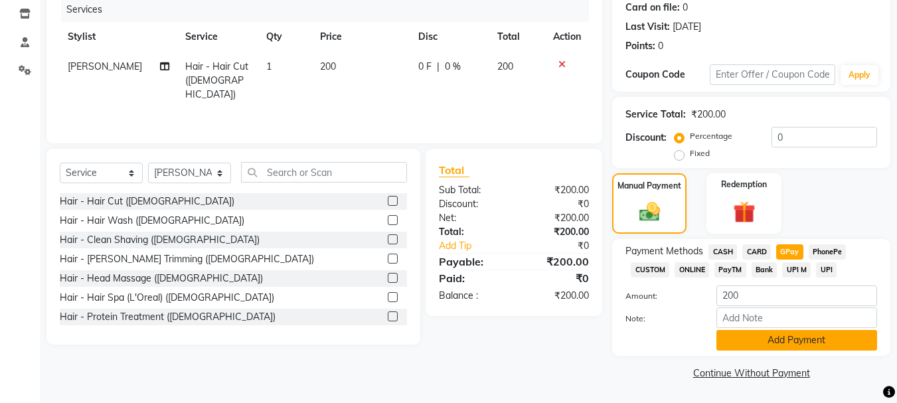
click at [821, 346] on button "Add Payment" at bounding box center [797, 340] width 161 height 21
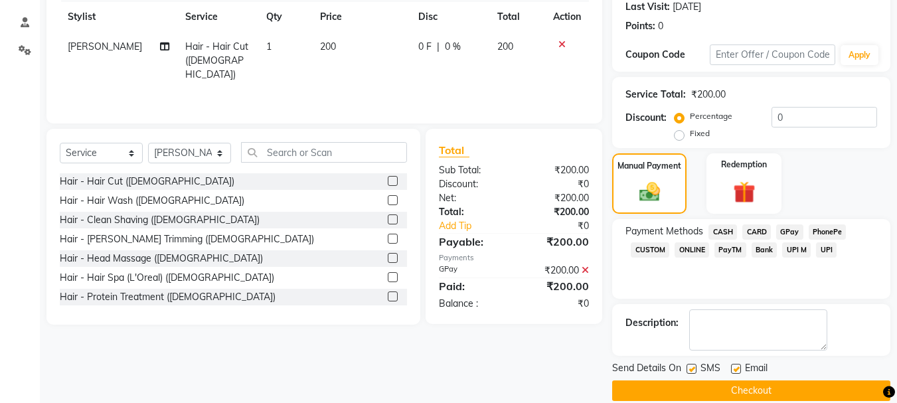
scroll to position [205, 0]
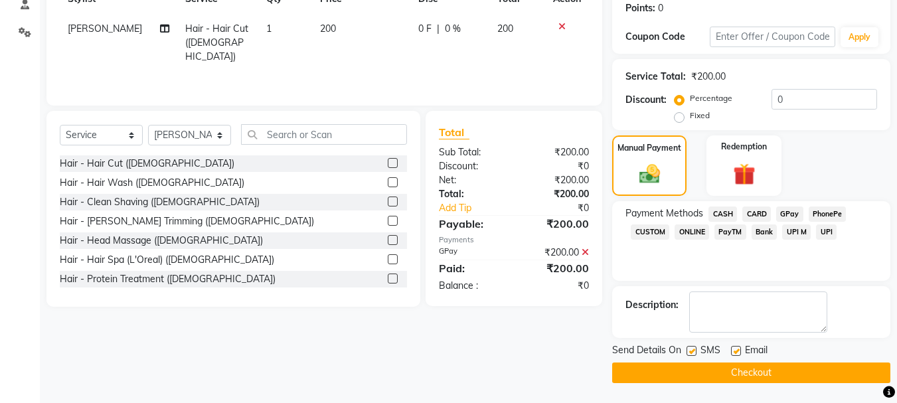
click at [779, 376] on button "Checkout" at bounding box center [751, 373] width 278 height 21
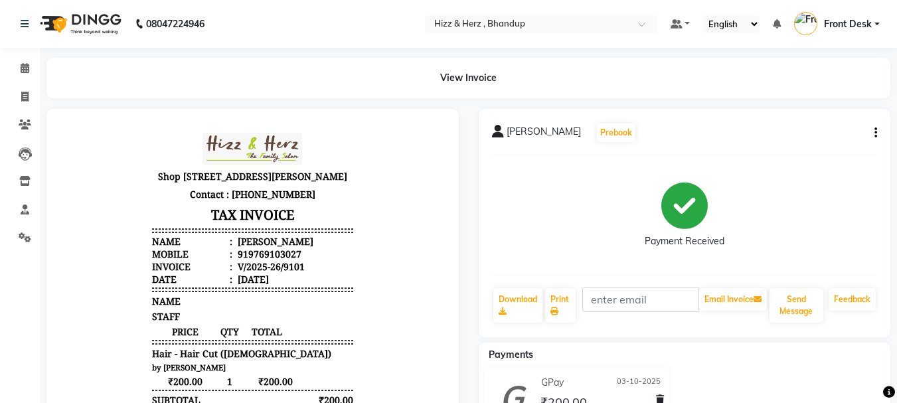
drag, startPoint x: 906, startPoint y: 21, endPoint x: 456, endPoint y: 306, distance: 532.8
click at [647, 402] on html "08047224946 Select Location × Hizz & Herz , Bhandup Default Panel My Panel Engl…" at bounding box center [448, 201] width 897 height 403
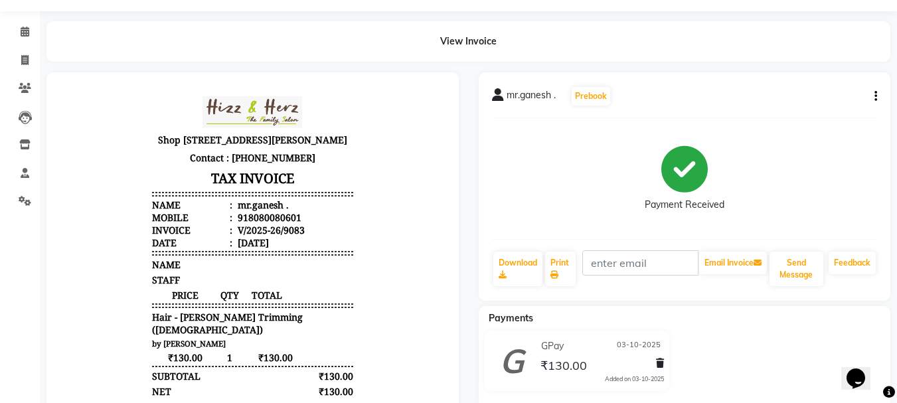
scroll to position [66, 0]
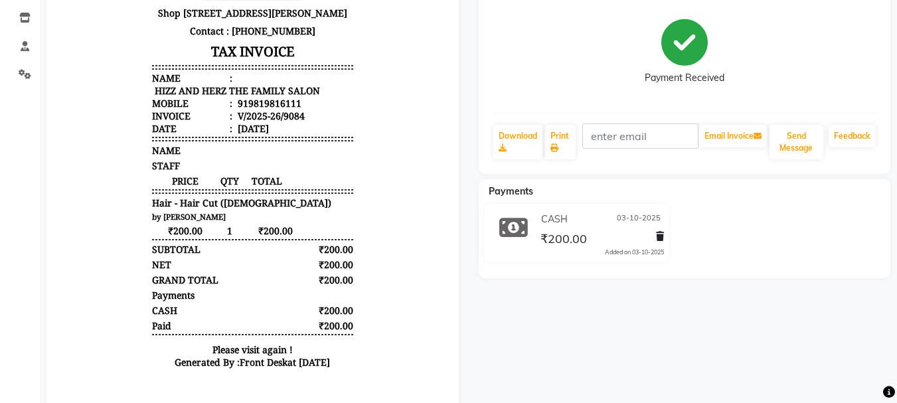
scroll to position [199, 0]
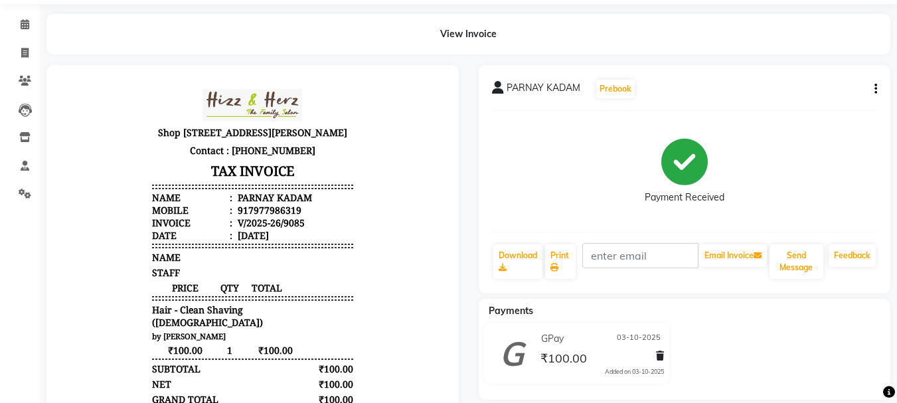
scroll to position [66, 0]
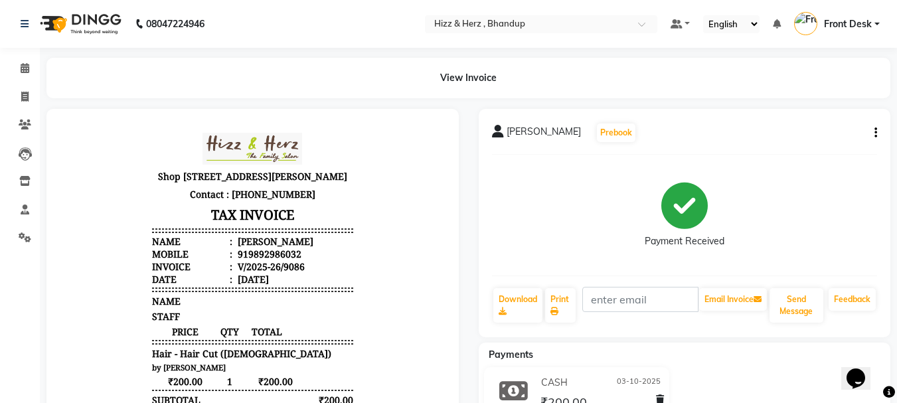
scroll to position [197, 0]
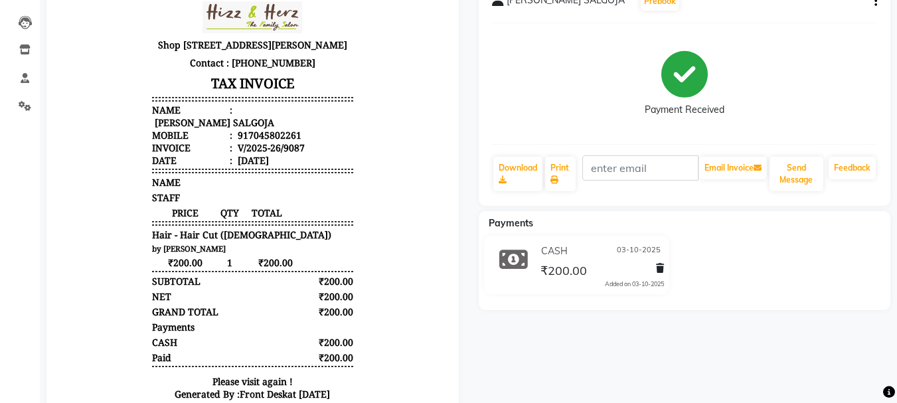
scroll to position [133, 0]
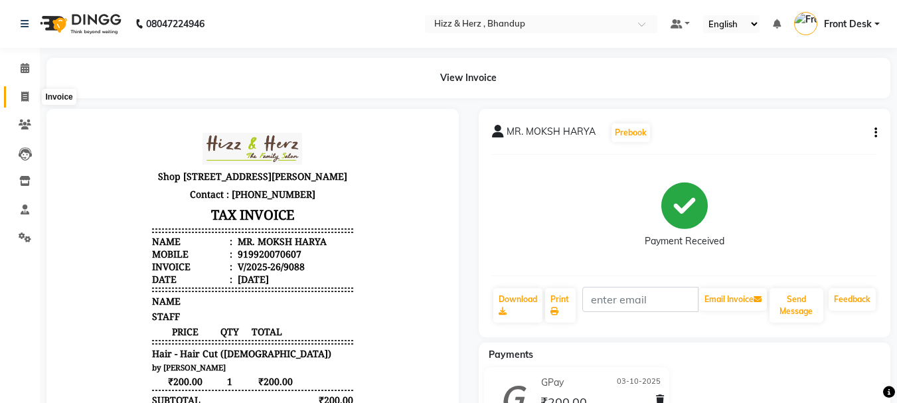
click at [28, 95] on icon at bounding box center [24, 97] width 7 height 10
select select "629"
select select "service"
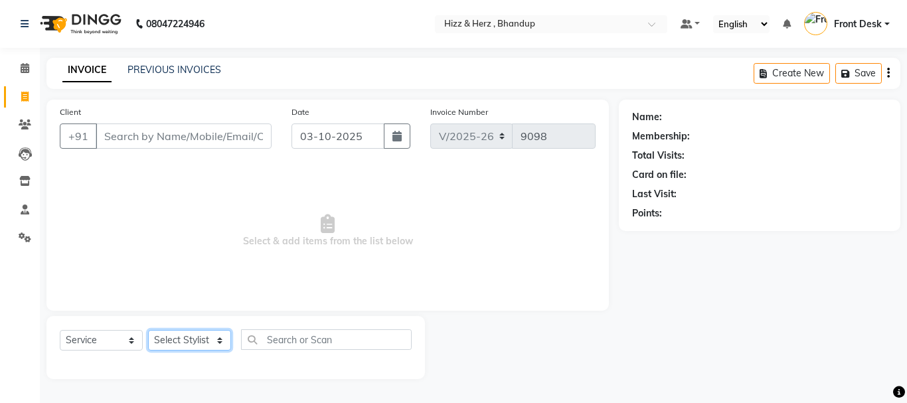
click at [211, 349] on select "Select Stylist Front Desk [PERSON_NAME] HIZZ & HERZ 2 [PERSON_NAME] [PERSON_NAM…" at bounding box center [189, 340] width 83 height 21
select select "24395"
click at [148, 330] on select "Select Stylist Front Desk [PERSON_NAME] HIZZ & HERZ 2 [PERSON_NAME] [PERSON_NAM…" at bounding box center [189, 340] width 83 height 21
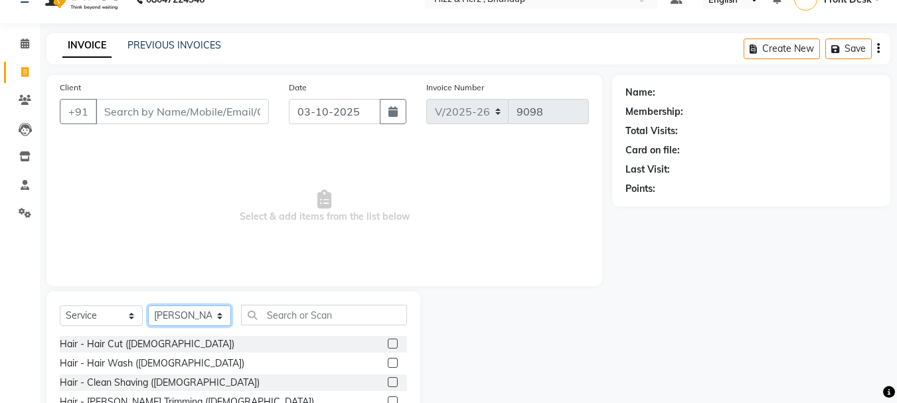
scroll to position [129, 0]
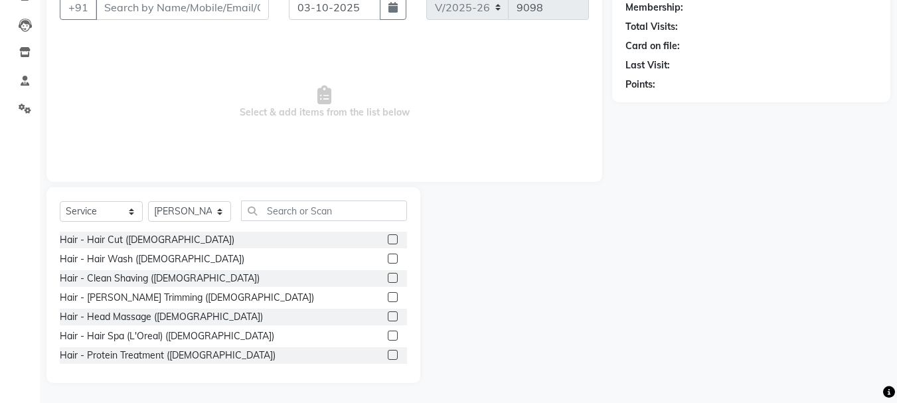
click at [388, 296] on label at bounding box center [393, 297] width 10 height 10
click at [388, 296] on input "checkbox" at bounding box center [392, 298] width 9 height 9
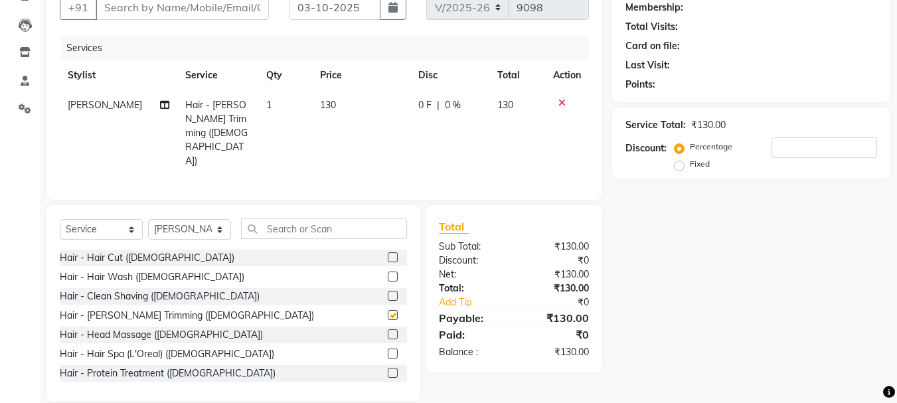
checkbox input "false"
click at [246, 13] on input "Client" at bounding box center [182, 7] width 173 height 25
type input "S"
type input "0"
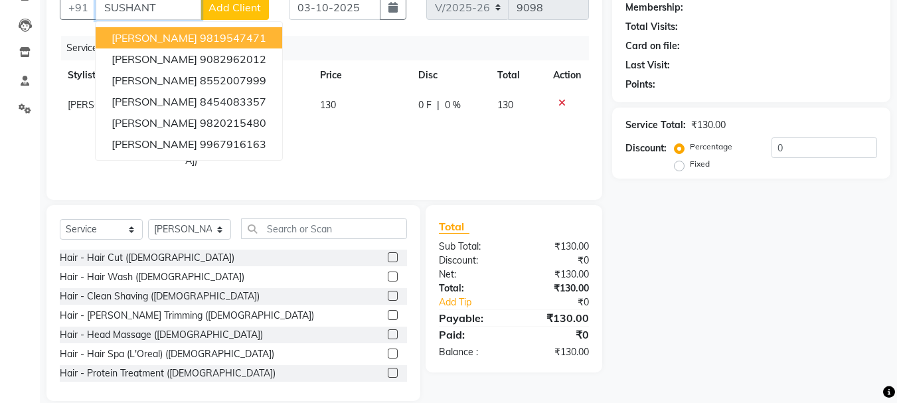
click at [252, 39] on ngb-highlight "9819547471" at bounding box center [233, 37] width 66 height 13
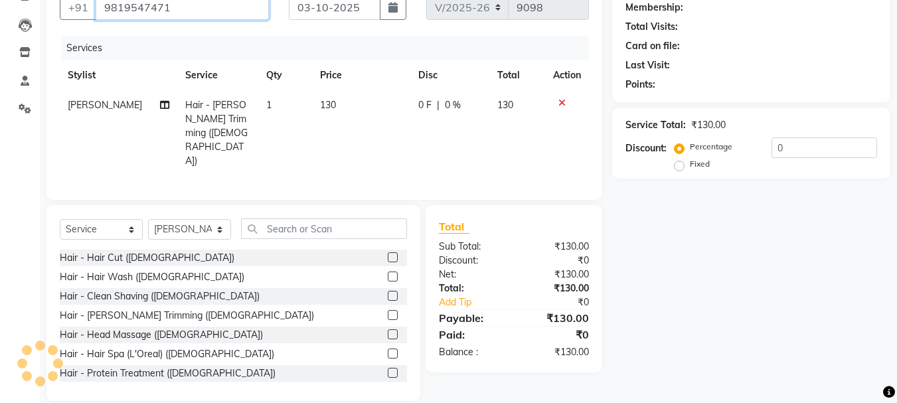
type input "9819547471"
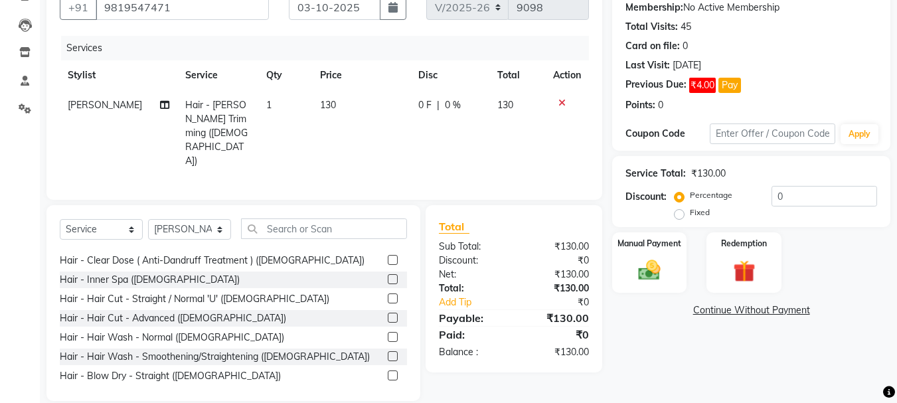
scroll to position [133, 0]
click at [207, 219] on select "Select Stylist Front Desk [PERSON_NAME] HIZZ & HERZ 2 [PERSON_NAME] [PERSON_NAM…" at bounding box center [189, 229] width 83 height 21
select select "9143"
click at [148, 230] on select "Select Stylist Front Desk [PERSON_NAME] HIZZ & HERZ 2 [PERSON_NAME] [PERSON_NAM…" at bounding box center [189, 229] width 83 height 21
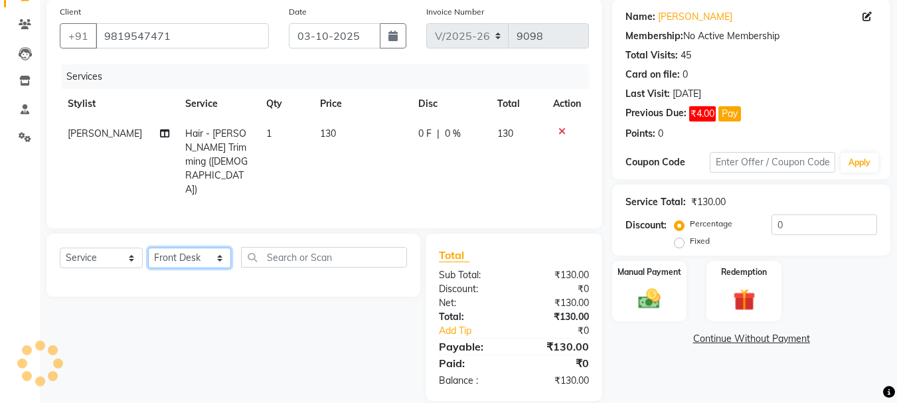
scroll to position [0, 0]
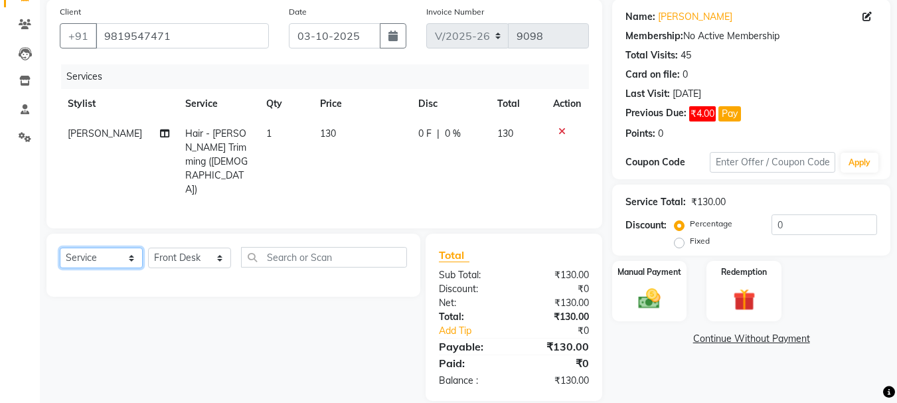
click at [125, 248] on select "Select Service Product Membership Package Voucher Prepaid Gift Card" at bounding box center [101, 258] width 83 height 21
click at [60, 248] on select "Select Service Product Membership Package Voucher Prepaid Gift Card" at bounding box center [101, 258] width 83 height 21
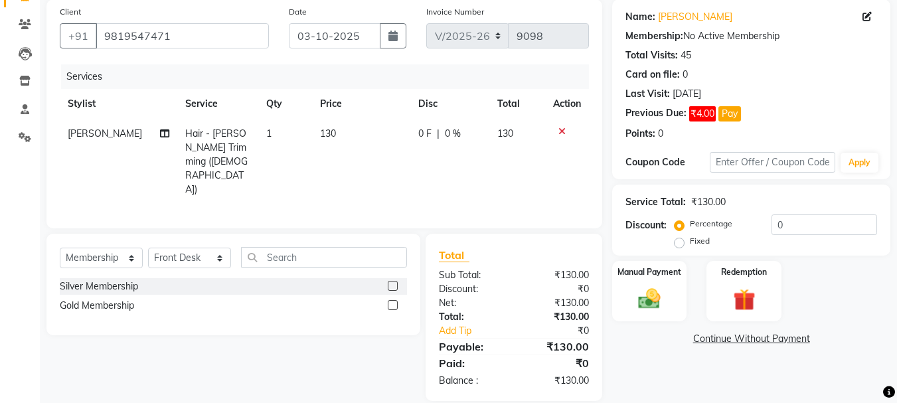
click at [395, 300] on label at bounding box center [393, 305] width 10 height 10
click at [395, 302] on input "checkbox" at bounding box center [392, 306] width 9 height 9
select select "select"
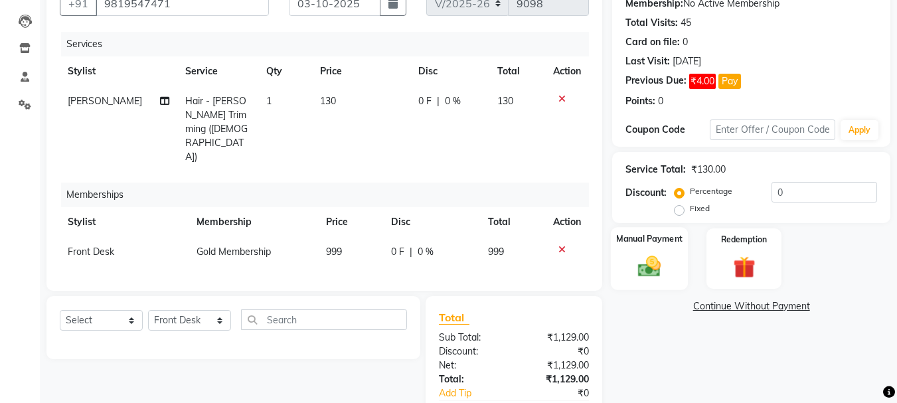
scroll to position [181, 0]
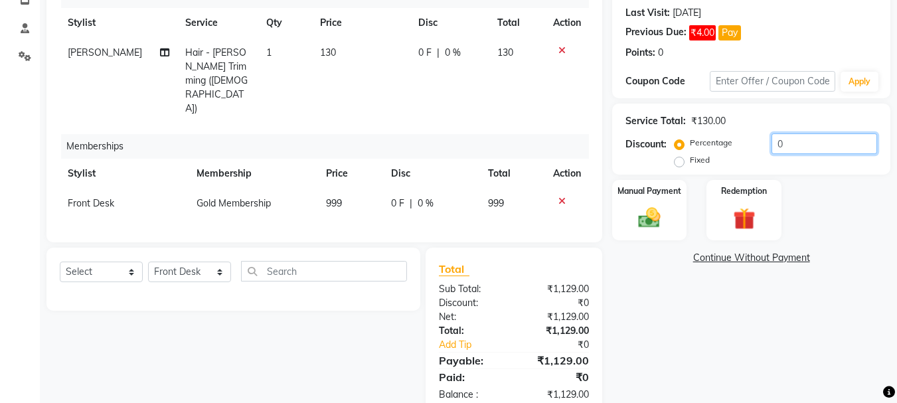
click at [801, 141] on input "0" at bounding box center [825, 143] width 106 height 21
type input "20"
click at [653, 220] on img at bounding box center [649, 218] width 37 height 27
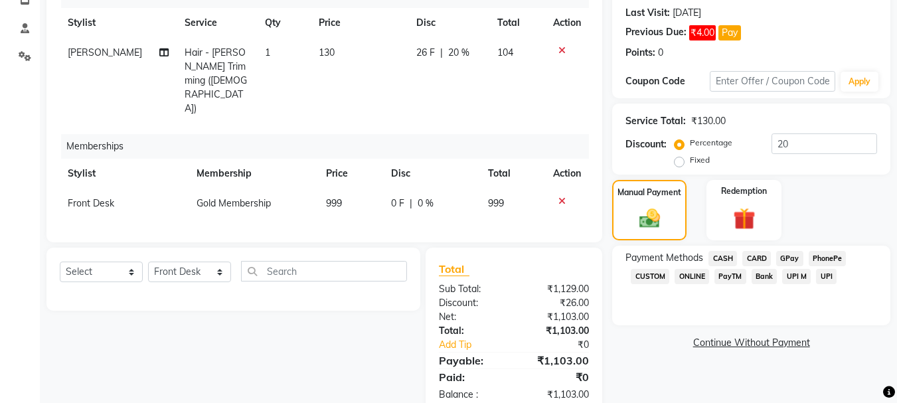
click at [789, 257] on span "GPay" at bounding box center [789, 258] width 27 height 15
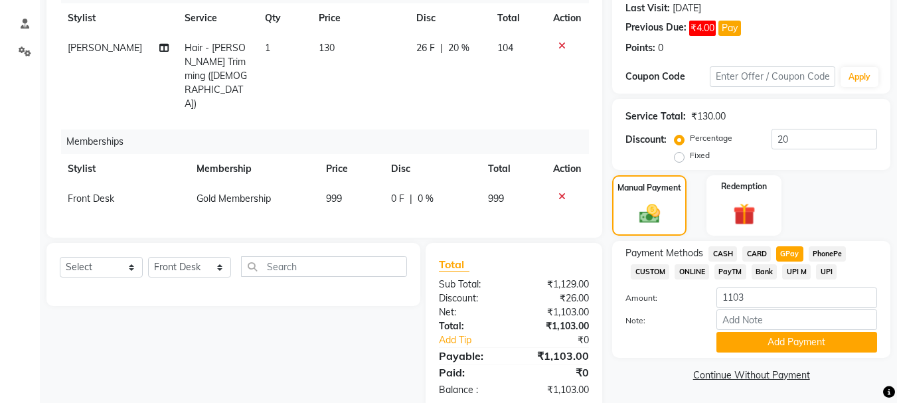
scroll to position [188, 0]
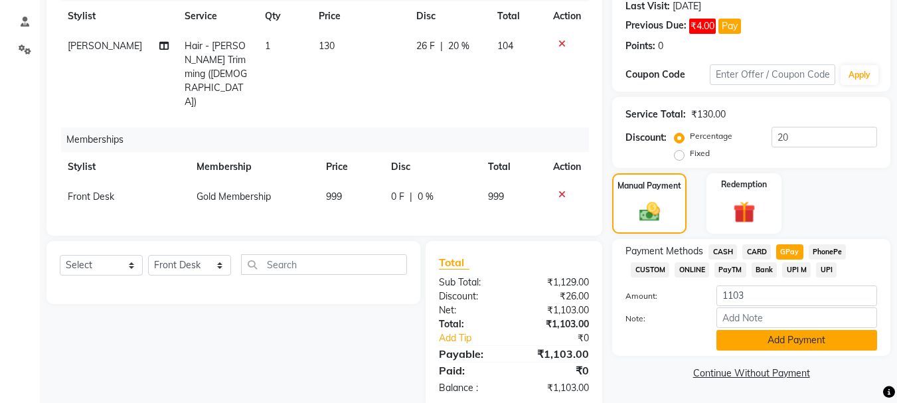
click at [806, 343] on button "Add Payment" at bounding box center [797, 340] width 161 height 21
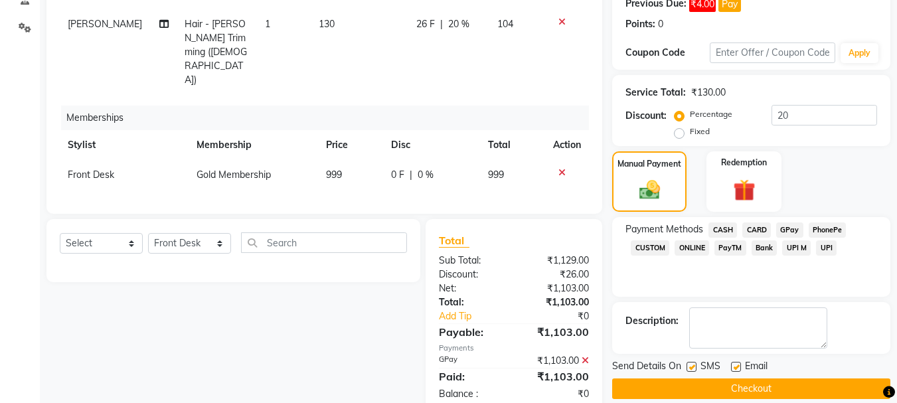
scroll to position [226, 0]
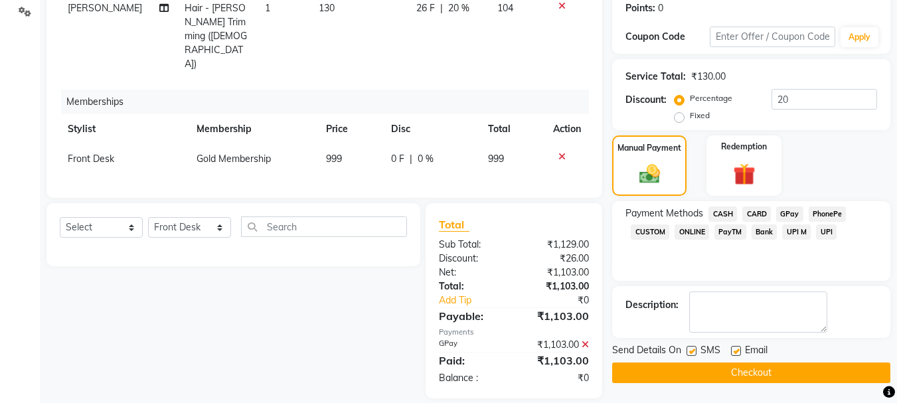
click at [725, 369] on button "Checkout" at bounding box center [751, 373] width 278 height 21
